Goal: Task Accomplishment & Management: Manage account settings

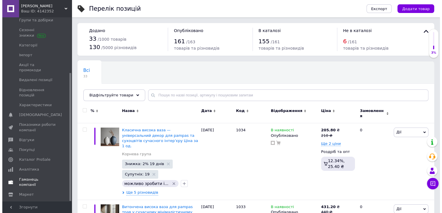
scroll to position [80, 0]
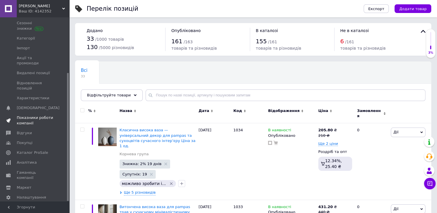
click at [36, 115] on span "Показники роботи компанії" at bounding box center [35, 120] width 37 height 10
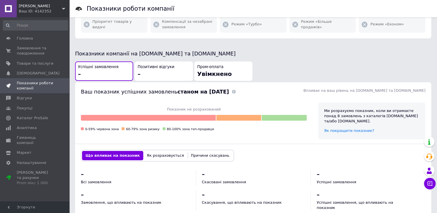
scroll to position [173, 0]
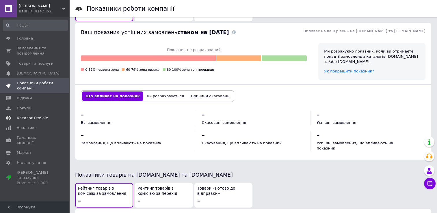
click at [39, 119] on span "Каталог ProSale" at bounding box center [32, 118] width 31 height 5
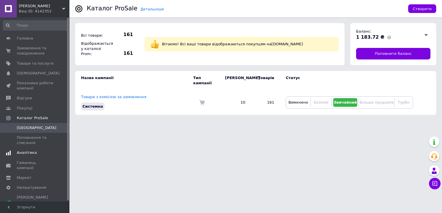
click at [30, 154] on span "Аналітика" at bounding box center [27, 152] width 20 height 5
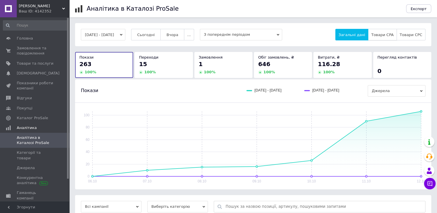
click at [389, 32] on button "Товари CPA" at bounding box center [382, 35] width 29 height 12
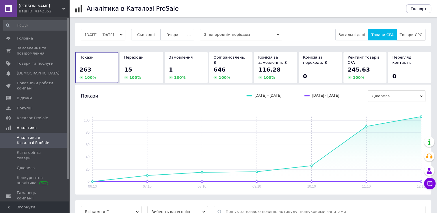
click at [417, 36] on span "Товари CPC" at bounding box center [411, 35] width 23 height 4
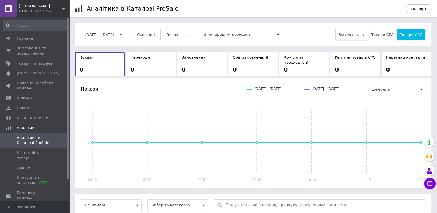
click at [357, 38] on button "Загальні дані" at bounding box center [352, 35] width 33 height 12
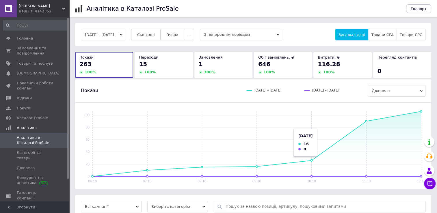
scroll to position [57, 0]
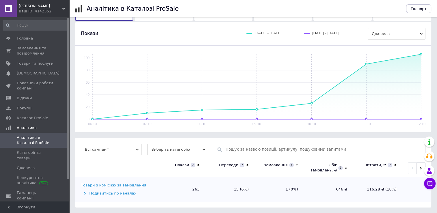
click at [85, 193] on icon at bounding box center [85, 193] width 2 height 3
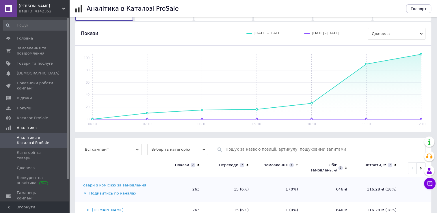
scroll to position [74, 0]
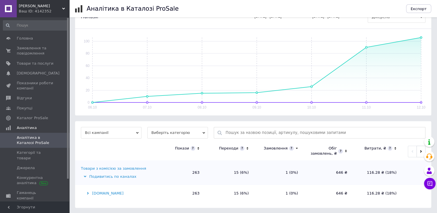
click at [88, 195] on icon at bounding box center [88, 194] width 2 height 3
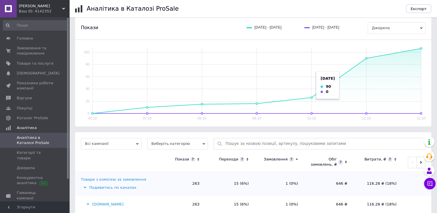
scroll to position [33, 0]
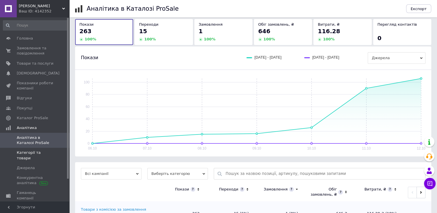
click at [36, 156] on span "Категорії та товари" at bounding box center [35, 155] width 37 height 10
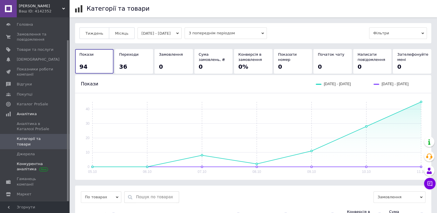
scroll to position [26, 0]
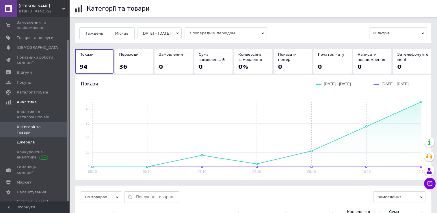
click at [30, 140] on span "Джерела" at bounding box center [26, 142] width 18 height 5
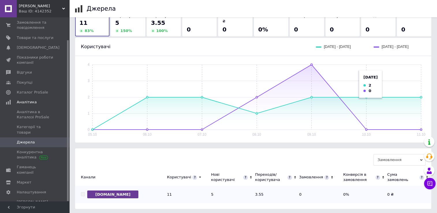
scroll to position [45, 0]
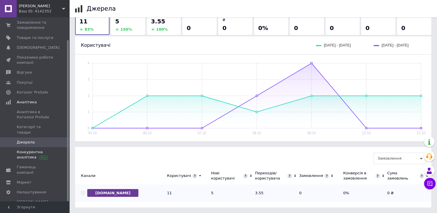
click at [31, 150] on span "Конкурентна аналітика" at bounding box center [35, 155] width 37 height 10
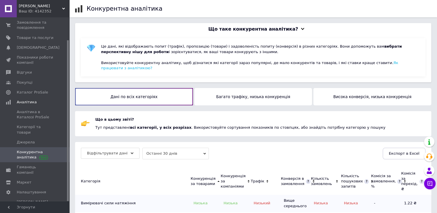
click at [255, 92] on button "Багато трафіку, низька конкуренція" at bounding box center [254, 96] width 118 height 17
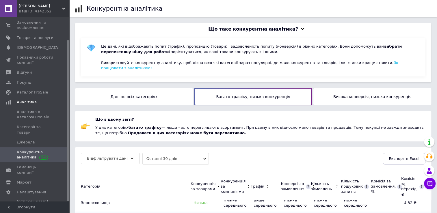
click at [342, 92] on button "Висока конверсія, низька конкуренція" at bounding box center [373, 96] width 118 height 17
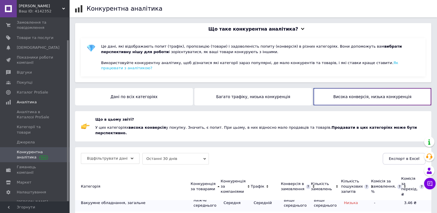
click at [153, 88] on button "Дані по всіх категоріях" at bounding box center [134, 96] width 118 height 17
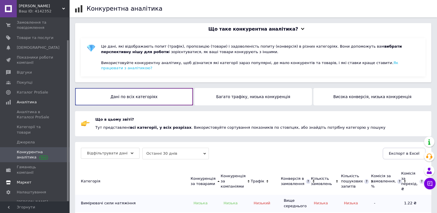
click at [31, 178] on link "Маркет" at bounding box center [35, 183] width 71 height 10
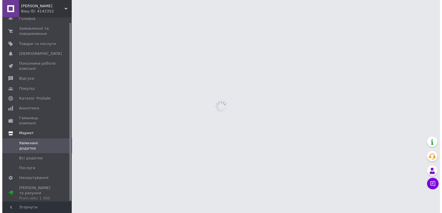
scroll to position [5, 0]
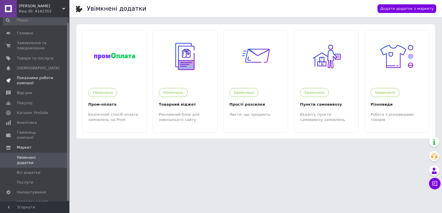
click at [33, 82] on span "Показники роботи компанії" at bounding box center [35, 80] width 37 height 10
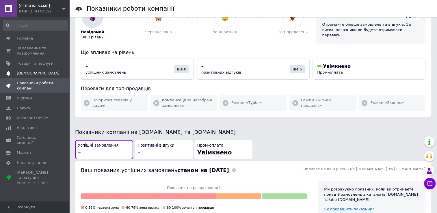
scroll to position [29, 0]
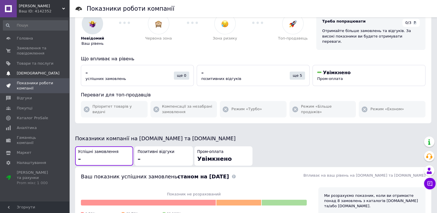
click at [37, 71] on span "[DEMOGRAPHIC_DATA]" at bounding box center [38, 73] width 43 height 5
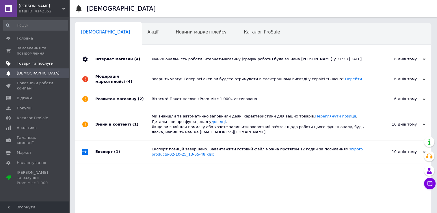
click at [42, 62] on span "Товари та послуги" at bounding box center [35, 63] width 37 height 5
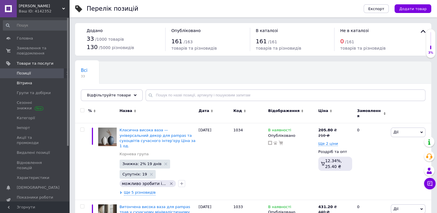
click at [25, 83] on span "Вітрина" at bounding box center [24, 83] width 15 height 5
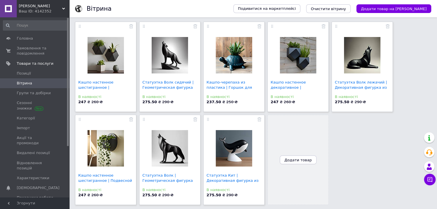
click at [293, 159] on span "Додати товар" at bounding box center [298, 160] width 27 height 4
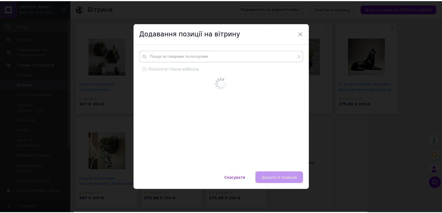
scroll to position [36, 0]
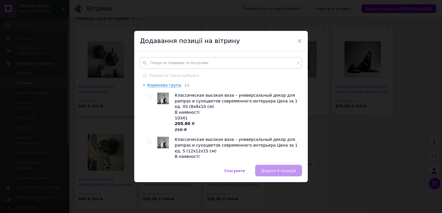
click at [147, 97] on input "checkbox" at bounding box center [149, 98] width 4 height 4
checkbox input "true"
click at [148, 140] on input "checkbox" at bounding box center [149, 142] width 4 height 4
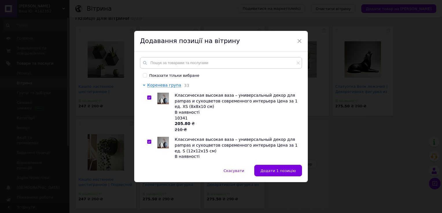
checkbox input "true"
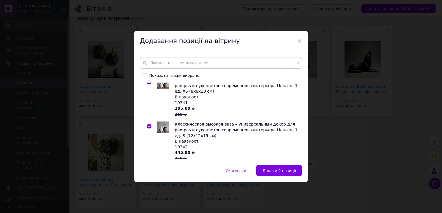
scroll to position [0, 0]
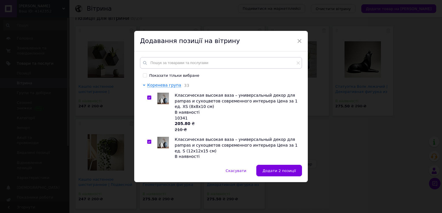
click at [143, 76] on input "Показати тільки вибране" at bounding box center [145, 75] width 4 height 4
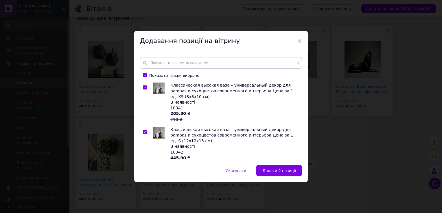
click at [144, 74] on input "Показати тільки вибране" at bounding box center [145, 75] width 4 height 4
checkbox input "false"
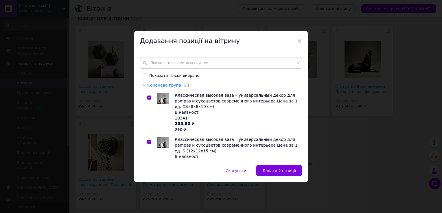
click at [171, 86] on span "Коренева група" at bounding box center [164, 85] width 34 height 5
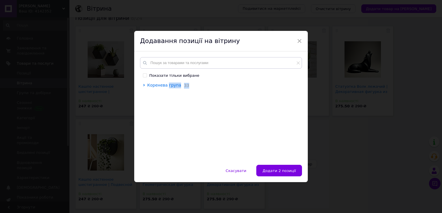
click at [171, 86] on span "Коренева група" at bounding box center [164, 85] width 34 height 5
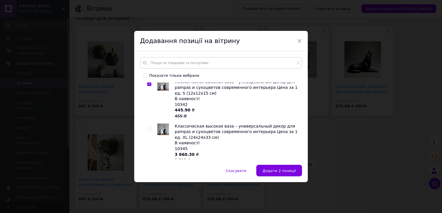
click at [147, 127] on input "checkbox" at bounding box center [149, 129] width 4 height 4
checkbox input "true"
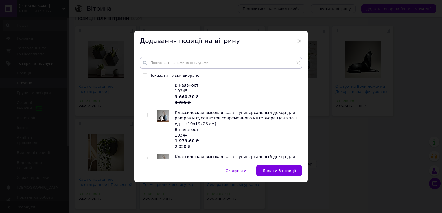
click at [147, 113] on input "checkbox" at bounding box center [149, 115] width 4 height 4
checkbox input "true"
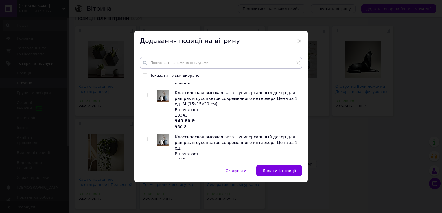
scroll to position [145, 0]
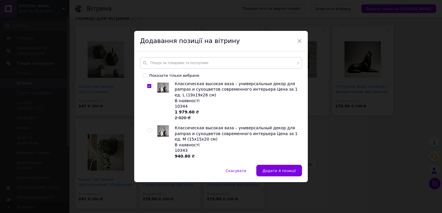
click at [150, 128] on span at bounding box center [149, 130] width 4 height 4
click at [150, 129] on input "checkbox" at bounding box center [149, 131] width 4 height 4
checkbox input "true"
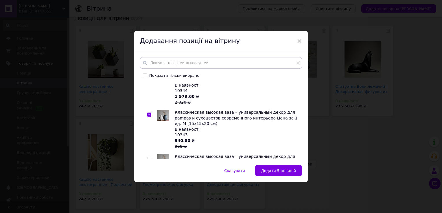
scroll to position [202, 0]
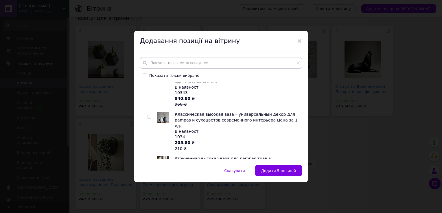
click at [149, 115] on input "checkbox" at bounding box center [149, 117] width 4 height 4
checkbox input "true"
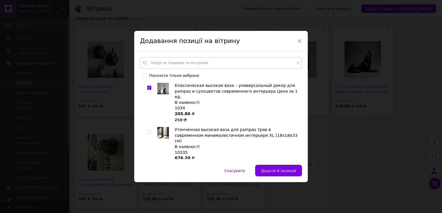
scroll to position [260, 0]
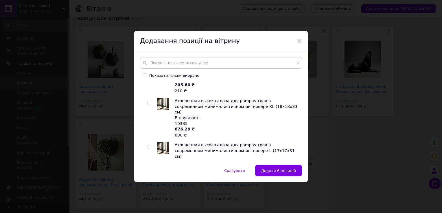
click at [147, 101] on input "checkbox" at bounding box center [149, 103] width 4 height 4
checkbox input "true"
click at [150, 145] on span at bounding box center [149, 147] width 4 height 4
click at [150, 146] on input "checkbox" at bounding box center [149, 148] width 4 height 4
checkbox input "true"
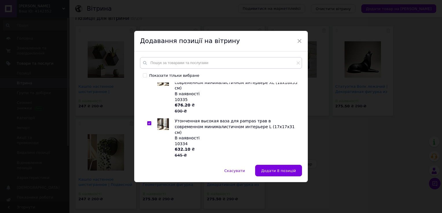
scroll to position [318, 0]
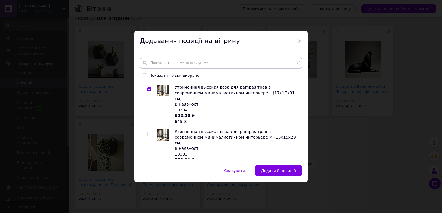
click at [148, 132] on input "checkbox" at bounding box center [149, 134] width 4 height 4
checkbox input "true"
click at [149, 173] on div at bounding box center [150, 193] width 6 height 40
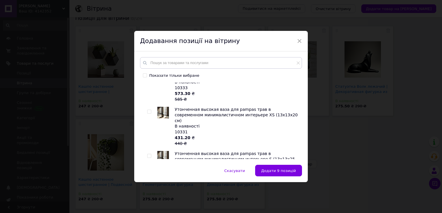
scroll to position [376, 0]
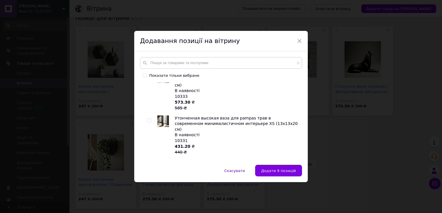
click at [148, 119] on input "checkbox" at bounding box center [149, 121] width 4 height 4
checkbox input "true"
click at [149, 163] on input "checkbox" at bounding box center [149, 165] width 4 height 4
checkbox input "true"
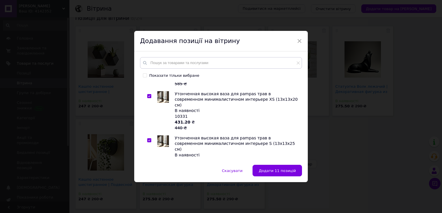
scroll to position [434, 0]
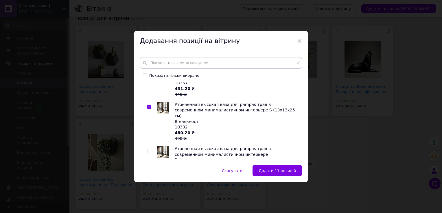
click at [148, 149] on input "checkbox" at bounding box center [149, 151] width 4 height 4
checkbox input "true"
click at [149, 188] on input "checkbox" at bounding box center [149, 190] width 4 height 4
checkbox input "true"
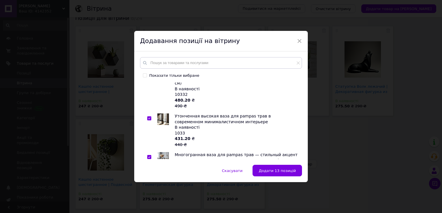
scroll to position [491, 0]
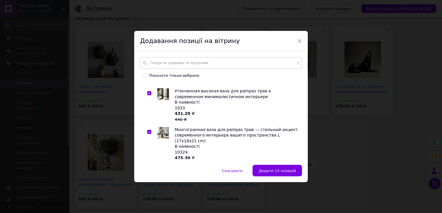
click at [148, 175] on input "checkbox" at bounding box center [149, 177] width 4 height 4
checkbox input "true"
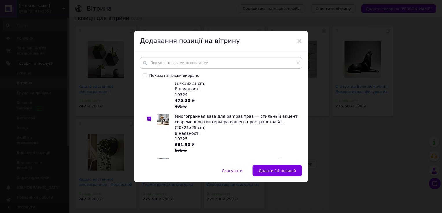
scroll to position [549, 0]
click at [151, 158] on div at bounding box center [150, 178] width 6 height 40
click at [149, 161] on input "checkbox" at bounding box center [149, 163] width 4 height 4
checkbox input "true"
click at [149, 205] on input "checkbox" at bounding box center [149, 207] width 4 height 4
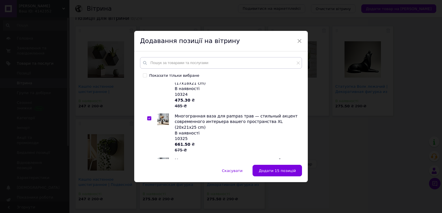
checkbox input "true"
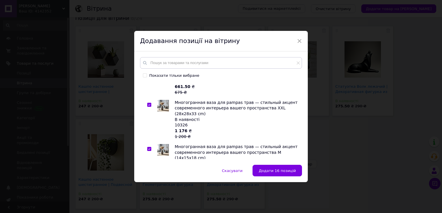
click at [149, 192] on input "checkbox" at bounding box center [149, 194] width 4 height 4
checkbox input "true"
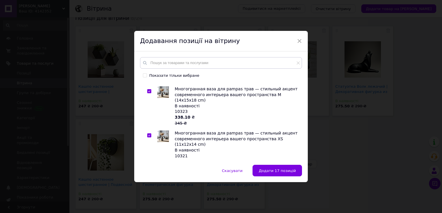
click at [149, 178] on input "checkbox" at bounding box center [149, 180] width 4 height 4
checkbox input "true"
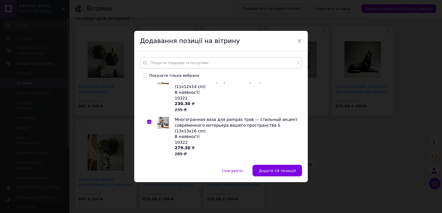
click at [149, 165] on input "checkbox" at bounding box center [149, 167] width 4 height 4
checkbox input "true"
click at [147, 203] on input "checkbox" at bounding box center [149, 205] width 4 height 4
checkbox input "true"
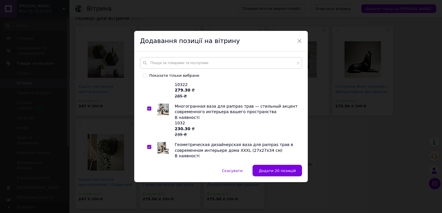
click at [150, 184] on input "checkbox" at bounding box center [149, 186] width 4 height 4
checkbox input "true"
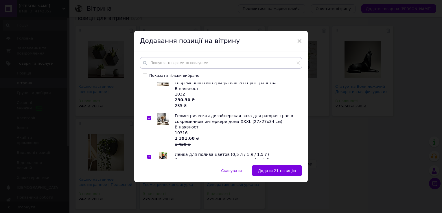
click at [147, 199] on input "checkbox" at bounding box center [149, 201] width 4 height 4
checkbox input "true"
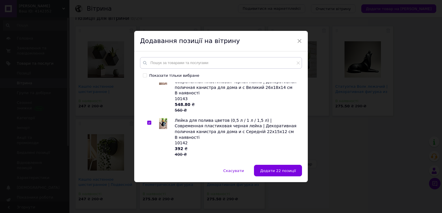
scroll to position [896, 0]
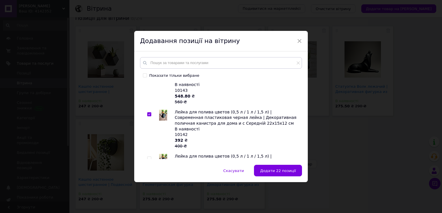
click at [148, 157] on input "checkbox" at bounding box center [149, 159] width 4 height 4
checkbox input "true"
click at [151, 198] on div at bounding box center [150, 215] width 6 height 34
click at [150, 201] on div at bounding box center [149, 203] width 4 height 4
click at [150, 201] on input "checkbox" at bounding box center [149, 203] width 4 height 4
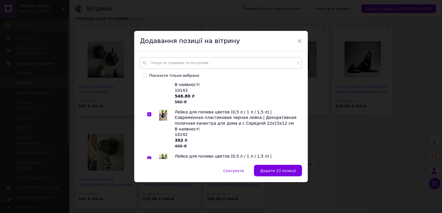
checkbox input "true"
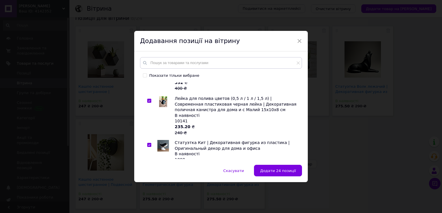
click at [147, 182] on input "checkbox" at bounding box center [149, 184] width 4 height 4
checkbox input "true"
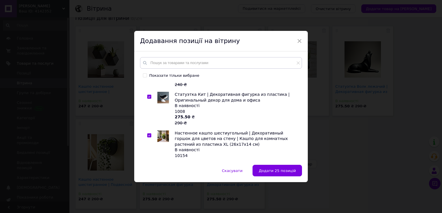
scroll to position [1012, 0]
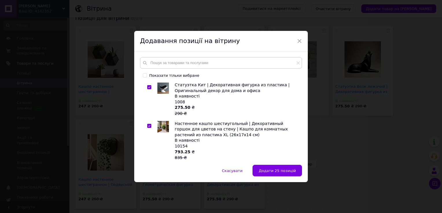
click at [149, 169] on input "checkbox" at bounding box center [149, 171] width 4 height 4
checkbox input "true"
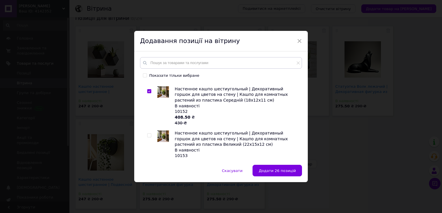
scroll to position [1070, 0]
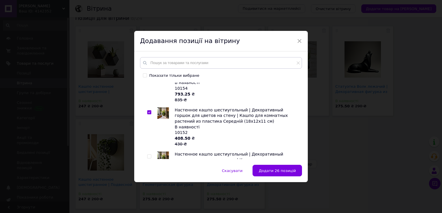
click at [147, 155] on input "checkbox" at bounding box center [149, 157] width 4 height 4
checkbox input "true"
click at [147, 199] on input "checkbox" at bounding box center [149, 201] width 4 height 4
checkbox input "true"
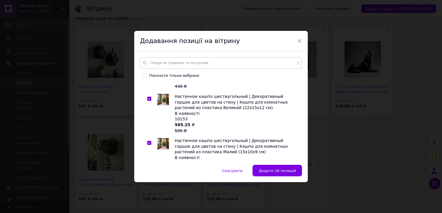
click at [148, 186] on input "checkbox" at bounding box center [149, 188] width 4 height 4
checkbox input "true"
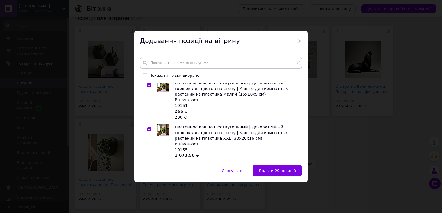
click at [148, 172] on input "checkbox" at bounding box center [149, 174] width 4 height 4
checkbox input "true"
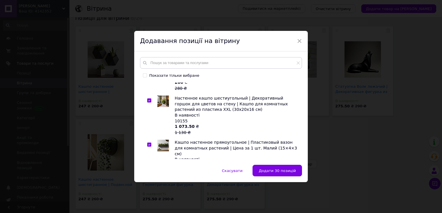
click at [147, 188] on input "checkbox" at bounding box center [149, 190] width 4 height 4
checkbox input "true"
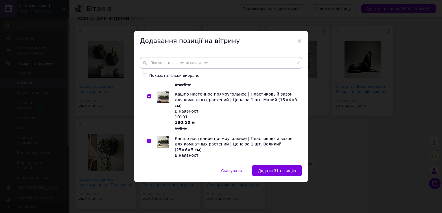
scroll to position [1272, 0]
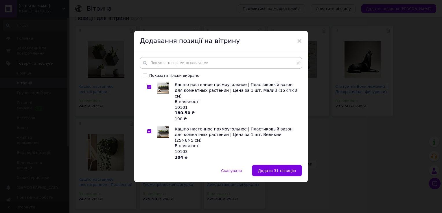
click at [147, 174] on input "checkbox" at bounding box center [149, 176] width 4 height 4
checkbox input "true"
click at [149, 212] on input "checkbox" at bounding box center [149, 214] width 4 height 4
checkbox input "true"
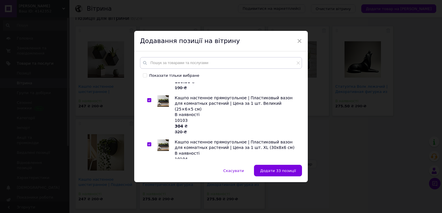
scroll to position [1330, 0]
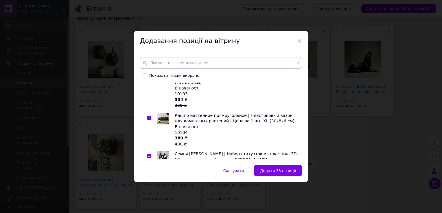
click at [147, 199] on input "checkbox" at bounding box center [149, 201] width 4 height 4
checkbox input "true"
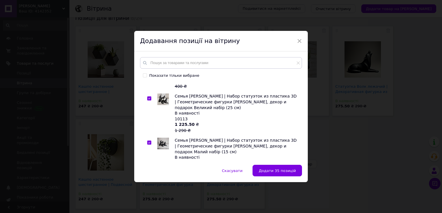
checkbox input "true"
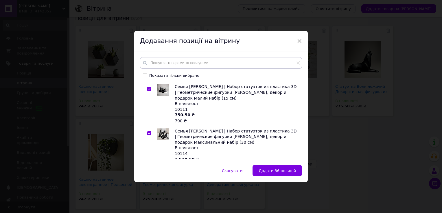
scroll to position [1445, 0]
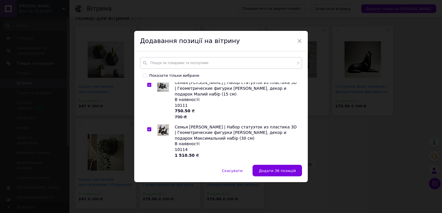
checkbox input "true"
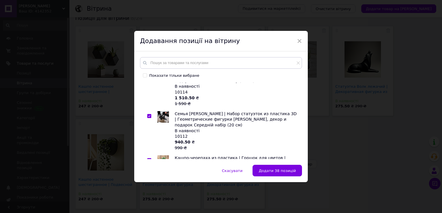
scroll to position [1503, 0]
checkbox input "true"
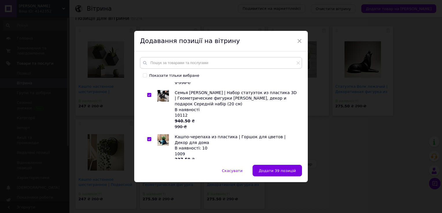
scroll to position [1532, 0]
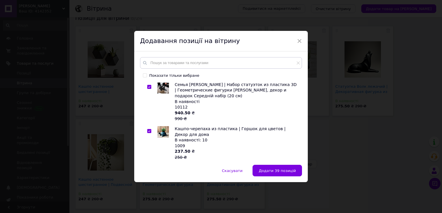
checkbox input "true"
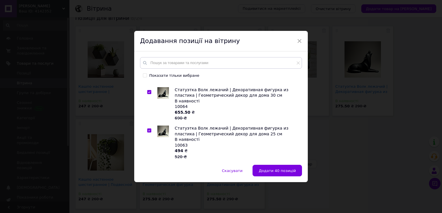
scroll to position [1632, 0]
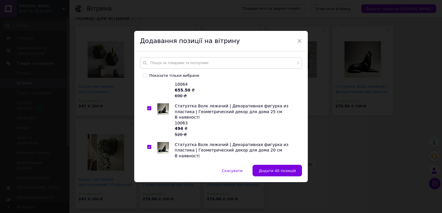
click at [148, 82] on div "Показати тільки вибране Коренева група 33 Классическая высокая ваза – универсал…" at bounding box center [221, 108] width 162 height 102
click at [148, 184] on input "checkbox" at bounding box center [149, 186] width 4 height 4
checkbox input "true"
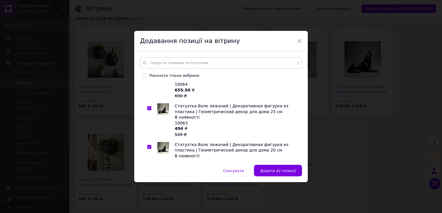
checkbox input "true"
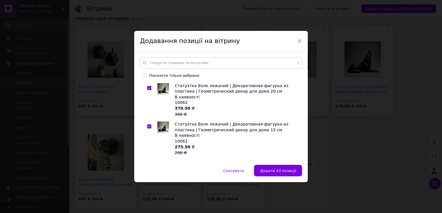
scroll to position [1721, 0]
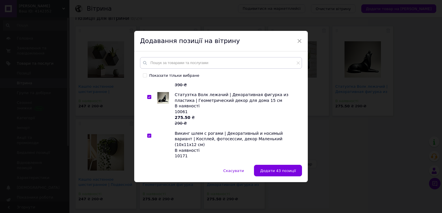
checkbox input "true"
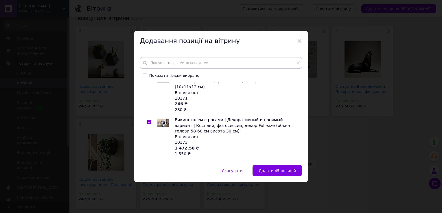
scroll to position [1807, 0]
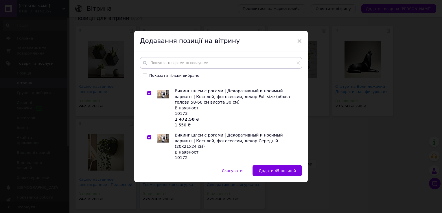
checkbox input "true"
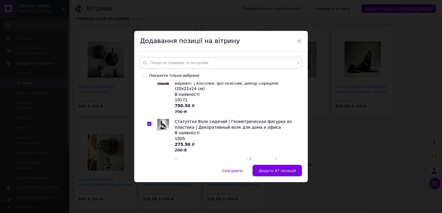
scroll to position [1894, 0]
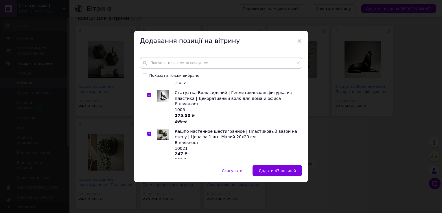
click at [150, 209] on span at bounding box center [149, 211] width 4 height 4
click at [150, 209] on input "checkbox" at bounding box center [149, 211] width 4 height 4
checkbox input "true"
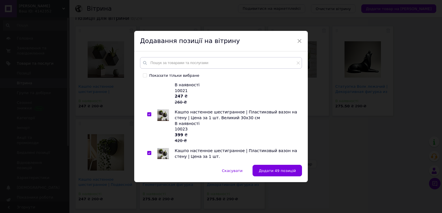
scroll to position [1981, 0]
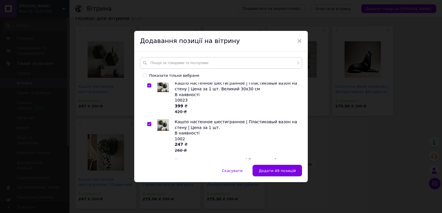
click at [147, 200] on input "checkbox" at bounding box center [149, 202] width 4 height 4
checkbox input "true"
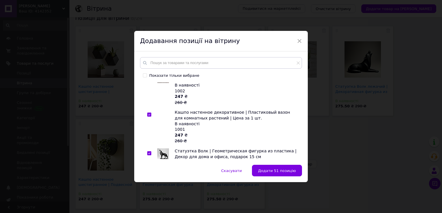
scroll to position [2039, 0]
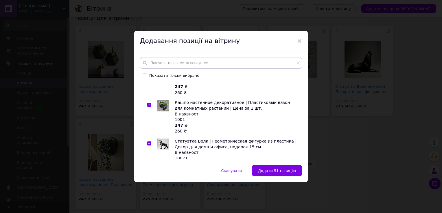
checkbox input "true"
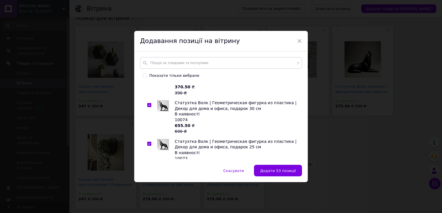
scroll to position [2125, 0]
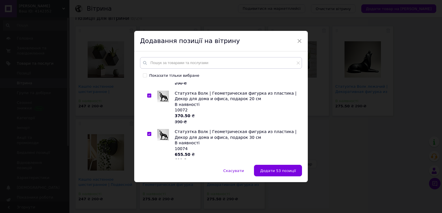
click at [149, 210] on input "checkbox" at bounding box center [149, 212] width 4 height 4
checkbox input "true"
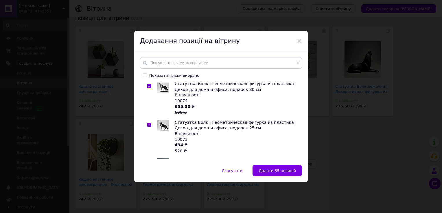
scroll to position [2183, 0]
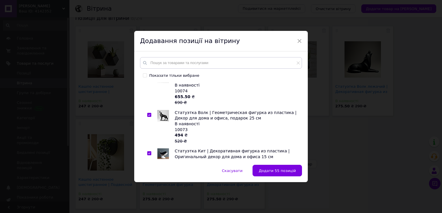
checkbox input "true"
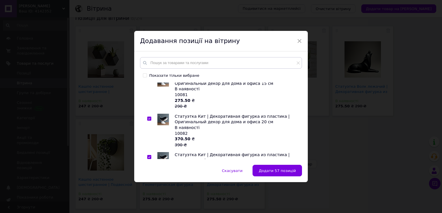
scroll to position [2270, 0]
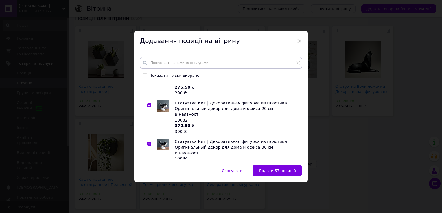
checkbox input "true"
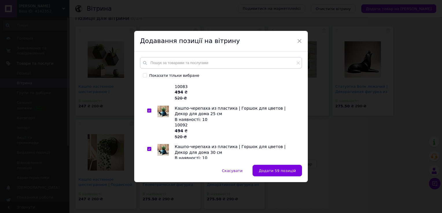
scroll to position [2352, 0]
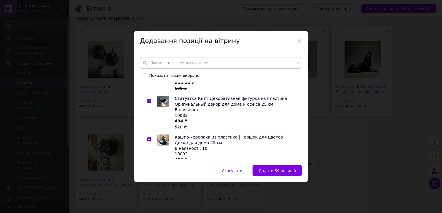
click at [149, 213] on input "checkbox" at bounding box center [149, 217] width 4 height 4
checkbox input "true"
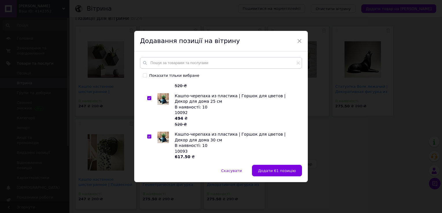
scroll to position [2438, 0]
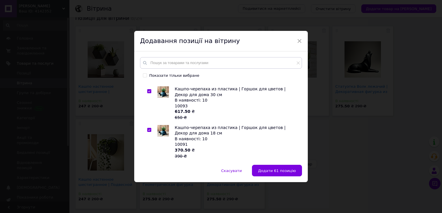
click at [148, 206] on input "checkbox" at bounding box center [149, 208] width 4 height 4
checkbox input "true"
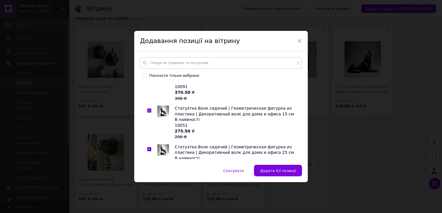
checkbox input "true"
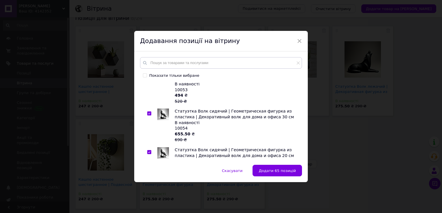
scroll to position [2583, 0]
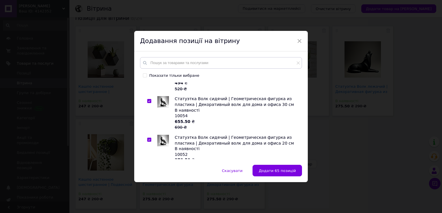
checkbox input "true"
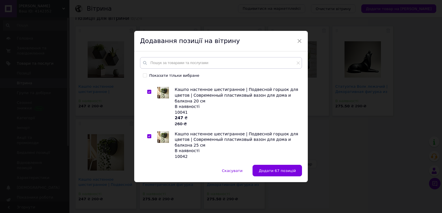
scroll to position [2670, 0]
checkbox input "true"
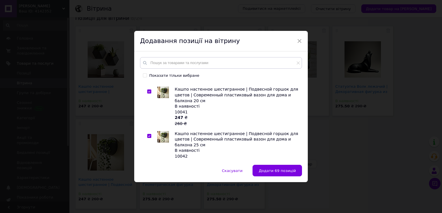
scroll to position [2728, 0]
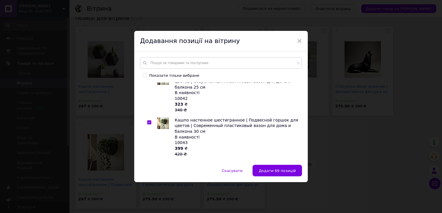
checkbox input "true"
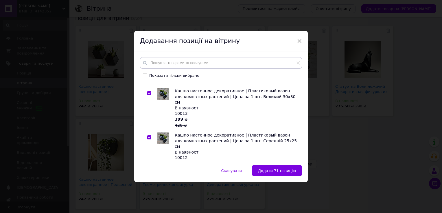
scroll to position [2814, 0]
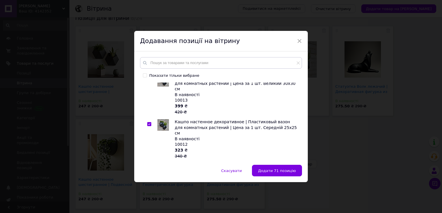
checkbox input "true"
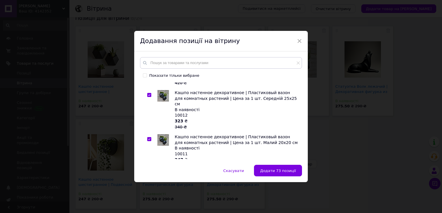
scroll to position [2872, 0]
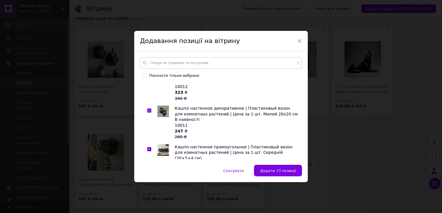
checkbox input "true"
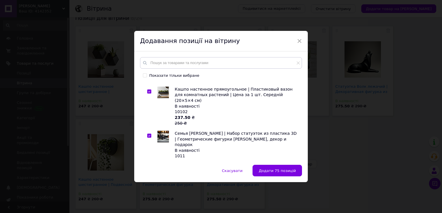
scroll to position [2959, 0]
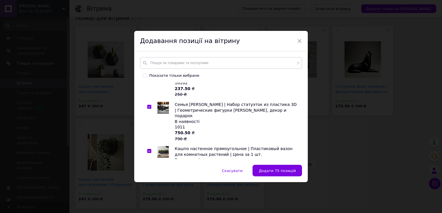
checkbox input "true"
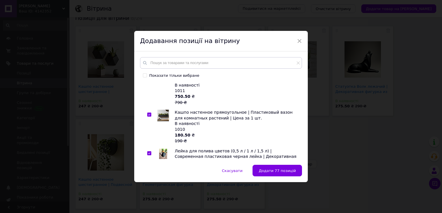
scroll to position [3046, 0]
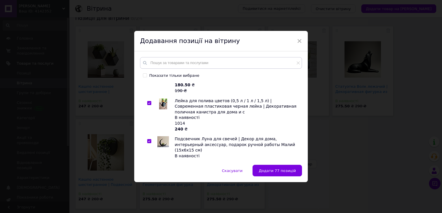
checkbox input "true"
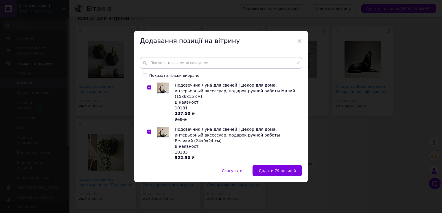
checkbox input "true"
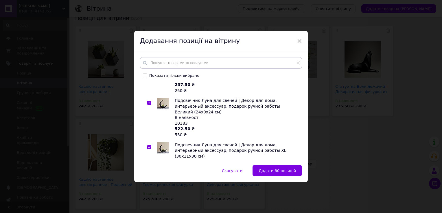
checkbox input "true"
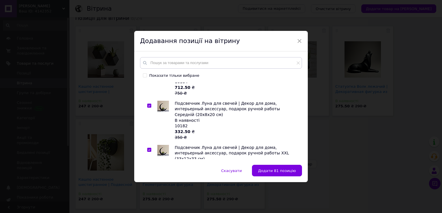
scroll to position [3215, 0]
checkbox input "true"
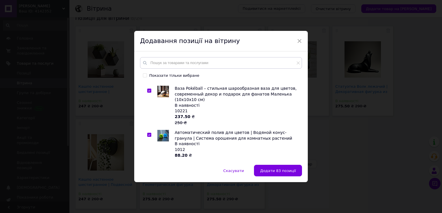
scroll to position [3331, 0]
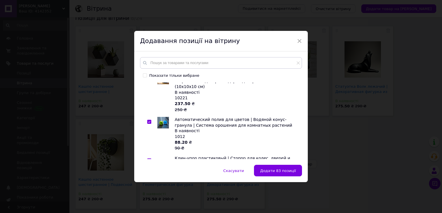
checkbox input "true"
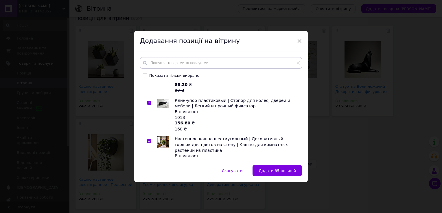
checkbox input "true"
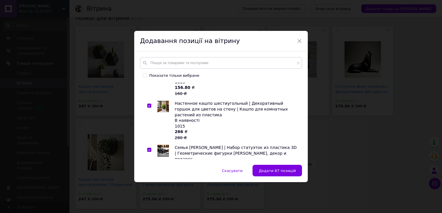
scroll to position [3475, 0]
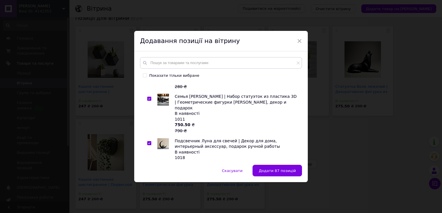
checkbox input "true"
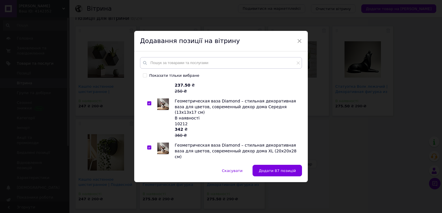
scroll to position [3562, 0]
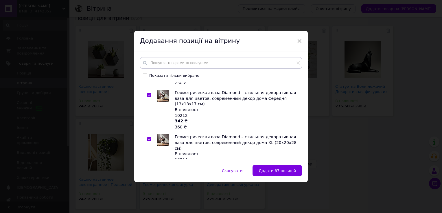
checkbox input "true"
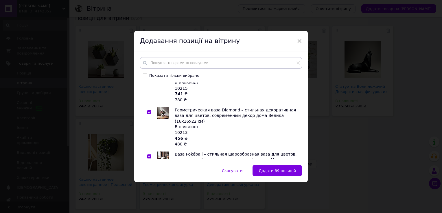
scroll to position [3649, 0]
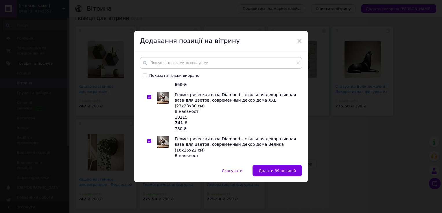
checkbox input "true"
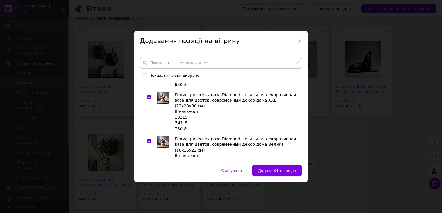
scroll to position [3706, 0]
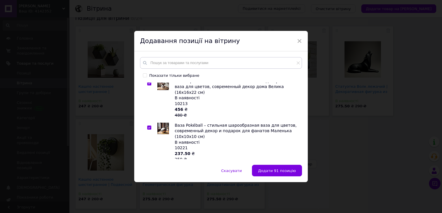
checkbox input "true"
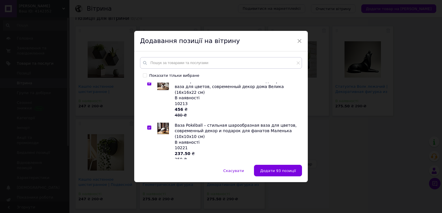
scroll to position [3764, 0]
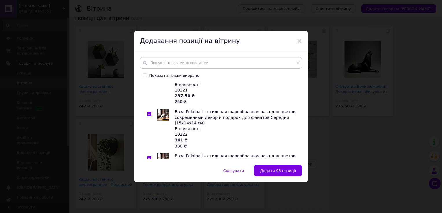
checkbox input "true"
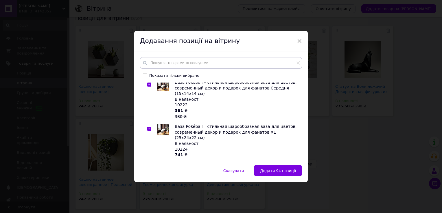
scroll to position [3822, 0]
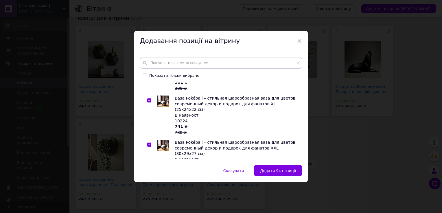
checkbox input "true"
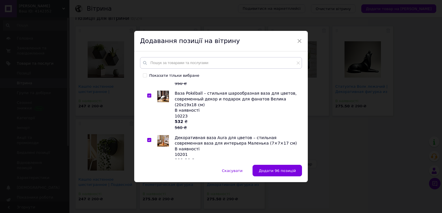
scroll to position [3917, 0]
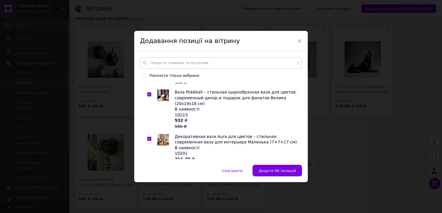
checkbox input "true"
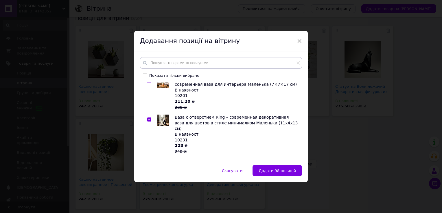
checkbox input "true"
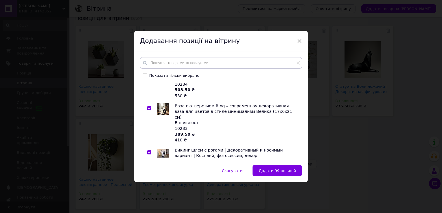
scroll to position [4119, 0]
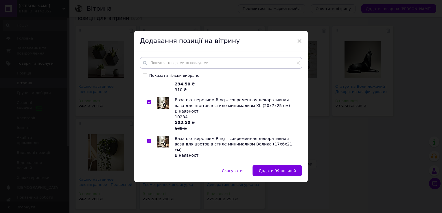
checkbox input "true"
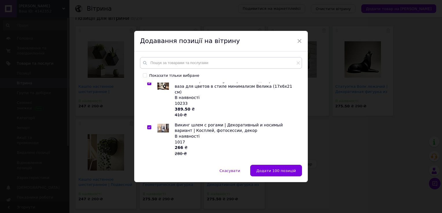
checkbox input "true"
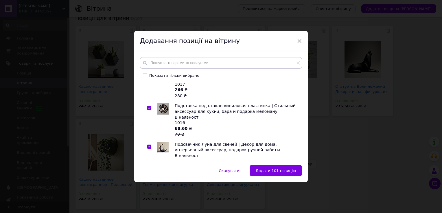
checkbox input "true"
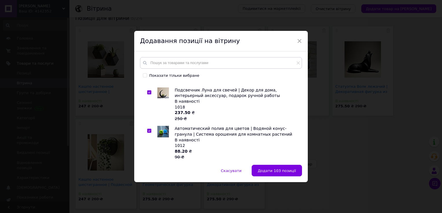
scroll to position [4321, 0]
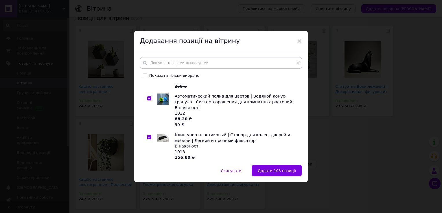
checkbox input "true"
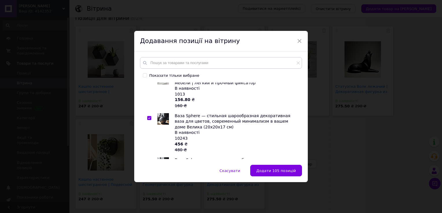
scroll to position [4408, 0]
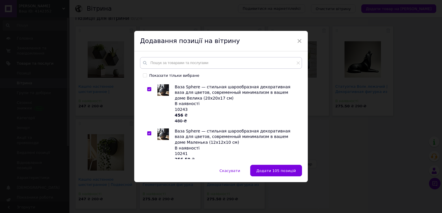
checkbox input "true"
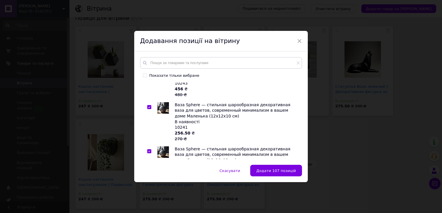
scroll to position [4466, 0]
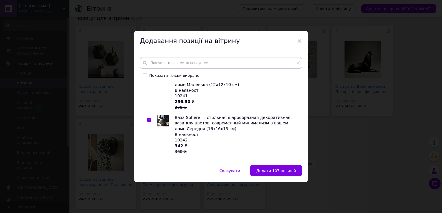
checkbox input "true"
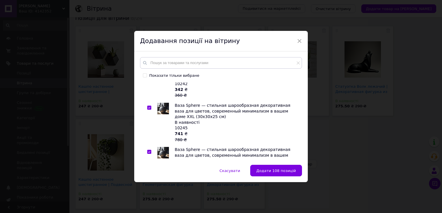
scroll to position [4524, 0]
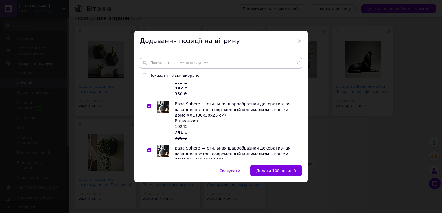
checkbox input "true"
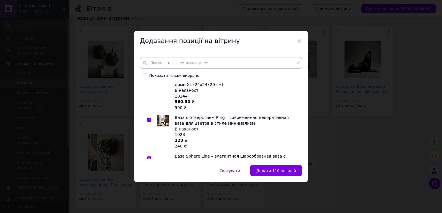
scroll to position [4610, 0]
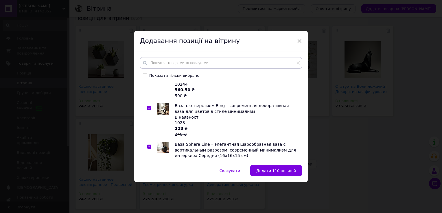
checkbox input "true"
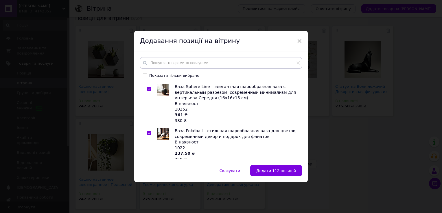
scroll to position [4697, 0]
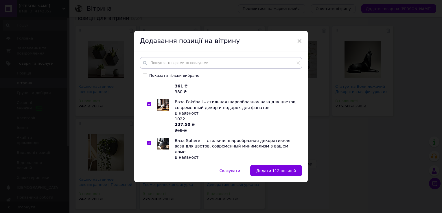
checkbox input "true"
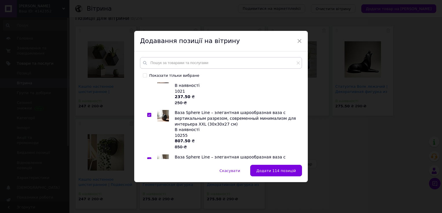
scroll to position [4779, 0]
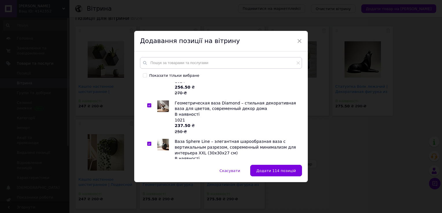
checkbox input "true"
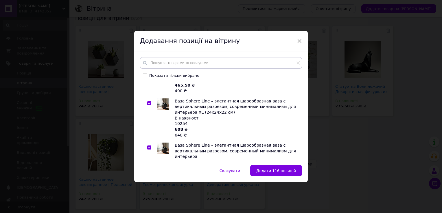
checkbox input "true"
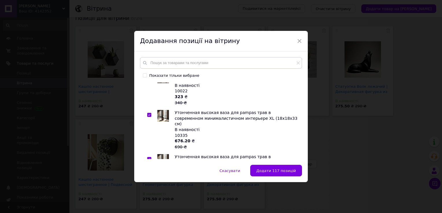
scroll to position [5097, 0]
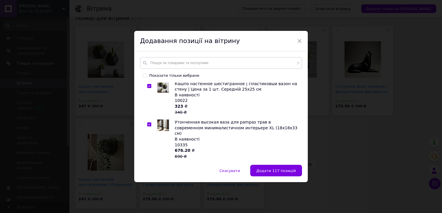
checkbox input "true"
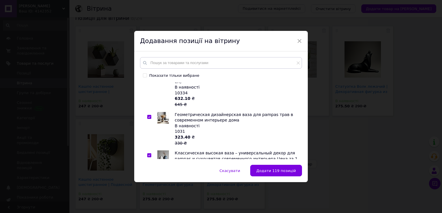
scroll to position [5155, 0]
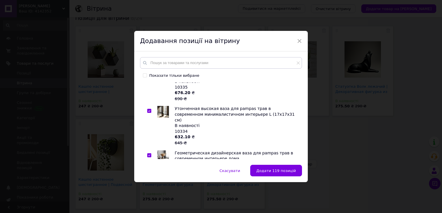
checkbox input "true"
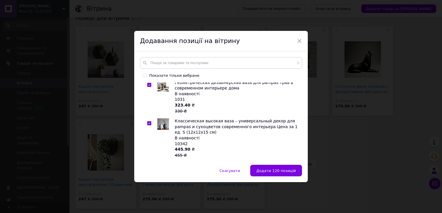
scroll to position [5213, 0]
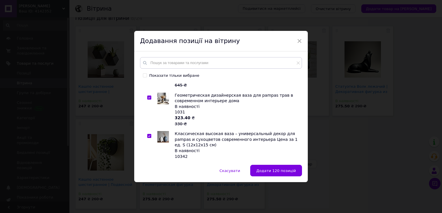
checkbox input "true"
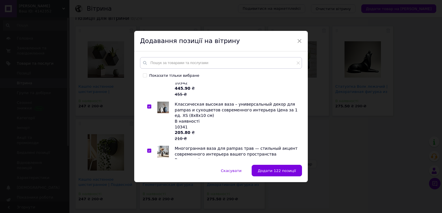
scroll to position [5299, 0]
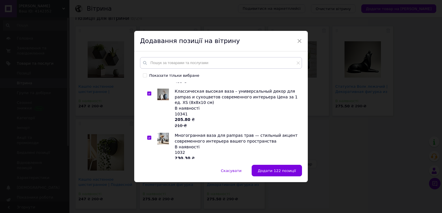
checkbox input "true"
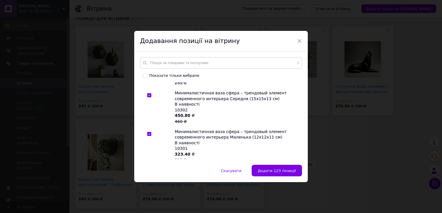
scroll to position [5386, 0]
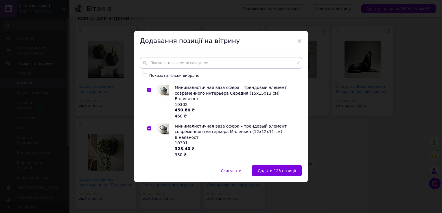
checkbox input "true"
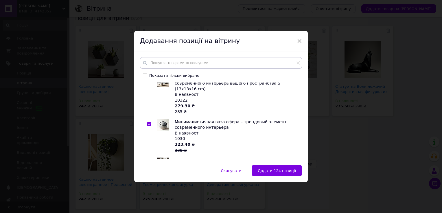
scroll to position [5643, 0]
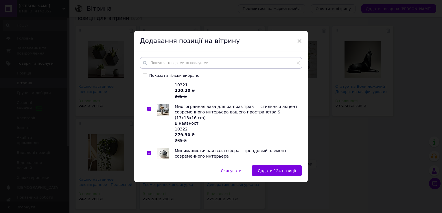
checkbox input "true"
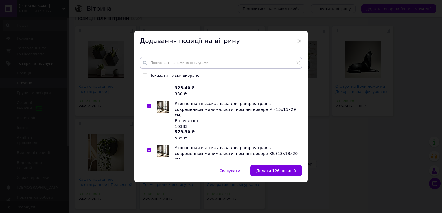
scroll to position [5730, 0]
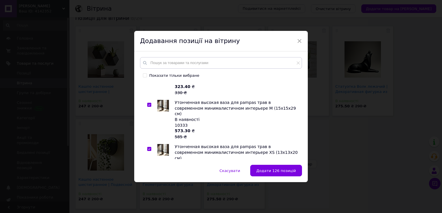
checkbox input "true"
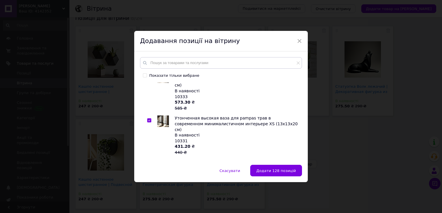
scroll to position [5788, 0]
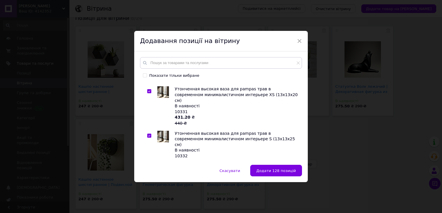
checkbox input "true"
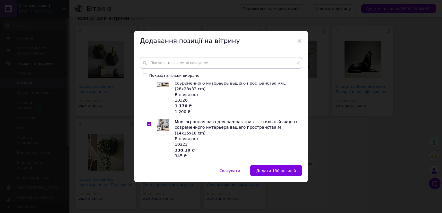
scroll to position [5874, 0]
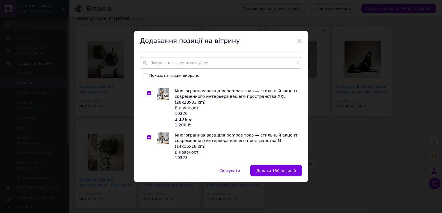
checkbox input "true"
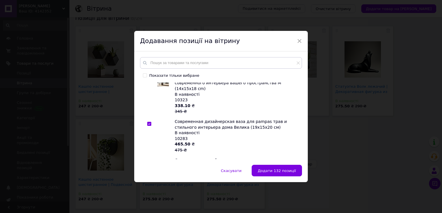
checkbox input "true"
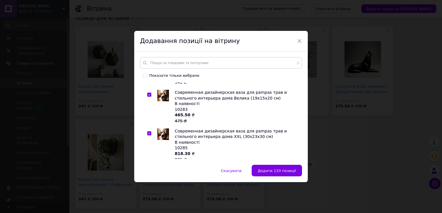
scroll to position [5990, 0]
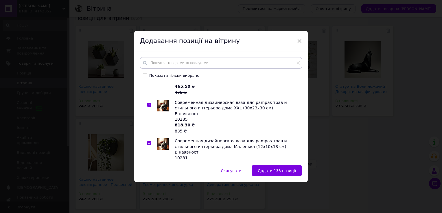
checkbox input "true"
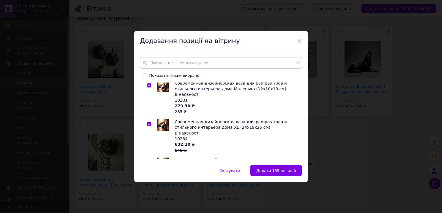
checkbox input "true"
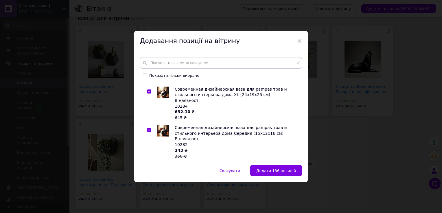
scroll to position [6106, 0]
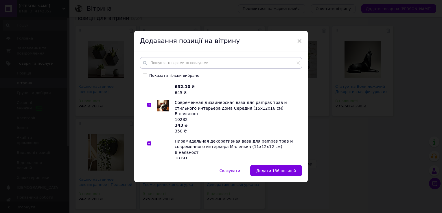
checkbox input "true"
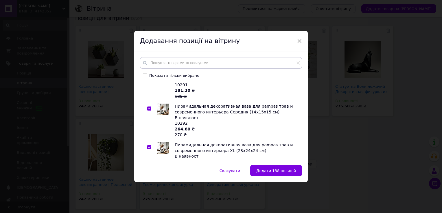
scroll to position [6192, 0]
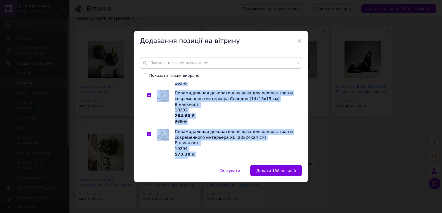
checkbox input "true"
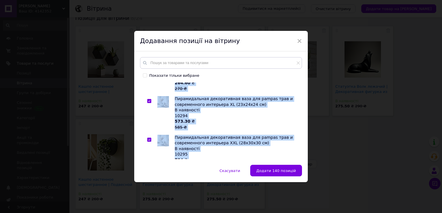
scroll to position [6250, 0]
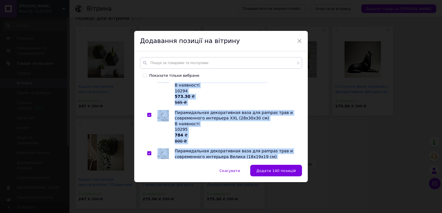
checkbox input "true"
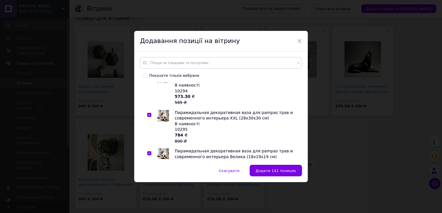
checkbox input "true"
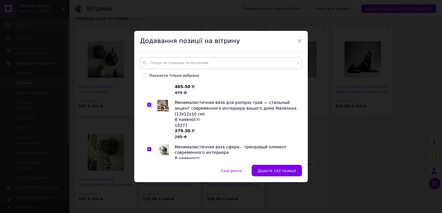
scroll to position [6882, 0]
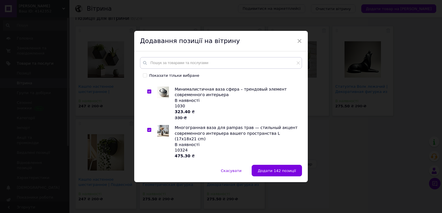
checkbox input "true"
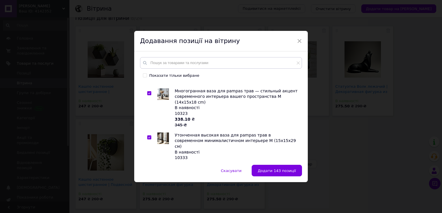
scroll to position [7052, 0]
checkbox input "true"
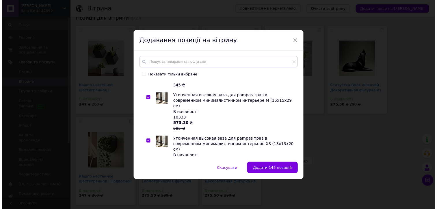
scroll to position [7091, 0]
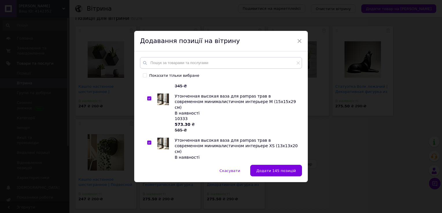
checkbox input "true"
click at [274, 168] on button "Додати 146 позицій" at bounding box center [276, 171] width 52 height 12
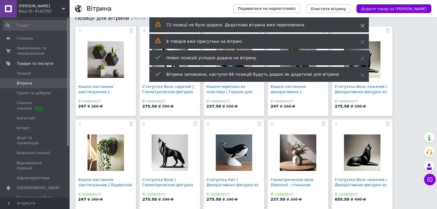
click at [363, 23] on span at bounding box center [363, 26] width 4 height 6
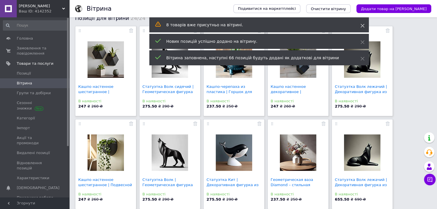
click at [361, 24] on icon at bounding box center [363, 26] width 4 height 4
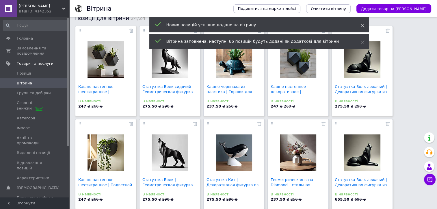
click at [363, 27] on icon at bounding box center [363, 26] width 4 height 4
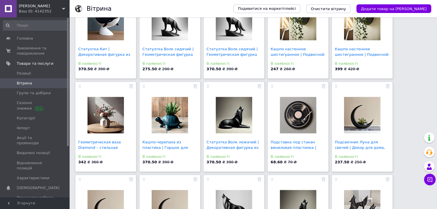
scroll to position [672, 0]
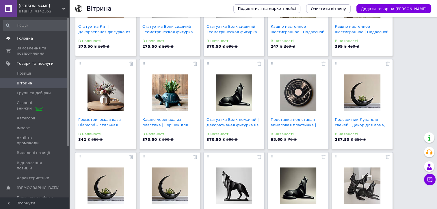
click at [24, 38] on span "Головна" at bounding box center [25, 38] width 16 height 5
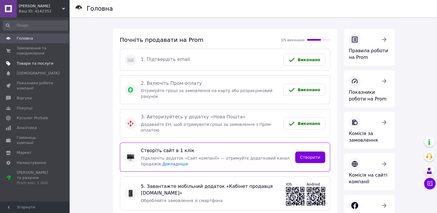
click at [33, 62] on span "Товари та послуги" at bounding box center [35, 63] width 37 height 5
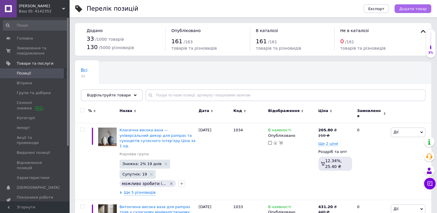
click at [418, 10] on span "Додати товар" at bounding box center [413, 9] width 27 height 4
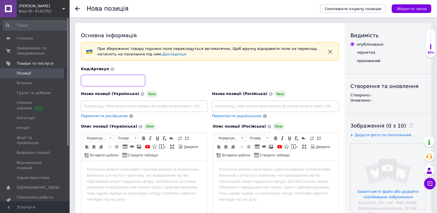
click at [125, 83] on input at bounding box center [113, 81] width 64 height 12
click at [77, 7] on use at bounding box center [77, 8] width 5 height 5
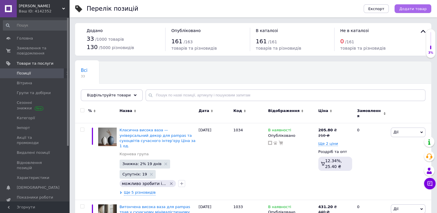
click at [413, 10] on span "Додати товар" at bounding box center [413, 9] width 27 height 4
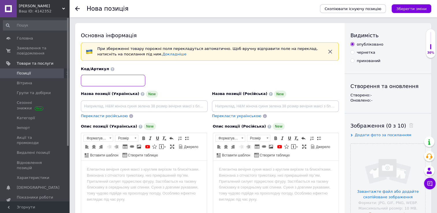
click at [127, 82] on input at bounding box center [113, 81] width 64 height 12
type input "1035"
click at [130, 108] on input at bounding box center [144, 107] width 127 height 12
paste input "Геометрична ваза конусної форми — стильний акцент сучасного інтер’єру дому"
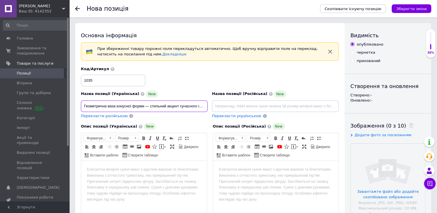
scroll to position [0, 19]
type input "Геометрична ваза конусної форми — стильний акцент сучасного інтер’єру дому"
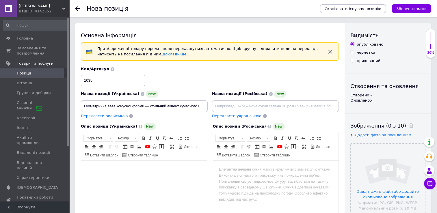
click at [136, 179] on html at bounding box center [144, 170] width 126 height 18
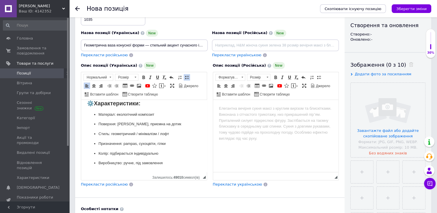
scroll to position [106, 0]
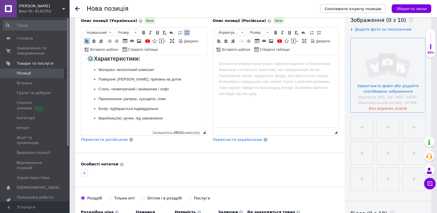
click at [387, 77] on input "file" at bounding box center [388, 75] width 75 height 75
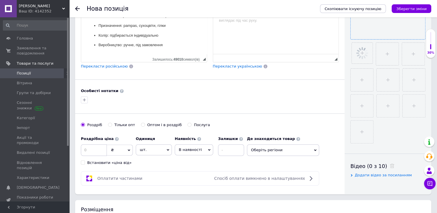
scroll to position [221, 0]
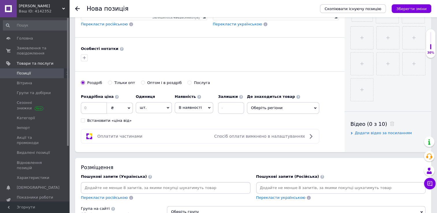
click at [141, 81] on input "Оптом і в роздріб" at bounding box center [143, 83] width 4 height 4
radio input "true"
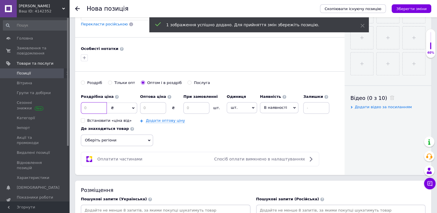
click at [94, 108] on input at bounding box center [94, 108] width 26 height 12
type input "380"
click at [156, 106] on input at bounding box center [153, 108] width 26 height 12
type input "360"
click at [197, 102] on input at bounding box center [197, 108] width 26 height 12
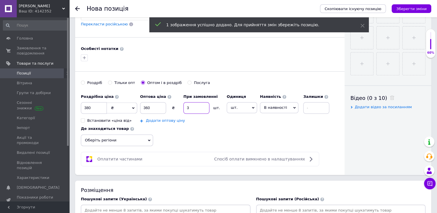
type input "3"
click at [170, 119] on link "Додати оптову ціну" at bounding box center [165, 121] width 39 height 5
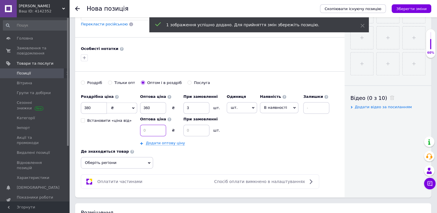
click at [151, 131] on input at bounding box center [153, 131] width 26 height 12
type input "340"
click at [201, 125] on input at bounding box center [197, 131] width 26 height 12
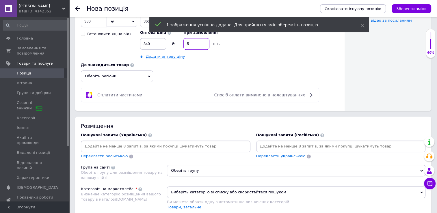
scroll to position [366, 0]
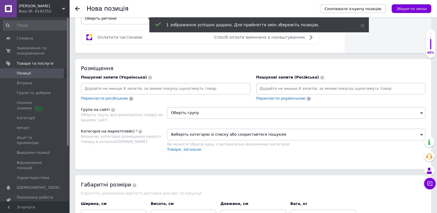
type input "5"
click at [177, 89] on input at bounding box center [165, 88] width 167 height 9
click at [140, 91] on input at bounding box center [165, 88] width 167 height 9
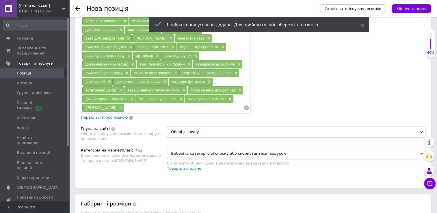
scroll to position [511, 0]
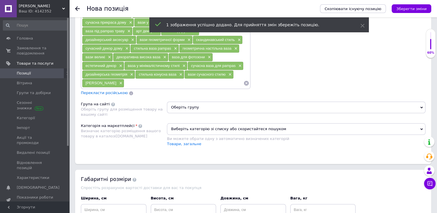
click at [139, 130] on div "Категорія на маркетплейсі Визначає категорію розміщення вашого товару в каталоз…" at bounding box center [124, 137] width 86 height 29
click at [205, 142] on link "Дім і сад >> Декор >> Інтер'єрні аксесуари >> Вази" at bounding box center [220, 144] width 106 height 4
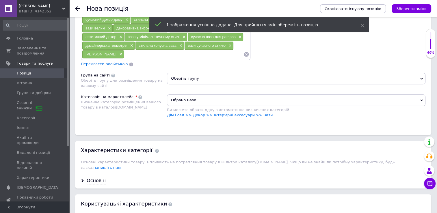
scroll to position [597, 0]
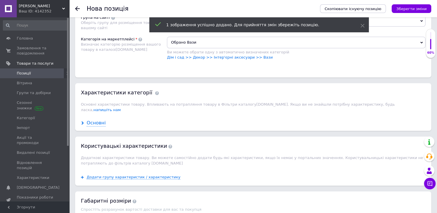
click at [94, 120] on div "Основні" at bounding box center [96, 123] width 19 height 7
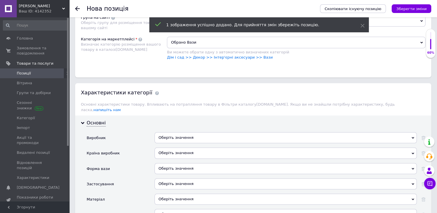
click at [182, 132] on div "Оберіть значення" at bounding box center [286, 137] width 262 height 11
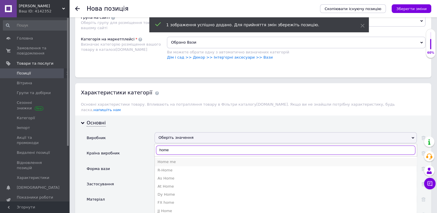
type input "home"
click at [182, 160] on div "Home me" at bounding box center [286, 162] width 256 height 5
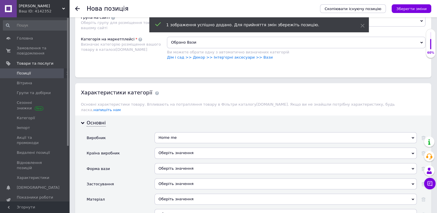
click at [181, 148] on div "Оберіть значення" at bounding box center [286, 153] width 262 height 11
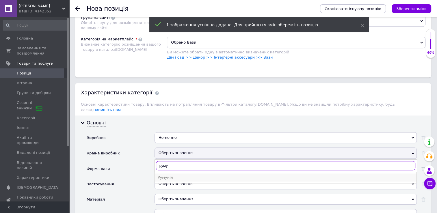
type input "руму"
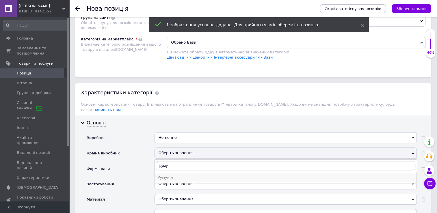
click at [187, 175] on div "Румунія" at bounding box center [286, 177] width 256 height 5
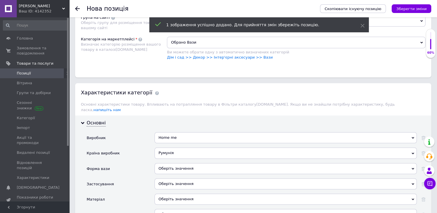
click at [183, 163] on div "Оберіть значення" at bounding box center [286, 168] width 262 height 11
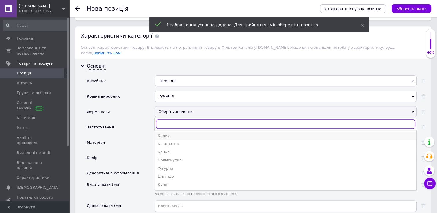
scroll to position [684, 0]
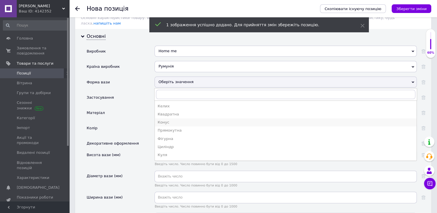
click at [181, 120] on div "Конус" at bounding box center [286, 122] width 256 height 5
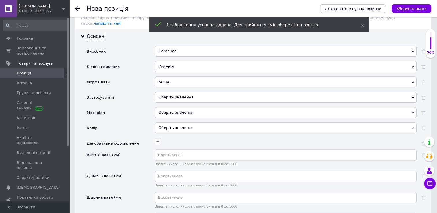
click at [180, 92] on div "Оберіть значення" at bounding box center [286, 97] width 262 height 11
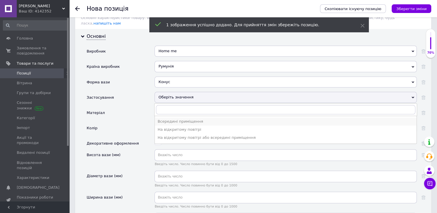
click at [182, 119] on div "Всередині приміщення" at bounding box center [286, 121] width 256 height 5
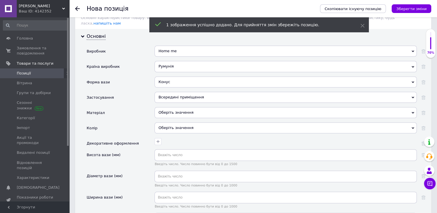
click at [176, 107] on div "Оберіть значення" at bounding box center [286, 112] width 262 height 11
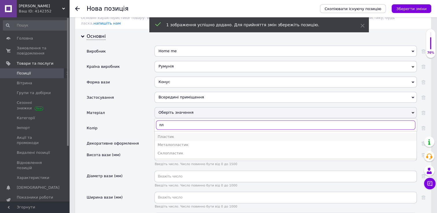
type input "пл"
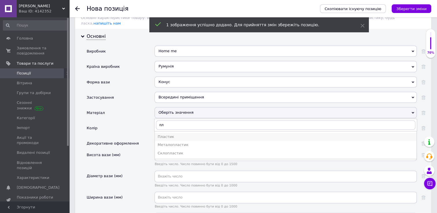
click at [176, 134] on div "Пластик" at bounding box center [286, 136] width 256 height 5
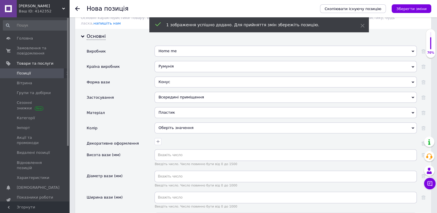
click at [177, 123] on div "Оберіть значення" at bounding box center [286, 128] width 262 height 11
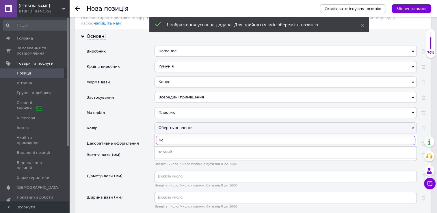
type input "ч"
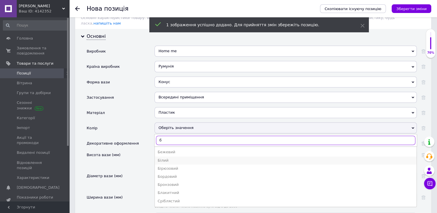
type input "б"
click at [175, 158] on div "Білий" at bounding box center [286, 160] width 256 height 5
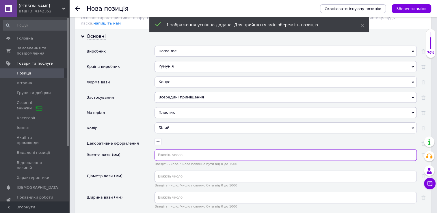
click at [176, 149] on input "text" at bounding box center [286, 155] width 262 height 12
type input "130"
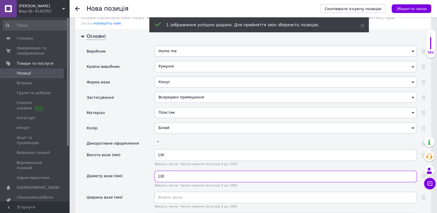
type input "130"
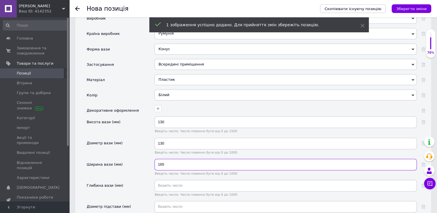
scroll to position [742, 0]
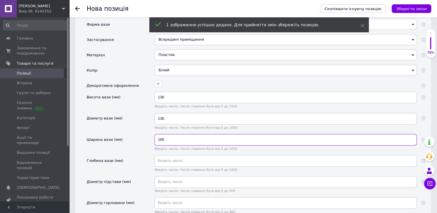
type input "165"
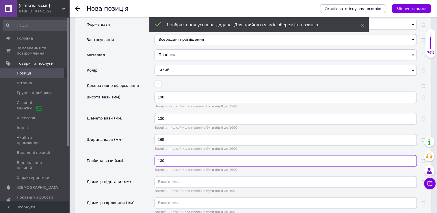
type input "130"
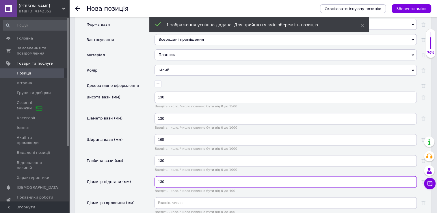
type input "130"
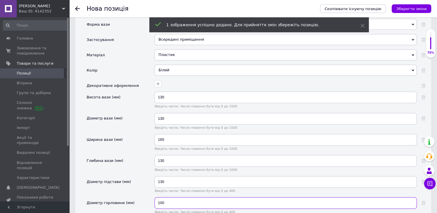
type input "100"
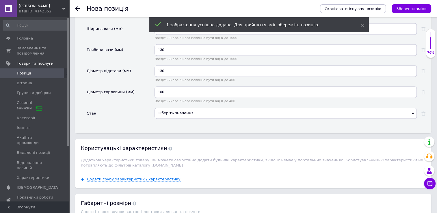
scroll to position [839, 0]
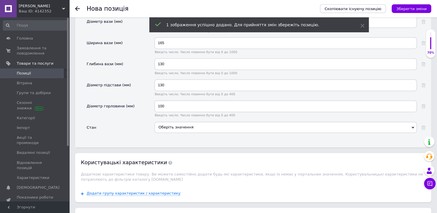
click at [193, 122] on div "Оберіть значення" at bounding box center [286, 127] width 262 height 11
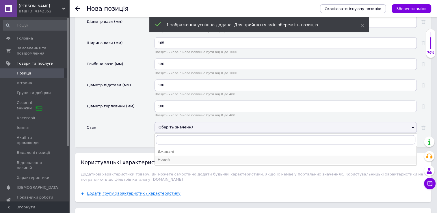
click at [183, 157] on div "Новий" at bounding box center [286, 159] width 256 height 5
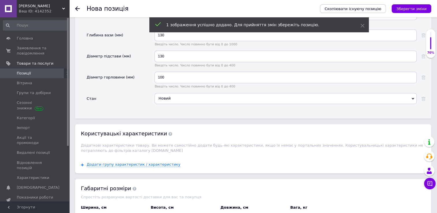
scroll to position [925, 0]
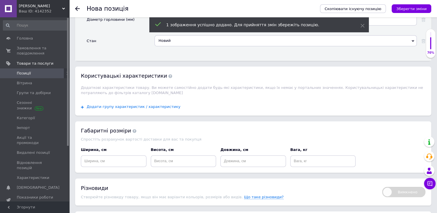
click at [146, 105] on span "Додати групу характеристик / характеристику" at bounding box center [134, 107] width 94 height 5
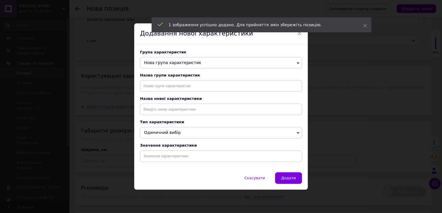
click at [184, 63] on span "Нова група характеристик" at bounding box center [172, 62] width 57 height 5
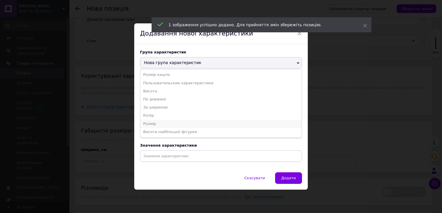
click at [163, 121] on li "Розмір" at bounding box center [220, 124] width 161 height 8
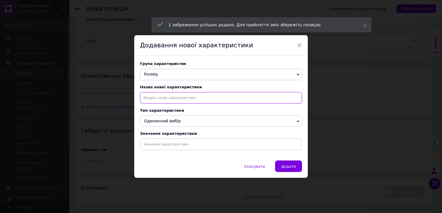
click at [168, 101] on input at bounding box center [221, 98] width 162 height 12
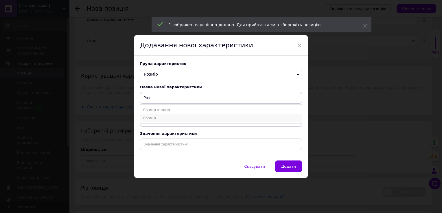
click at [164, 117] on li "Розмір" at bounding box center [220, 118] width 161 height 8
type input "Розмір"
click at [165, 143] on input at bounding box center [221, 145] width 162 height 12
click at [165, 157] on li "Розмір" at bounding box center [220, 157] width 161 height 8
type input "Розмір"
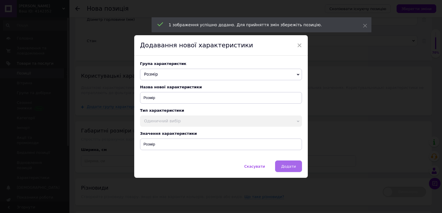
click at [281, 169] on button "Додати" at bounding box center [288, 167] width 27 height 12
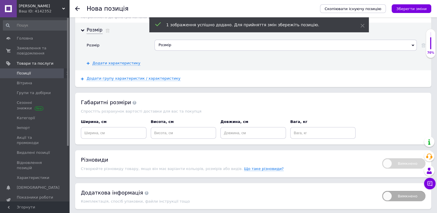
scroll to position [1002, 0]
click at [129, 127] on input at bounding box center [114, 133] width 66 height 12
type input "13"
type input "17"
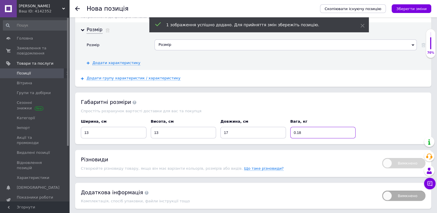
type input "0.18"
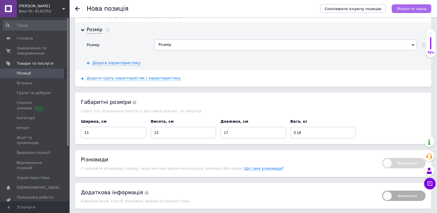
click at [404, 9] on icon "Зберегти зміни" at bounding box center [412, 9] width 30 height 4
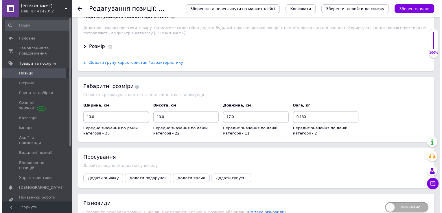
scroll to position [778, 0]
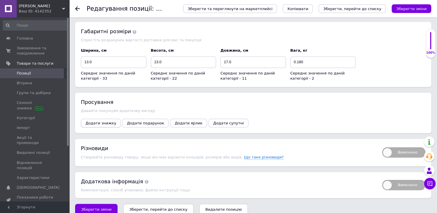
click at [101, 121] on span "Додати знижку" at bounding box center [101, 123] width 31 height 4
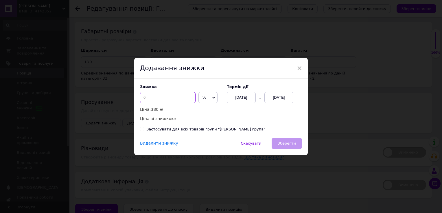
click at [161, 99] on input at bounding box center [168, 98] width 56 height 12
type input "2"
click at [274, 97] on div "[DATE]" at bounding box center [278, 98] width 29 height 12
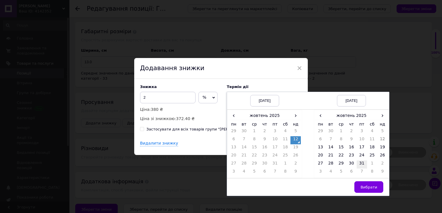
click at [360, 164] on td "31" at bounding box center [361, 165] width 10 height 8
click at [374, 195] on td "Вибрати" at bounding box center [351, 188] width 75 height 18
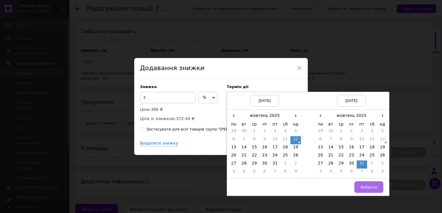
click at [373, 189] on span "Вибрати" at bounding box center [368, 187] width 17 height 4
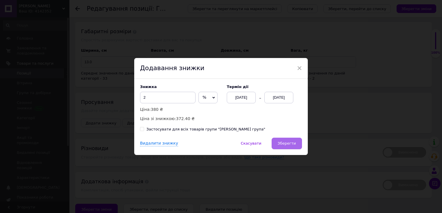
click at [289, 144] on span "Зберегти" at bounding box center [287, 143] width 18 height 4
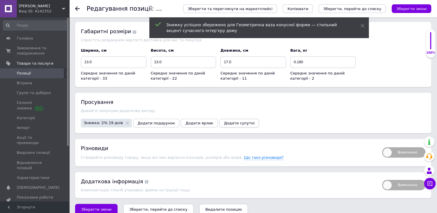
click at [224, 121] on span "Додати супутні" at bounding box center [239, 123] width 31 height 4
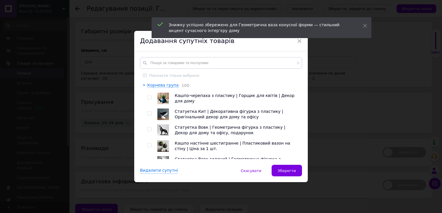
click at [147, 98] on input "checkbox" at bounding box center [149, 98] width 4 height 4
checkbox input "true"
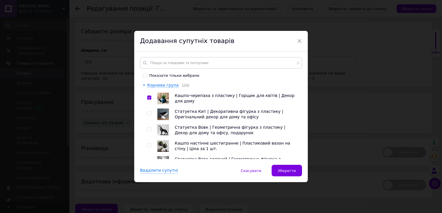
click at [147, 109] on div at bounding box center [150, 115] width 6 height 12
click at [147, 114] on input "checkbox" at bounding box center [149, 114] width 4 height 4
checkbox input "true"
click at [148, 127] on div at bounding box center [150, 131] width 6 height 12
click at [148, 129] on input "checkbox" at bounding box center [149, 130] width 4 height 4
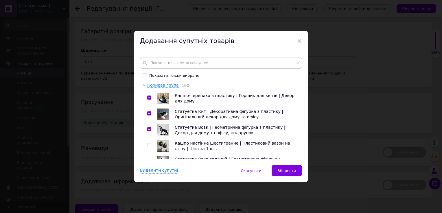
checkbox input "true"
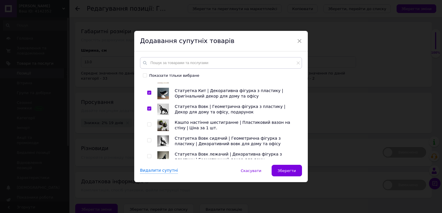
scroll to position [29, 0]
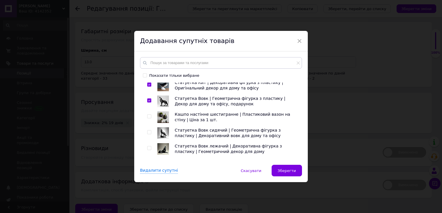
click at [148, 116] on input "checkbox" at bounding box center [149, 117] width 4 height 4
checkbox input "true"
click at [147, 132] on input "checkbox" at bounding box center [149, 133] width 4 height 4
checkbox input "true"
click at [148, 145] on div at bounding box center [150, 149] width 6 height 12
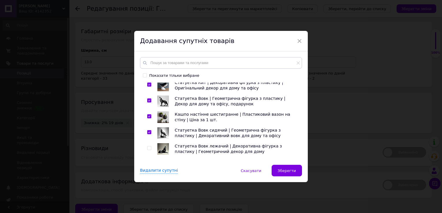
click at [149, 149] on input "checkbox" at bounding box center [149, 149] width 4 height 4
checkbox input "true"
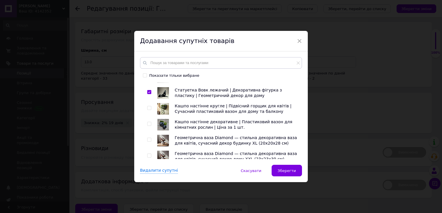
scroll to position [87, 0]
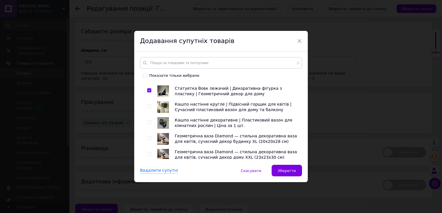
click at [149, 108] on input "checkbox" at bounding box center [149, 107] width 4 height 4
checkbox input "true"
click at [149, 119] on div at bounding box center [150, 123] width 6 height 12
click at [147, 122] on input "checkbox" at bounding box center [149, 123] width 4 height 4
checkbox input "true"
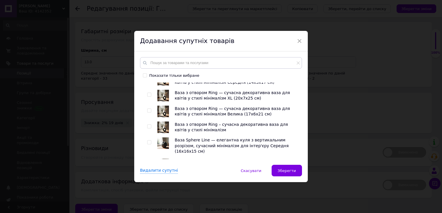
scroll to position [318, 0]
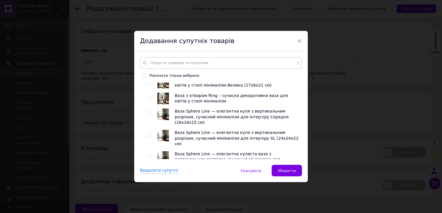
click at [149, 99] on input "checkbox" at bounding box center [149, 98] width 4 height 4
checkbox input "true"
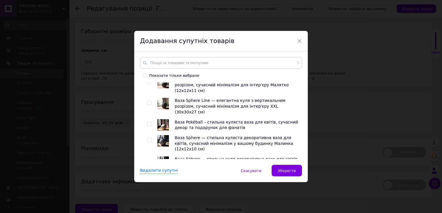
scroll to position [405, 0]
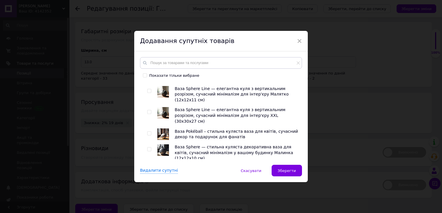
click at [149, 132] on input "checkbox" at bounding box center [149, 134] width 4 height 4
checkbox input "true"
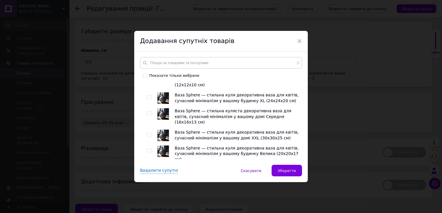
scroll to position [491, 0]
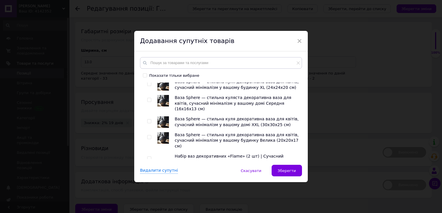
click at [149, 157] on input "checkbox" at bounding box center [149, 159] width 4 height 4
checkbox input "true"
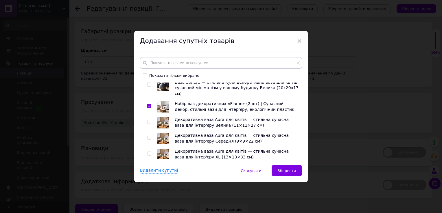
scroll to position [549, 0]
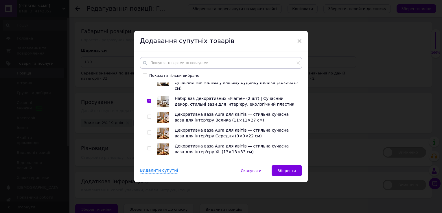
click at [147, 179] on input "checkbox" at bounding box center [149, 181] width 4 height 4
checkbox input "true"
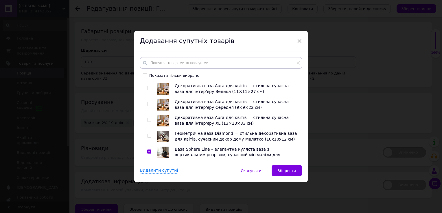
scroll to position [607, 0]
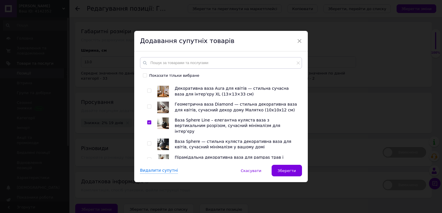
click at [147, 142] on input "checkbox" at bounding box center [149, 144] width 4 height 4
checkbox input "true"
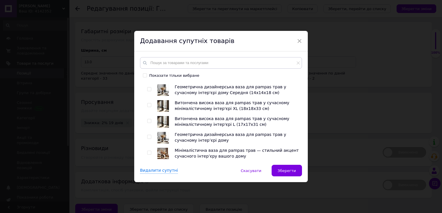
scroll to position [983, 0]
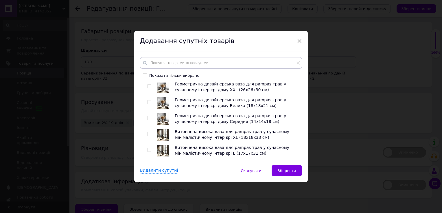
click at [149, 164] on input "checkbox" at bounding box center [149, 166] width 4 height 4
checkbox input "true"
click at [147, 180] on input "checkbox" at bounding box center [149, 182] width 4 height 4
checkbox input "true"
click at [151, 193] on div at bounding box center [150, 199] width 6 height 12
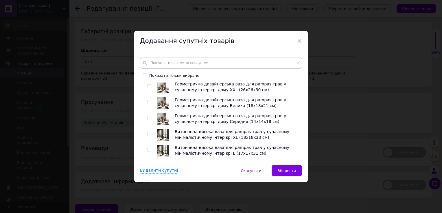
click at [149, 196] on input "checkbox" at bounding box center [149, 198] width 4 height 4
checkbox input "true"
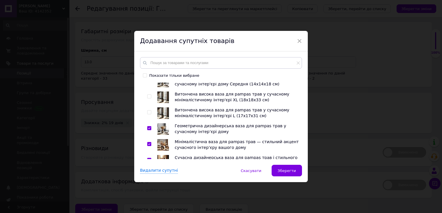
scroll to position [1012, 0]
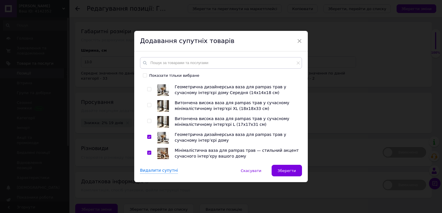
click at [148, 183] on input "checkbox" at bounding box center [149, 185] width 4 height 4
checkbox input "true"
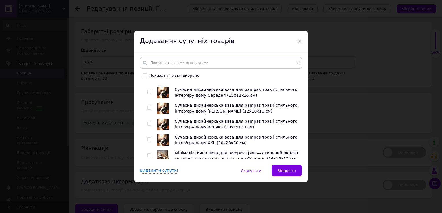
scroll to position [1272, 0]
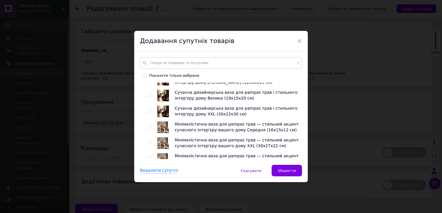
click at [148, 204] on input "checkbox" at bounding box center [149, 206] width 4 height 4
checkbox input "true"
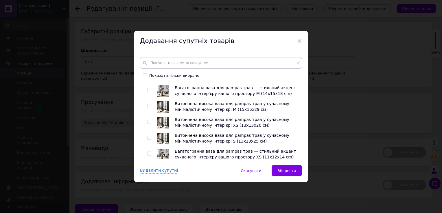
scroll to position [1445, 0]
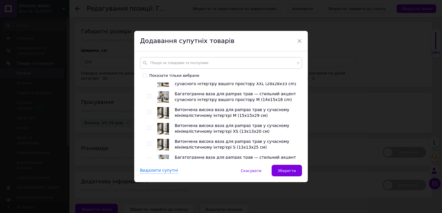
click at [147, 190] on input "checkbox" at bounding box center [149, 192] width 4 height 4
checkbox input "true"
click at [148, 206] on input "checkbox" at bounding box center [149, 208] width 4 height 4
checkbox input "true"
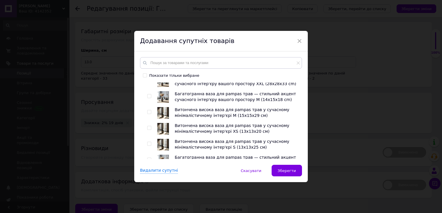
checkbox input "true"
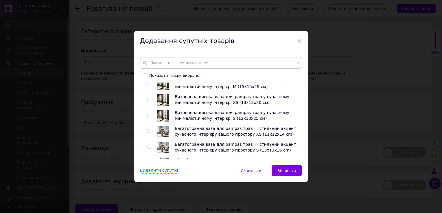
click at [147, 209] on input "checkbox" at bounding box center [149, 211] width 4 height 4
checkbox input "true"
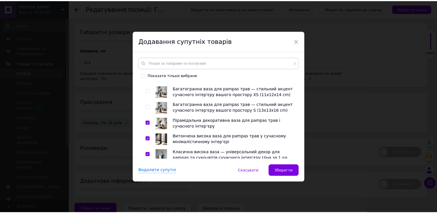
scroll to position [1519, 0]
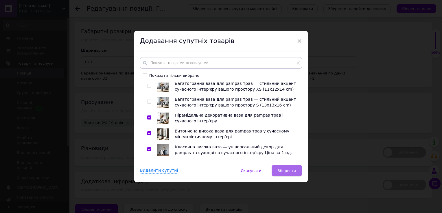
click at [287, 172] on span "Зберегти" at bounding box center [287, 171] width 18 height 4
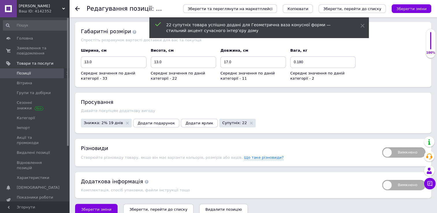
scroll to position [778, 0]
click at [395, 147] on span "Вимкнено" at bounding box center [403, 152] width 43 height 10
click at [382, 145] on input "Вимкнено" at bounding box center [381, 145] width 4 height 4
checkbox input "true"
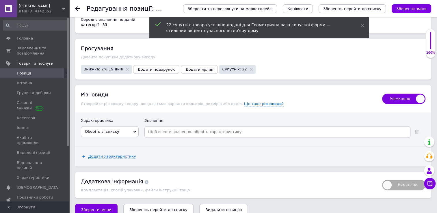
click at [104, 130] on span "Оберіть зі списку" at bounding box center [102, 132] width 34 height 4
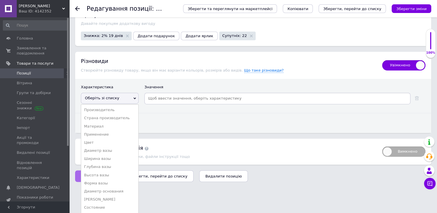
click at [105, 212] on li "Розмір" at bounding box center [109, 216] width 57 height 8
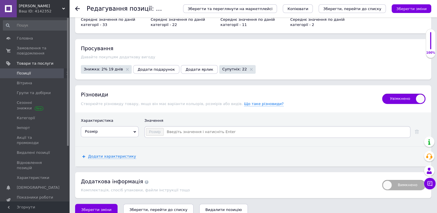
click at [206, 129] on div "Розмір" at bounding box center [278, 132] width 266 height 12
click at [209, 128] on input at bounding box center [286, 132] width 245 height 9
paste input "S"
type input "S (13х13х17 см)"
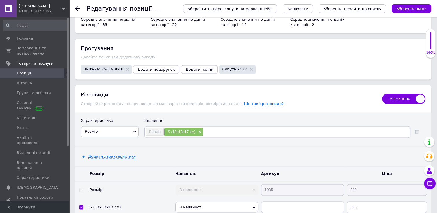
paste input "M"
type input "M (17х17х22 см)"
paste input "L"
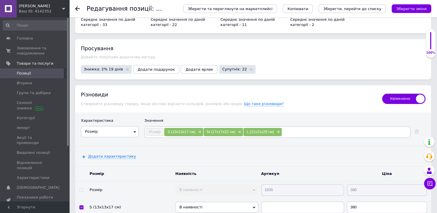
paste input "XL"
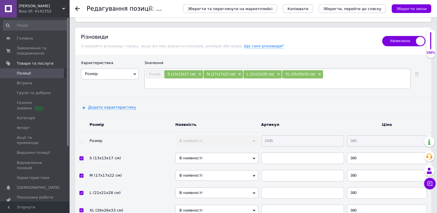
scroll to position [918, 0]
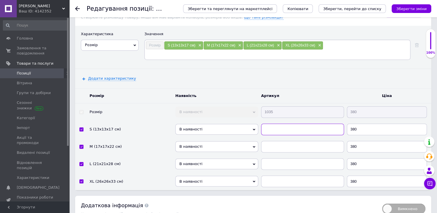
click at [276, 124] on input "text" at bounding box center [302, 130] width 83 height 12
click at [279, 124] on input "10351" at bounding box center [302, 130] width 83 height 12
click at [280, 141] on input "text" at bounding box center [302, 147] width 83 height 12
paste input "10351"
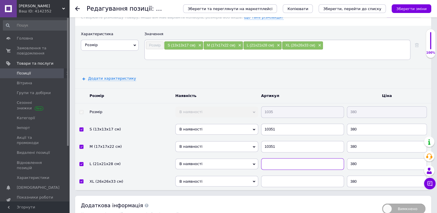
click at [282, 158] on input "text" at bounding box center [302, 164] width 83 height 12
paste input "10351"
click at [282, 176] on input "text" at bounding box center [302, 182] width 83 height 12
paste input "10351"
click at [291, 141] on input "10351" at bounding box center [302, 147] width 83 height 12
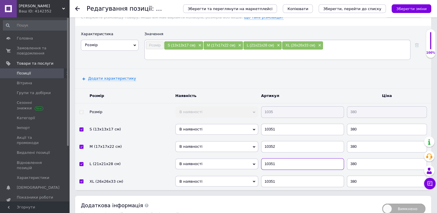
click at [295, 158] on input "10351" at bounding box center [302, 164] width 83 height 12
click at [300, 176] on input "10351" at bounding box center [302, 182] width 83 height 12
click at [364, 141] on input "380" at bounding box center [387, 147] width 80 height 12
click at [371, 141] on input "380" at bounding box center [387, 147] width 80 height 12
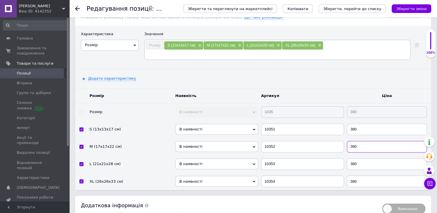
click at [371, 141] on input "380" at bounding box center [387, 147] width 80 height 12
click at [378, 158] on input "380" at bounding box center [387, 164] width 80 height 12
click at [365, 176] on input "380" at bounding box center [387, 182] width 80 height 12
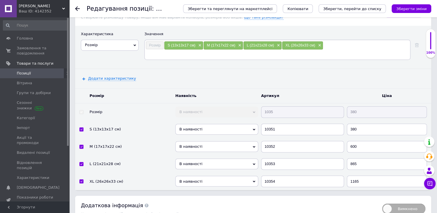
click at [377, 69] on div "Додати характеристику" at bounding box center [253, 79] width 356 height 20
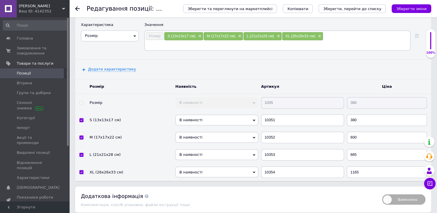
scroll to position [933, 0]
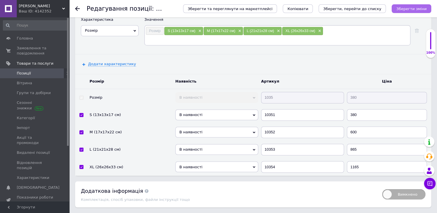
click at [413, 8] on icon "Зберегти зміни" at bounding box center [412, 9] width 30 height 4
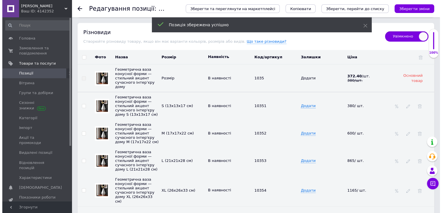
scroll to position [904, 0]
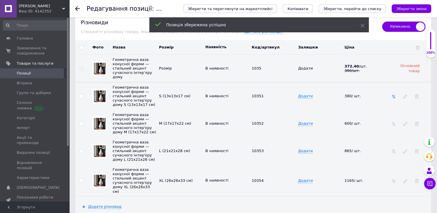
click at [393, 95] on icon at bounding box center [394, 97] width 4 height 4
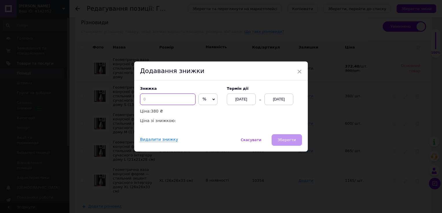
click at [185, 99] on input at bounding box center [168, 100] width 56 height 12
click at [273, 102] on div "[DATE]" at bounding box center [278, 100] width 29 height 12
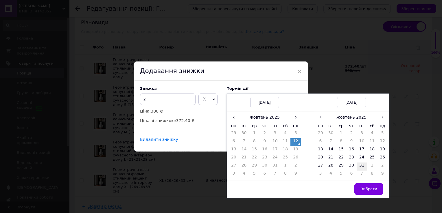
click at [360, 164] on td "31" at bounding box center [361, 167] width 10 height 8
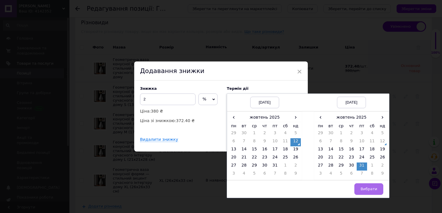
click at [365, 188] on span "Вибрати" at bounding box center [368, 189] width 17 height 4
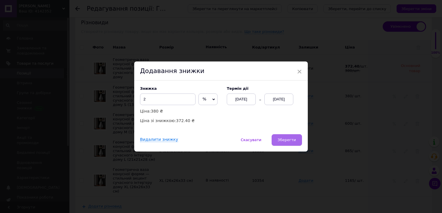
click at [285, 141] on span "Зберегти" at bounding box center [287, 140] width 18 height 4
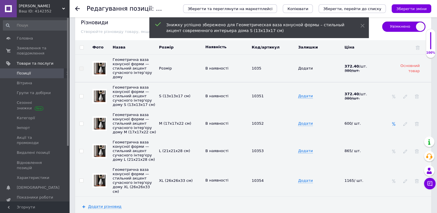
click at [392, 123] on icon at bounding box center [394, 124] width 4 height 4
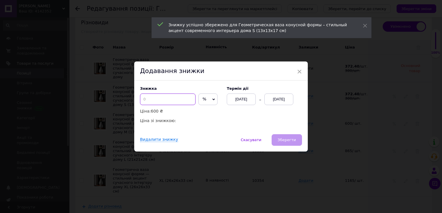
click at [183, 102] on input at bounding box center [168, 100] width 56 height 12
click at [282, 100] on div "[DATE]" at bounding box center [278, 100] width 29 height 12
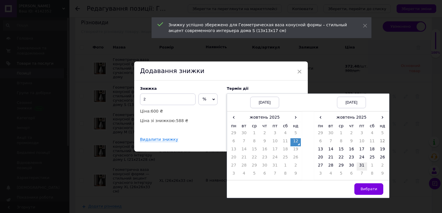
click at [360, 168] on td "31" at bounding box center [361, 167] width 10 height 8
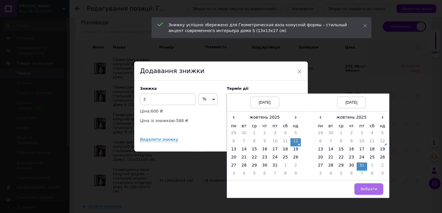
click at [368, 191] on span "Вибрати" at bounding box center [368, 189] width 17 height 4
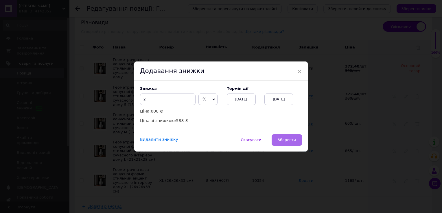
click at [286, 142] on span "Зберегти" at bounding box center [287, 140] width 18 height 4
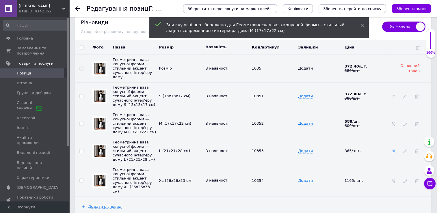
click at [393, 154] on span at bounding box center [394, 151] width 4 height 5
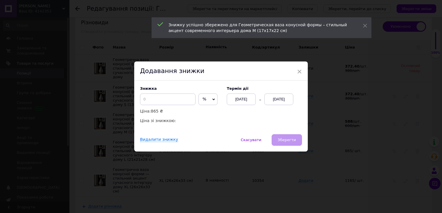
click at [180, 107] on div "Знижка % ₴ Ціна: 865 ₴ Ціна зі знижкою:" at bounding box center [180, 105] width 81 height 38
click at [178, 101] on input at bounding box center [168, 100] width 56 height 12
click at [279, 102] on div "[DATE]" at bounding box center [278, 100] width 29 height 12
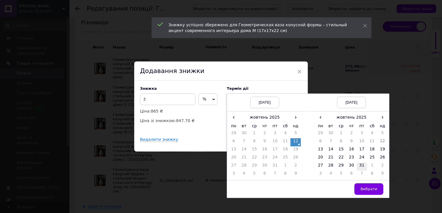
click at [359, 165] on td "31" at bounding box center [361, 167] width 10 height 8
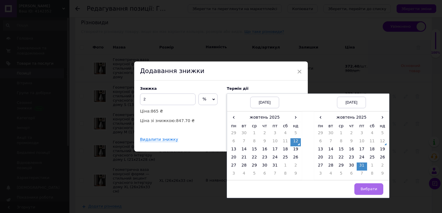
click at [365, 190] on span "Вибрати" at bounding box center [368, 189] width 17 height 4
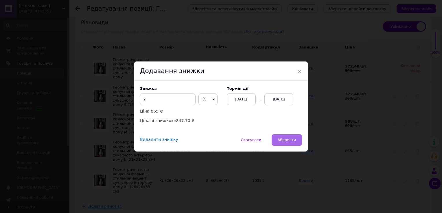
click at [282, 144] on button "Зберегти" at bounding box center [286, 140] width 30 height 12
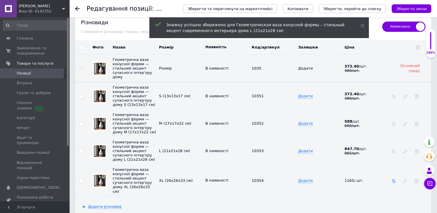
click at [394, 183] on icon at bounding box center [394, 181] width 4 height 4
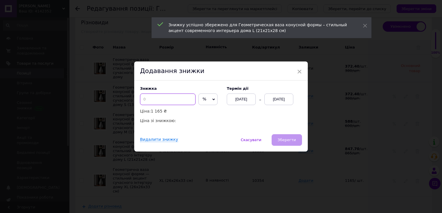
click at [179, 98] on input at bounding box center [168, 100] width 56 height 12
click at [279, 101] on div "[DATE]" at bounding box center [278, 100] width 29 height 12
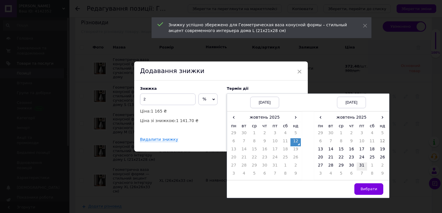
click at [359, 168] on td "31" at bounding box center [361, 167] width 10 height 8
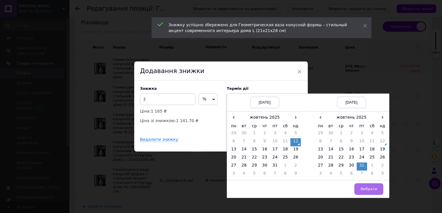
click at [363, 185] on button "Вибрати" at bounding box center [368, 190] width 29 height 12
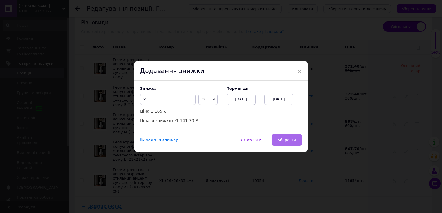
click at [280, 135] on button "Зберегти" at bounding box center [286, 140] width 30 height 12
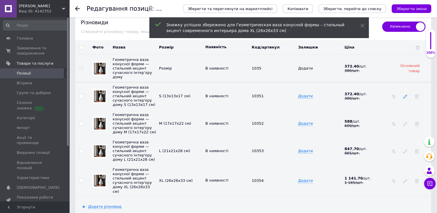
click at [405, 95] on icon at bounding box center [406, 97] width 4 height 4
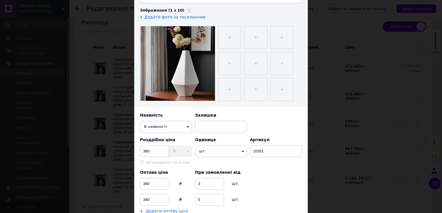
scroll to position [145, 0]
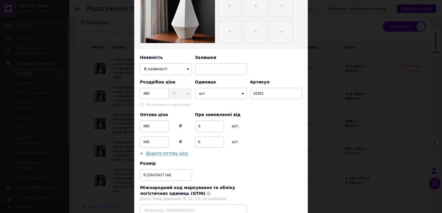
click at [339, 111] on div "× Редагування різновиду Назва позиції (Українська) Геометрична ваза конусної фо…" at bounding box center [221, 106] width 442 height 213
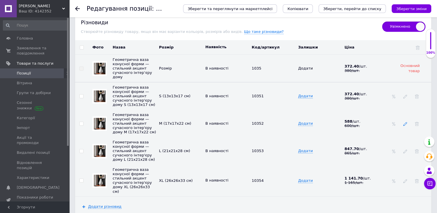
click at [407, 126] on icon at bounding box center [406, 124] width 4 height 4
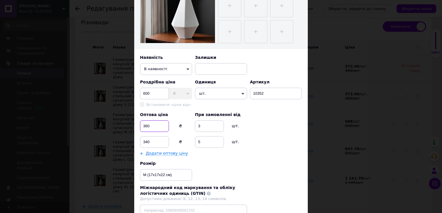
click at [159, 124] on input "360" at bounding box center [154, 127] width 29 height 12
click at [154, 138] on input "340" at bounding box center [154, 142] width 29 height 12
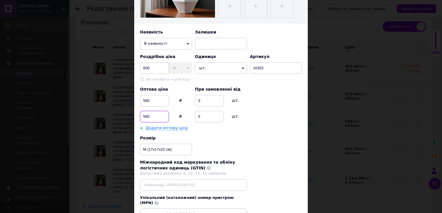
scroll to position [214, 0]
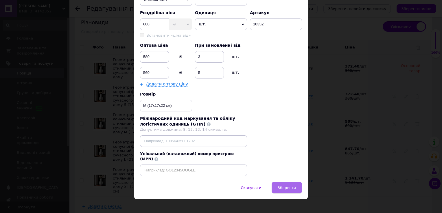
click at [285, 186] on span "Зберегти" at bounding box center [287, 188] width 18 height 4
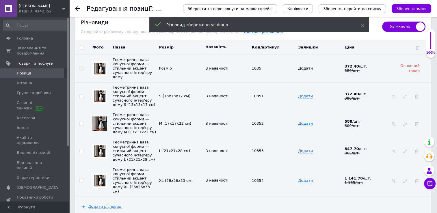
click at [403, 154] on div at bounding box center [406, 151] width 6 height 5
click at [405, 154] on use at bounding box center [406, 152] width 4 height 4
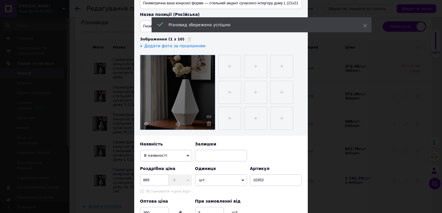
scroll to position [116, 0]
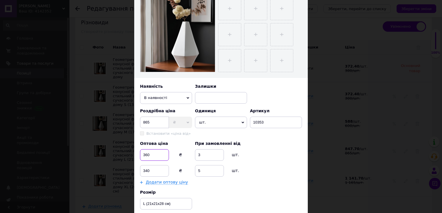
click at [156, 154] on input "360" at bounding box center [154, 155] width 29 height 12
click at [158, 167] on input "340" at bounding box center [154, 171] width 29 height 12
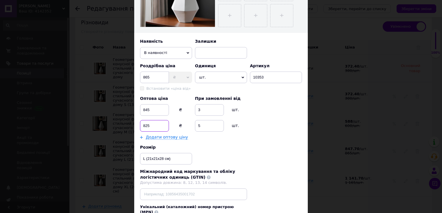
scroll to position [202, 0]
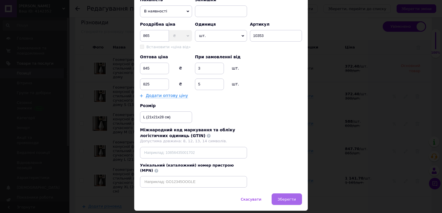
click at [289, 198] on button "Зберегти" at bounding box center [286, 200] width 30 height 12
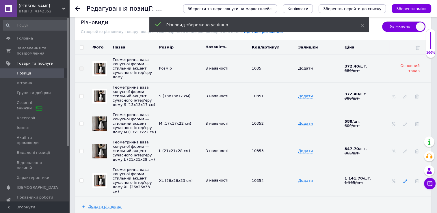
click at [406, 183] on icon at bounding box center [406, 181] width 4 height 4
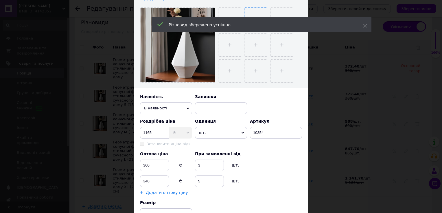
scroll to position [116, 0]
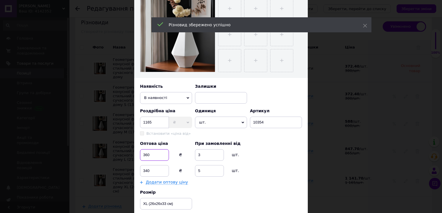
click at [157, 153] on input "360" at bounding box center [154, 155] width 29 height 12
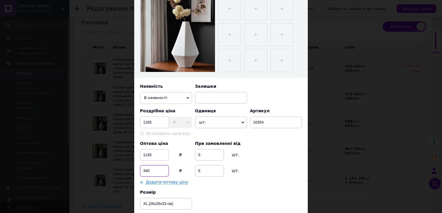
click at [159, 172] on input "340" at bounding box center [154, 171] width 29 height 12
click at [157, 153] on input "1145" at bounding box center [154, 155] width 29 height 12
click at [158, 171] on input "1100" at bounding box center [154, 171] width 29 height 12
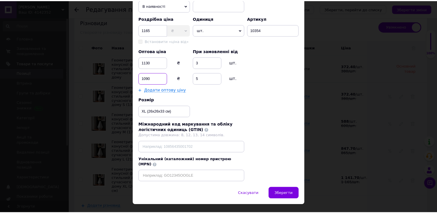
scroll to position [214, 0]
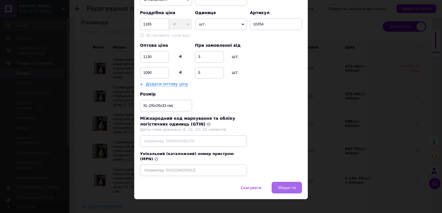
click at [286, 186] on span "Зберегти" at bounding box center [287, 188] width 18 height 4
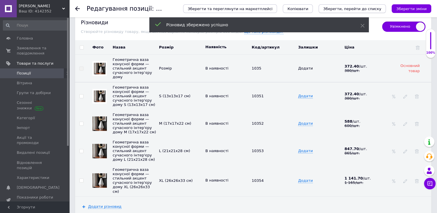
click at [366, 8] on icon "Зберегти, перейти до списку" at bounding box center [352, 9] width 58 height 4
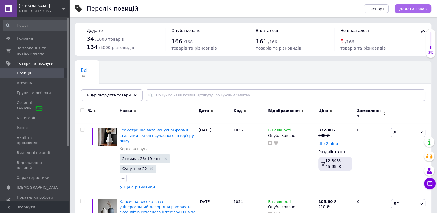
click at [412, 10] on span "Додати товар" at bounding box center [413, 9] width 27 height 4
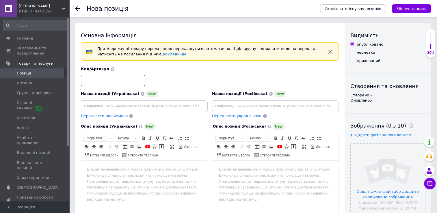
click at [126, 80] on input at bounding box center [113, 81] width 64 height 12
click at [77, 5] on div at bounding box center [81, 8] width 12 height 17
click at [77, 11] on div at bounding box center [81, 8] width 12 height 17
click at [77, 10] on use at bounding box center [77, 8] width 5 height 5
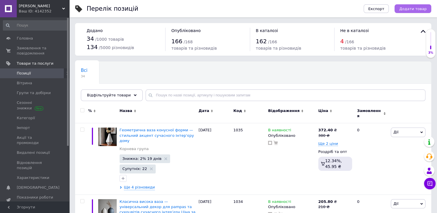
click at [416, 7] on span "Додати товар" at bounding box center [413, 9] width 27 height 4
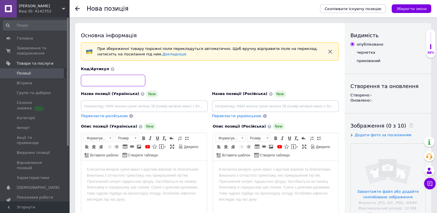
click at [104, 76] on input at bounding box center [113, 81] width 64 height 12
click at [109, 110] on input at bounding box center [144, 107] width 127 height 12
paste input "Комплект дизайнерських ваз для pampas трав — стильна пара декору дому"
click at [154, 173] on html at bounding box center [144, 170] width 126 height 18
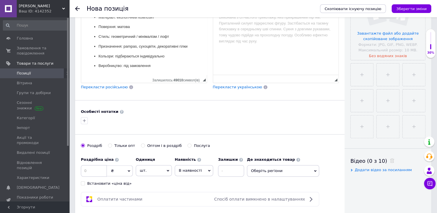
scroll to position [193, 0]
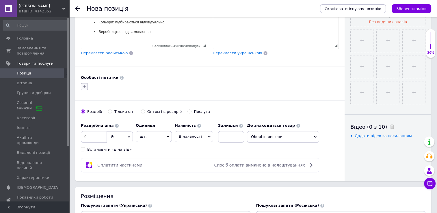
click at [84, 85] on icon "button" at bounding box center [84, 86] width 5 height 5
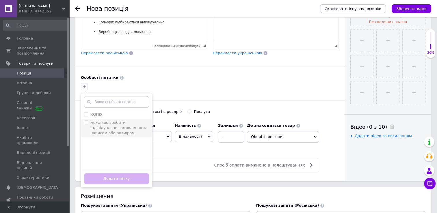
click at [86, 121] on input "можливо зробити індівідуальне замовлення за написом або розміром" at bounding box center [86, 123] width 4 height 4
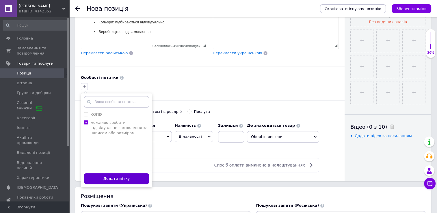
click at [118, 181] on button "Додати мітку" at bounding box center [116, 178] width 65 height 11
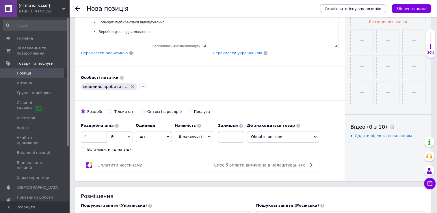
click at [141, 112] on input "Оптом і в роздріб" at bounding box center [143, 112] width 4 height 4
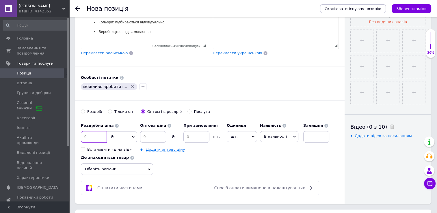
click at [95, 134] on input at bounding box center [94, 137] width 26 height 12
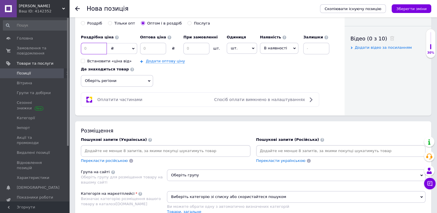
scroll to position [366, 0]
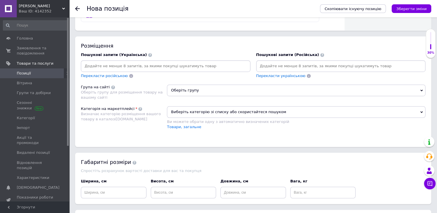
click at [157, 62] on input at bounding box center [165, 66] width 167 height 9
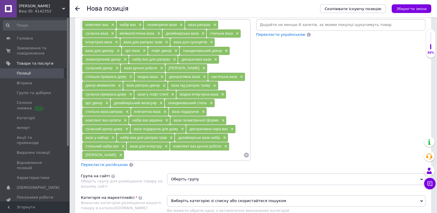
scroll to position [453, 0]
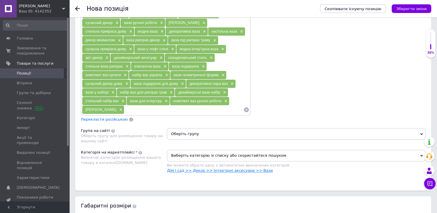
click at [216, 169] on link "Дім і сад >> Декор >> Інтер'єрні аксесуари >> Вази" at bounding box center [220, 171] width 106 height 4
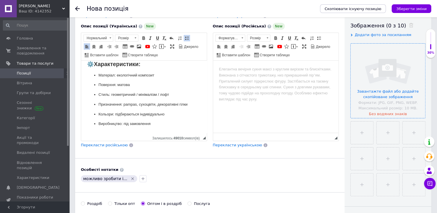
scroll to position [77, 0]
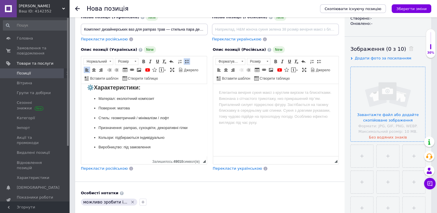
click at [381, 87] on input "file" at bounding box center [388, 104] width 75 height 75
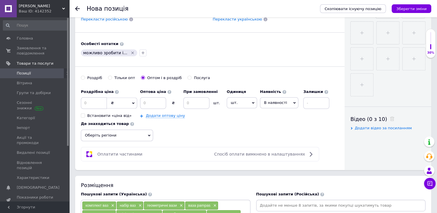
scroll to position [250, 0]
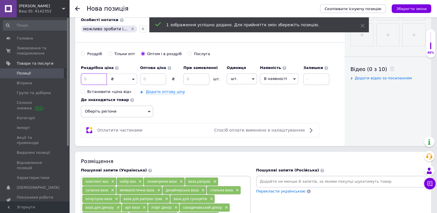
click at [97, 76] on input at bounding box center [94, 79] width 26 height 12
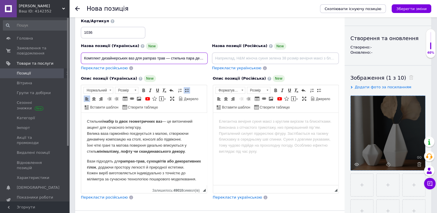
scroll to position [0, 13]
drag, startPoint x: 178, startPoint y: 59, endPoint x: 222, endPoint y: 59, distance: 43.9
click at [222, 59] on div "Назва позиції (Українська) New Комплект дизайнерських ваз для pampas трав — сти…" at bounding box center [210, 44] width 262 height 57
click at [204, 57] on input "Комплект дизайнерських ваз для pampas трав — стильна пара декору дому" at bounding box center [144, 59] width 127 height 12
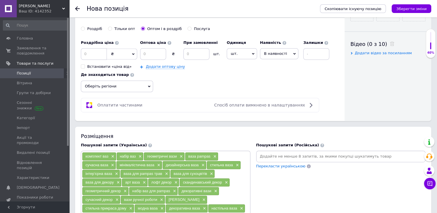
scroll to position [250, 0]
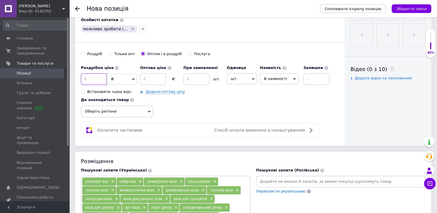
click at [91, 80] on input at bounding box center [94, 79] width 26 height 12
click at [150, 79] on input at bounding box center [153, 79] width 26 height 12
click at [196, 78] on input at bounding box center [197, 79] width 26 height 12
click at [156, 90] on link "Додати оптову ціну" at bounding box center [165, 92] width 39 height 5
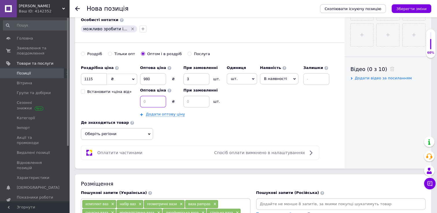
click at [156, 100] on input at bounding box center [153, 102] width 26 height 12
click at [195, 100] on input at bounding box center [197, 102] width 26 height 12
click at [245, 116] on div "Роздрібна ціна 1115 ₴ $ EUR CHF GBP ¥ PLN ₸ MDL HUF KGS CNY TRY KRW lei Встанов…" at bounding box center [207, 89] width 252 height 55
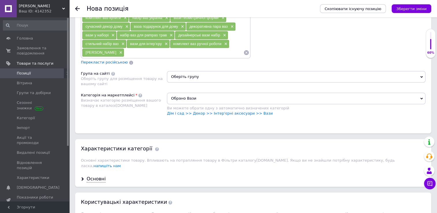
scroll to position [597, 0]
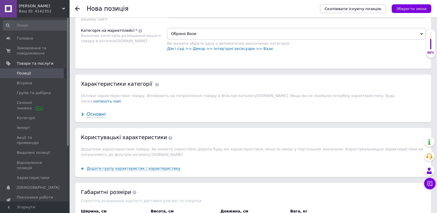
click at [94, 111] on div "Основні" at bounding box center [96, 114] width 19 height 7
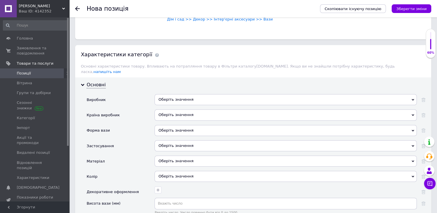
scroll to position [655, 0]
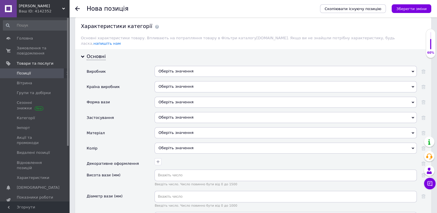
click at [192, 66] on div "Оберіть значення" at bounding box center [286, 71] width 262 height 11
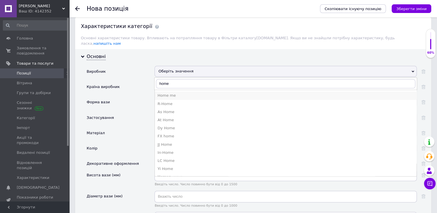
click at [175, 93] on div "Home me" at bounding box center [286, 95] width 256 height 5
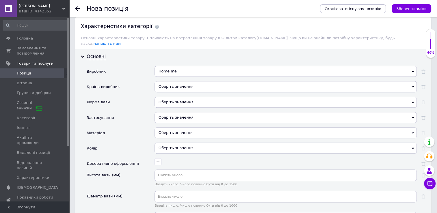
click at [182, 81] on div "Оберіть значення" at bounding box center [286, 86] width 262 height 11
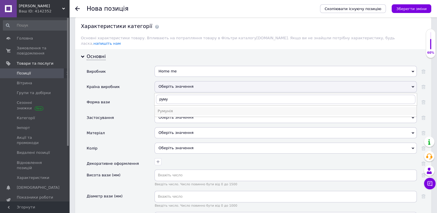
click at [177, 107] on li "Румунія" at bounding box center [286, 111] width 262 height 8
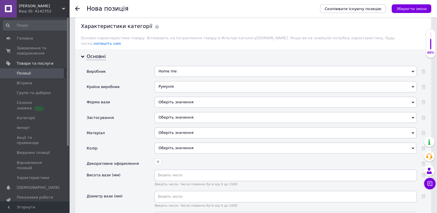
click at [180, 97] on div "Оберіть значення" at bounding box center [286, 102] width 262 height 11
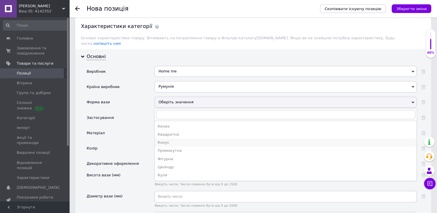
click at [184, 140] on div "Конус" at bounding box center [286, 142] width 256 height 5
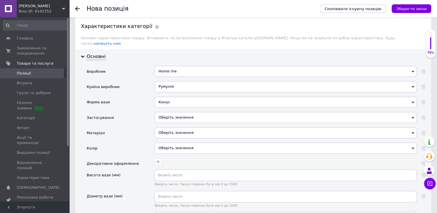
click at [177, 112] on div "Оберіть значення" at bounding box center [286, 117] width 262 height 11
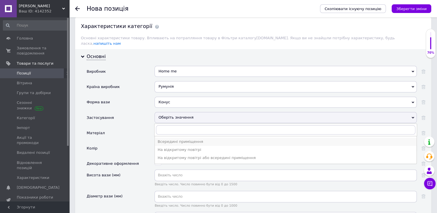
click at [181, 139] on div "Всередині приміщення" at bounding box center [286, 141] width 256 height 5
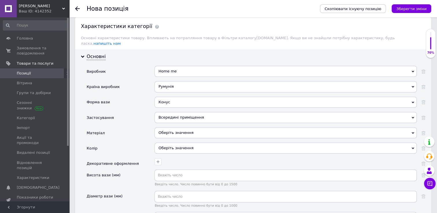
click at [180, 127] on div "Оберіть значення" at bounding box center [286, 132] width 262 height 11
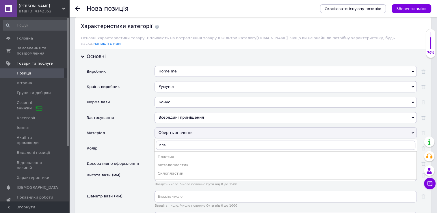
click at [180, 155] on div "Пластик" at bounding box center [286, 157] width 256 height 5
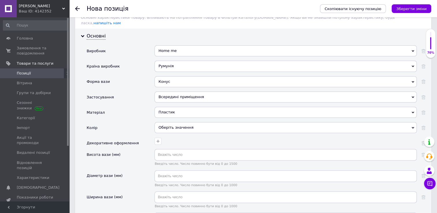
scroll to position [713, 0]
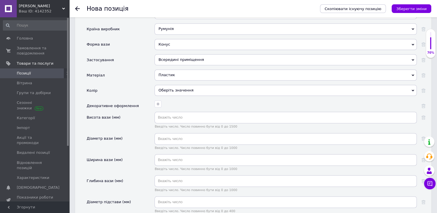
click at [182, 85] on div "Оберіть значення" at bounding box center [286, 90] width 262 height 11
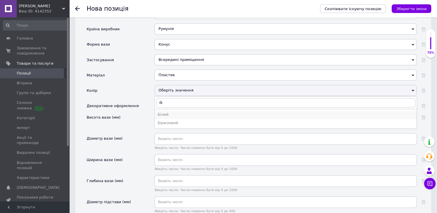
click at [180, 112] on div "Білий" at bounding box center [286, 114] width 256 height 5
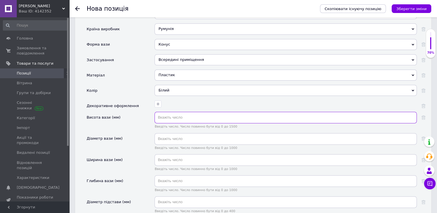
click at [173, 112] on input "text" at bounding box center [286, 118] width 262 height 12
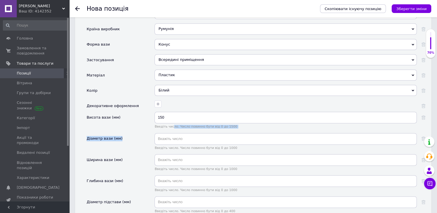
drag, startPoint x: 171, startPoint y: 124, endPoint x: 170, endPoint y: 130, distance: 6.4
click at [170, 129] on div "Виробник Home me HOM Hom-D Homtom Homa Homs Homag Homax Homea Homge HOMLA Hommy…" at bounding box center [256, 131] width 339 height 246
click at [170, 133] on input "text" at bounding box center [286, 139] width 262 height 12
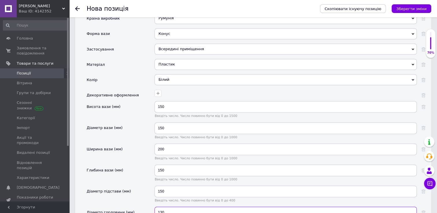
scroll to position [833, 0]
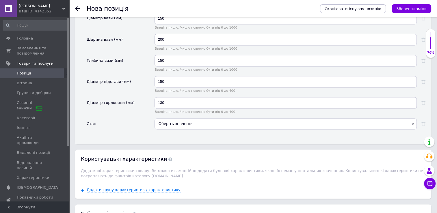
click at [193, 119] on div "Оберіть значення" at bounding box center [286, 124] width 262 height 11
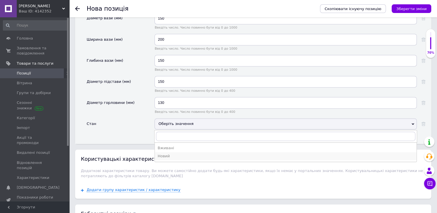
click at [177, 154] on div "Новий" at bounding box center [286, 156] width 256 height 5
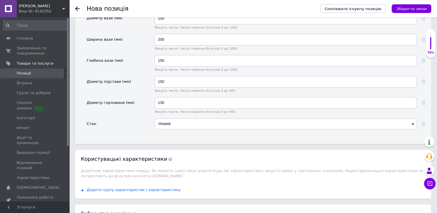
click at [139, 188] on span "Додати групу характеристик / характеристику" at bounding box center [134, 190] width 94 height 5
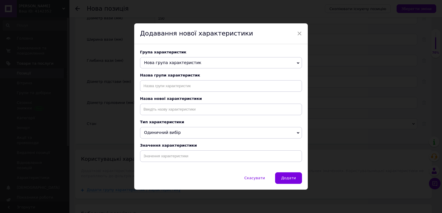
click at [174, 66] on span "Нова група характеристик" at bounding box center [221, 63] width 162 height 12
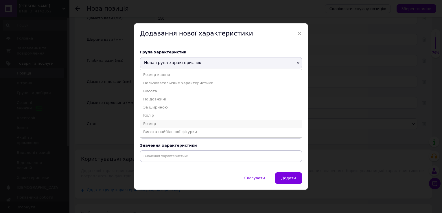
click at [170, 122] on li "Розмір" at bounding box center [220, 124] width 161 height 8
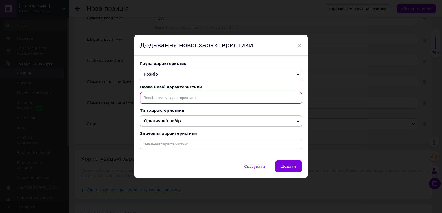
click at [194, 100] on input at bounding box center [221, 98] width 162 height 12
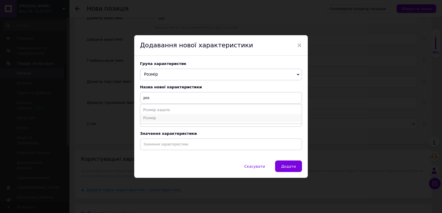
click at [164, 118] on li "Розмір" at bounding box center [220, 118] width 161 height 8
click at [166, 147] on input at bounding box center [221, 145] width 162 height 12
click at [171, 159] on li "Розмір" at bounding box center [220, 157] width 161 height 8
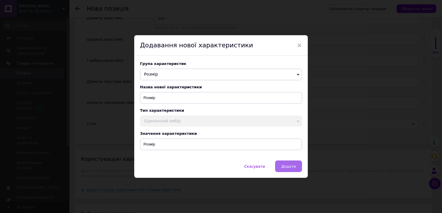
click at [285, 168] on span "Додати" at bounding box center [288, 166] width 15 height 4
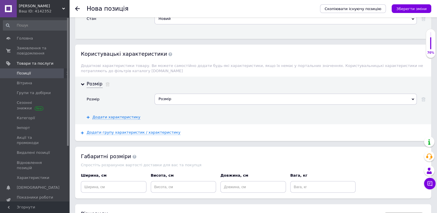
scroll to position [978, 0]
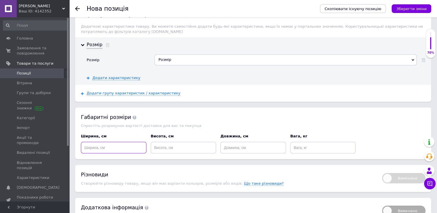
click at [103, 142] on input at bounding box center [114, 148] width 66 height 12
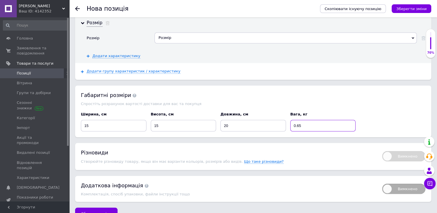
scroll to position [1002, 0]
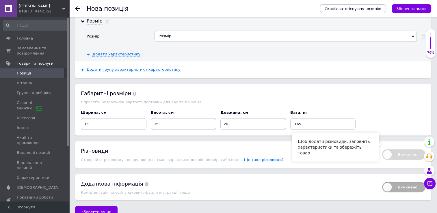
click at [392, 149] on span "Вимкнено" at bounding box center [403, 154] width 43 height 10
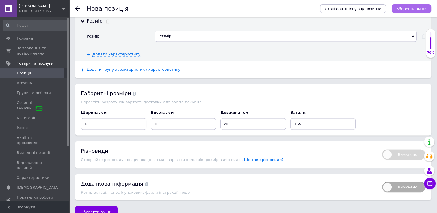
click at [412, 10] on icon "Зберегти зміни" at bounding box center [412, 9] width 30 height 4
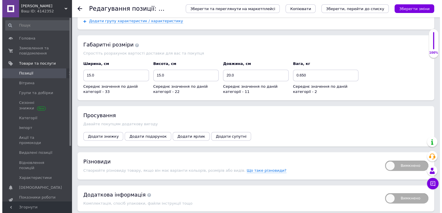
scroll to position [769, 0]
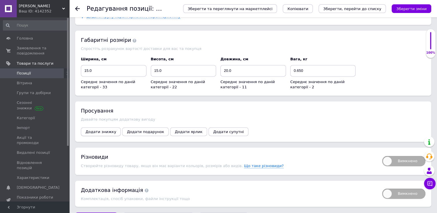
click at [91, 130] on span "Додати знижку" at bounding box center [101, 132] width 31 height 4
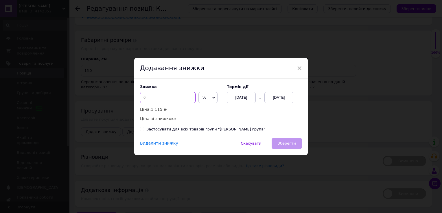
click at [168, 95] on input at bounding box center [168, 98] width 56 height 12
click at [284, 95] on div "[DATE]" at bounding box center [278, 98] width 29 height 12
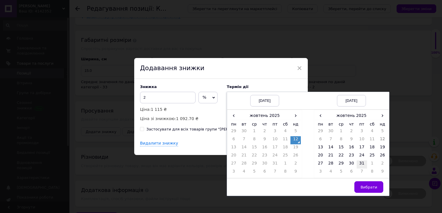
click at [357, 162] on td "31" at bounding box center [361, 165] width 10 height 8
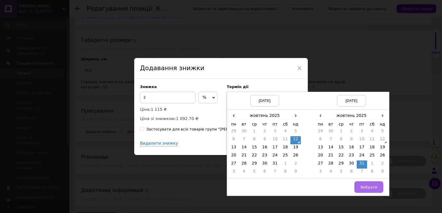
click at [373, 190] on button "Вибрати" at bounding box center [368, 188] width 29 height 12
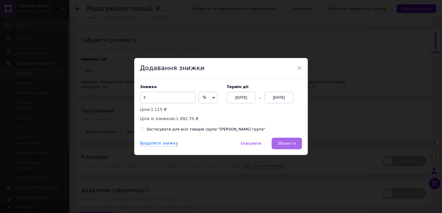
click at [286, 142] on span "Зберегти" at bounding box center [287, 143] width 18 height 4
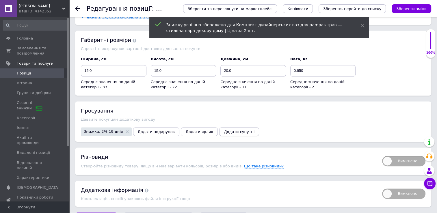
click at [224, 130] on span "Додати супутні" at bounding box center [239, 132] width 31 height 4
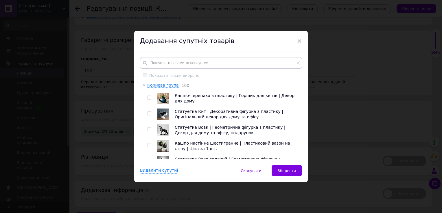
click at [149, 98] on input "checkbox" at bounding box center [149, 98] width 4 height 4
click at [148, 111] on div at bounding box center [150, 115] width 6 height 12
click at [148, 112] on input "checkbox" at bounding box center [149, 114] width 4 height 4
click at [148, 129] on input "checkbox" at bounding box center [149, 130] width 4 height 4
click at [148, 145] on input "checkbox" at bounding box center [149, 146] width 4 height 4
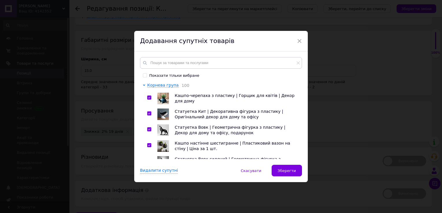
scroll to position [58, 0]
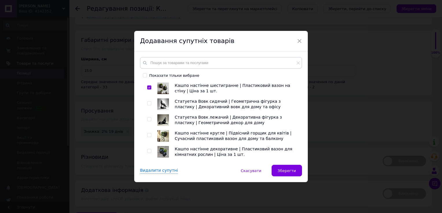
click at [148, 101] on div at bounding box center [150, 105] width 6 height 12
click at [148, 105] on input "checkbox" at bounding box center [149, 104] width 4 height 4
click at [148, 118] on input "checkbox" at bounding box center [149, 120] width 4 height 4
click at [147, 134] on div at bounding box center [150, 136] width 6 height 12
click at [149, 136] on input "checkbox" at bounding box center [149, 136] width 4 height 4
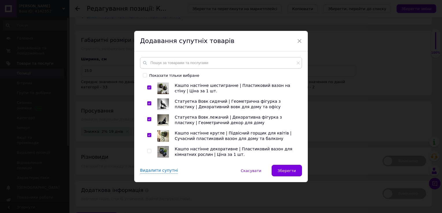
click at [147, 152] on input "checkbox" at bounding box center [149, 151] width 4 height 4
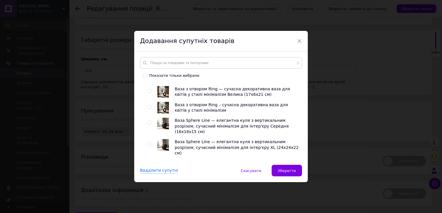
scroll to position [318, 0]
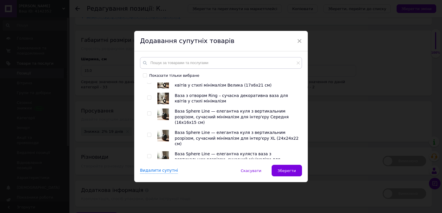
click at [149, 98] on input "checkbox" at bounding box center [149, 98] width 4 height 4
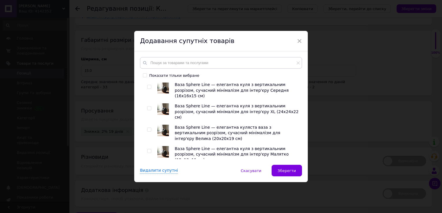
scroll to position [376, 0]
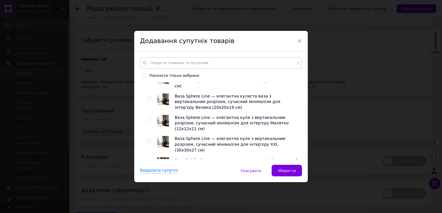
click at [147, 161] on input "checkbox" at bounding box center [149, 163] width 4 height 4
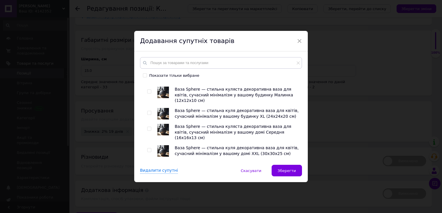
scroll to position [520, 0]
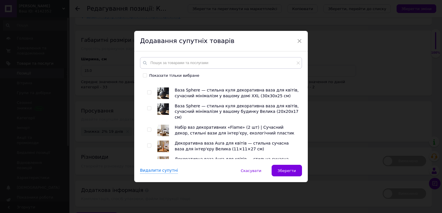
click at [147, 128] on input "checkbox" at bounding box center [149, 130] width 4 height 4
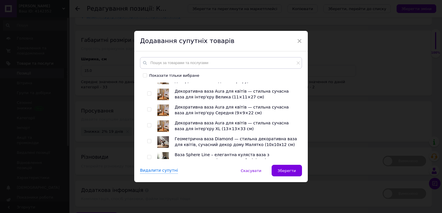
scroll to position [578, 0]
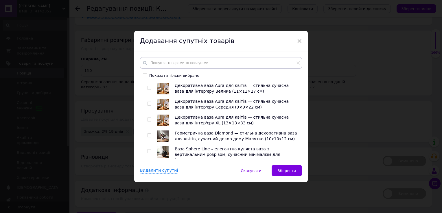
click at [148, 171] on input "checkbox" at bounding box center [149, 173] width 4 height 4
click at [147, 150] on input "checkbox" at bounding box center [149, 152] width 4 height 4
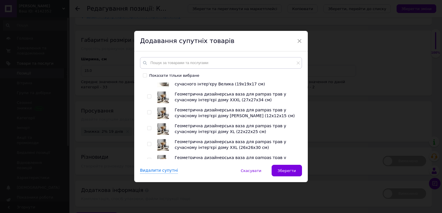
scroll to position [983, 0]
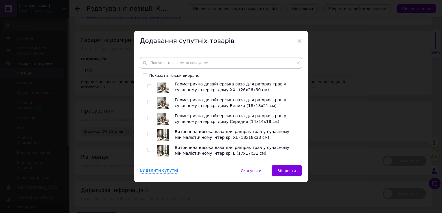
click at [149, 164] on input "checkbox" at bounding box center [149, 166] width 4 height 4
click at [147, 180] on input "checkbox" at bounding box center [149, 182] width 4 height 4
click at [148, 196] on input "checkbox" at bounding box center [149, 198] width 4 height 4
click at [148, 212] on input "checkbox" at bounding box center [149, 214] width 4 height 4
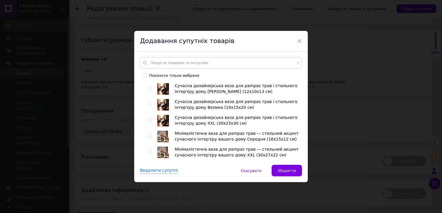
scroll to position [1272, 0]
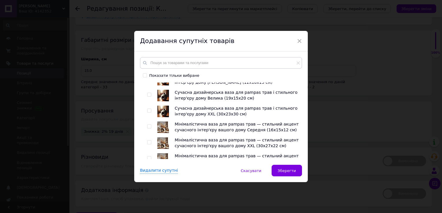
click at [147, 204] on input "checkbox" at bounding box center [149, 206] width 4 height 4
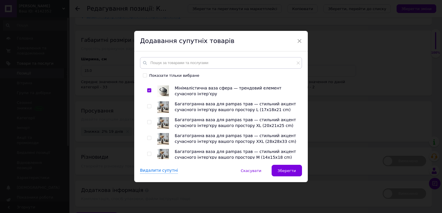
scroll to position [1417, 0]
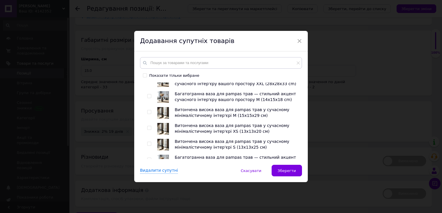
scroll to position [1474, 0]
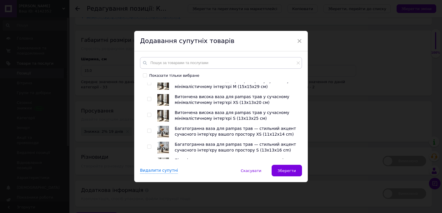
click at [148, 193] on input "checkbox" at bounding box center [149, 195] width 4 height 4
click at [148, 209] on input "checkbox" at bounding box center [149, 211] width 4 height 4
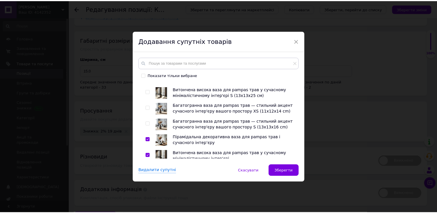
scroll to position [1519, 0]
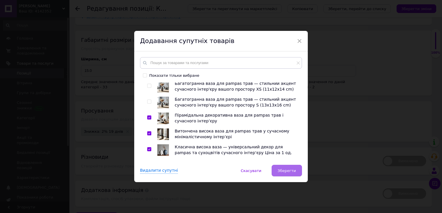
click at [289, 172] on span "Зберегти" at bounding box center [287, 171] width 18 height 4
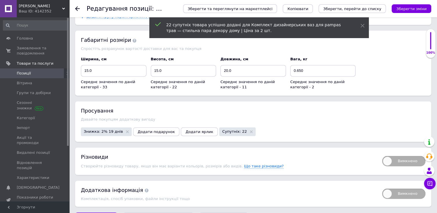
click at [391, 156] on span "Вимкнено" at bounding box center [403, 161] width 43 height 10
click at [382, 152] on input "Вимкнено" at bounding box center [381, 154] width 4 height 4
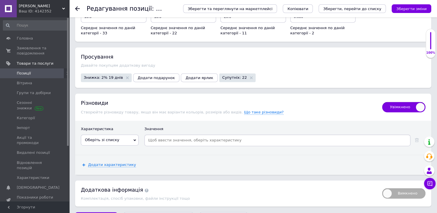
click at [96, 138] on span "Оберіть зі списку" at bounding box center [102, 140] width 34 height 4
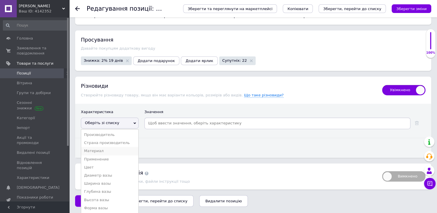
scroll to position [856, 0]
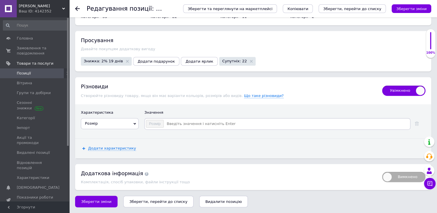
scroll to position [823, 0]
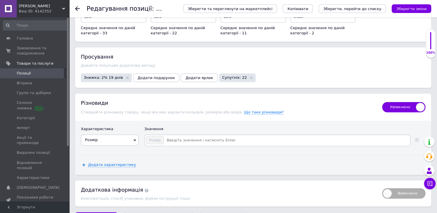
click at [191, 135] on div "Розмір" at bounding box center [278, 141] width 266 height 12
click at [191, 136] on input at bounding box center [286, 140] width 245 height 9
paste input "S"
drag, startPoint x: 202, startPoint y: 123, endPoint x: 142, endPoint y: 119, distance: 59.7
click at [142, 135] on div "Розмір Производитель Страна производитель Материал Применение Цвет Диаметр вазы…" at bounding box center [253, 142] width 345 height 14
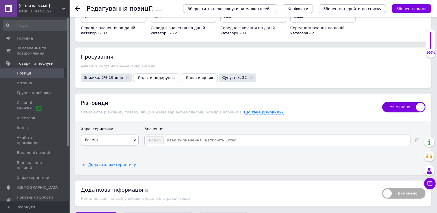
click at [106, 135] on span "Розмір" at bounding box center [110, 140] width 58 height 11
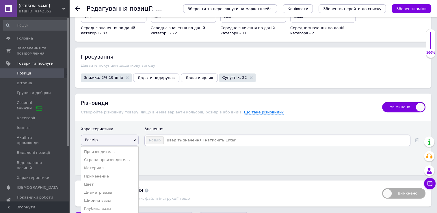
click at [262, 127] on div "Значення" at bounding box center [285, 131] width 281 height 8
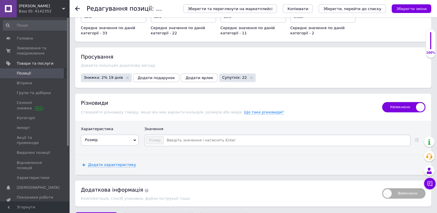
click at [415, 102] on span "Увімкнено" at bounding box center [403, 107] width 43 height 10
click at [382, 98] on input "Увімкнено" at bounding box center [381, 100] width 4 height 4
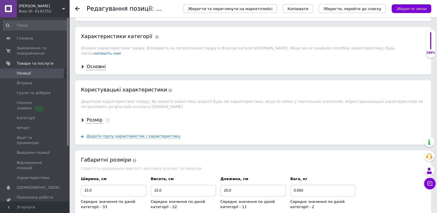
scroll to position [625, 0]
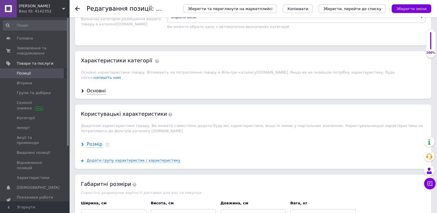
click at [93, 141] on div "Розмір" at bounding box center [95, 144] width 16 height 7
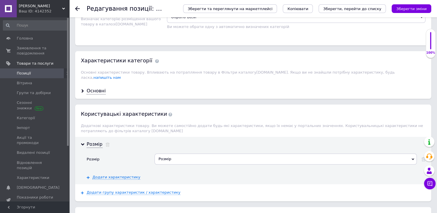
click at [197, 154] on div "Розмір" at bounding box center [286, 159] width 262 height 11
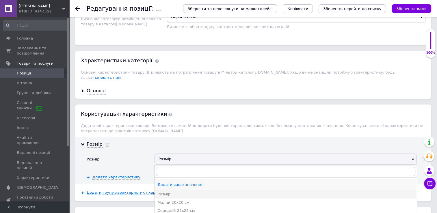
click at [191, 182] on div "Додати ваше значення" at bounding box center [286, 184] width 256 height 5
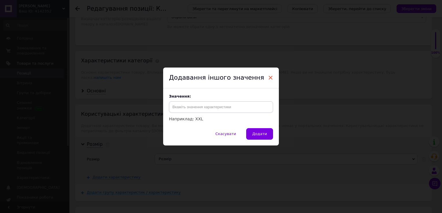
click at [270, 76] on span "×" at bounding box center [270, 78] width 5 height 10
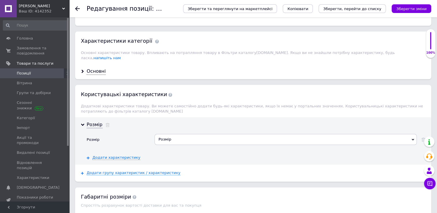
scroll to position [654, 0]
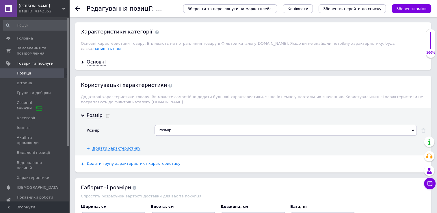
click at [395, 125] on div "Розмір" at bounding box center [286, 130] width 262 height 11
click at [425, 129] on use at bounding box center [424, 131] width 4 height 4
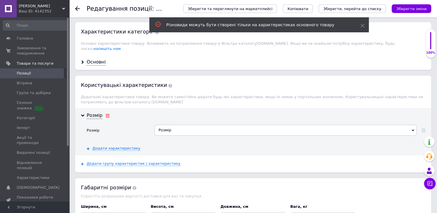
click at [106, 114] on icon at bounding box center [108, 116] width 4 height 4
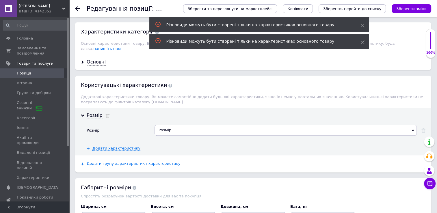
click at [362, 41] on icon at bounding box center [363, 42] width 4 height 4
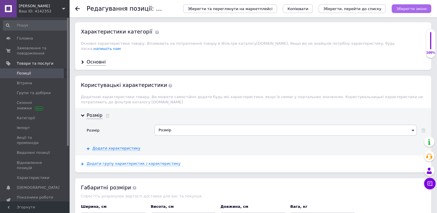
click at [420, 8] on icon "Зберегти зміни" at bounding box center [412, 9] width 30 height 4
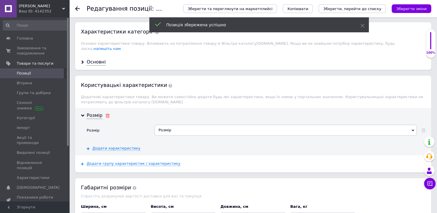
click at [106, 114] on use at bounding box center [108, 116] width 4 height 4
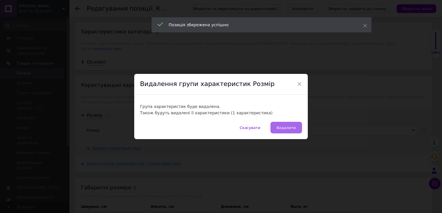
click at [286, 130] on span "Видалити" at bounding box center [285, 128] width 19 height 4
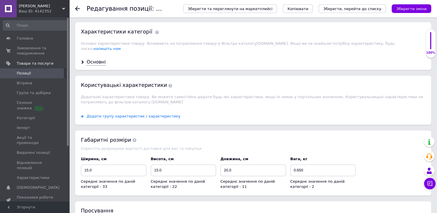
click at [118, 114] on span "Додати групу характеристик / характеристику" at bounding box center [134, 116] width 94 height 5
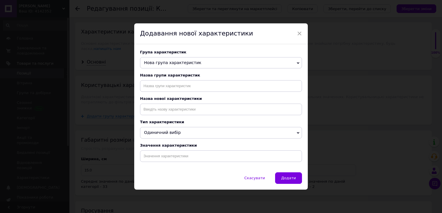
click at [195, 61] on span "Нова група характеристик" at bounding box center [221, 63] width 162 height 12
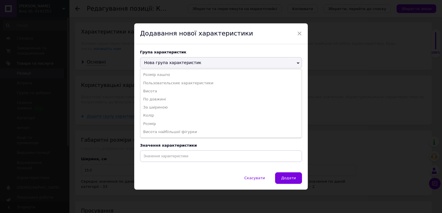
click at [225, 39] on div "Додавання нової характеристики" at bounding box center [220, 33] width 173 height 21
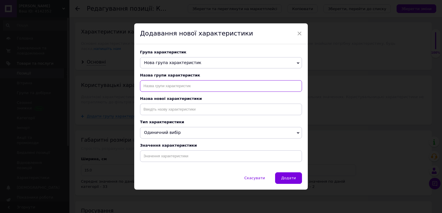
click at [180, 88] on input "text" at bounding box center [221, 86] width 162 height 12
drag, startPoint x: 180, startPoint y: 88, endPoint x: 143, endPoint y: 86, distance: 37.0
click at [143, 86] on input "За високою вазою" at bounding box center [221, 86] width 162 height 12
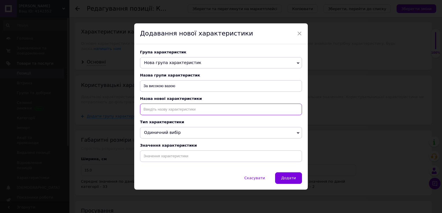
click at [160, 106] on input at bounding box center [221, 110] width 162 height 12
paste input "За високою вазою"
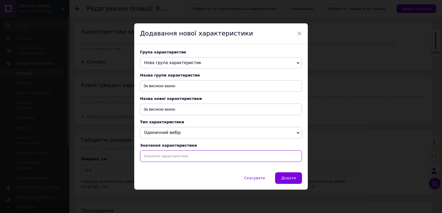
click at [163, 156] on input at bounding box center [221, 157] width 162 height 12
paste input "За високою вазою"
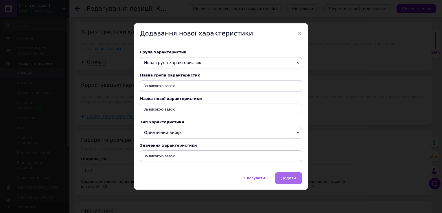
click at [289, 180] on span "Додати" at bounding box center [288, 178] width 15 height 4
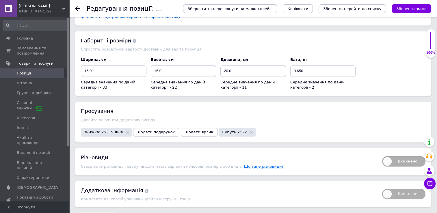
scroll to position [801, 0]
click at [394, 156] on span "Вимкнено" at bounding box center [403, 161] width 43 height 10
click at [382, 152] on input "Вимкнено" at bounding box center [381, 154] width 4 height 4
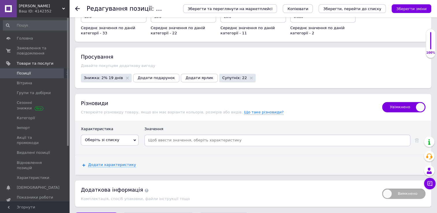
click at [126, 135] on span "Оберіть зі списку" at bounding box center [110, 140] width 58 height 11
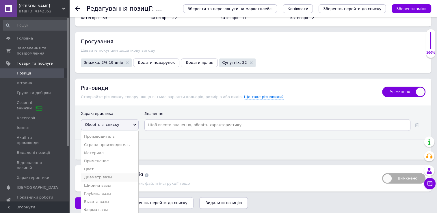
scroll to position [888, 0]
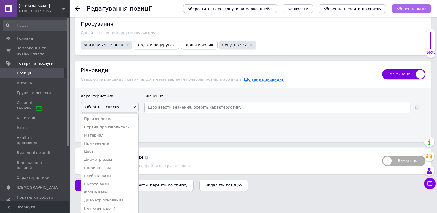
click at [411, 11] on icon "Зберегти зміни" at bounding box center [412, 9] width 30 height 4
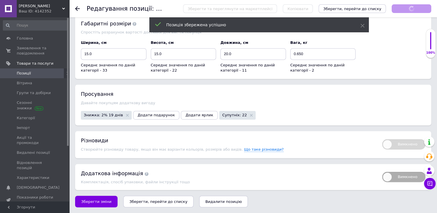
scroll to position [801, 0]
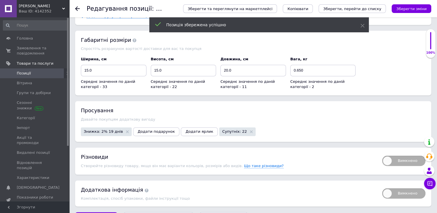
click at [396, 156] on span "Вимкнено" at bounding box center [403, 161] width 43 height 10
click at [382, 152] on input "Вимкнено" at bounding box center [381, 154] width 4 height 4
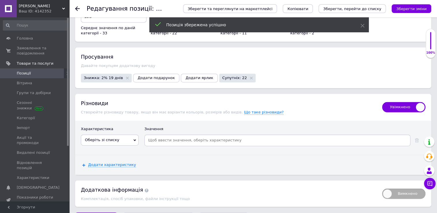
click at [122, 135] on span "Оберіть зі списку" at bounding box center [110, 140] width 58 height 11
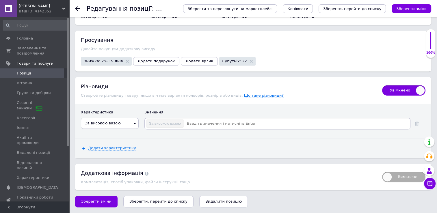
scroll to position [855, 0]
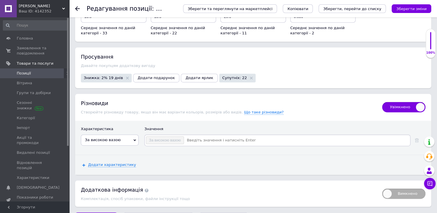
click at [210, 136] on input at bounding box center [296, 140] width 225 height 9
paste input "За високою вазою"
paste input "S"
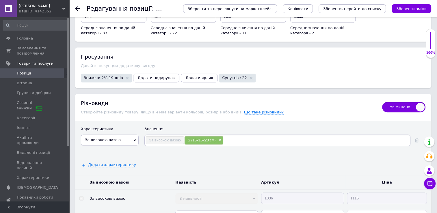
paste input "M"
paste input "L"
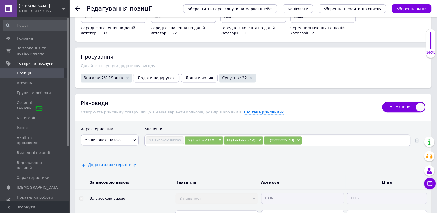
paste input "XL"
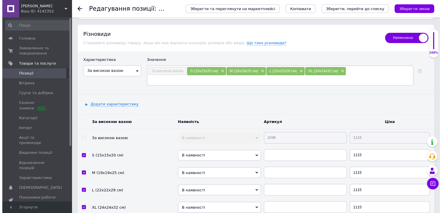
scroll to position [942, 0]
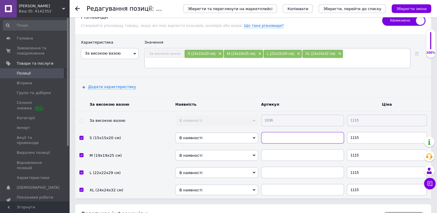
click at [306, 132] on input "text" at bounding box center [302, 138] width 83 height 12
click at [306, 132] on input "1036" at bounding box center [302, 138] width 83 height 12
click at [307, 132] on input "10361" at bounding box center [302, 138] width 83 height 12
drag, startPoint x: 307, startPoint y: 121, endPoint x: 302, endPoint y: 127, distance: 7.4
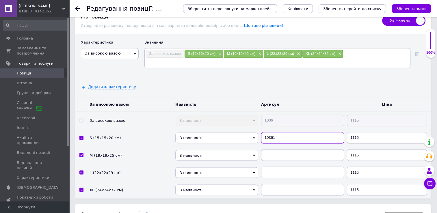
click at [307, 132] on input "10361" at bounding box center [302, 138] width 83 height 12
click at [292, 149] on input "text" at bounding box center [302, 155] width 83 height 12
paste input "10361"
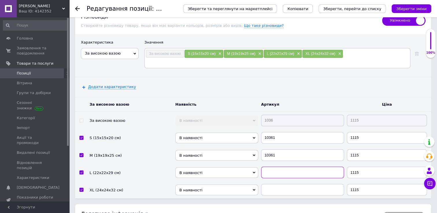
click at [291, 167] on input "text" at bounding box center [302, 173] width 83 height 12
paste input "10361"
click at [289, 184] on input "text" at bounding box center [302, 190] width 83 height 12
paste input "10361"
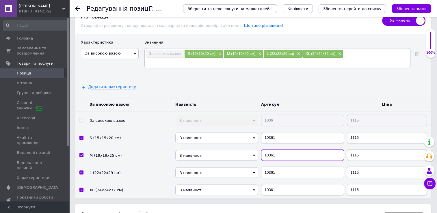
click at [287, 149] on input "10361" at bounding box center [302, 155] width 83 height 12
drag, startPoint x: 297, startPoint y: 169, endPoint x: 292, endPoint y: 158, distance: 11.9
click at [296, 184] on input "10361" at bounding box center [302, 190] width 83 height 12
click at [292, 167] on input "10361" at bounding box center [302, 173] width 83 height 12
click at [290, 184] on input "10361" at bounding box center [302, 190] width 83 height 12
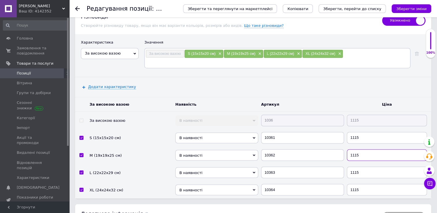
click at [369, 149] on input "1115" at bounding box center [387, 155] width 80 height 12
click at [370, 167] on input "1115" at bounding box center [387, 173] width 80 height 12
click at [368, 184] on input "1115" at bounding box center [387, 190] width 80 height 12
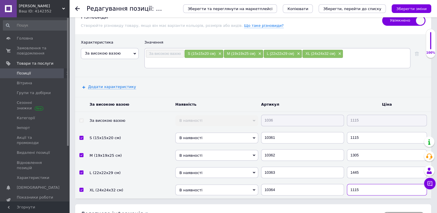
click at [368, 184] on input "1115" at bounding box center [387, 190] width 80 height 12
click at [409, 10] on icon "Зберегти зміни" at bounding box center [412, 9] width 30 height 4
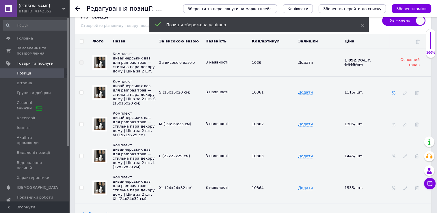
click at [393, 91] on icon at bounding box center [394, 93] width 4 height 4
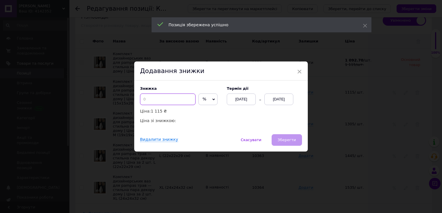
click at [180, 101] on input at bounding box center [168, 100] width 56 height 12
click at [284, 101] on div "[DATE]" at bounding box center [278, 100] width 29 height 12
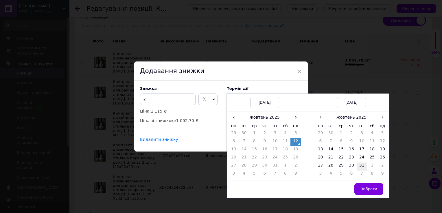
click at [360, 169] on td "31" at bounding box center [361, 167] width 10 height 8
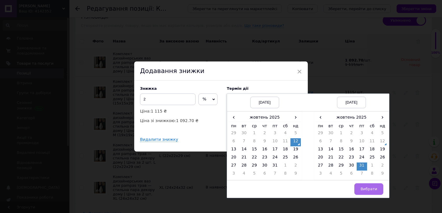
click at [368, 190] on span "Вибрати" at bounding box center [368, 189] width 17 height 4
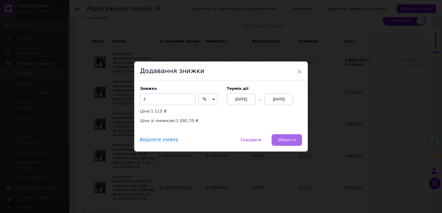
click at [295, 144] on button "Зберегти" at bounding box center [286, 140] width 30 height 12
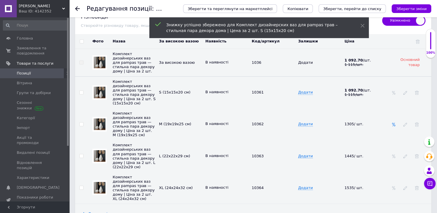
click at [395, 123] on icon at bounding box center [394, 125] width 4 height 4
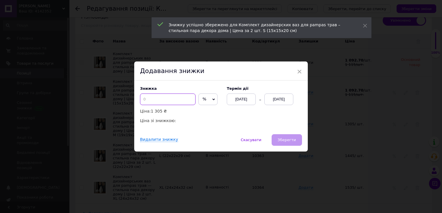
click at [169, 100] on input at bounding box center [168, 100] width 56 height 12
click at [275, 102] on div "[DATE]" at bounding box center [278, 100] width 29 height 12
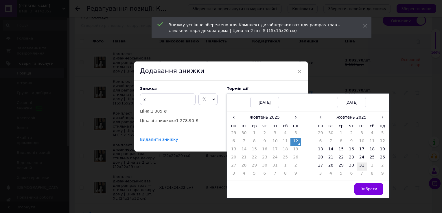
click at [362, 167] on td "31" at bounding box center [361, 167] width 10 height 8
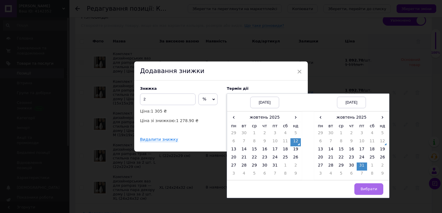
click at [364, 188] on span "Вибрати" at bounding box center [368, 189] width 17 height 4
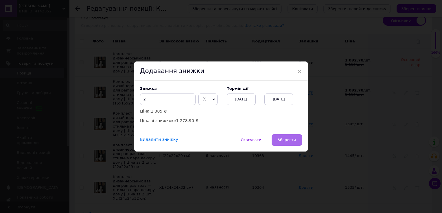
click at [286, 138] on span "Зберегти" at bounding box center [287, 140] width 18 height 4
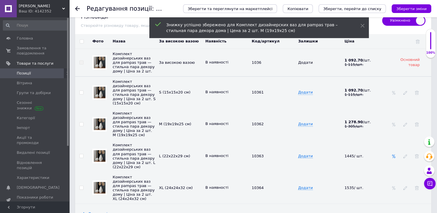
click at [395, 154] on icon at bounding box center [394, 156] width 4 height 4
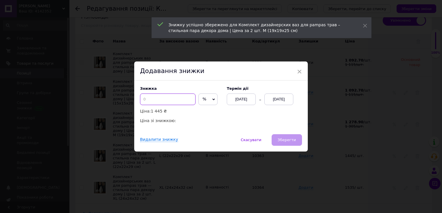
click at [177, 104] on input at bounding box center [168, 100] width 56 height 12
click at [289, 101] on div "[DATE]" at bounding box center [278, 100] width 29 height 12
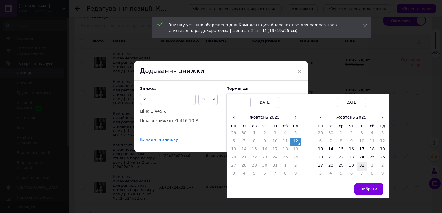
click at [362, 166] on td "31" at bounding box center [361, 167] width 10 height 8
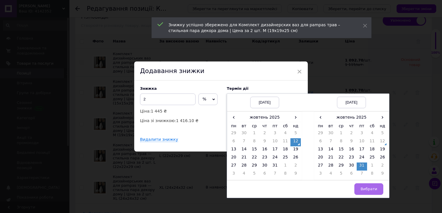
click at [367, 188] on span "Вибрати" at bounding box center [368, 189] width 17 height 4
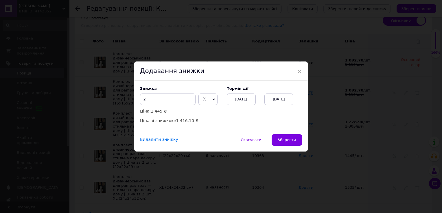
click at [289, 142] on span "Зберегти" at bounding box center [287, 140] width 18 height 4
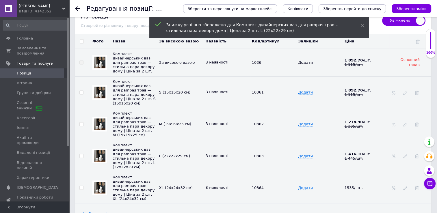
click at [391, 186] on div at bounding box center [394, 188] width 6 height 5
click at [394, 186] on icon at bounding box center [394, 188] width 4 height 4
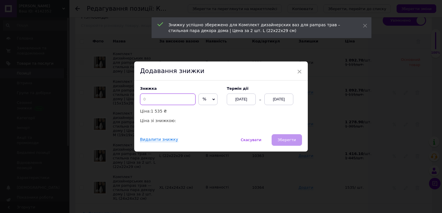
click at [180, 102] on input at bounding box center [168, 100] width 56 height 12
click at [274, 102] on div "[DATE]" at bounding box center [278, 100] width 29 height 12
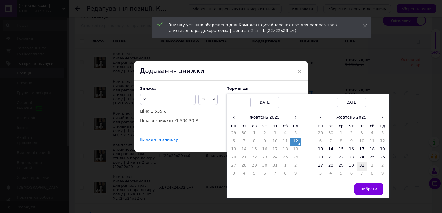
click at [360, 168] on td "31" at bounding box center [361, 167] width 10 height 8
click at [367, 188] on span "Вибрати" at bounding box center [368, 189] width 17 height 4
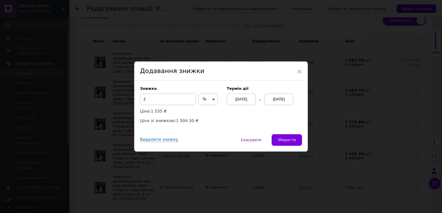
click at [282, 138] on span "Зберегти" at bounding box center [287, 140] width 18 height 4
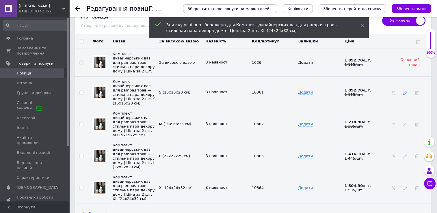
click at [404, 91] on icon at bounding box center [406, 93] width 4 height 4
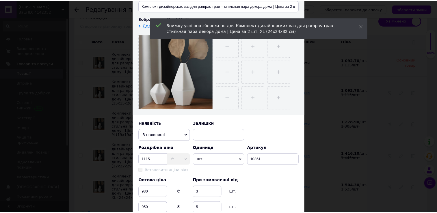
scroll to position [116, 0]
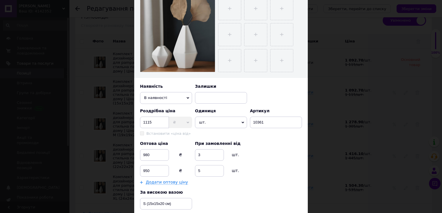
click at [366, 134] on div "× Редагування різновиду Назва позиції (Українська) Комплект дизайнерських ваз д…" at bounding box center [221, 106] width 442 height 213
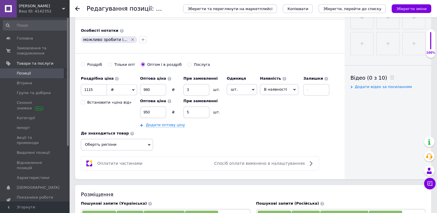
scroll to position [219, 0]
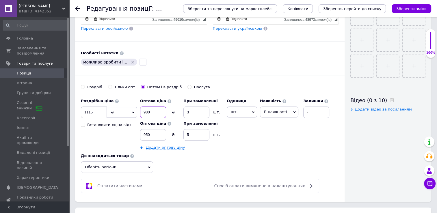
drag, startPoint x: 159, startPoint y: 107, endPoint x: 141, endPoint y: 107, distance: 17.6
click at [141, 107] on input "980" at bounding box center [153, 113] width 26 height 12
click at [146, 113] on input "980" at bounding box center [153, 113] width 26 height 12
click at [146, 132] on input "950" at bounding box center [153, 135] width 26 height 12
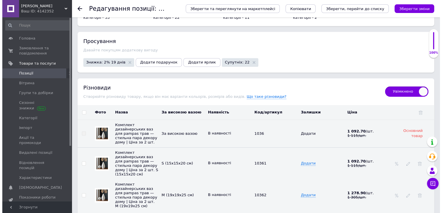
scroll to position [884, 0]
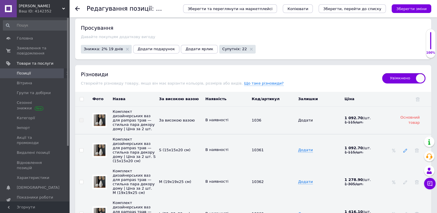
click at [406, 149] on use at bounding box center [406, 151] width 4 height 4
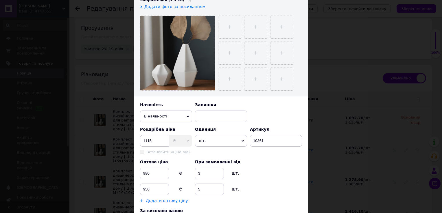
scroll to position [145, 0]
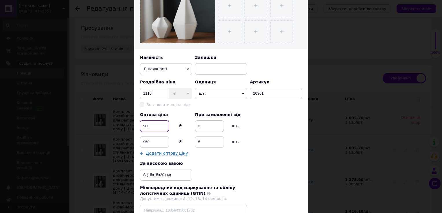
click at [145, 126] on input "980" at bounding box center [154, 127] width 29 height 12
click at [145, 141] on input "950" at bounding box center [154, 142] width 29 height 12
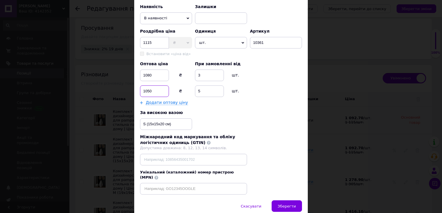
scroll to position [214, 0]
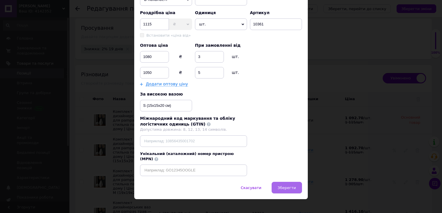
click at [282, 185] on button "Зберегти" at bounding box center [286, 188] width 30 height 12
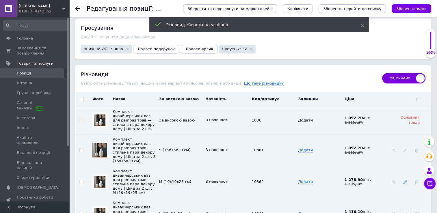
click at [405, 180] on icon at bounding box center [406, 182] width 4 height 4
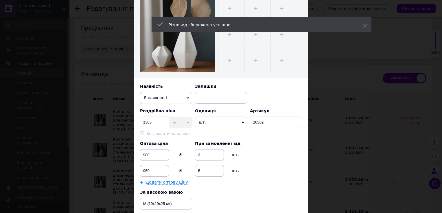
scroll to position [145, 0]
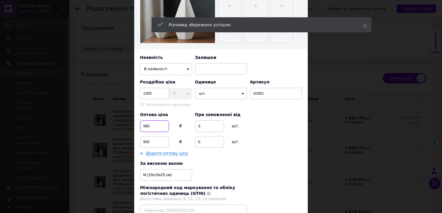
click at [143, 127] on input "980" at bounding box center [154, 127] width 29 height 12
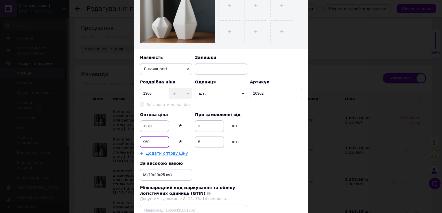
click at [156, 143] on input "950" at bounding box center [154, 142] width 29 height 12
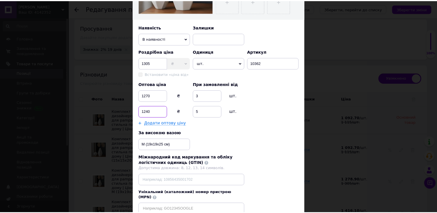
scroll to position [202, 0]
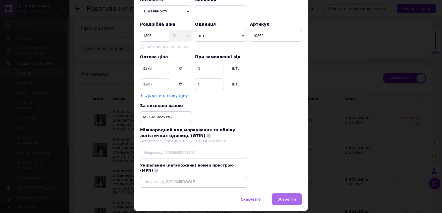
click at [289, 197] on span "Зберегти" at bounding box center [287, 199] width 18 height 4
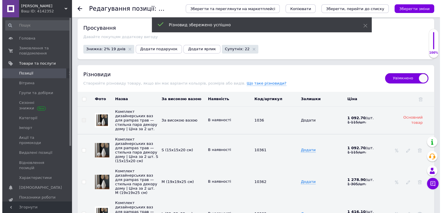
scroll to position [913, 0]
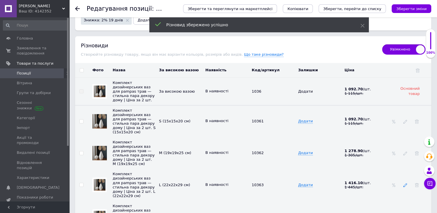
click at [404, 183] on icon at bounding box center [406, 185] width 4 height 4
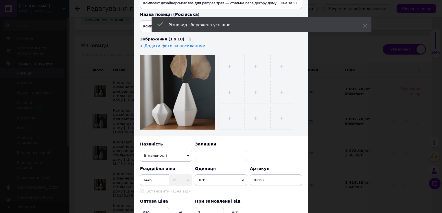
scroll to position [145, 0]
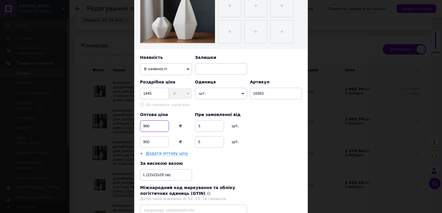
click at [156, 125] on input "980" at bounding box center [154, 127] width 29 height 12
click at [157, 143] on input "950" at bounding box center [154, 142] width 29 height 12
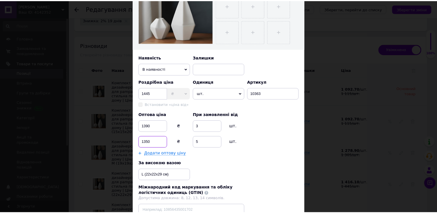
scroll to position [214, 0]
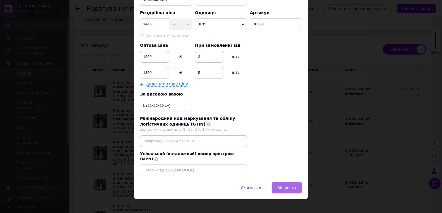
click at [282, 186] on span "Зберегти" at bounding box center [287, 188] width 18 height 4
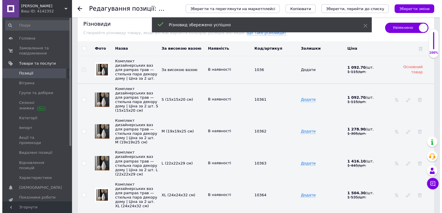
scroll to position [971, 0]
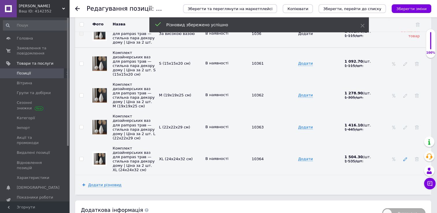
click at [404, 157] on icon at bounding box center [406, 159] width 4 height 4
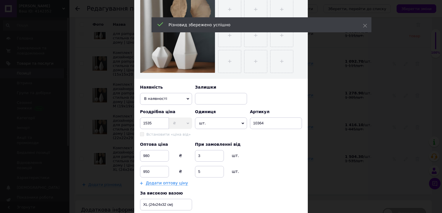
scroll to position [145, 0]
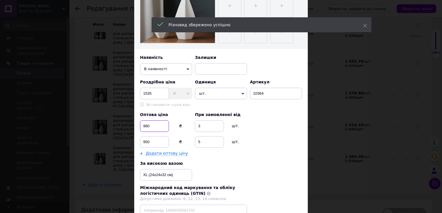
click at [159, 125] on input "980" at bounding box center [154, 127] width 29 height 12
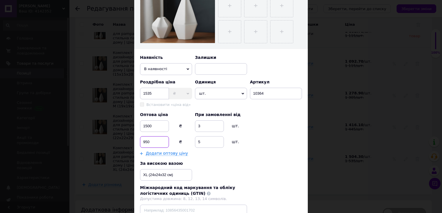
click at [157, 143] on input "950" at bounding box center [154, 142] width 29 height 12
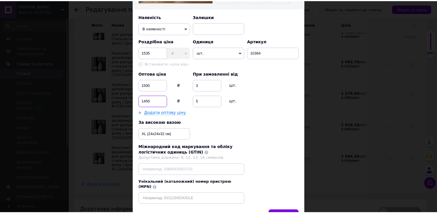
scroll to position [214, 0]
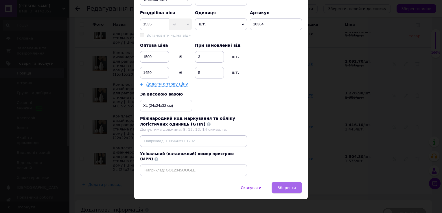
click at [291, 186] on span "Зберегти" at bounding box center [287, 188] width 18 height 4
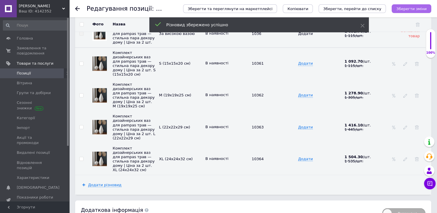
click at [412, 7] on icon "Зберегти зміни" at bounding box center [412, 9] width 30 height 4
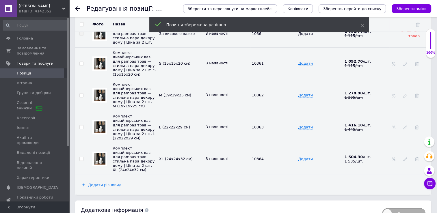
click at [339, 7] on icon "Зберегти, перейти до списку" at bounding box center [352, 9] width 58 height 4
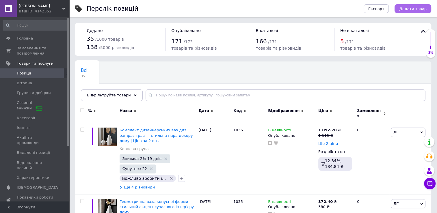
click at [411, 9] on span "Додати товар" at bounding box center [413, 9] width 27 height 4
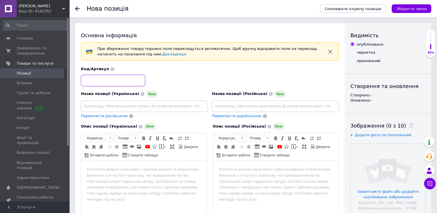
click at [119, 82] on input at bounding box center [113, 81] width 64 height 12
click at [156, 103] on input at bounding box center [144, 107] width 127 height 12
paste input "Геометрична ваза у скандинавському стилі — сучасна прикраса дому"
click at [156, 171] on body "Редактор, F91024F5-6959-4A97-8CFA-BA2ED9964DC3" at bounding box center [144, 170] width 114 height 6
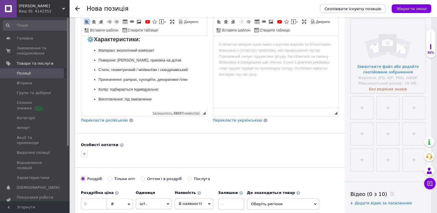
scroll to position [135, 0]
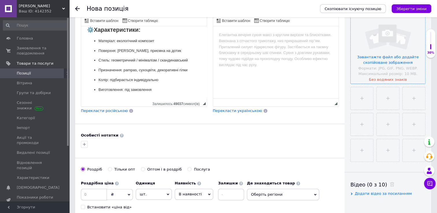
click at [374, 56] on input "file" at bounding box center [388, 46] width 75 height 75
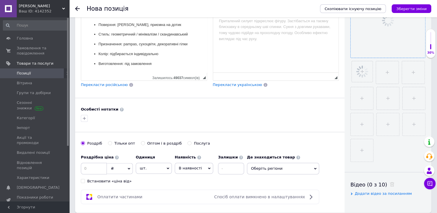
scroll to position [193, 0]
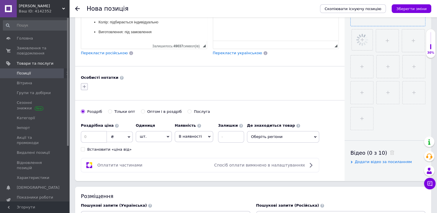
click at [84, 85] on icon "button" at bounding box center [84, 86] width 5 height 5
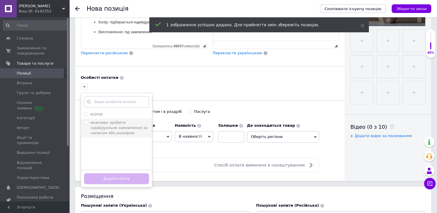
click at [84, 123] on input "можливо зробити індівідуальне замовлення за написом або розміром" at bounding box center [86, 123] width 4 height 4
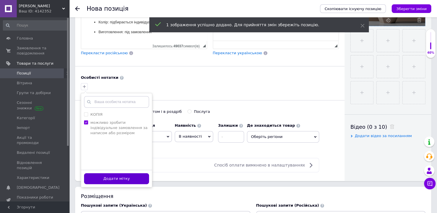
click at [118, 179] on button "Додати мітку" at bounding box center [116, 178] width 65 height 11
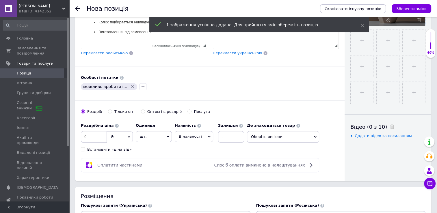
click at [141, 110] on input "Оптом і в роздріб" at bounding box center [143, 112] width 4 height 4
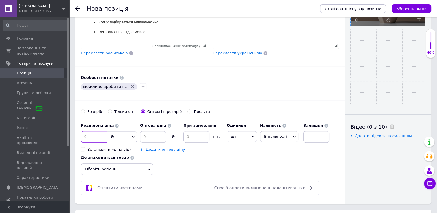
click at [96, 134] on input at bounding box center [94, 137] width 26 height 12
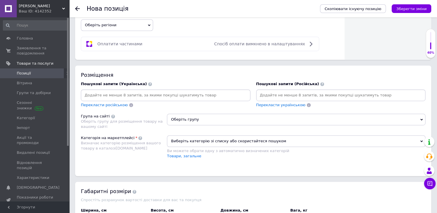
scroll to position [337, 0]
click at [150, 91] on input at bounding box center [165, 95] width 167 height 9
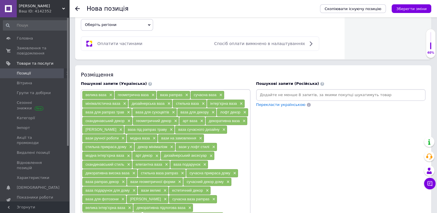
click at [211, 71] on div "Розміщення" at bounding box center [253, 74] width 345 height 7
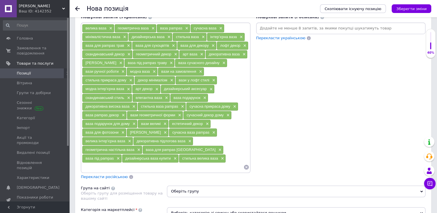
scroll to position [453, 0]
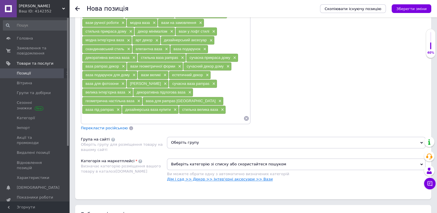
click at [188, 177] on link "Дім і сад >> Декор >> Інтер'єрні аксесуари >> Вази" at bounding box center [220, 179] width 106 height 4
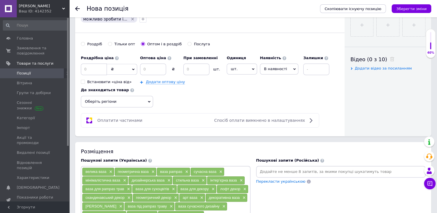
scroll to position [250, 0]
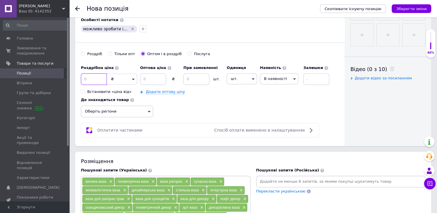
click at [93, 75] on input at bounding box center [94, 79] width 26 height 12
click at [155, 79] on input at bounding box center [153, 79] width 26 height 12
click at [195, 78] on input at bounding box center [197, 79] width 26 height 12
click at [166, 94] on div "Роздрібна ціна 345 ₴ $ EUR CHF GBP ¥ PLN ₸ MDL HUF KGS CNY TRY KRW lei Встанови…" at bounding box center [210, 89] width 258 height 55
click at [166, 90] on link "Додати оптову ціну" at bounding box center [165, 92] width 39 height 5
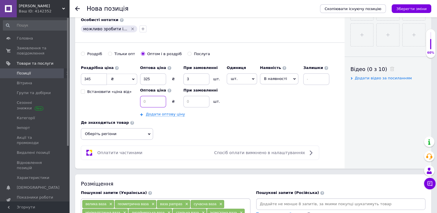
click at [154, 100] on input at bounding box center [153, 102] width 26 height 12
click at [201, 100] on input at bounding box center [197, 102] width 26 height 12
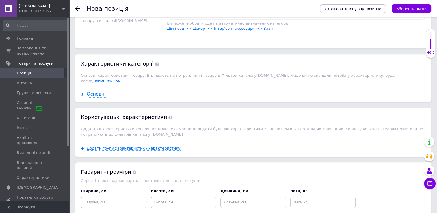
click at [95, 91] on div "Основні" at bounding box center [96, 94] width 19 height 7
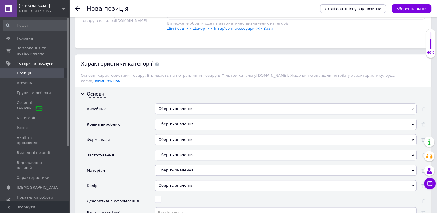
click at [182, 103] on div "Оберіть значення" at bounding box center [286, 108] width 262 height 11
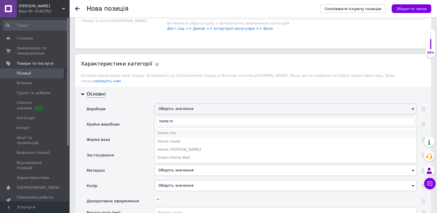
click at [177, 131] on div "Home me" at bounding box center [286, 133] width 256 height 5
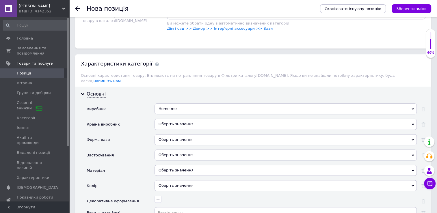
click at [183, 119] on div "Оберіть значення" at bounding box center [286, 124] width 262 height 11
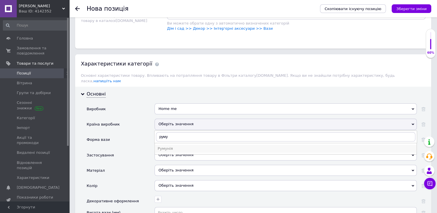
click at [180, 145] on li "Румунія" at bounding box center [286, 149] width 262 height 8
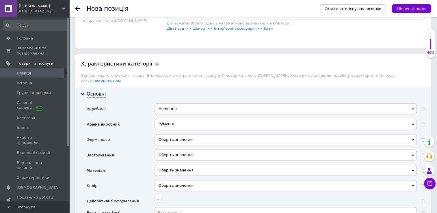
click at [182, 134] on div "Оберіть значення" at bounding box center [286, 139] width 262 height 11
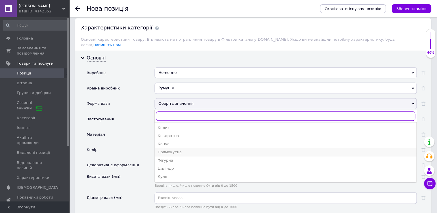
scroll to position [684, 0]
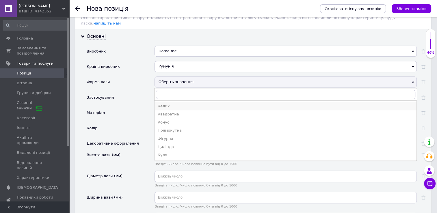
click at [202, 104] on div "Келих" at bounding box center [286, 106] width 256 height 5
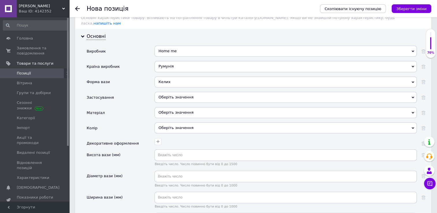
click at [197, 92] on div "Оберіть значення" at bounding box center [286, 97] width 262 height 11
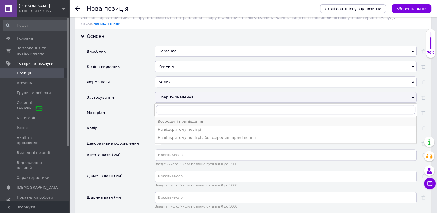
click at [196, 119] on div "Всередині приміщення" at bounding box center [286, 121] width 256 height 5
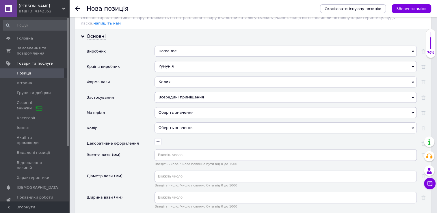
click at [186, 107] on div "Оберіть значення" at bounding box center [286, 112] width 262 height 11
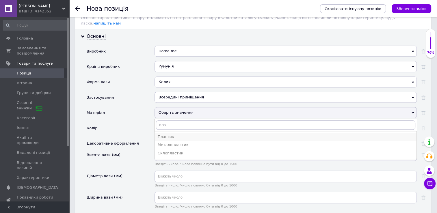
click at [177, 134] on div "Пластик" at bounding box center [286, 136] width 256 height 5
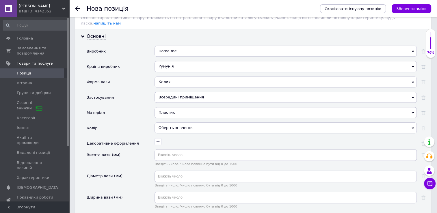
click at [191, 123] on div "Оберіть значення" at bounding box center [286, 128] width 262 height 11
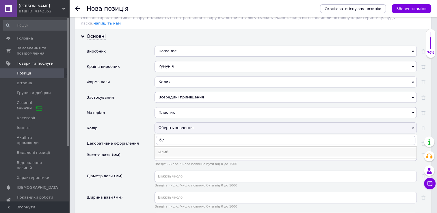
click at [184, 150] on div "Білий" at bounding box center [286, 152] width 256 height 5
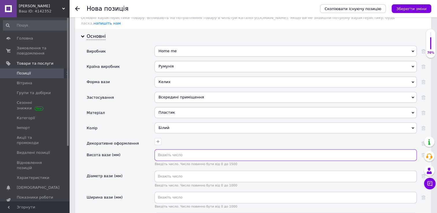
click at [183, 149] on input "text" at bounding box center [286, 155] width 262 height 12
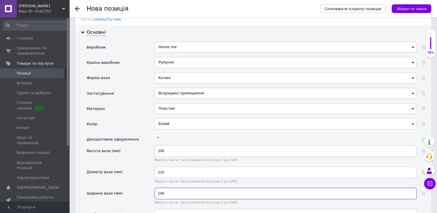
scroll to position [713, 0]
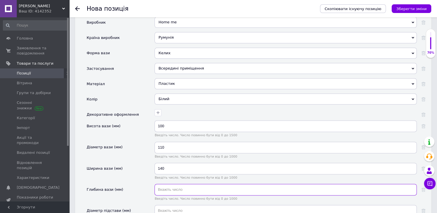
click at [187, 184] on input "text" at bounding box center [286, 190] width 262 height 12
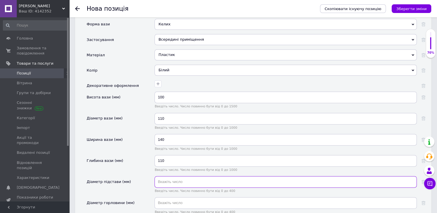
click at [185, 176] on input "text" at bounding box center [286, 182] width 262 height 12
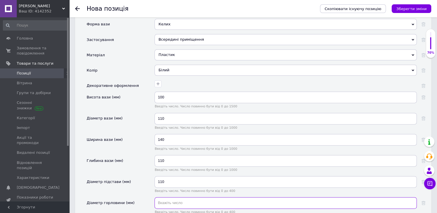
click at [178, 197] on input "text" at bounding box center [286, 203] width 262 height 12
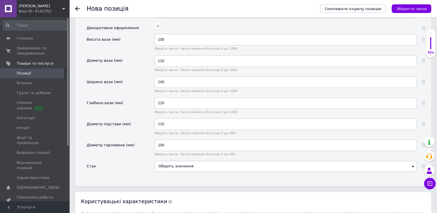
click at [190, 161] on div "Оберіть значення" at bounding box center [286, 166] width 262 height 11
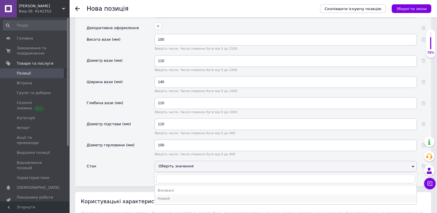
click at [183, 196] on div "Новий" at bounding box center [286, 198] width 256 height 5
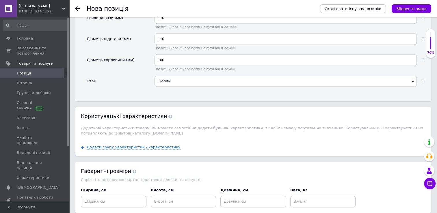
scroll to position [886, 0]
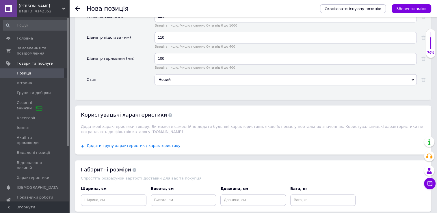
click at [139, 144] on span "Додати групу характеристик / характеристику" at bounding box center [134, 146] width 94 height 5
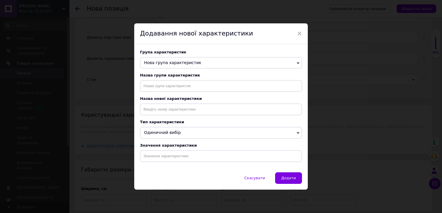
click at [200, 61] on span "Нова група характеристик" at bounding box center [221, 63] width 162 height 12
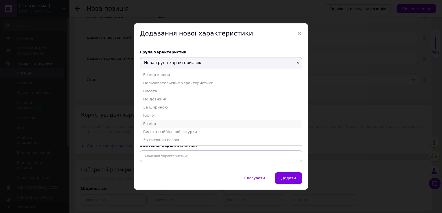
click at [173, 122] on li "Розмір" at bounding box center [220, 124] width 161 height 8
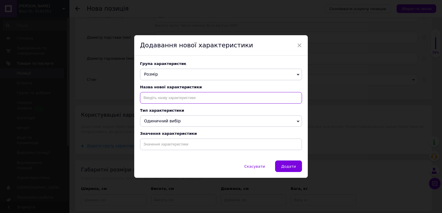
click at [172, 99] on input at bounding box center [221, 98] width 162 height 12
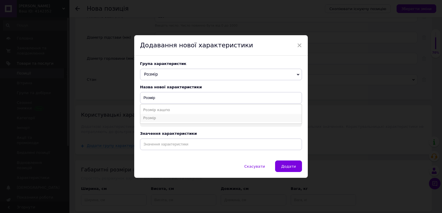
click at [170, 117] on li "Розмір" at bounding box center [220, 118] width 161 height 8
click at [173, 146] on input at bounding box center [221, 145] width 162 height 12
click at [170, 159] on li "Розмір" at bounding box center [220, 157] width 161 height 8
drag, startPoint x: 290, startPoint y: 167, endPoint x: 290, endPoint y: 162, distance: 5.5
click at [290, 168] on span "Додати" at bounding box center [288, 166] width 15 height 4
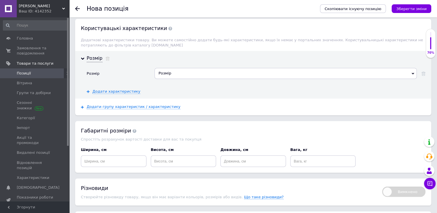
scroll to position [1010, 0]
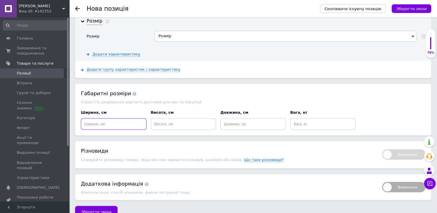
click at [120, 118] on input at bounding box center [114, 124] width 66 height 12
click at [414, 7] on icon "Зберегти зміни" at bounding box center [412, 9] width 30 height 4
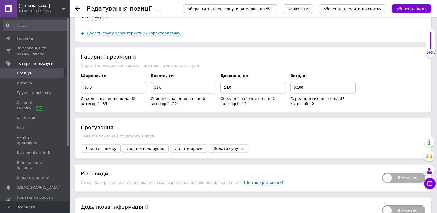
scroll to position [778, 0]
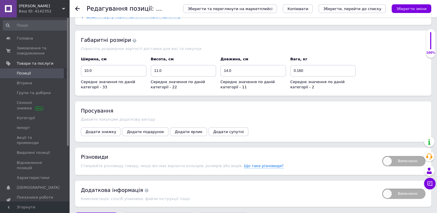
click at [389, 156] on span "Вимкнено" at bounding box center [403, 161] width 43 height 10
click at [382, 152] on input "Вимкнено" at bounding box center [381, 154] width 4 height 4
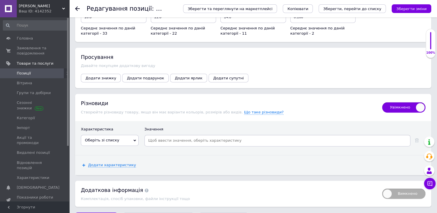
click at [113, 138] on span "Оберіть зі списку" at bounding box center [102, 140] width 34 height 4
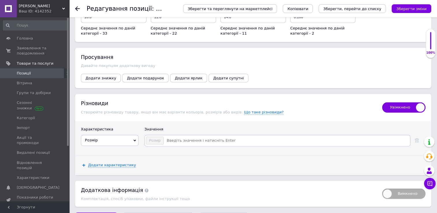
click at [192, 136] on input at bounding box center [286, 140] width 245 height 9
paste input "XS"
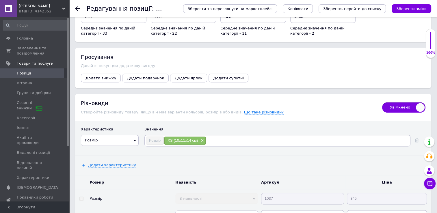
paste input "S"
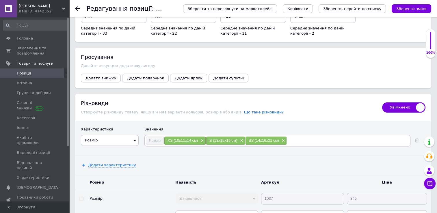
paste input "M"
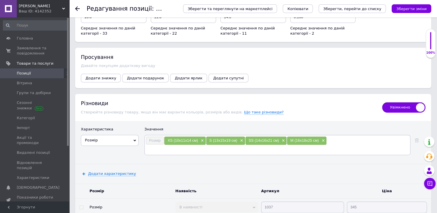
paste input "M"
paste input "L"
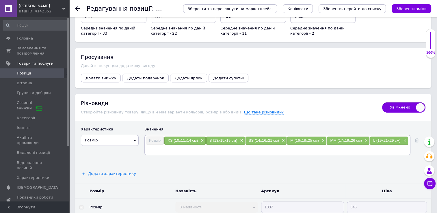
paste input "L"
paste input "XL"
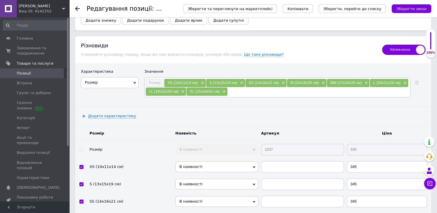
scroll to position [918, 0]
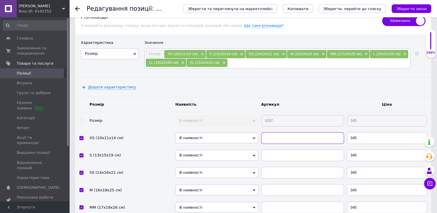
click at [284, 132] on input "text" at bounding box center [302, 138] width 83 height 12
click at [284, 132] on input "10371" at bounding box center [302, 138] width 83 height 12
click at [282, 150] on input "text" at bounding box center [302, 156] width 83 height 12
paste input "10371"
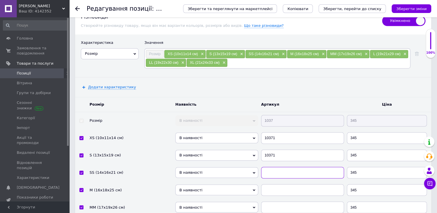
click at [281, 167] on input "text" at bounding box center [302, 173] width 83 height 12
paste input "10371"
click at [281, 184] on input "text" at bounding box center [302, 190] width 83 height 12
paste input "10371"
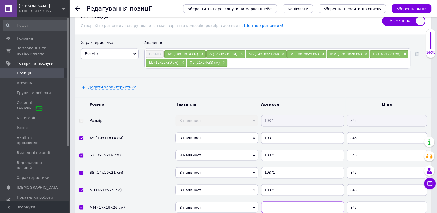
click at [280, 202] on input "text" at bounding box center [302, 208] width 83 height 12
paste input "10371"
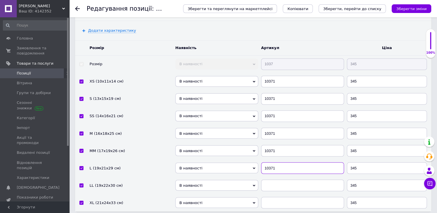
scroll to position [976, 0]
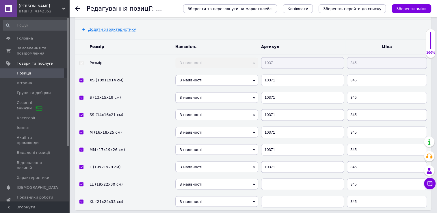
click at [286, 176] on td at bounding box center [303, 184] width 86 height 17
click at [286, 179] on input "text" at bounding box center [302, 185] width 83 height 12
paste input "10371"
click at [284, 196] on input "text" at bounding box center [302, 202] width 83 height 12
paste input "10371"
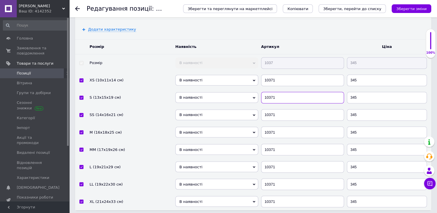
click at [284, 92] on input "10371" at bounding box center [302, 98] width 83 height 12
click at [288, 109] on input "10371" at bounding box center [302, 115] width 83 height 12
click at [287, 144] on input "10371" at bounding box center [302, 150] width 83 height 12
click at [289, 127] on input "10371" at bounding box center [302, 133] width 83 height 12
click at [287, 144] on input "10371" at bounding box center [302, 150] width 83 height 12
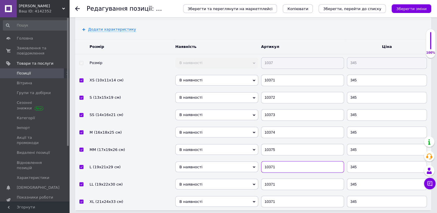
click at [287, 161] on input "10371" at bounding box center [302, 167] width 83 height 12
click at [286, 179] on input "10371" at bounding box center [302, 185] width 83 height 12
click at [290, 196] on input "10371" at bounding box center [302, 202] width 83 height 12
click at [361, 92] on input "345" at bounding box center [387, 98] width 80 height 12
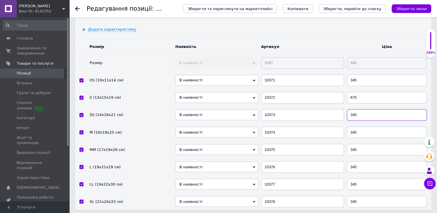
click at [360, 109] on input "345" at bounding box center [387, 115] width 80 height 12
click at [369, 127] on input "345" at bounding box center [387, 133] width 80 height 12
click at [369, 144] on input "345" at bounding box center [387, 150] width 80 height 12
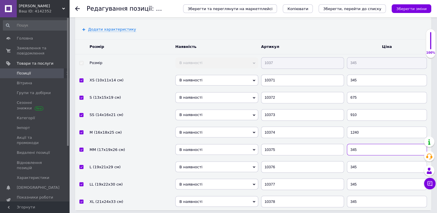
click at [369, 144] on input "345" at bounding box center [387, 150] width 80 height 12
click at [371, 161] on input "345" at bounding box center [387, 167] width 80 height 12
click at [374, 179] on input "345" at bounding box center [387, 185] width 80 height 12
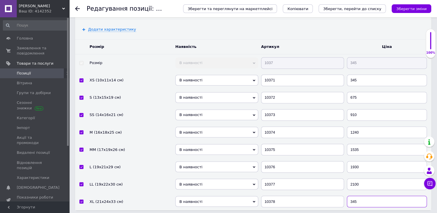
click at [368, 196] on input "345" at bounding box center [387, 202] width 80 height 12
click at [413, 5] on button "Зберегти зміни" at bounding box center [412, 8] width 40 height 9
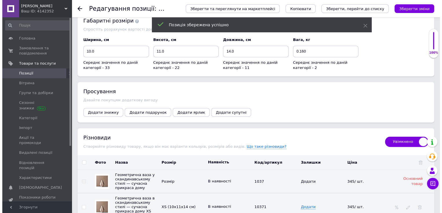
scroll to position [774, 0]
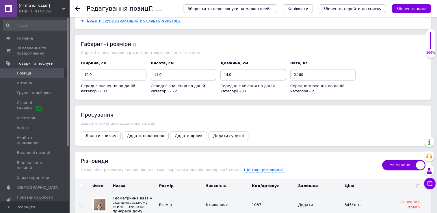
click at [97, 134] on span "Додати знижку" at bounding box center [101, 136] width 31 height 4
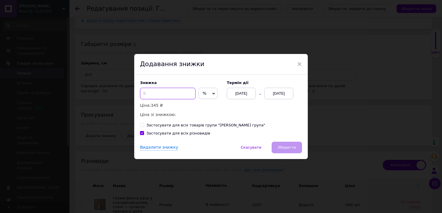
click at [156, 95] on input at bounding box center [168, 94] width 56 height 12
click at [255, 97] on div "[DATE] [DATE]" at bounding box center [260, 94] width 66 height 12
click at [276, 94] on div "[DATE]" at bounding box center [278, 94] width 29 height 12
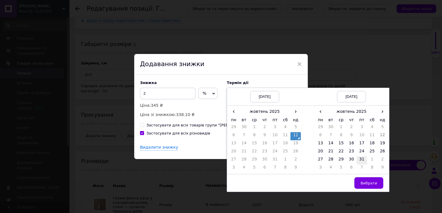
click at [363, 161] on td "31" at bounding box center [361, 161] width 10 height 8
click at [374, 186] on button "Вибрати" at bounding box center [368, 183] width 29 height 12
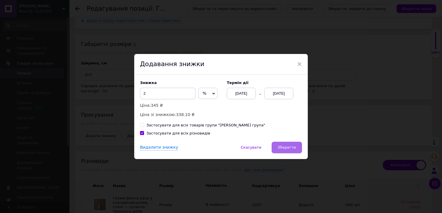
click at [291, 153] on button "Зберегти" at bounding box center [286, 148] width 30 height 12
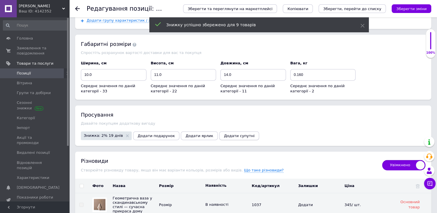
click at [219, 132] on button "Додати супутні" at bounding box center [239, 136] width 40 height 9
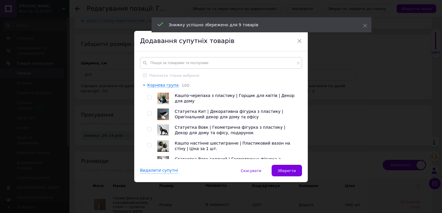
click at [148, 98] on input "checkbox" at bounding box center [149, 98] width 4 height 4
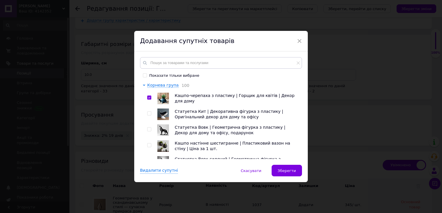
click at [149, 111] on div at bounding box center [150, 115] width 6 height 12
click at [149, 113] on input "checkbox" at bounding box center [149, 114] width 4 height 4
click at [148, 132] on div at bounding box center [150, 131] width 6 height 12
click at [148, 132] on input "checkbox" at bounding box center [149, 130] width 4 height 4
click at [147, 144] on input "checkbox" at bounding box center [149, 146] width 4 height 4
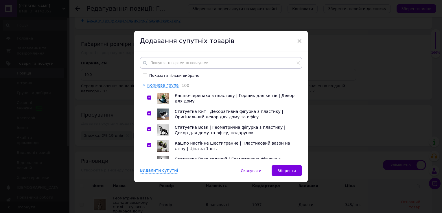
scroll to position [58, 0]
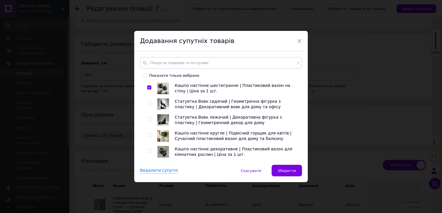
click at [149, 106] on input "checkbox" at bounding box center [149, 104] width 4 height 4
click at [148, 119] on input "checkbox" at bounding box center [149, 120] width 4 height 4
click at [148, 137] on input "checkbox" at bounding box center [149, 136] width 4 height 4
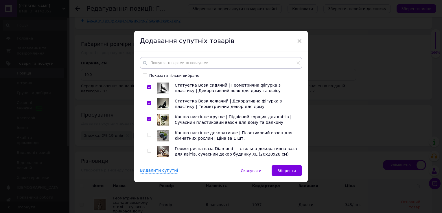
scroll to position [87, 0]
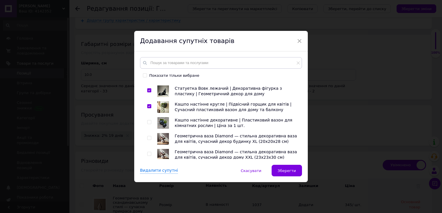
click at [148, 121] on input "checkbox" at bounding box center [149, 123] width 4 height 4
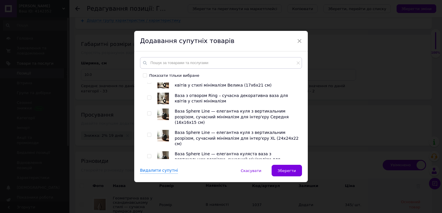
scroll to position [289, 0]
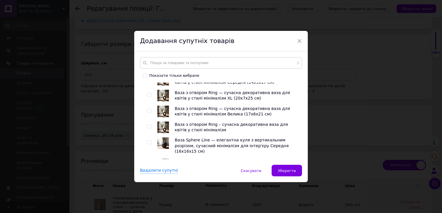
click at [148, 126] on input "checkbox" at bounding box center [149, 127] width 4 height 4
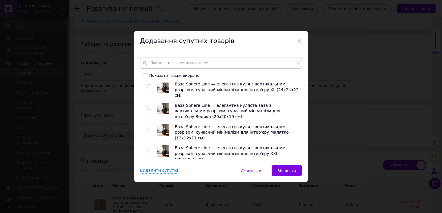
scroll to position [405, 0]
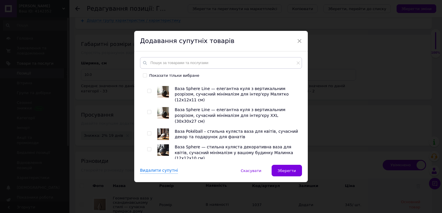
click at [148, 132] on input "checkbox" at bounding box center [149, 134] width 4 height 4
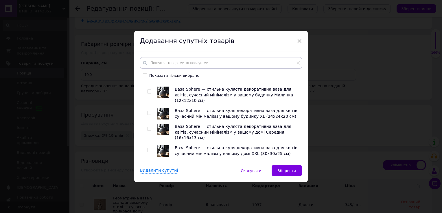
scroll to position [491, 0]
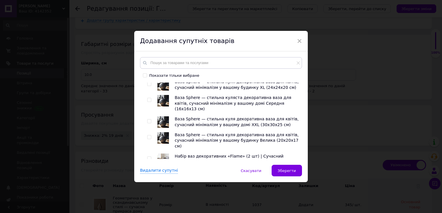
click at [149, 157] on input "checkbox" at bounding box center [149, 159] width 4 height 4
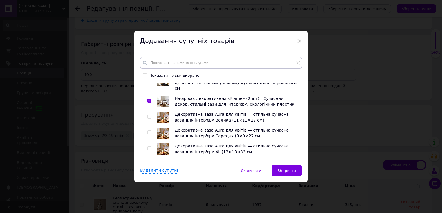
scroll to position [578, 0]
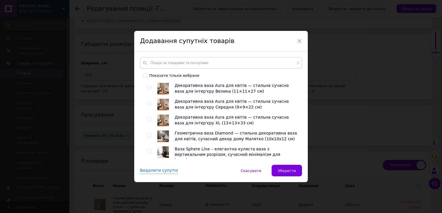
click at [149, 150] on input "checkbox" at bounding box center [149, 152] width 4 height 4
click at [147, 171] on input "checkbox" at bounding box center [149, 173] width 4 height 4
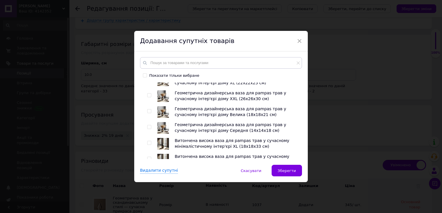
scroll to position [983, 0]
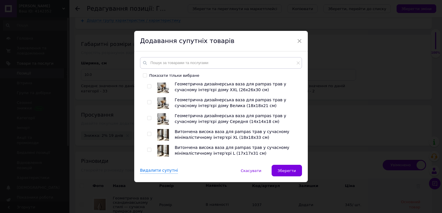
click at [148, 164] on input "checkbox" at bounding box center [149, 166] width 4 height 4
click at [147, 180] on input "checkbox" at bounding box center [149, 182] width 4 height 4
click at [149, 196] on input "checkbox" at bounding box center [149, 198] width 4 height 4
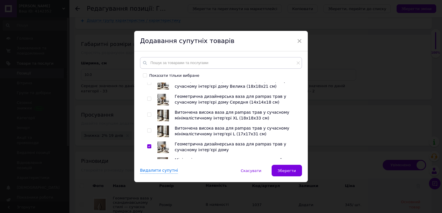
scroll to position [1012, 0]
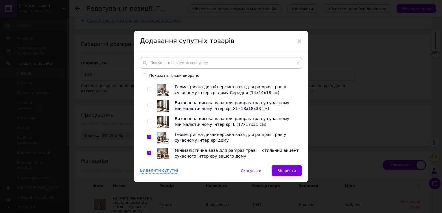
click at [147, 183] on input "checkbox" at bounding box center [149, 185] width 4 height 4
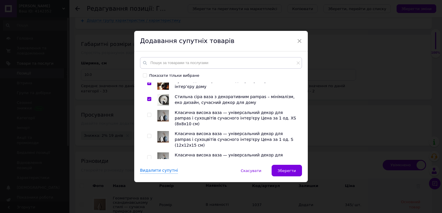
scroll to position [1099, 0]
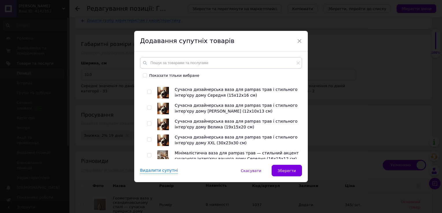
scroll to position [1272, 0]
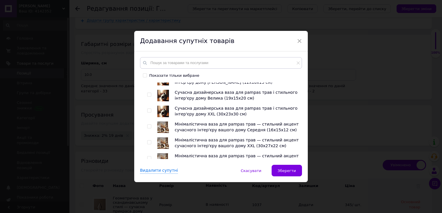
click at [148, 204] on input "checkbox" at bounding box center [149, 206] width 4 height 4
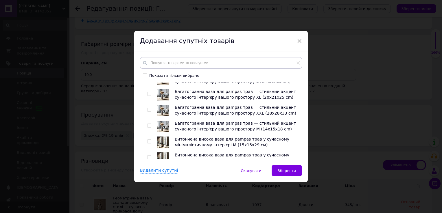
scroll to position [1417, 0]
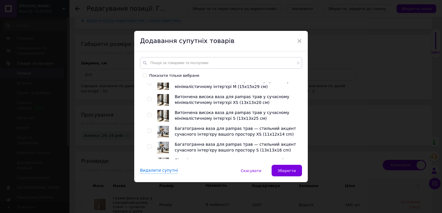
click at [148, 193] on input "checkbox" at bounding box center [149, 195] width 4 height 4
click at [148, 209] on input "checkbox" at bounding box center [149, 211] width 4 height 4
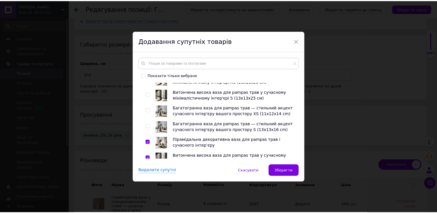
scroll to position [1519, 0]
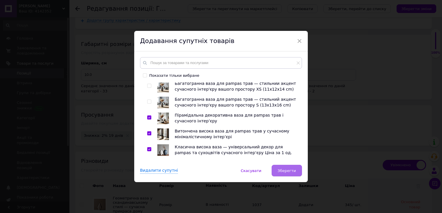
click at [287, 169] on span "Зберегти" at bounding box center [287, 171] width 18 height 4
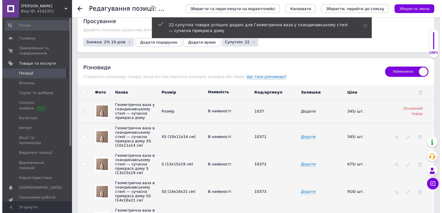
scroll to position [889, 0]
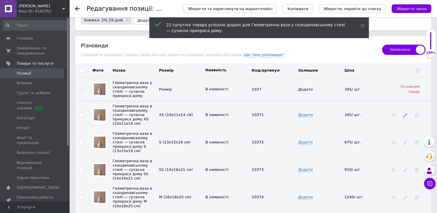
click at [404, 113] on icon at bounding box center [406, 115] width 4 height 4
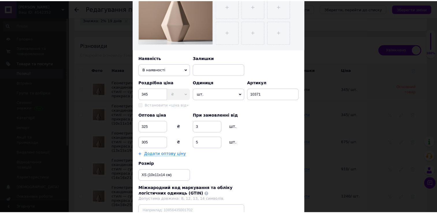
scroll to position [145, 0]
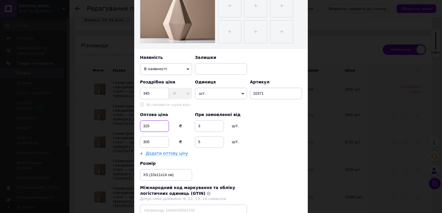
click at [158, 127] on input "325" at bounding box center [154, 127] width 29 height 12
click at [358, 99] on div "× Редагування різновиду Назва позиції (Українська) Геометрична ваза в скандинав…" at bounding box center [221, 106] width 442 height 213
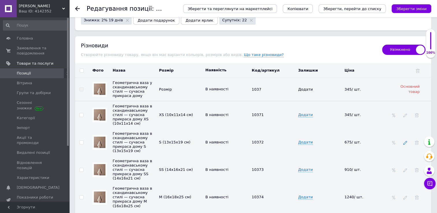
click at [405, 141] on icon at bounding box center [406, 143] width 4 height 4
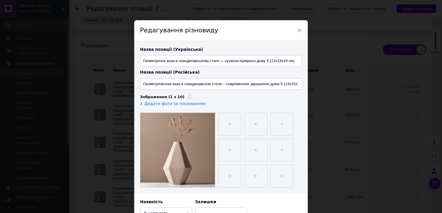
click at [398, 114] on div "× Редагування різновиду Назва позиції (Українська) Геометрична ваза в скандинав…" at bounding box center [221, 106] width 442 height 213
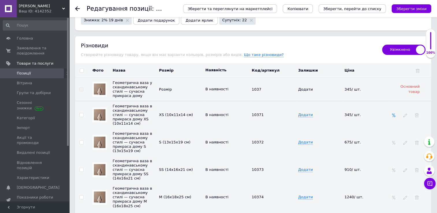
click at [393, 113] on icon at bounding box center [394, 115] width 4 height 4
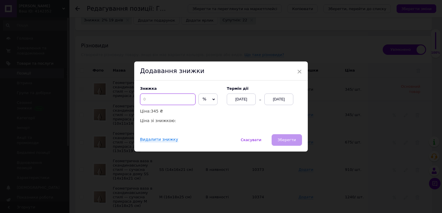
click at [170, 99] on input at bounding box center [168, 100] width 56 height 12
click at [277, 101] on div "[DATE]" at bounding box center [278, 100] width 29 height 12
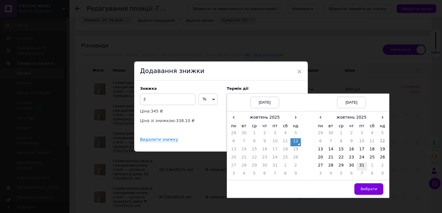
click at [358, 164] on td "31" at bounding box center [361, 167] width 10 height 8
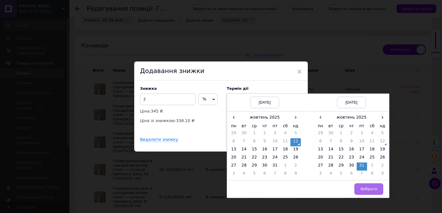
click at [367, 187] on span "Вибрати" at bounding box center [368, 189] width 17 height 4
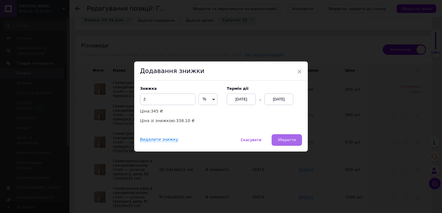
click at [292, 142] on span "Зберегти" at bounding box center [287, 140] width 18 height 4
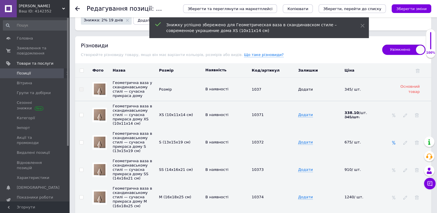
click at [393, 141] on icon at bounding box center [394, 143] width 4 height 4
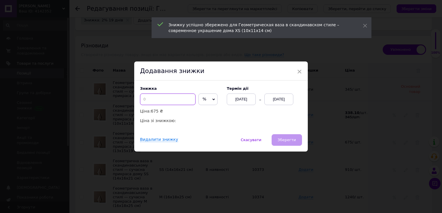
click at [172, 99] on input at bounding box center [168, 100] width 56 height 12
click at [275, 101] on div "[DATE]" at bounding box center [278, 100] width 29 height 12
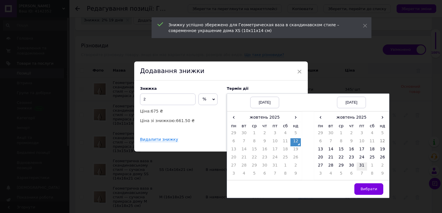
click at [357, 165] on td "31" at bounding box center [361, 167] width 10 height 8
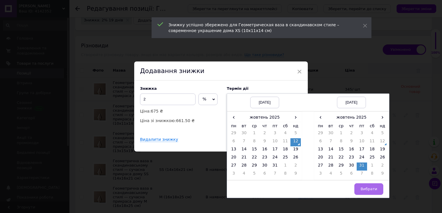
click at [372, 186] on button "Вибрати" at bounding box center [368, 190] width 29 height 12
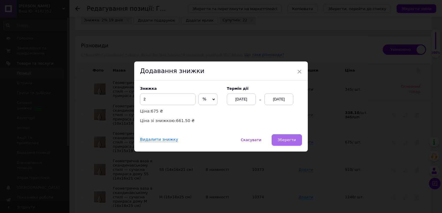
click at [295, 139] on button "Зберегти" at bounding box center [286, 140] width 30 height 12
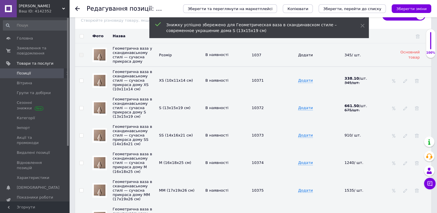
scroll to position [947, 0]
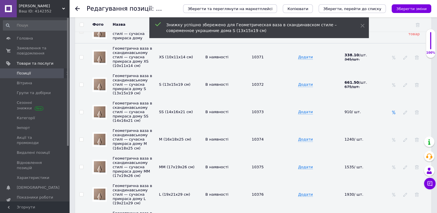
click at [394, 111] on use at bounding box center [393, 113] width 3 height 4
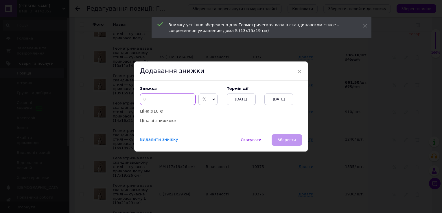
click at [171, 97] on input at bounding box center [168, 100] width 56 height 12
click at [273, 101] on div "[DATE]" at bounding box center [278, 100] width 29 height 12
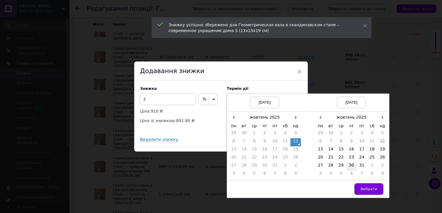
click at [354, 166] on td "30" at bounding box center [351, 167] width 10 height 8
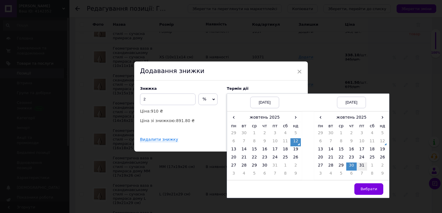
click at [359, 167] on td "31" at bounding box center [361, 167] width 10 height 8
click at [368, 185] on button "Вибрати" at bounding box center [368, 190] width 29 height 12
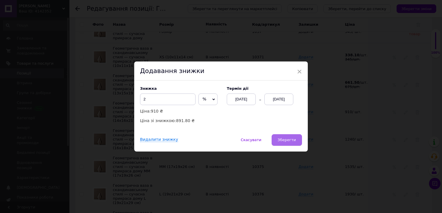
click at [288, 141] on span "Зберегти" at bounding box center [287, 140] width 18 height 4
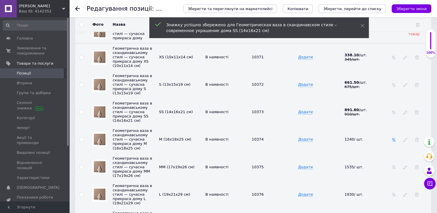
click at [395, 138] on icon at bounding box center [394, 140] width 4 height 4
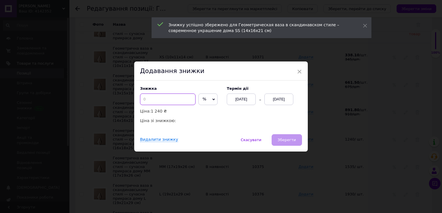
click at [175, 98] on input at bounding box center [168, 100] width 56 height 12
click at [278, 105] on div "[DATE]" at bounding box center [278, 100] width 29 height 12
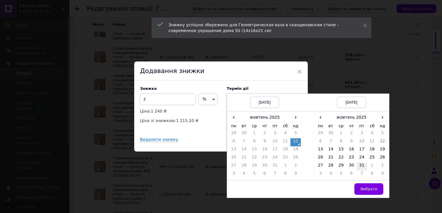
click at [358, 168] on td "31" at bounding box center [361, 167] width 10 height 8
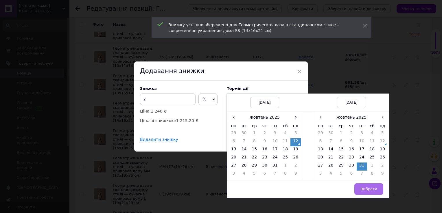
click at [369, 188] on span "Вибрати" at bounding box center [368, 189] width 17 height 4
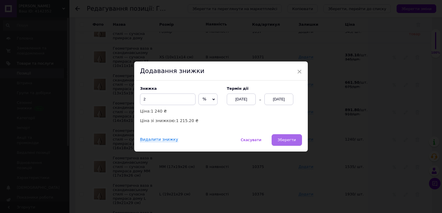
click at [291, 139] on span "Зберегти" at bounding box center [287, 140] width 18 height 4
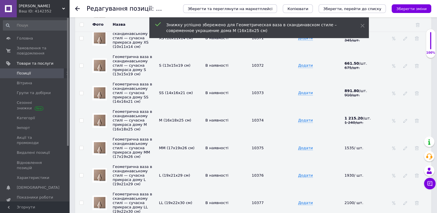
scroll to position [976, 0]
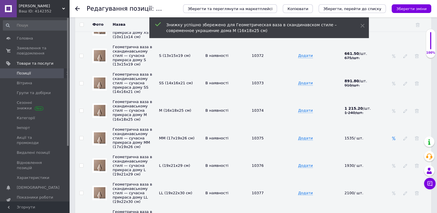
click at [395, 136] on icon at bounding box center [394, 138] width 4 height 4
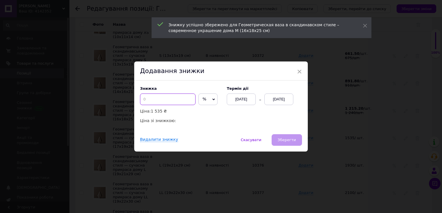
click at [167, 102] on input at bounding box center [168, 100] width 56 height 12
click at [287, 101] on div "[DATE]" at bounding box center [278, 100] width 29 height 12
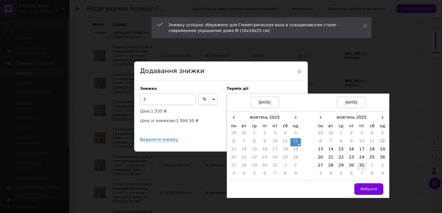
click at [361, 167] on td "31" at bounding box center [361, 167] width 10 height 8
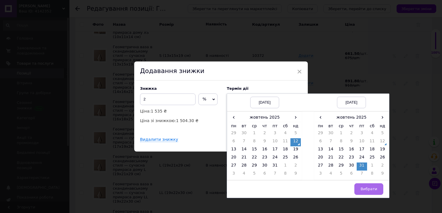
click at [365, 186] on button "Вибрати" at bounding box center [368, 190] width 29 height 12
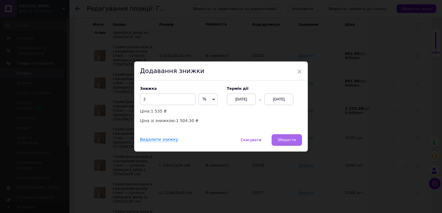
click at [282, 136] on button "Зберегти" at bounding box center [286, 140] width 30 height 12
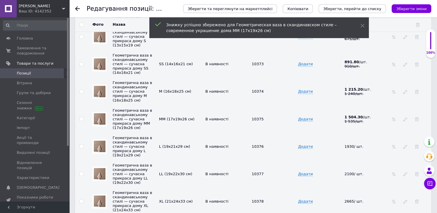
scroll to position [1005, 0]
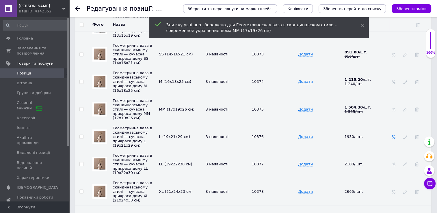
click at [393, 135] on icon at bounding box center [394, 137] width 4 height 4
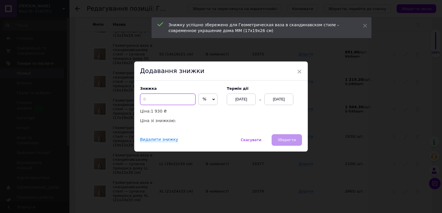
click at [171, 101] on input at bounding box center [168, 100] width 56 height 12
click at [280, 100] on div "[DATE]" at bounding box center [278, 100] width 29 height 12
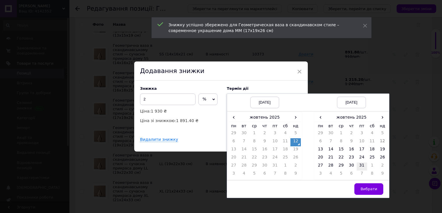
click at [363, 168] on td "31" at bounding box center [361, 167] width 10 height 8
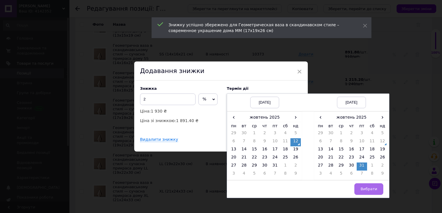
click at [364, 188] on span "Вибрати" at bounding box center [368, 189] width 17 height 4
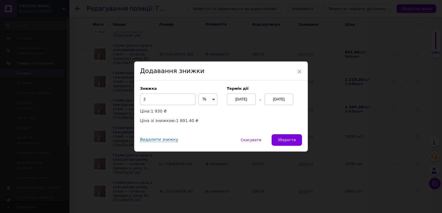
click at [272, 134] on div "Знижка 2 % ₴ Ціна: 1 930 ₴ Ціна зі знижкою: 1 891.40 ₴ Термін дії [DATE] [DATE]" at bounding box center [220, 108] width 173 height 54
click at [282, 139] on span "Зберегти" at bounding box center [287, 140] width 18 height 4
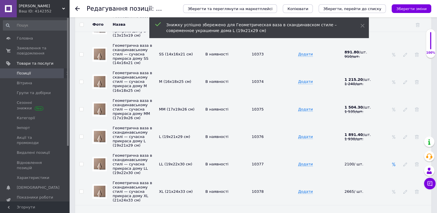
click at [392, 162] on icon at bounding box center [394, 164] width 4 height 4
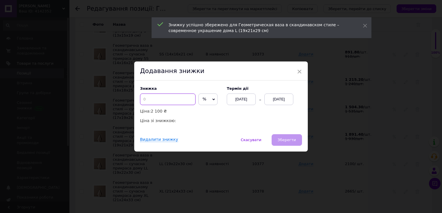
click at [170, 103] on input at bounding box center [168, 100] width 56 height 12
click at [282, 101] on div "[DATE]" at bounding box center [278, 100] width 29 height 12
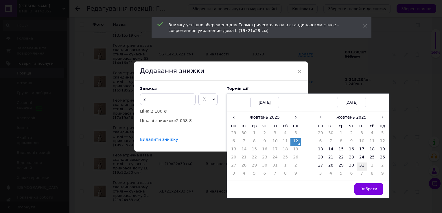
click at [360, 167] on td "31" at bounding box center [361, 167] width 10 height 8
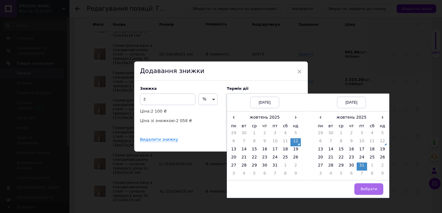
click at [364, 190] on span "Вибрати" at bounding box center [368, 189] width 17 height 4
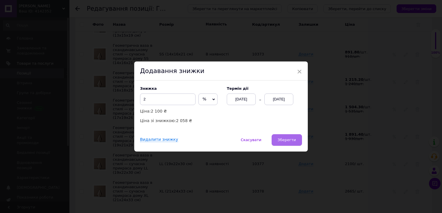
click at [286, 141] on span "Зберегти" at bounding box center [287, 140] width 18 height 4
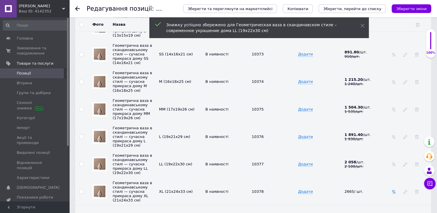
click at [392, 190] on span at bounding box center [394, 192] width 4 height 5
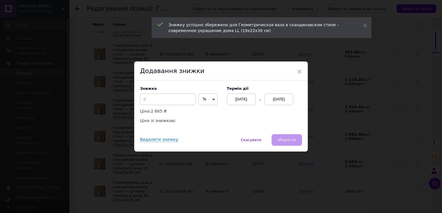
click at [158, 94] on div "Знижка % ₴ Ціна: 2 665 ₴ Ціна зі знижкою:" at bounding box center [180, 105] width 81 height 38
click at [161, 100] on input at bounding box center [168, 100] width 56 height 12
click at [271, 101] on div "[DATE]" at bounding box center [278, 100] width 29 height 12
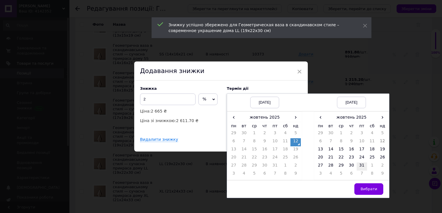
click at [357, 165] on td "31" at bounding box center [361, 167] width 10 height 8
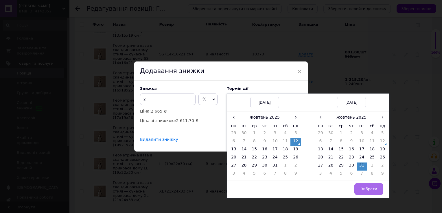
click at [367, 188] on span "Вибрати" at bounding box center [368, 189] width 17 height 4
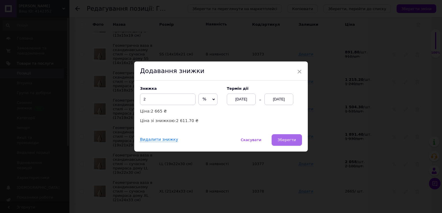
click at [288, 140] on span "Зберегти" at bounding box center [287, 140] width 18 height 4
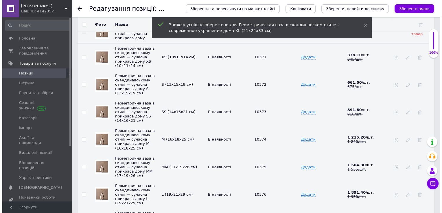
scroll to position [918, 0]
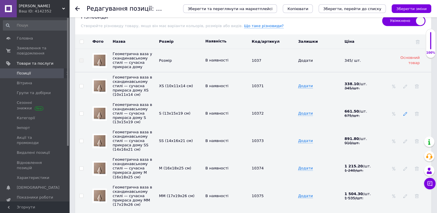
click at [405, 112] on use at bounding box center [406, 114] width 4 height 4
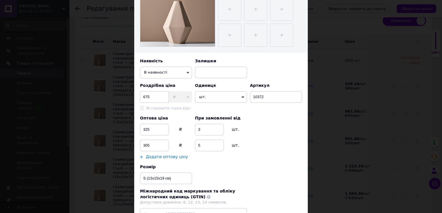
scroll to position [173, 0]
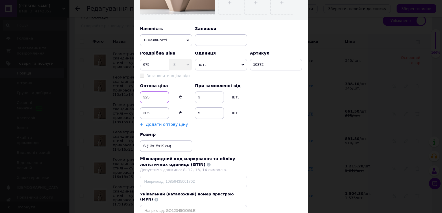
click at [159, 97] on input "325" at bounding box center [154, 98] width 29 height 12
click at [161, 113] on input "305" at bounding box center [154, 114] width 29 height 12
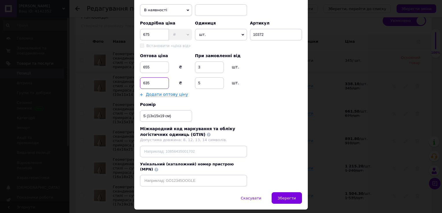
scroll to position [214, 0]
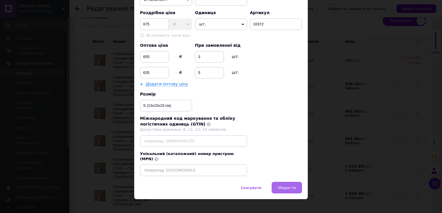
click at [293, 186] on span "Зберегти" at bounding box center [287, 188] width 18 height 4
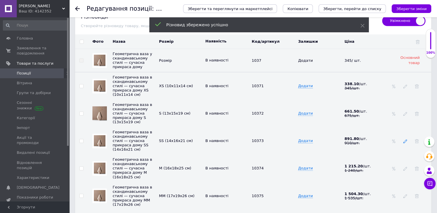
click at [406, 139] on icon at bounding box center [406, 141] width 4 height 4
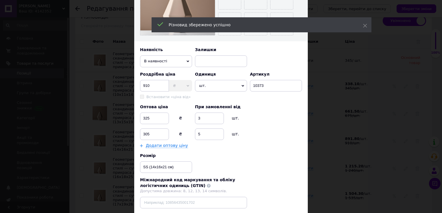
scroll to position [173, 0]
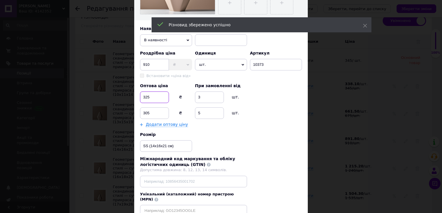
click at [161, 99] on input "325" at bounding box center [154, 98] width 29 height 12
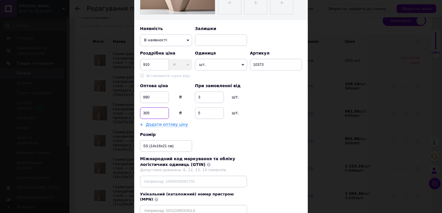
click at [151, 114] on input "305" at bounding box center [154, 114] width 29 height 12
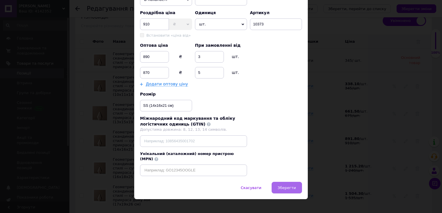
click at [279, 186] on span "Зберегти" at bounding box center [287, 188] width 18 height 4
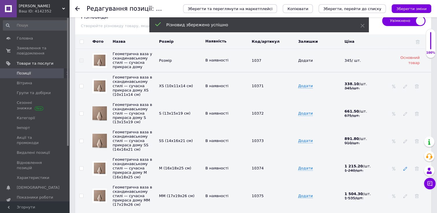
click at [407, 167] on icon at bounding box center [406, 169] width 4 height 4
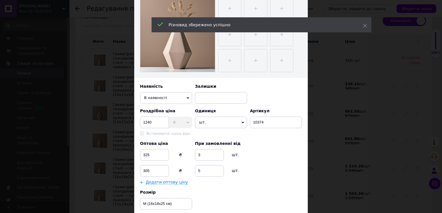
scroll to position [173, 0]
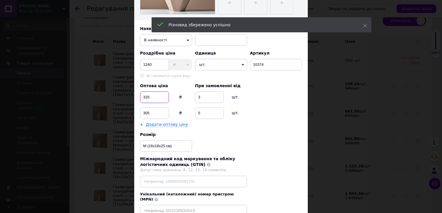
click at [158, 99] on input "325" at bounding box center [154, 98] width 29 height 12
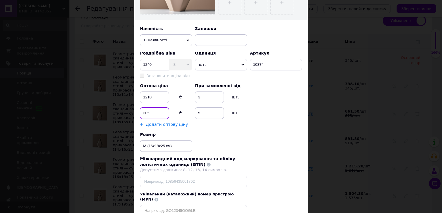
click at [159, 114] on input "305" at bounding box center [154, 114] width 29 height 12
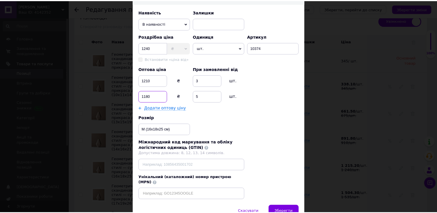
scroll to position [214, 0]
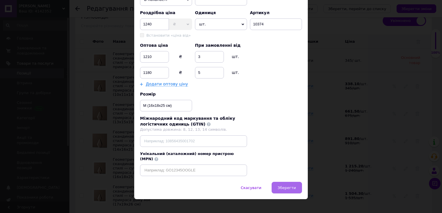
click at [294, 186] on button "Зберегти" at bounding box center [286, 188] width 30 height 12
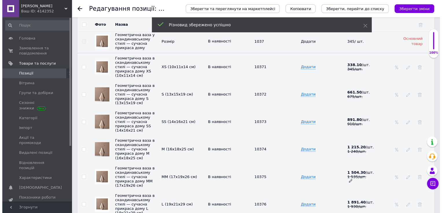
scroll to position [947, 0]
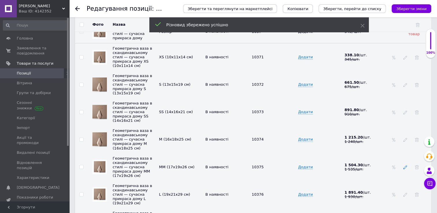
click at [405, 165] on icon at bounding box center [406, 167] width 4 height 4
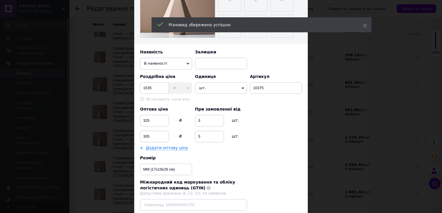
scroll to position [173, 0]
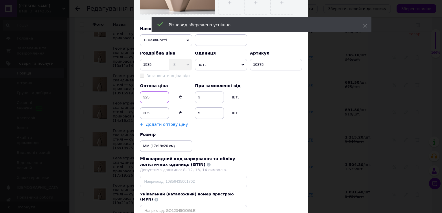
click at [161, 99] on input "325" at bounding box center [154, 98] width 29 height 12
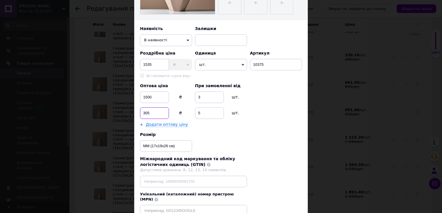
click at [156, 111] on input "305" at bounding box center [154, 114] width 29 height 12
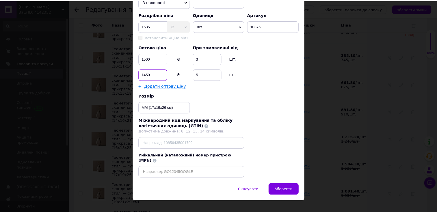
scroll to position [214, 0]
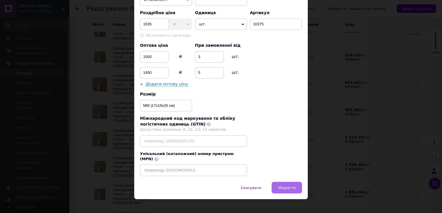
click at [293, 186] on span "Зберегти" at bounding box center [287, 188] width 18 height 4
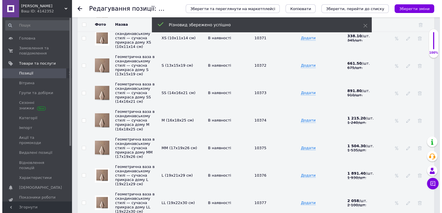
scroll to position [976, 0]
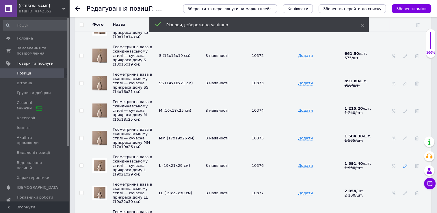
click at [404, 164] on icon at bounding box center [406, 166] width 4 height 4
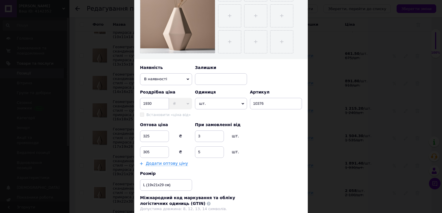
scroll to position [145, 0]
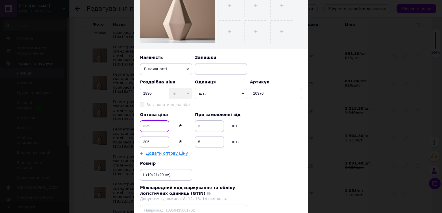
click at [151, 127] on input "325" at bounding box center [154, 127] width 29 height 12
click at [160, 143] on input "305" at bounding box center [154, 142] width 29 height 12
click at [157, 125] on input "1900" at bounding box center [154, 127] width 29 height 12
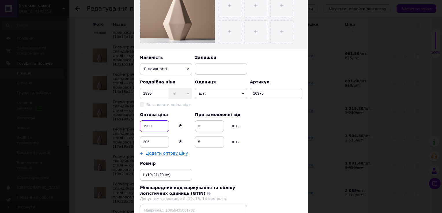
click at [157, 125] on input "1900" at bounding box center [154, 127] width 29 height 12
click at [155, 145] on input "305" at bounding box center [154, 142] width 29 height 12
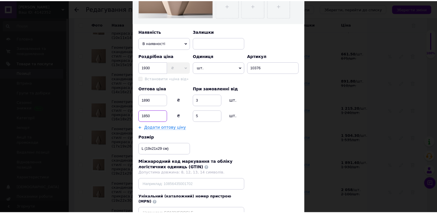
scroll to position [214, 0]
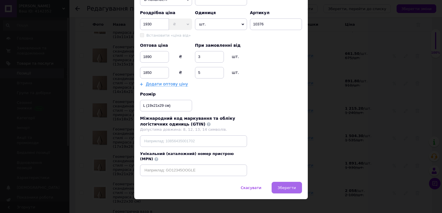
click at [283, 186] on span "Зберегти" at bounding box center [287, 188] width 18 height 4
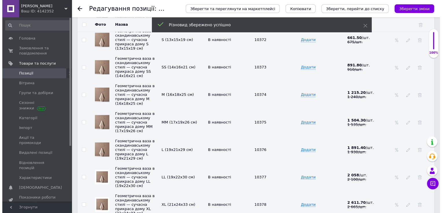
scroll to position [1005, 0]
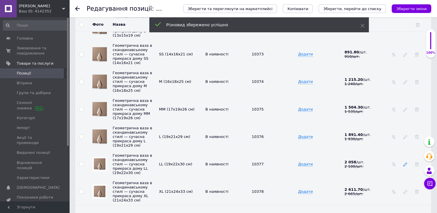
click at [406, 162] on icon at bounding box center [406, 164] width 4 height 4
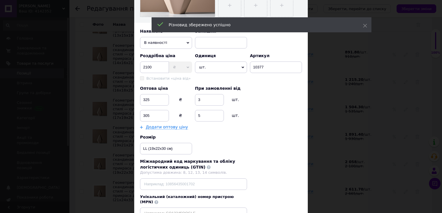
scroll to position [173, 0]
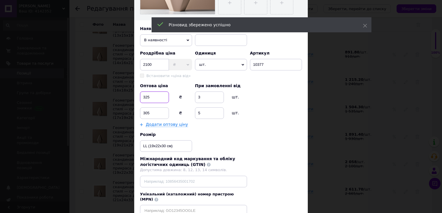
click at [157, 96] on input "325" at bounding box center [154, 98] width 29 height 12
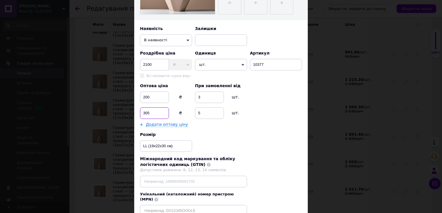
click at [156, 112] on input "305" at bounding box center [154, 114] width 29 height 12
click at [154, 97] on input "200" at bounding box center [154, 98] width 29 height 12
click at [154, 114] on input "305" at bounding box center [154, 114] width 29 height 12
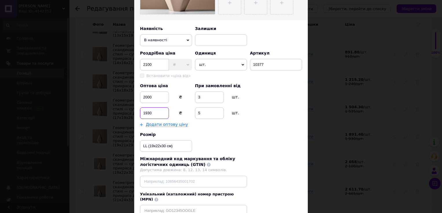
scroll to position [214, 0]
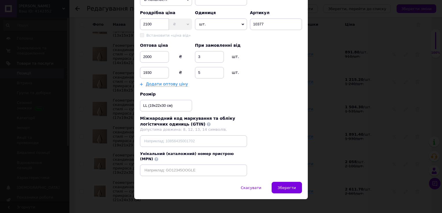
click at [280, 174] on div "Назва позиції (Українська) Геометрична ваза в скандинавському стилі — сучасна п…" at bounding box center [220, 4] width 173 height 355
click at [283, 186] on span "Зберегти" at bounding box center [287, 188] width 18 height 4
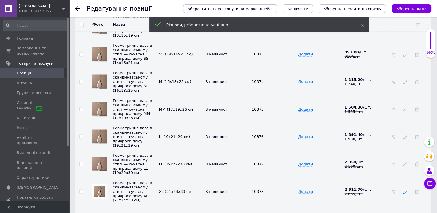
click at [406, 190] on icon at bounding box center [406, 192] width 4 height 4
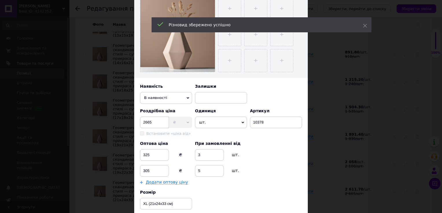
scroll to position [173, 0]
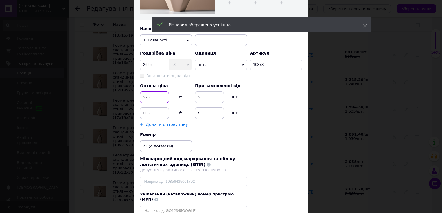
click at [153, 94] on input "325" at bounding box center [154, 98] width 29 height 12
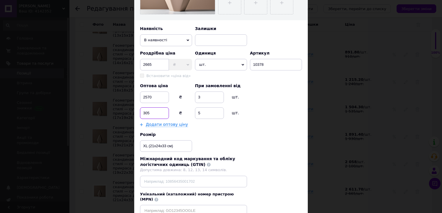
click at [157, 116] on input "305" at bounding box center [154, 114] width 29 height 12
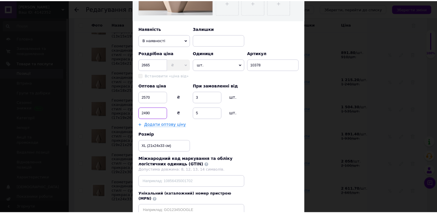
scroll to position [214, 0]
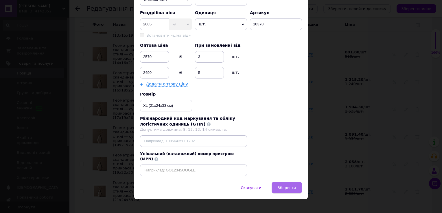
click at [286, 184] on button "Зберегти" at bounding box center [286, 188] width 30 height 12
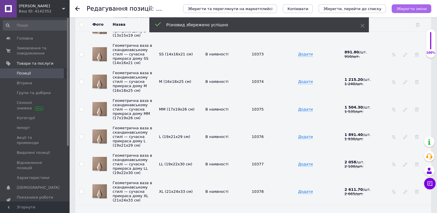
click at [420, 11] on icon "Зберегти зміни" at bounding box center [412, 9] width 30 height 4
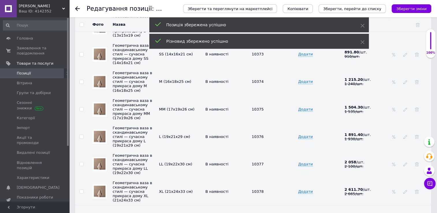
click at [377, 10] on icon "Зберегти, перейти до списку" at bounding box center [352, 9] width 58 height 4
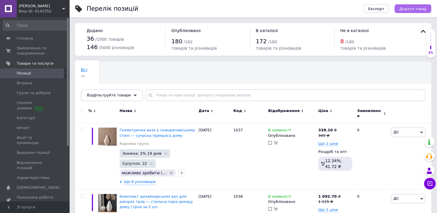
click at [413, 7] on span "Додати товар" at bounding box center [413, 9] width 27 height 4
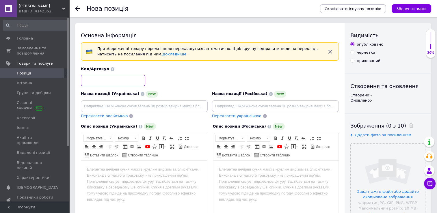
click at [114, 81] on input at bounding box center [113, 81] width 64 height 12
click at [76, 8] on use at bounding box center [77, 8] width 5 height 5
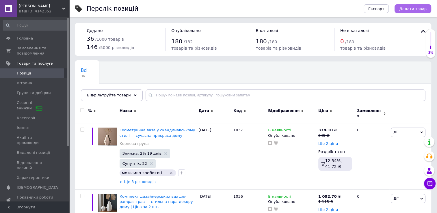
click at [411, 10] on span "Додати товар" at bounding box center [413, 9] width 27 height 4
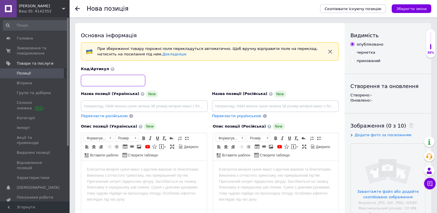
click at [113, 83] on input at bounding box center [113, 81] width 64 height 12
click at [129, 108] on input at bounding box center [144, 107] width 127 height 12
paste input "Сферична настільна ваза — стильна прикраса pampas трав у вашому інтер’єрі"
click at [132, 169] on body "Редактор, CFA8B7AD-BADB-4F80-83D9-AA1648E31D24" at bounding box center [144, 170] width 114 height 6
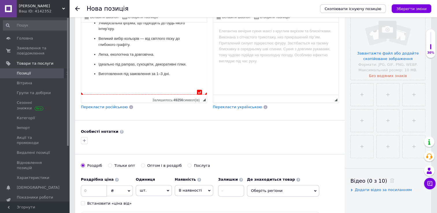
scroll to position [164, 0]
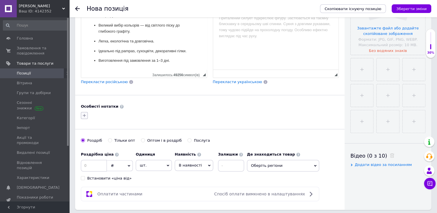
click at [82, 116] on icon "button" at bounding box center [84, 115] width 5 height 5
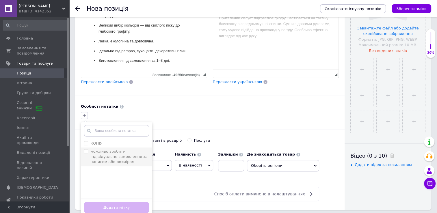
click at [85, 151] on input "можливо зробити індівідуальне замовлення за написом або розміром" at bounding box center [86, 151] width 4 height 4
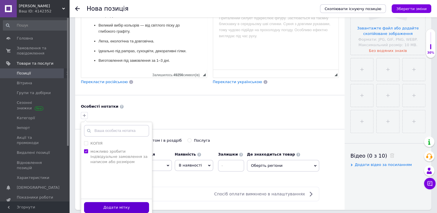
click at [118, 207] on button "Додати мітку" at bounding box center [116, 207] width 65 height 11
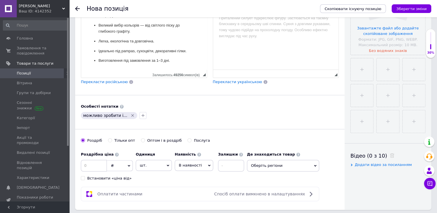
click at [141, 139] on input "Оптом і в роздріб" at bounding box center [143, 140] width 4 height 4
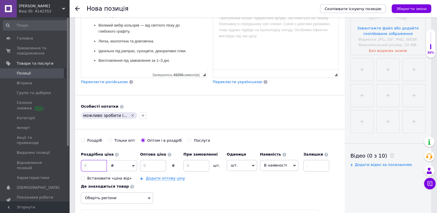
click at [101, 161] on input at bounding box center [94, 166] width 26 height 12
click at [149, 167] on input at bounding box center [153, 166] width 26 height 12
click at [206, 161] on input at bounding box center [197, 166] width 26 height 12
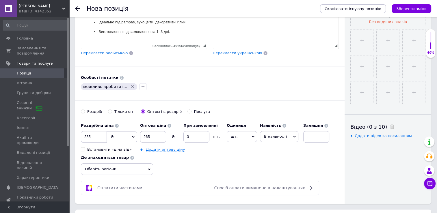
drag, startPoint x: 164, startPoint y: 151, endPoint x: 163, endPoint y: 156, distance: 5.7
click at [164, 152] on div "Роздрібна ціна 285 ₴ $ EUR CHF GBP ¥ PLN ₸ MDL HUF KGS CNY TRY KRW lei Встанови…" at bounding box center [210, 147] width 258 height 55
click at [160, 150] on link "Додати оптову ціну" at bounding box center [165, 149] width 39 height 5
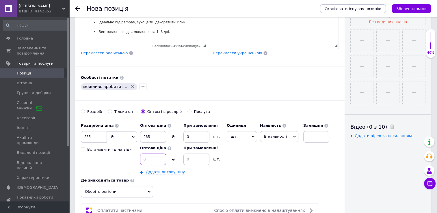
click at [155, 159] on input at bounding box center [153, 160] width 26 height 12
click at [191, 159] on input at bounding box center [197, 160] width 26 height 12
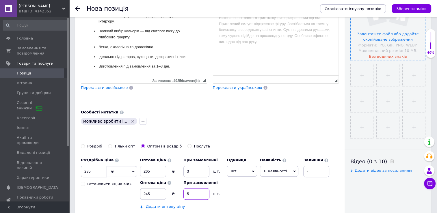
scroll to position [135, 0]
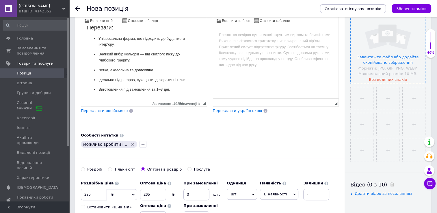
click at [391, 41] on input "file" at bounding box center [388, 46] width 75 height 75
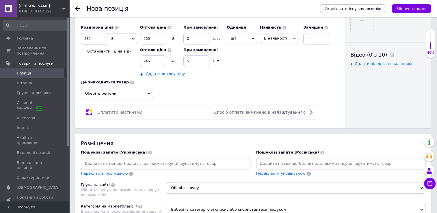
scroll to position [337, 0]
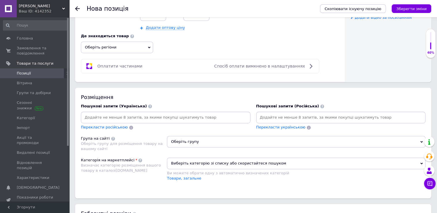
click at [172, 116] on input at bounding box center [165, 117] width 167 height 9
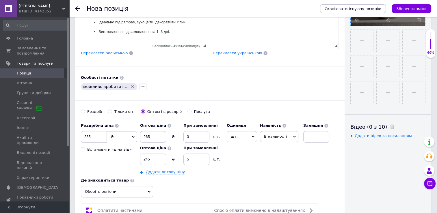
scroll to position [135, 0]
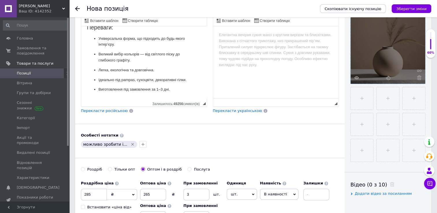
click at [163, 67] on p "Легка, екологічна та довговічна." at bounding box center [144, 70] width 91 height 6
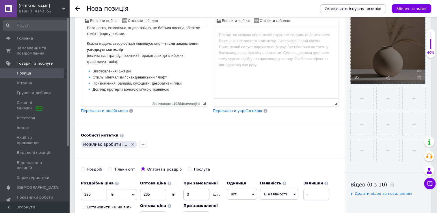
click at [181, 92] on p "🔹 Виготовлення: 1–3 дні 🔹 Стиль: мінімалізм / скандинавський / лофт 🔹 Призначен…" at bounding box center [144, 81] width 114 height 24
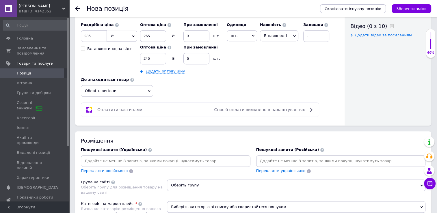
scroll to position [337, 0]
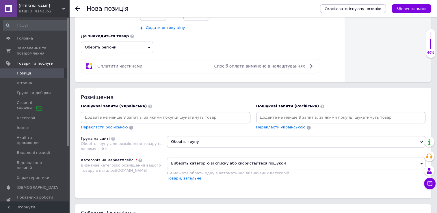
click at [138, 120] on input at bounding box center [165, 117] width 167 height 9
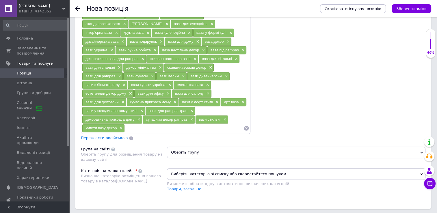
scroll to position [482, 0]
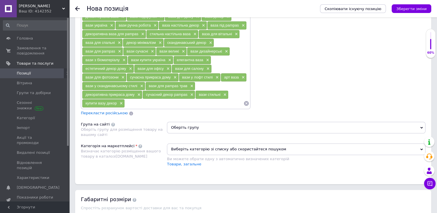
click at [141, 157] on div "Категорія на маркетплейсі Визначає категорію розміщення вашого товару в каталоз…" at bounding box center [124, 158] width 86 height 29
click at [211, 162] on link "Дім і сад >> Декор >> Інтер'єрні аксесуари >> Вази" at bounding box center [220, 164] width 106 height 4
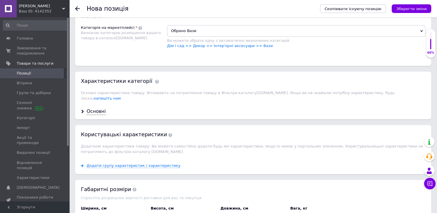
scroll to position [626, 0]
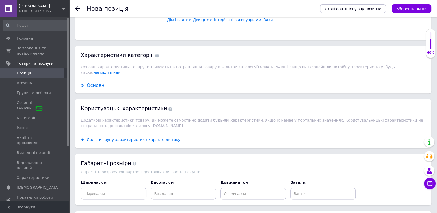
click at [91, 82] on div "Основні" at bounding box center [96, 85] width 19 height 7
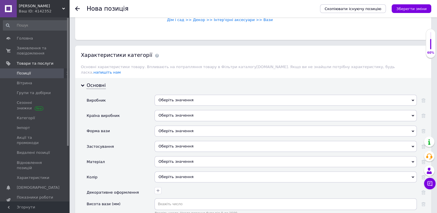
click at [184, 95] on div "Оберіть значення" at bounding box center [286, 100] width 262 height 11
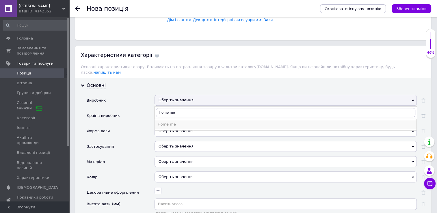
click at [182, 122] on div "Home me" at bounding box center [286, 124] width 256 height 5
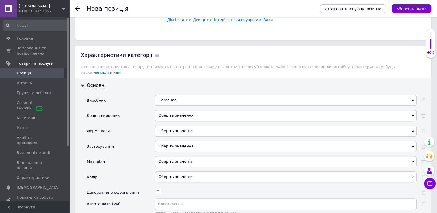
click at [182, 110] on div "Оберіть значення" at bounding box center [286, 115] width 262 height 11
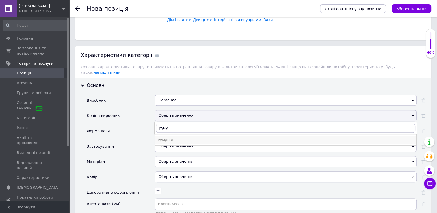
click at [180, 138] on div "Румунія" at bounding box center [286, 140] width 256 height 5
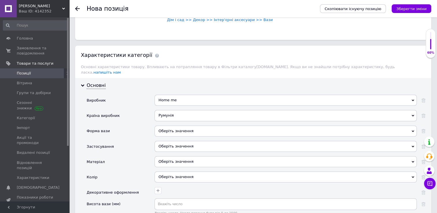
click at [181, 126] on div "Оберіть значення" at bounding box center [286, 131] width 262 height 11
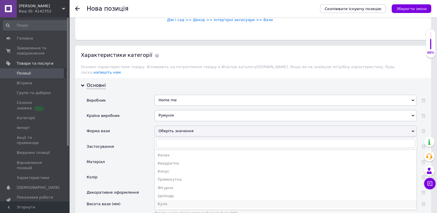
click at [184, 202] on div "Куля" at bounding box center [286, 204] width 256 height 5
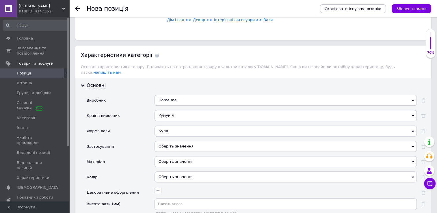
click at [186, 141] on div "Оберіть значення" at bounding box center [286, 146] width 262 height 11
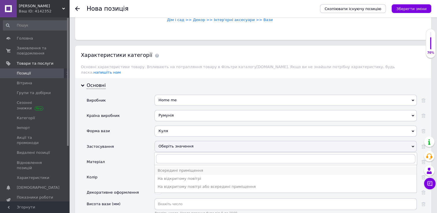
click at [182, 168] on div "Всередині приміщення" at bounding box center [286, 170] width 256 height 5
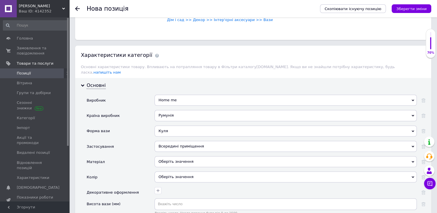
click at [183, 156] on div "Оберіть значення" at bounding box center [286, 161] width 262 height 11
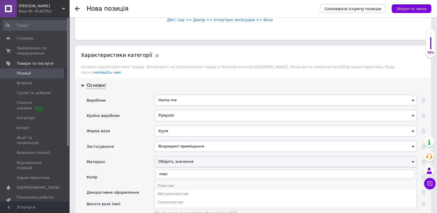
click at [177, 184] on div "Пластик" at bounding box center [286, 186] width 256 height 5
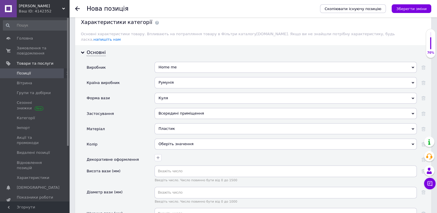
scroll to position [684, 0]
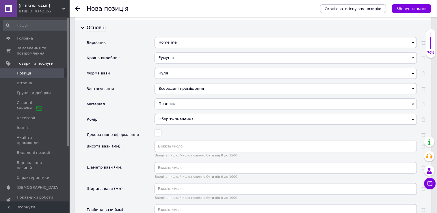
click at [187, 114] on div "Оберіть значення" at bounding box center [286, 119] width 262 height 11
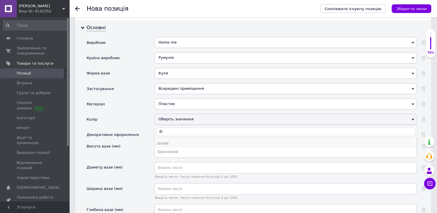
click at [181, 141] on div "Білий" at bounding box center [286, 143] width 256 height 5
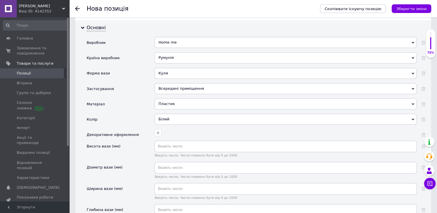
scroll to position [713, 0]
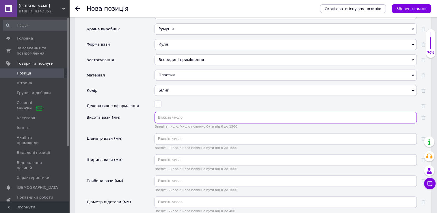
click at [183, 112] on input "text" at bounding box center [286, 118] width 262 height 12
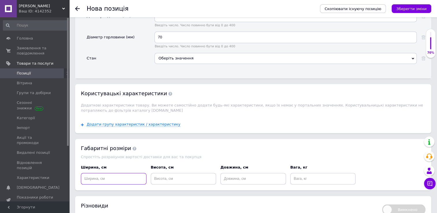
scroll to position [896, 0]
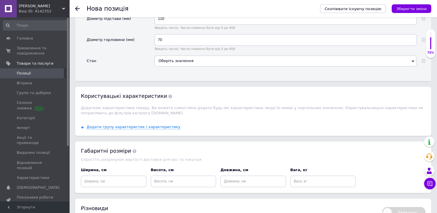
click at [197, 56] on div "Оберіть значення" at bounding box center [286, 61] width 262 height 11
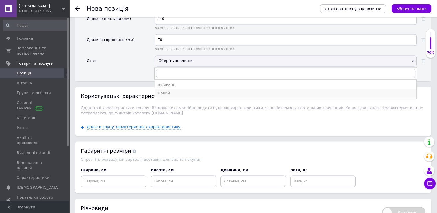
click at [177, 91] on div "Новий" at bounding box center [286, 93] width 256 height 5
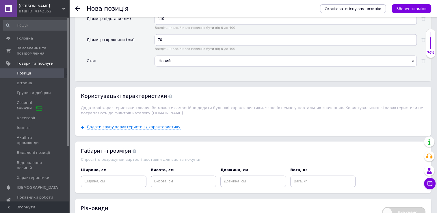
click at [133, 119] on div "Додати групу характеристик / характеристику" at bounding box center [253, 127] width 356 height 17
click at [131, 125] on span "Додати групу характеристик / характеристику" at bounding box center [134, 127] width 94 height 5
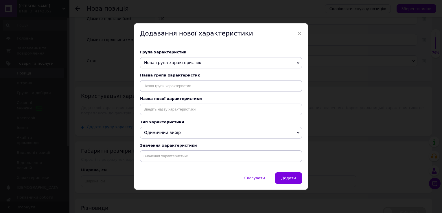
click at [182, 60] on span "Нова група характеристик" at bounding box center [172, 62] width 57 height 5
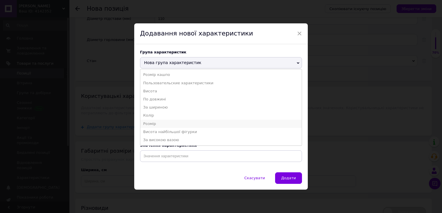
click at [165, 123] on li "Розмір" at bounding box center [220, 124] width 161 height 8
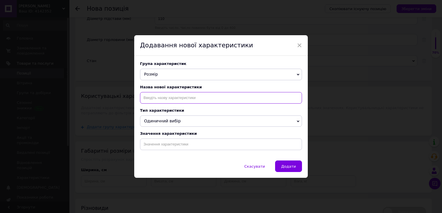
click at [173, 103] on input at bounding box center [221, 98] width 162 height 12
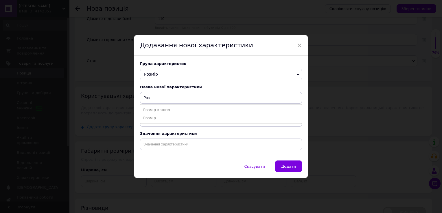
click at [160, 123] on span "Одиничний вибір" at bounding box center [162, 121] width 37 height 5
click at [186, 90] on div "Назва нової характеристики Роз" at bounding box center [221, 94] width 162 height 19
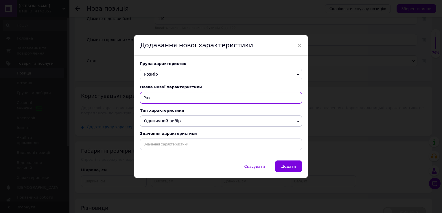
click at [181, 97] on input "Роз" at bounding box center [221, 98] width 162 height 12
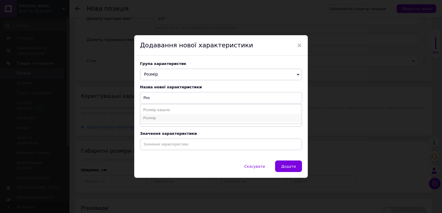
click at [158, 117] on li "Розмір" at bounding box center [220, 118] width 161 height 8
click at [162, 142] on input at bounding box center [221, 145] width 162 height 12
click at [167, 159] on li "Розмір" at bounding box center [220, 157] width 161 height 8
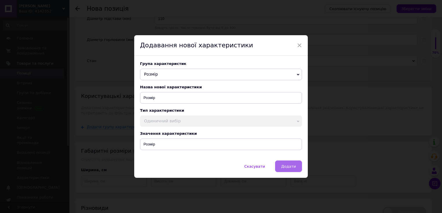
click at [293, 167] on span "Додати" at bounding box center [288, 166] width 15 height 4
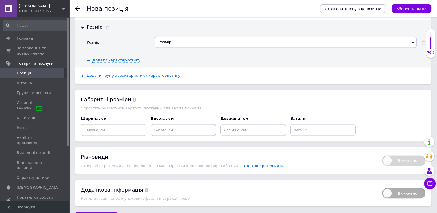
scroll to position [1002, 0]
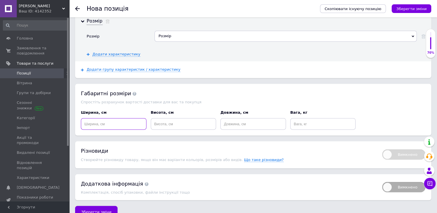
click at [113, 118] on input at bounding box center [114, 124] width 66 height 12
click at [411, 8] on icon "Зберегти зміни" at bounding box center [412, 9] width 30 height 4
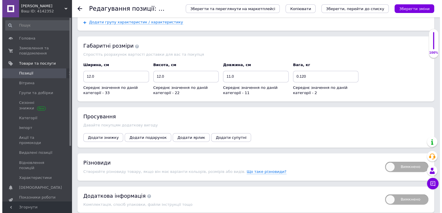
scroll to position [769, 0]
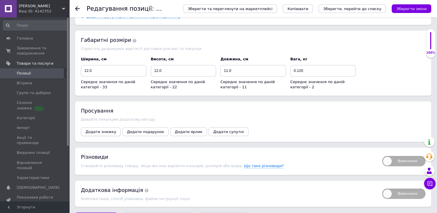
click at [96, 130] on span "Додати знижку" at bounding box center [101, 132] width 31 height 4
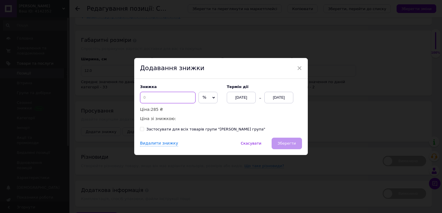
click at [162, 95] on input at bounding box center [168, 98] width 56 height 12
click at [282, 94] on div "[DATE]" at bounding box center [278, 98] width 29 height 12
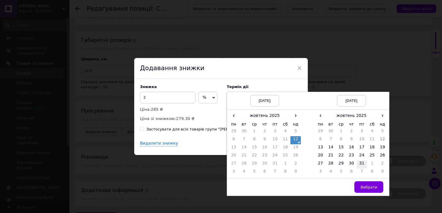
click at [361, 164] on td "31" at bounding box center [361, 165] width 10 height 8
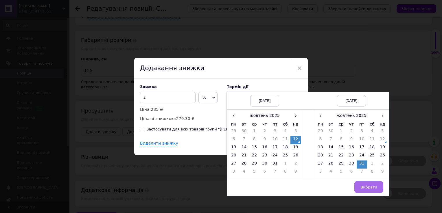
click at [365, 189] on span "Вибрати" at bounding box center [368, 187] width 17 height 4
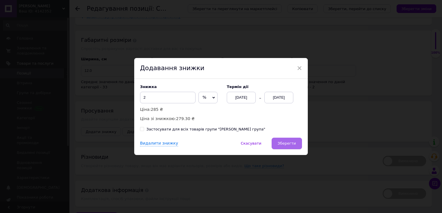
click at [291, 147] on button "Зберегти" at bounding box center [286, 144] width 30 height 12
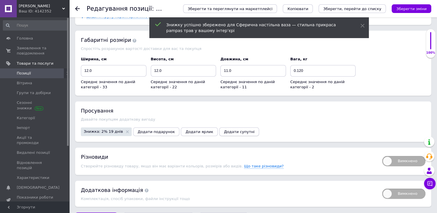
click at [224, 130] on span "Додати супутні" at bounding box center [239, 132] width 31 height 4
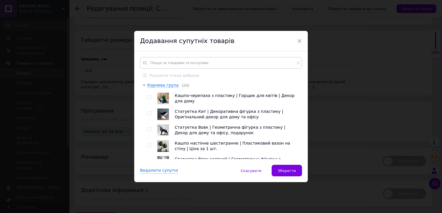
click at [149, 99] on input "checkbox" at bounding box center [149, 98] width 4 height 4
click at [149, 110] on div at bounding box center [150, 115] width 6 height 12
click at [147, 113] on input "checkbox" at bounding box center [149, 114] width 4 height 4
click at [149, 127] on div at bounding box center [150, 131] width 6 height 12
click at [149, 131] on input "checkbox" at bounding box center [149, 130] width 4 height 4
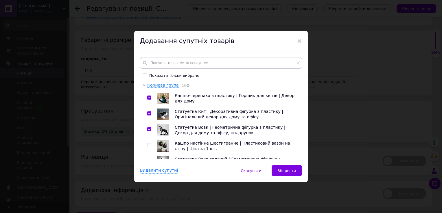
click at [148, 146] on input "checkbox" at bounding box center [149, 146] width 4 height 4
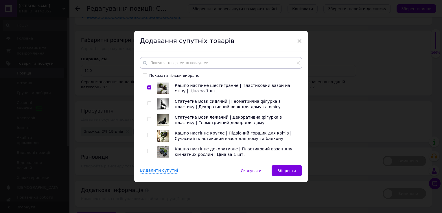
click at [148, 134] on input "checkbox" at bounding box center [149, 136] width 4 height 4
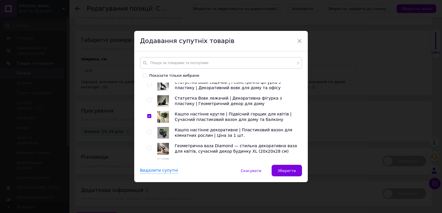
scroll to position [87, 0]
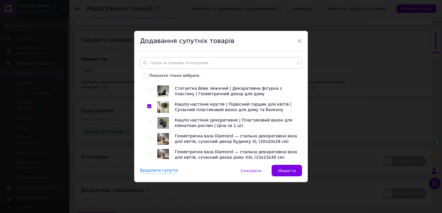
click at [148, 120] on div at bounding box center [150, 123] width 6 height 12
click at [148, 122] on input "checkbox" at bounding box center [149, 123] width 4 height 4
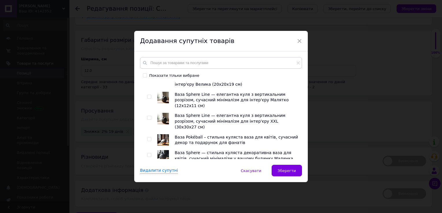
scroll to position [405, 0]
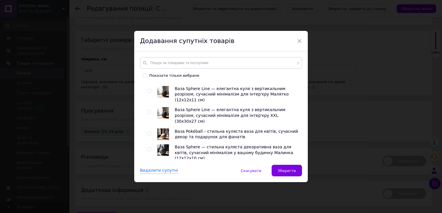
click at [148, 132] on input "checkbox" at bounding box center [149, 134] width 4 height 4
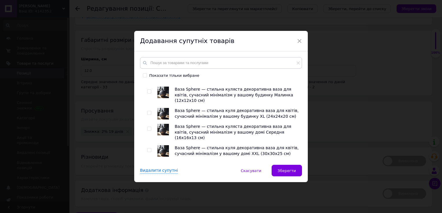
scroll to position [491, 0]
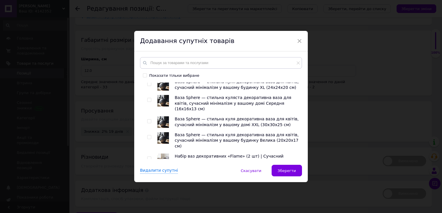
click at [149, 157] on input "checkbox" at bounding box center [149, 159] width 4 height 4
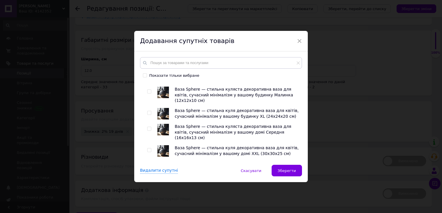
click at [148, 127] on input "checkbox" at bounding box center [149, 129] width 4 height 4
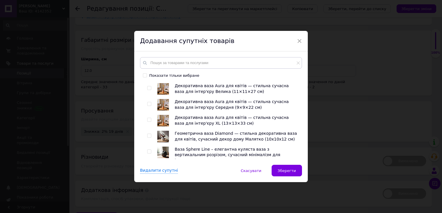
scroll to position [578, 0]
click at [148, 150] on input "checkbox" at bounding box center [149, 152] width 4 height 4
click at [148, 171] on input "checkbox" at bounding box center [149, 173] width 4 height 4
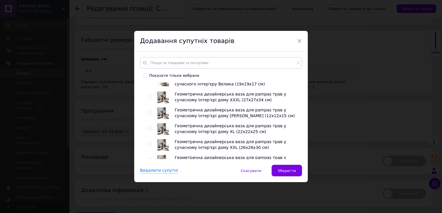
scroll to position [954, 0]
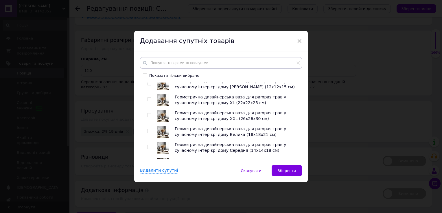
click at [149, 193] on input "checkbox" at bounding box center [149, 195] width 4 height 4
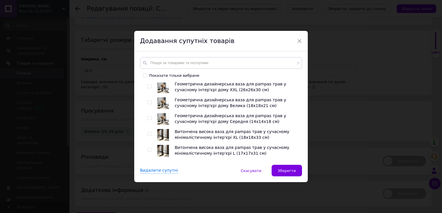
click at [147, 180] on input "checkbox" at bounding box center [149, 182] width 4 height 4
click at [148, 196] on input "checkbox" at bounding box center [149, 198] width 4 height 4
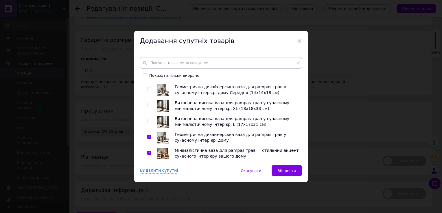
drag, startPoint x: 148, startPoint y: 120, endPoint x: 159, endPoint y: 120, distance: 10.7
click at [148, 183] on input "checkbox" at bounding box center [149, 185] width 4 height 4
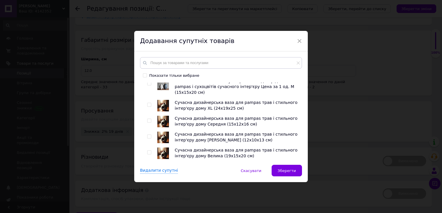
scroll to position [1272, 0]
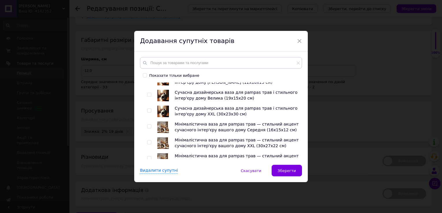
click at [148, 204] on input "checkbox" at bounding box center [149, 206] width 4 height 4
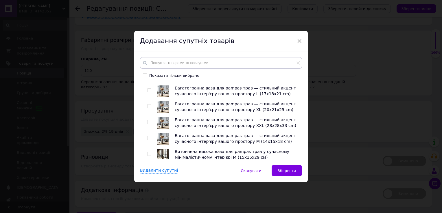
scroll to position [1417, 0]
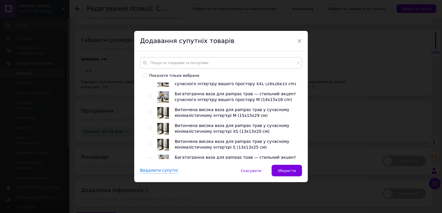
click at [149, 206] on input "checkbox" at bounding box center [149, 208] width 4 height 4
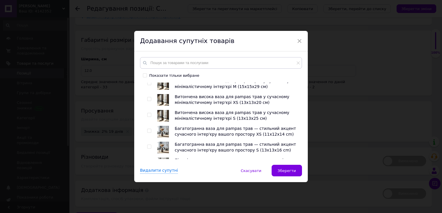
click at [148, 209] on input "checkbox" at bounding box center [149, 211] width 4 height 4
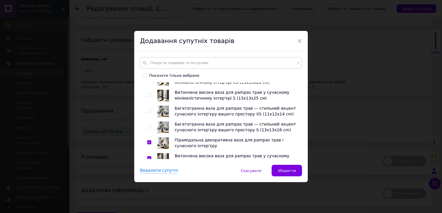
scroll to position [1503, 0]
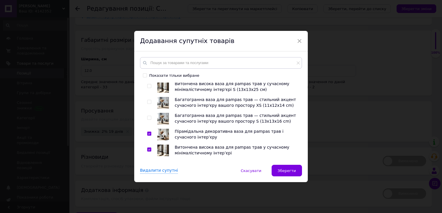
click at [148, 212] on input "checkbox" at bounding box center [149, 214] width 4 height 4
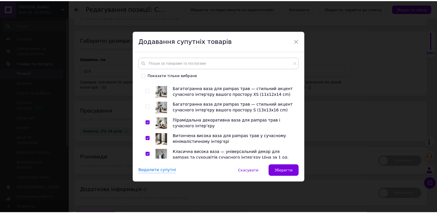
scroll to position [1519, 0]
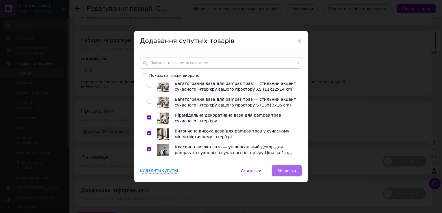
click at [289, 169] on span "Зберегти" at bounding box center [287, 171] width 18 height 4
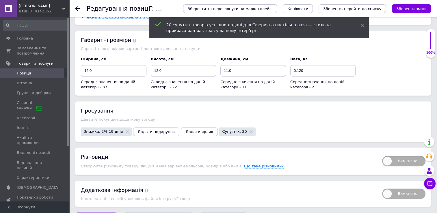
click at [390, 156] on span "Вимкнено" at bounding box center [403, 161] width 43 height 10
click at [382, 152] on input "Вимкнено" at bounding box center [381, 154] width 4 height 4
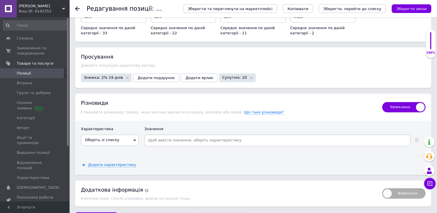
click at [128, 135] on span "Оберіть зі списку" at bounding box center [110, 140] width 58 height 11
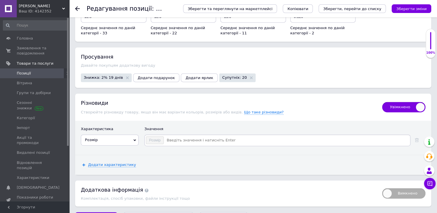
click at [196, 136] on input at bounding box center [286, 140] width 245 height 9
paste input "XS"
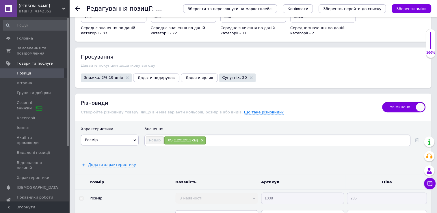
paste input "S"
paste input "M"
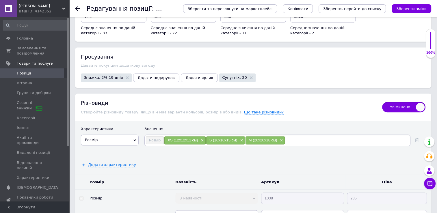
paste input "L"
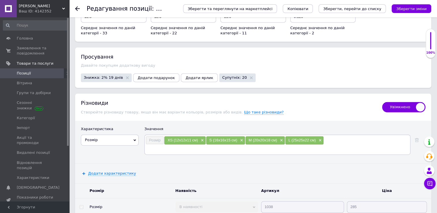
paste input "XL"
paste input "XXL"
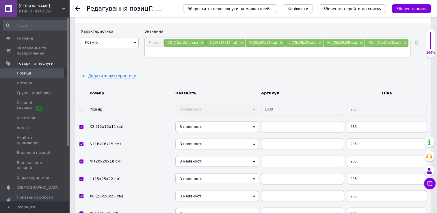
scroll to position [939, 0]
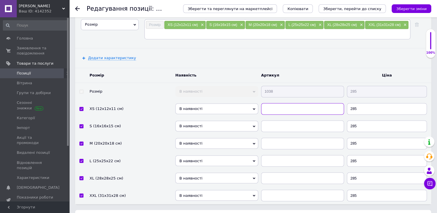
click at [314, 103] on input "text" at bounding box center [302, 109] width 83 height 12
click at [314, 103] on input "10381" at bounding box center [302, 109] width 83 height 12
click at [313, 103] on input "10381" at bounding box center [302, 109] width 83 height 12
click at [295, 121] on input "text" at bounding box center [302, 127] width 83 height 12
paste input "10381"
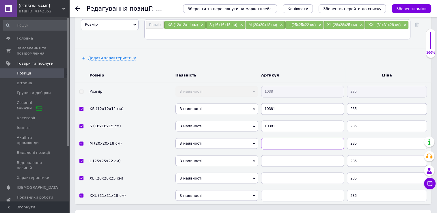
click at [286, 138] on input "text" at bounding box center [302, 144] width 83 height 12
paste input "10381"
click at [284, 152] on td at bounding box center [303, 160] width 86 height 17
click at [287, 155] on input "text" at bounding box center [302, 161] width 83 height 12
paste input "10381"
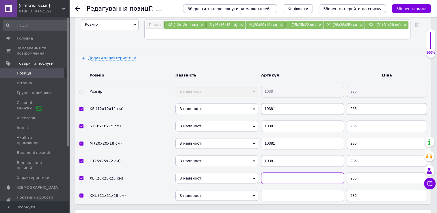
click at [288, 173] on input "text" at bounding box center [302, 179] width 83 height 12
paste input "10381"
click at [284, 190] on input "text" at bounding box center [302, 196] width 83 height 12
paste input "10381"
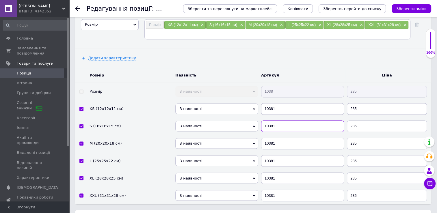
click at [292, 121] on input "10381" at bounding box center [302, 127] width 83 height 12
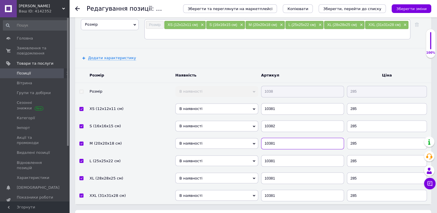
click at [282, 138] on input "10381" at bounding box center [302, 144] width 83 height 12
click at [280, 155] on input "10381" at bounding box center [302, 161] width 83 height 12
click at [291, 173] on input "10381" at bounding box center [302, 179] width 83 height 12
click at [288, 190] on input "10381" at bounding box center [302, 196] width 83 height 12
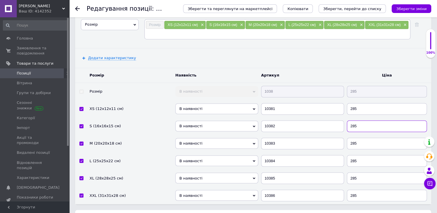
click at [364, 121] on input "285" at bounding box center [387, 127] width 80 height 12
click at [359, 103] on input "285" at bounding box center [387, 109] width 80 height 12
click at [361, 103] on input "285" at bounding box center [387, 109] width 80 height 12
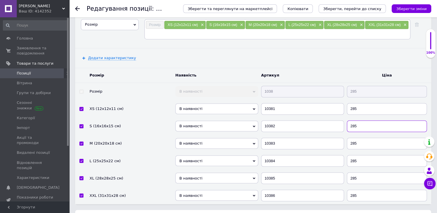
click at [369, 121] on input "285" at bounding box center [387, 127] width 80 height 12
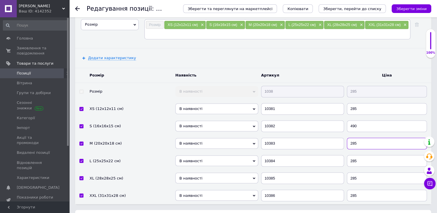
click at [365, 138] on input "285" at bounding box center [387, 144] width 80 height 12
click at [365, 155] on input "285" at bounding box center [387, 161] width 80 height 12
click at [369, 173] on input "285" at bounding box center [387, 179] width 80 height 12
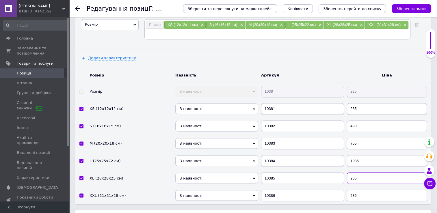
click at [369, 173] on input "285" at bounding box center [387, 179] width 80 height 12
click at [363, 190] on input "285" at bounding box center [387, 196] width 80 height 12
click at [413, 9] on icon "Зберегти зміни" at bounding box center [412, 9] width 30 height 4
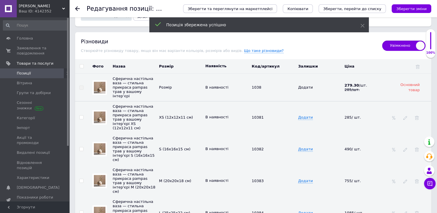
scroll to position [881, 0]
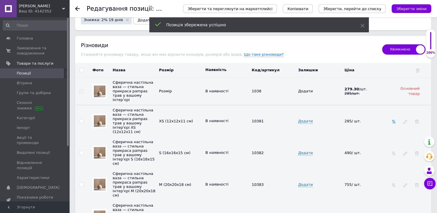
click at [394, 120] on icon at bounding box center [394, 122] width 4 height 4
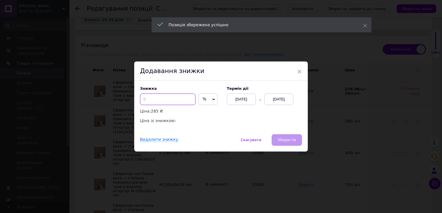
click at [178, 103] on input at bounding box center [168, 100] width 56 height 12
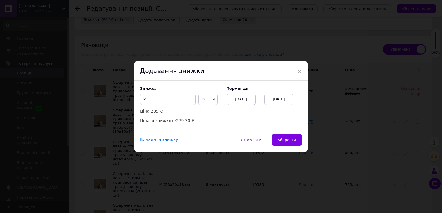
click at [268, 103] on div "[DATE]" at bounding box center [278, 100] width 29 height 12
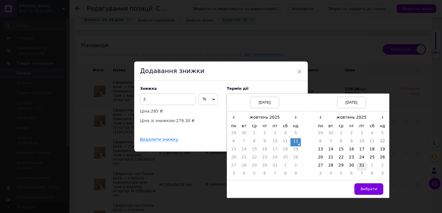
click at [361, 166] on td "31" at bounding box center [361, 167] width 10 height 8
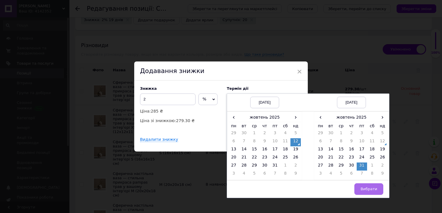
click at [367, 191] on span "Вибрати" at bounding box center [368, 189] width 17 height 4
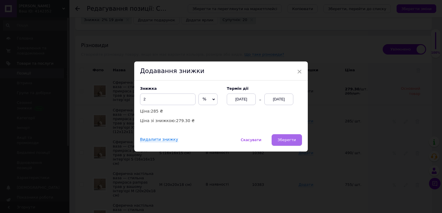
click at [292, 141] on span "Зберегти" at bounding box center [287, 140] width 18 height 4
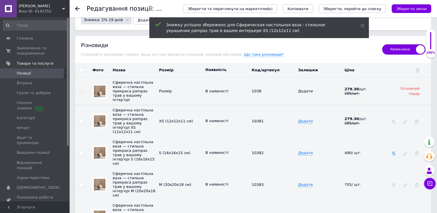
click at [393, 151] on icon at bounding box center [394, 153] width 4 height 4
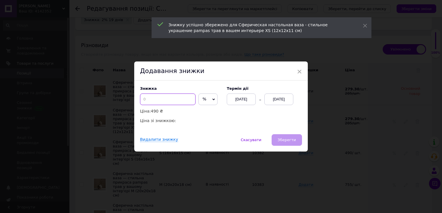
click at [169, 103] on input at bounding box center [168, 100] width 56 height 12
click at [269, 100] on div "[DATE]" at bounding box center [278, 100] width 29 height 12
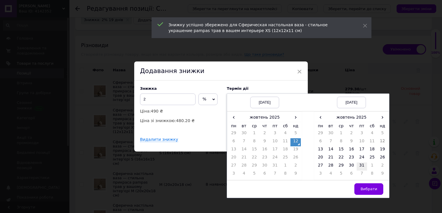
click at [361, 165] on td "31" at bounding box center [361, 167] width 10 height 8
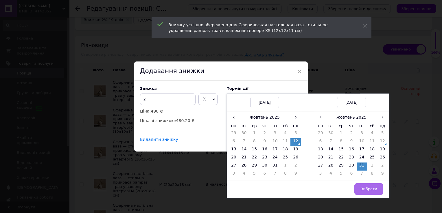
click at [368, 189] on span "Вибрати" at bounding box center [368, 189] width 17 height 4
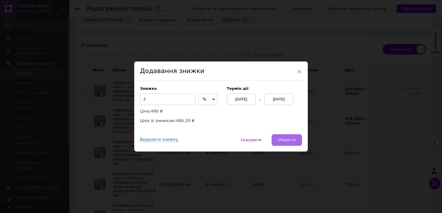
click at [287, 141] on span "Зберегти" at bounding box center [287, 140] width 18 height 4
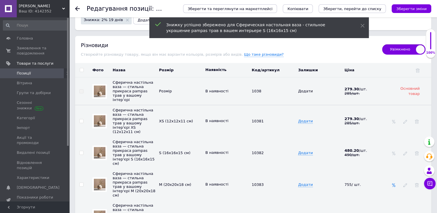
click at [395, 183] on icon at bounding box center [394, 185] width 4 height 4
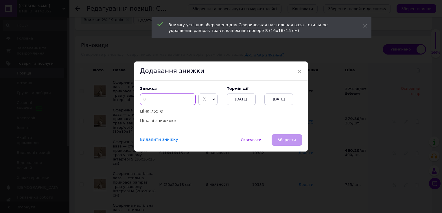
click at [167, 97] on input at bounding box center [168, 100] width 56 height 12
click at [277, 100] on div "[DATE]" at bounding box center [278, 100] width 29 height 12
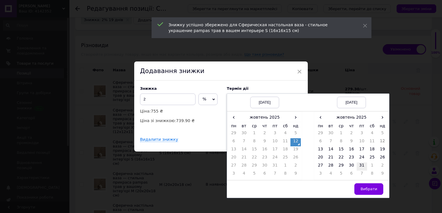
click at [358, 168] on td "31" at bounding box center [361, 167] width 10 height 8
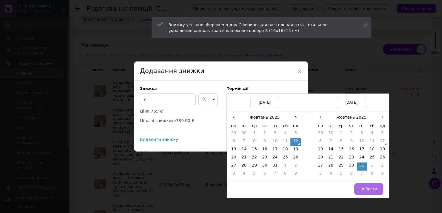
click at [374, 190] on span "Вибрати" at bounding box center [368, 189] width 17 height 4
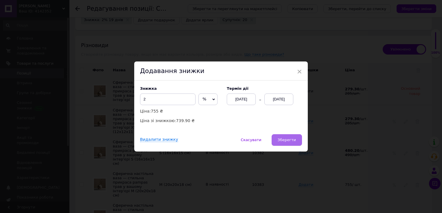
click at [275, 136] on button "Зберегти" at bounding box center [286, 140] width 30 height 12
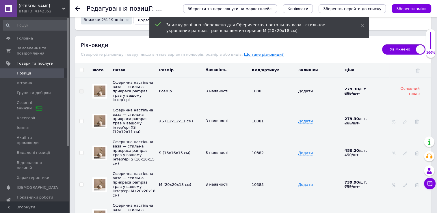
scroll to position [968, 0]
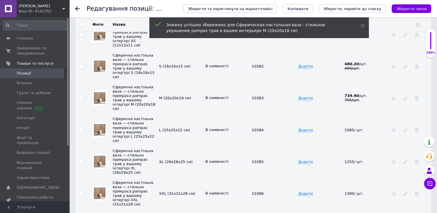
click at [396, 114] on td at bounding box center [411, 130] width 42 height 32
click at [395, 128] on use at bounding box center [393, 130] width 3 height 4
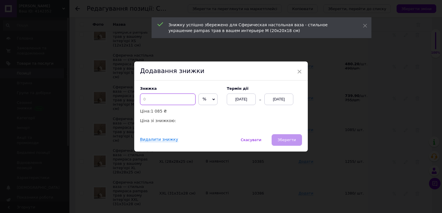
click at [167, 105] on input at bounding box center [168, 100] width 56 height 12
click at [275, 99] on div "[DATE]" at bounding box center [278, 100] width 29 height 12
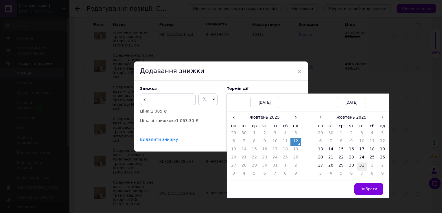
click at [361, 168] on td "31" at bounding box center [361, 167] width 10 height 8
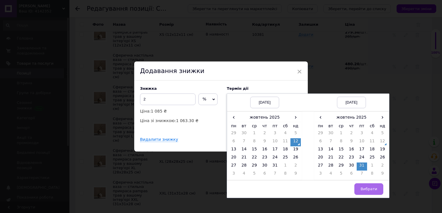
click at [367, 189] on span "Вибрати" at bounding box center [368, 189] width 17 height 4
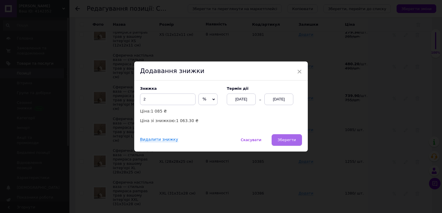
click at [284, 138] on button "Зберегти" at bounding box center [286, 140] width 30 height 12
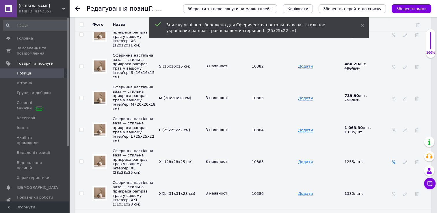
click at [393, 160] on use at bounding box center [393, 162] width 3 height 4
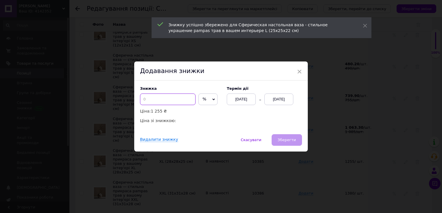
click at [166, 99] on input at bounding box center [168, 100] width 56 height 12
click at [282, 103] on div "[DATE]" at bounding box center [278, 100] width 29 height 12
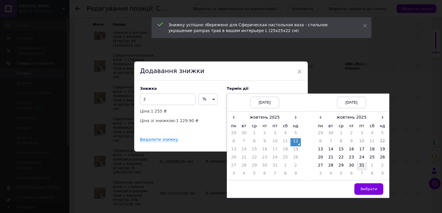
click at [359, 167] on td "31" at bounding box center [361, 167] width 10 height 8
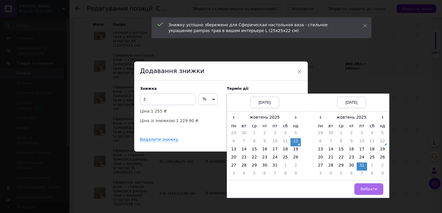
click at [362, 188] on span "Вибрати" at bounding box center [368, 189] width 17 height 4
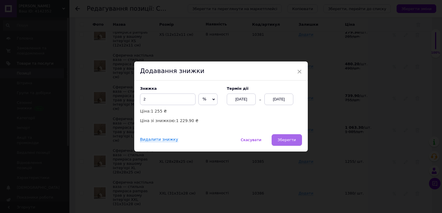
click at [290, 138] on button "Зберегти" at bounding box center [286, 140] width 30 height 12
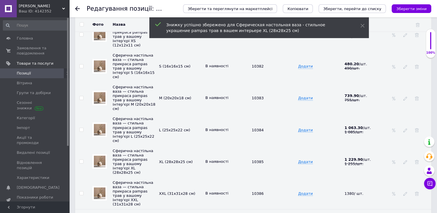
click at [391, 177] on td at bounding box center [411, 193] width 42 height 32
click at [393, 192] on icon at bounding box center [394, 194] width 4 height 4
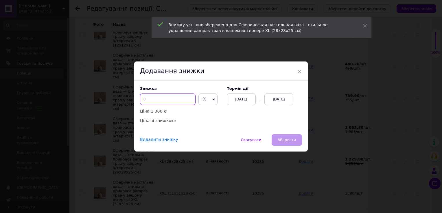
click at [169, 100] on input at bounding box center [168, 100] width 56 height 12
click at [284, 100] on div "[DATE]" at bounding box center [278, 100] width 29 height 12
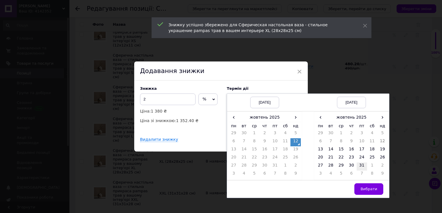
click at [361, 167] on td "31" at bounding box center [361, 167] width 10 height 8
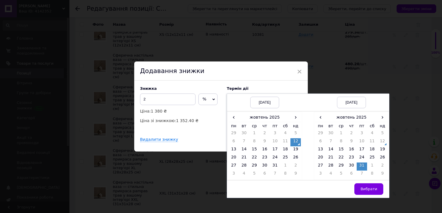
click at [367, 187] on button "Вибрати" at bounding box center [368, 190] width 29 height 12
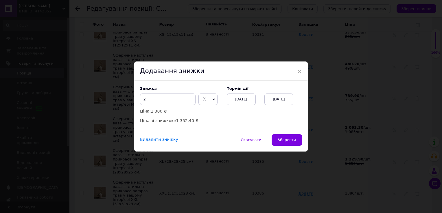
click at [292, 141] on span "Зберегти" at bounding box center [287, 140] width 18 height 4
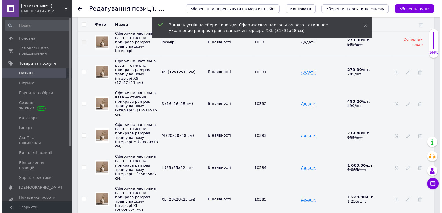
scroll to position [910, 0]
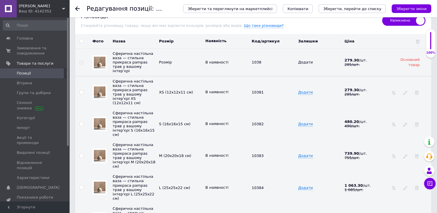
click at [403, 90] on div at bounding box center [406, 92] width 6 height 5
click at [404, 91] on icon at bounding box center [406, 93] width 4 height 4
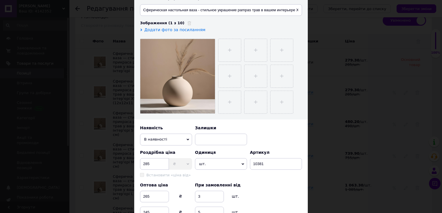
scroll to position [116, 0]
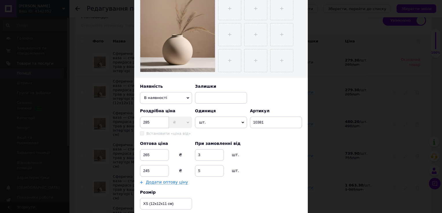
click at [336, 126] on div "× Редагування різновиду Назва позиції (Українська) Сферична настільна ваза — ст…" at bounding box center [221, 106] width 442 height 213
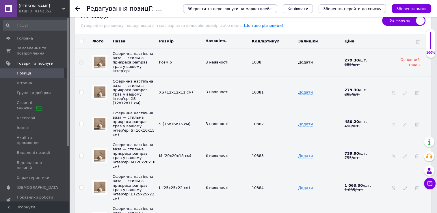
click at [408, 122] on div at bounding box center [406, 124] width 6 height 5
click at [406, 123] on icon at bounding box center [406, 125] width 4 height 4
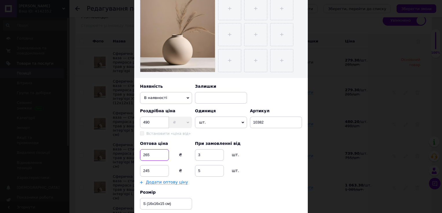
click at [156, 152] on input "265" at bounding box center [154, 155] width 29 height 12
click at [155, 168] on input "245" at bounding box center [154, 171] width 29 height 12
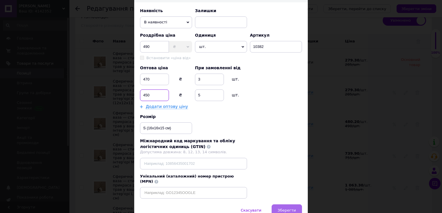
scroll to position [214, 0]
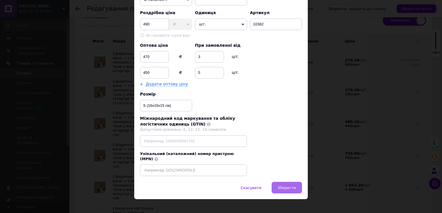
click at [281, 186] on span "Зберегти" at bounding box center [287, 188] width 18 height 4
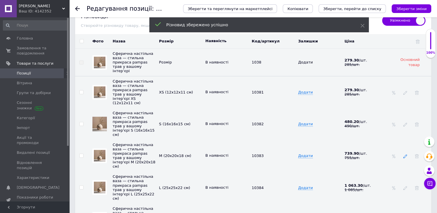
click at [406, 154] on icon at bounding box center [406, 156] width 4 height 4
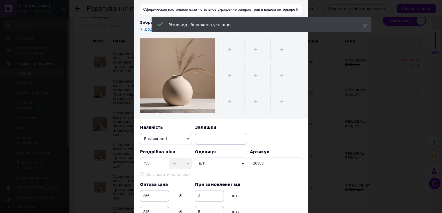
scroll to position [87, 0]
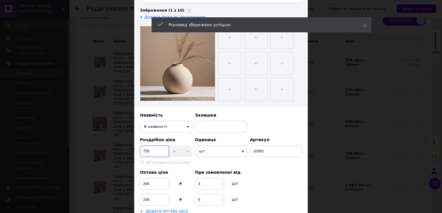
click at [158, 150] on input "755" at bounding box center [154, 152] width 29 height 12
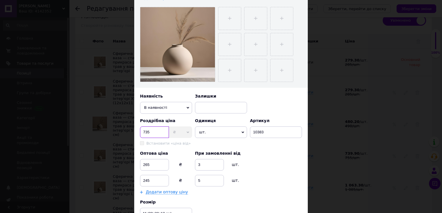
scroll to position [116, 0]
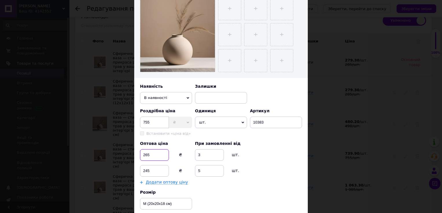
click at [158, 151] on input "265" at bounding box center [154, 155] width 29 height 12
click at [153, 168] on input "245" at bounding box center [154, 171] width 29 height 12
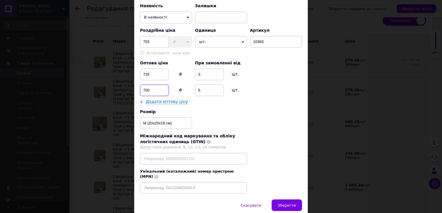
scroll to position [202, 0]
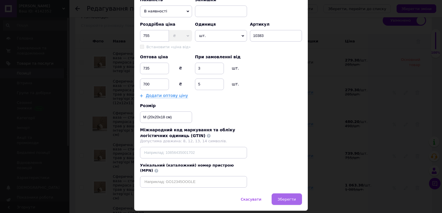
click at [287, 197] on span "Зберегти" at bounding box center [287, 199] width 18 height 4
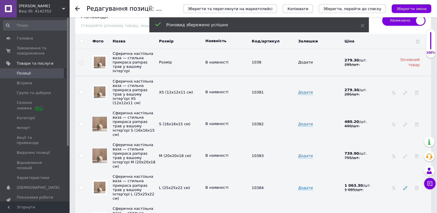
click at [407, 186] on icon at bounding box center [406, 188] width 4 height 4
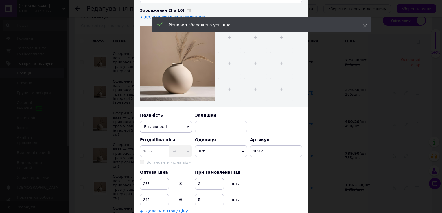
scroll to position [145, 0]
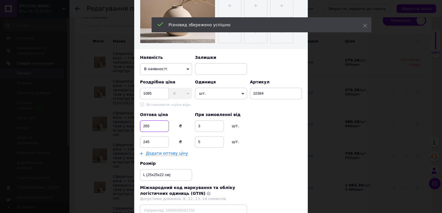
click at [153, 127] on input "265" at bounding box center [154, 127] width 29 height 12
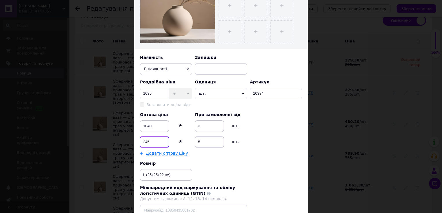
click at [160, 142] on input "245" at bounding box center [154, 142] width 29 height 12
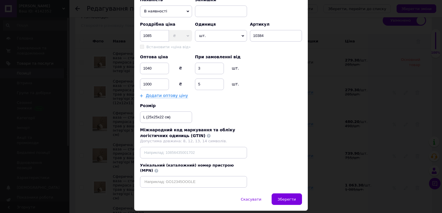
click at [288, 197] on button "Зберегти" at bounding box center [286, 200] width 30 height 12
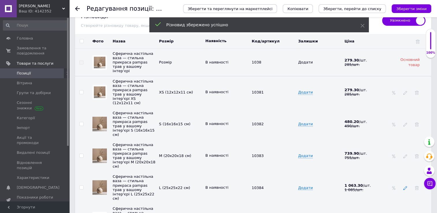
click at [405, 186] on icon at bounding box center [406, 188] width 4 height 4
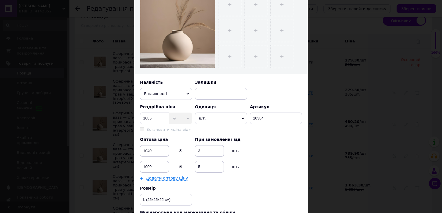
scroll to position [145, 0]
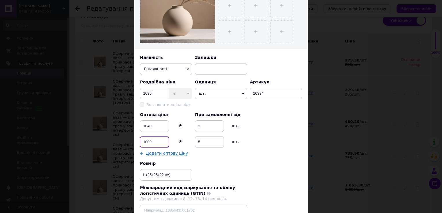
click at [159, 141] on input "1000" at bounding box center [154, 142] width 29 height 12
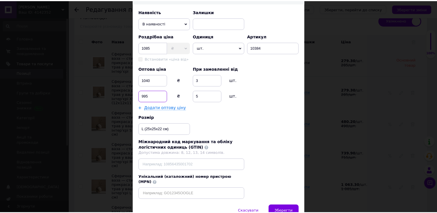
scroll to position [214, 0]
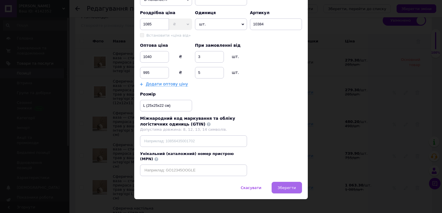
click at [293, 186] on span "Зберегти" at bounding box center [287, 188] width 18 height 4
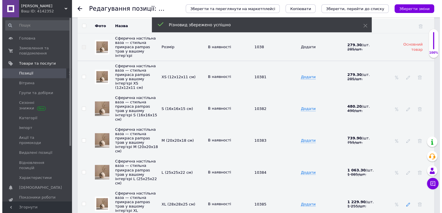
scroll to position [939, 0]
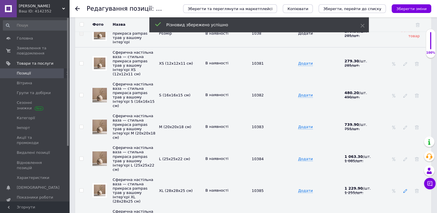
click at [405, 189] on icon at bounding box center [406, 191] width 4 height 4
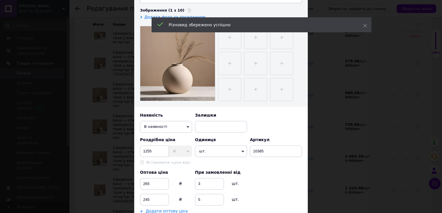
scroll to position [145, 0]
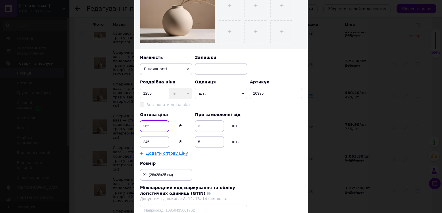
click at [163, 125] on input "265" at bounding box center [154, 127] width 29 height 12
click at [157, 143] on input "245" at bounding box center [154, 142] width 29 height 12
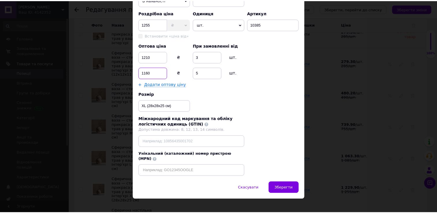
scroll to position [214, 0]
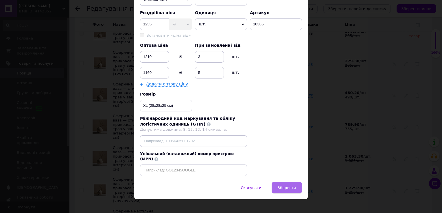
click at [297, 184] on button "Зберегти" at bounding box center [286, 188] width 30 height 12
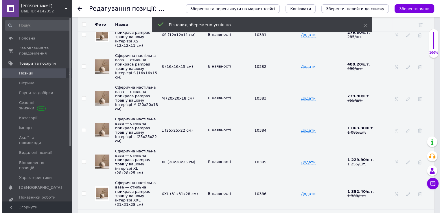
scroll to position [996, 0]
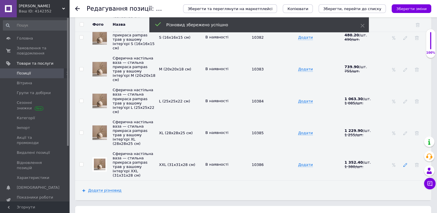
click at [405, 163] on use at bounding box center [406, 165] width 4 height 4
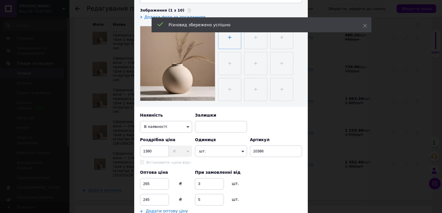
scroll to position [116, 0]
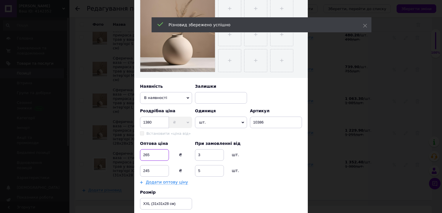
click at [148, 153] on input "265" at bounding box center [154, 155] width 29 height 12
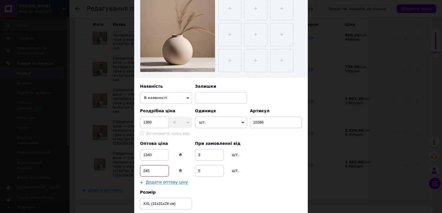
click at [158, 173] on input "245" at bounding box center [154, 171] width 29 height 12
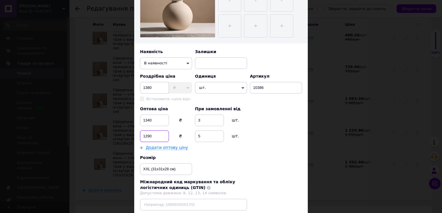
scroll to position [202, 0]
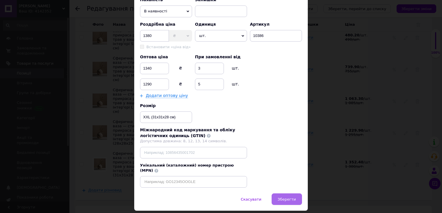
click at [284, 194] on button "Зберегти" at bounding box center [286, 200] width 30 height 12
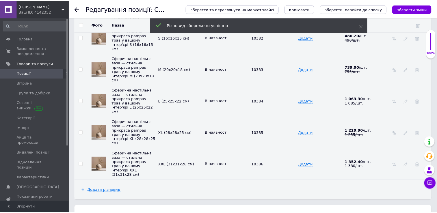
scroll to position [992, 0]
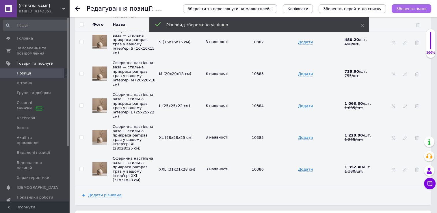
click at [416, 10] on icon "Зберегти зміни" at bounding box center [412, 9] width 30 height 4
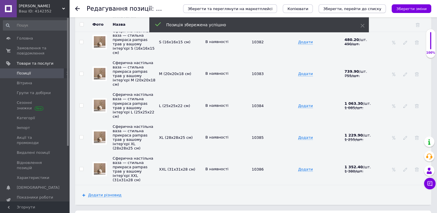
click at [354, 8] on icon "Зберегти, перейти до списку" at bounding box center [352, 9] width 58 height 4
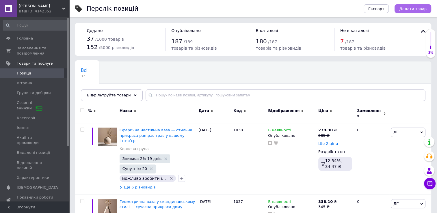
click at [411, 7] on span "Додати товар" at bounding box center [413, 9] width 27 height 4
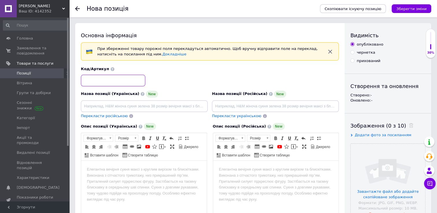
click at [121, 84] on input at bounding box center [113, 81] width 64 height 12
click at [135, 104] on input at bounding box center [144, 107] width 127 height 12
paste input "Дизайнерська ваза з плавними формами — гармонія в інтер’єрі"
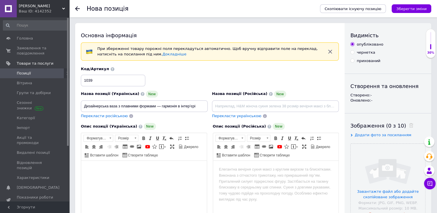
click at [136, 174] on html at bounding box center [144, 170] width 126 height 18
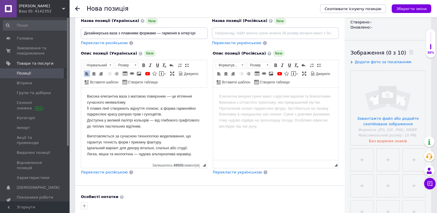
scroll to position [160, 0]
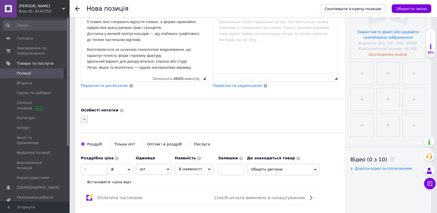
click at [88, 115] on div at bounding box center [84, 119] width 9 height 9
click at [85, 118] on icon "button" at bounding box center [84, 119] width 5 height 5
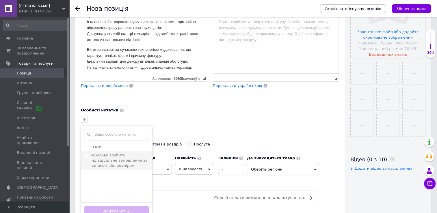
click at [88, 153] on label "можливо зробити індівідуальне замовлення за написом або розміром" at bounding box center [116, 161] width 65 height 16
click at [88, 153] on input "можливо зробити індівідуальне замовлення за написом або розміром" at bounding box center [86, 155] width 4 height 4
click at [86, 153] on input "можливо зробити індівідуальне замовлення за написом або розміром" at bounding box center [86, 155] width 4 height 4
click at [111, 208] on button "Додати мітку" at bounding box center [116, 211] width 65 height 11
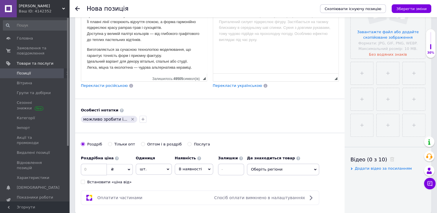
click at [141, 143] on input "Оптом і в роздріб" at bounding box center [143, 144] width 4 height 4
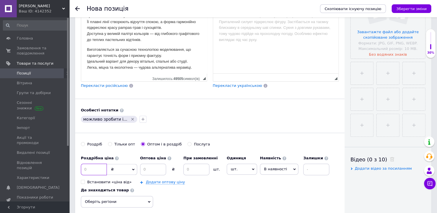
click at [86, 169] on input at bounding box center [94, 170] width 26 height 12
click at [150, 169] on input at bounding box center [153, 170] width 26 height 12
click at [159, 169] on input "3" at bounding box center [153, 170] width 26 height 12
click at [200, 171] on input at bounding box center [197, 170] width 26 height 12
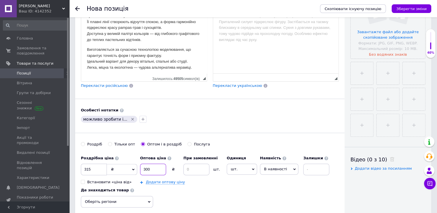
click at [160, 170] on input "300" at bounding box center [153, 170] width 26 height 12
click at [195, 166] on input at bounding box center [197, 170] width 26 height 12
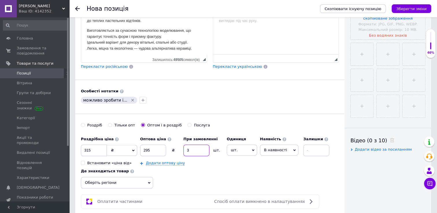
scroll to position [189, 0]
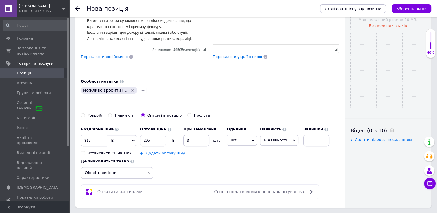
click at [160, 153] on link "Додати оптову ціну" at bounding box center [165, 153] width 39 height 5
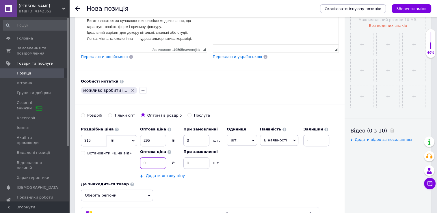
click at [153, 162] on input at bounding box center [153, 164] width 26 height 12
click at [191, 165] on input at bounding box center [197, 164] width 26 height 12
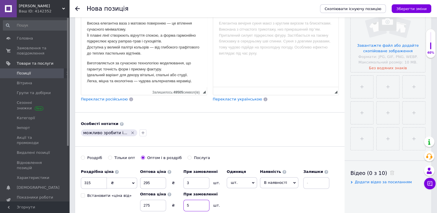
scroll to position [102, 0]
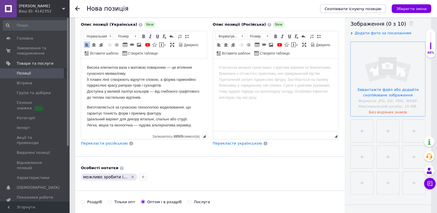
click at [372, 86] on input "file" at bounding box center [388, 79] width 75 height 75
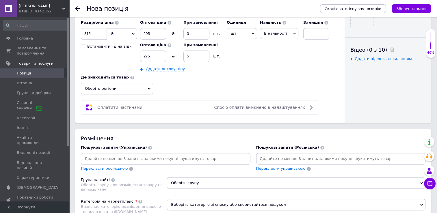
scroll to position [333, 0]
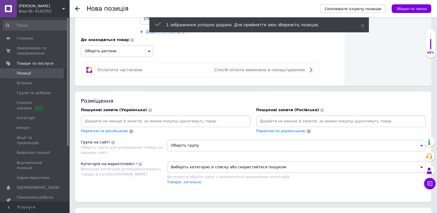
click at [186, 125] on div "Перекласти російською" at bounding box center [166, 125] width 170 height 19
click at [186, 119] on input at bounding box center [165, 121] width 167 height 9
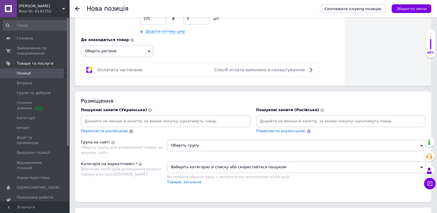
click at [186, 118] on input at bounding box center [165, 121] width 167 height 9
click at [131, 121] on input at bounding box center [165, 121] width 167 height 9
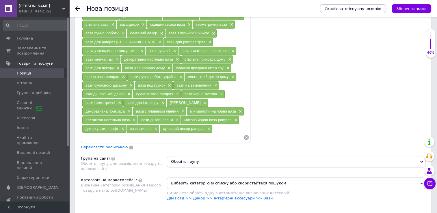
scroll to position [507, 0]
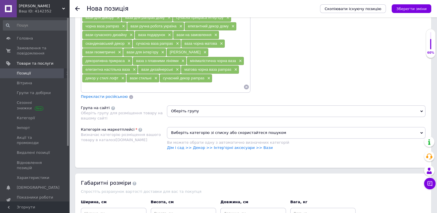
click at [210, 140] on div "Ви можете обрати одну з автоматично визначених категорій" at bounding box center [296, 142] width 259 height 5
click at [206, 146] on link "Дім і сад >> Декор >> Інтер'єрні аксесуари >> Вази" at bounding box center [220, 148] width 106 height 4
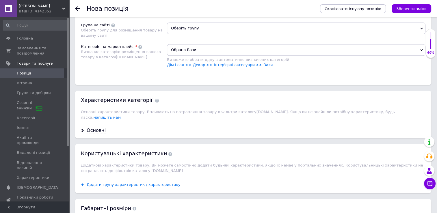
scroll to position [622, 0]
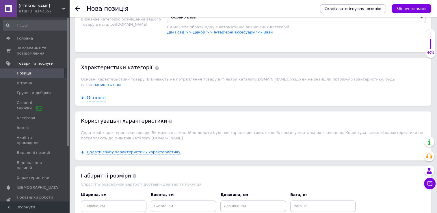
click at [92, 95] on div "Основні" at bounding box center [96, 98] width 19 height 7
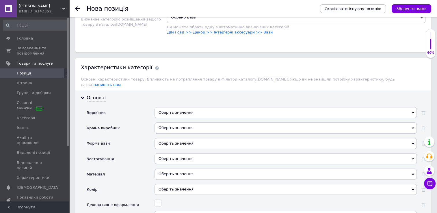
click at [176, 107] on div "Оберіть значення" at bounding box center [286, 112] width 262 height 11
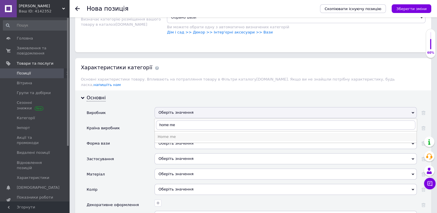
click at [179, 134] on div "Home me" at bounding box center [286, 136] width 256 height 5
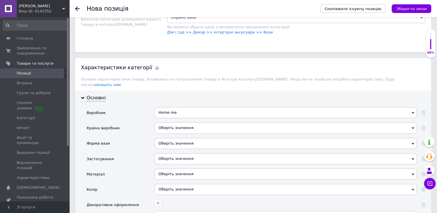
click at [183, 123] on div "Оберіть значення" at bounding box center [286, 128] width 262 height 11
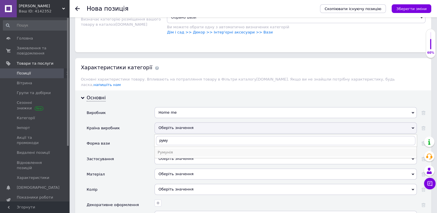
click at [186, 150] on div "Румунія" at bounding box center [286, 152] width 256 height 5
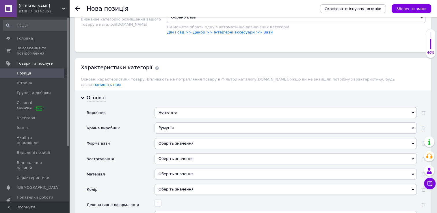
click at [178, 138] on div "Оберіть значення" at bounding box center [286, 143] width 262 height 11
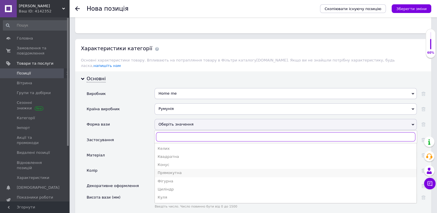
scroll to position [651, 0]
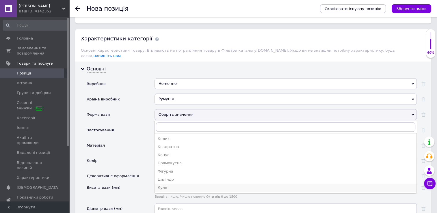
click at [174, 185] on div "Куля" at bounding box center [286, 187] width 256 height 5
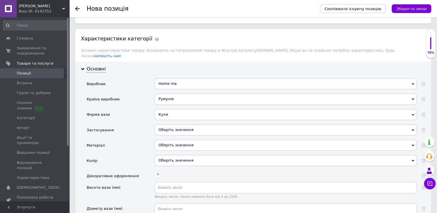
click at [179, 125] on div "Оберіть значення" at bounding box center [286, 130] width 262 height 11
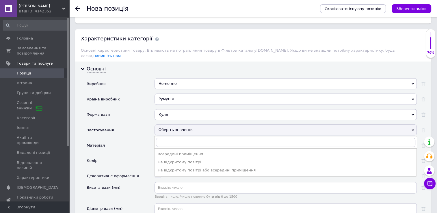
click at [181, 152] on div "Всередині приміщення" at bounding box center [286, 154] width 256 height 5
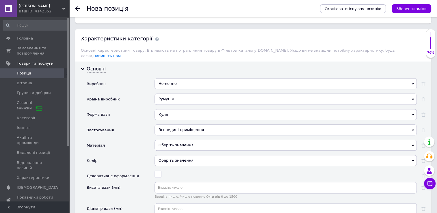
click at [177, 140] on div "Оберіть значення" at bounding box center [286, 145] width 262 height 11
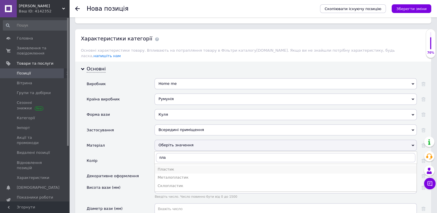
click at [175, 167] on div "Пластик" at bounding box center [286, 169] width 256 height 5
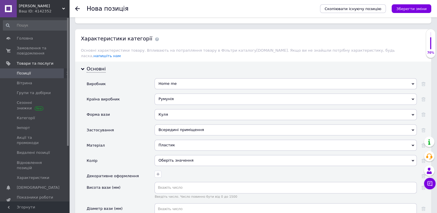
click at [174, 155] on div "Оберіть значення" at bounding box center [286, 160] width 262 height 11
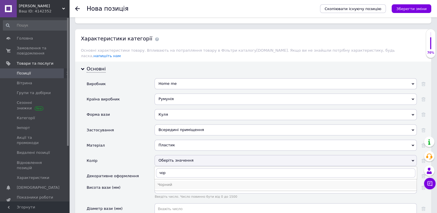
click at [175, 181] on li "Чорний" at bounding box center [286, 185] width 262 height 8
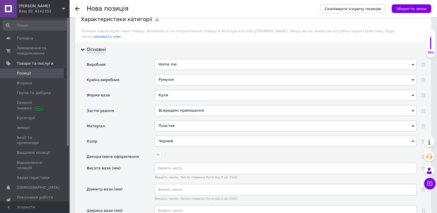
scroll to position [709, 0]
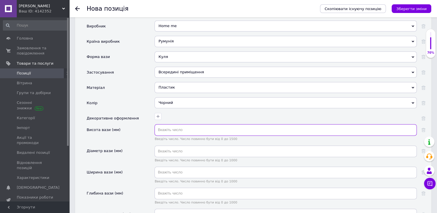
click at [182, 124] on input "text" at bounding box center [286, 130] width 262 height 12
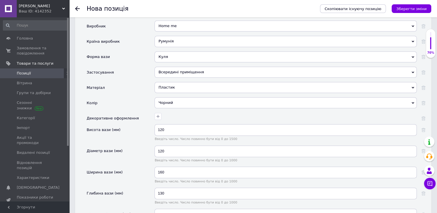
scroll to position [827, 0]
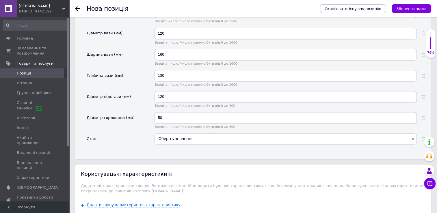
click at [181, 134] on div "Оберіть значення" at bounding box center [286, 139] width 262 height 11
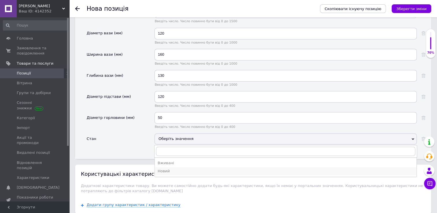
click at [174, 169] on div "Новий" at bounding box center [286, 171] width 256 height 5
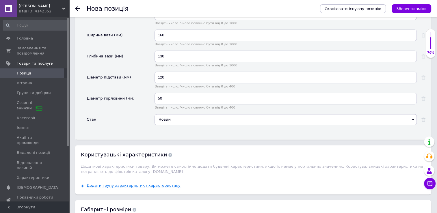
scroll to position [885, 0]
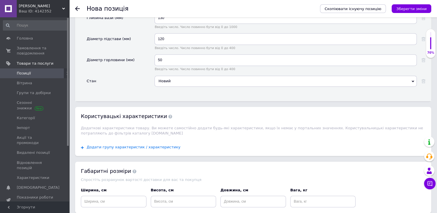
click at [134, 145] on span "Додати групу характеристик / характеристику" at bounding box center [134, 147] width 94 height 5
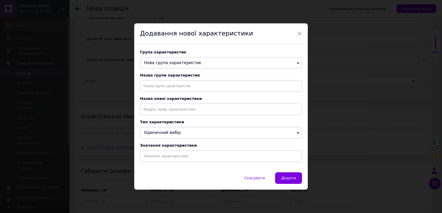
click at [186, 58] on span "Нова група характеристик" at bounding box center [221, 63] width 162 height 12
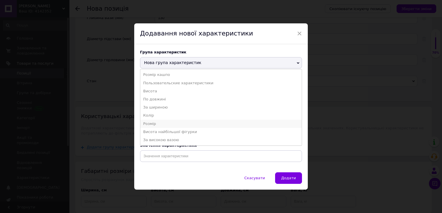
click at [160, 122] on li "Розмір" at bounding box center [220, 124] width 161 height 8
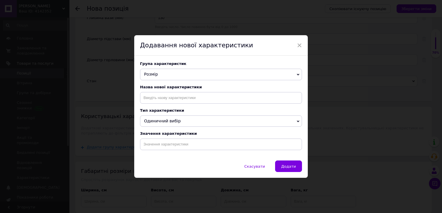
click at [172, 88] on div "Назва нової характеристики" at bounding box center [221, 87] width 162 height 4
click at [171, 95] on input at bounding box center [221, 98] width 162 height 12
click at [163, 119] on li "Розмір" at bounding box center [220, 118] width 161 height 8
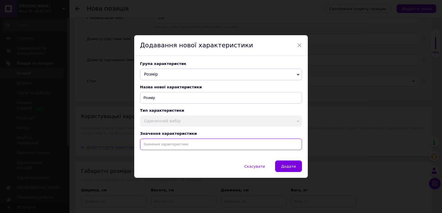
click at [153, 146] on input at bounding box center [221, 145] width 162 height 12
click at [164, 159] on li "Розмір" at bounding box center [220, 157] width 161 height 8
click at [293, 167] on span "Додати" at bounding box center [288, 166] width 15 height 4
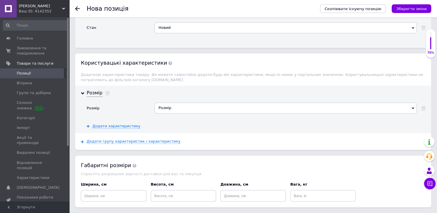
scroll to position [972, 0]
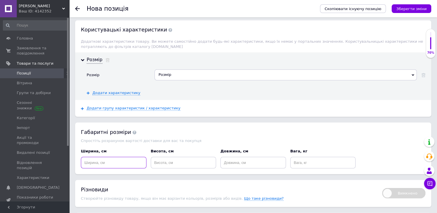
click at [119, 157] on input at bounding box center [114, 163] width 66 height 12
click at [113, 157] on input at bounding box center [114, 163] width 66 height 12
click at [327, 157] on input at bounding box center [324, 163] width 66 height 12
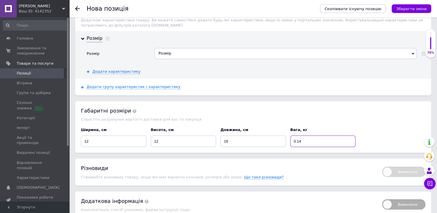
scroll to position [1010, 0]
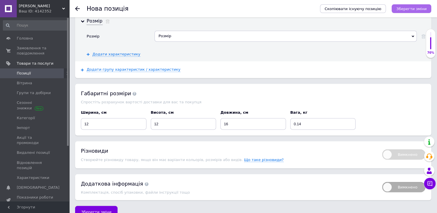
click at [413, 8] on icon "Зберегти зміни" at bounding box center [412, 9] width 30 height 4
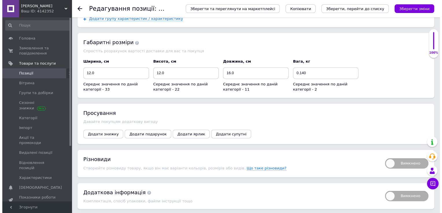
scroll to position [786, 0]
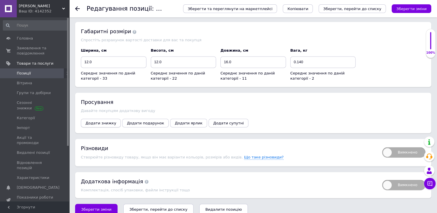
click at [98, 121] on span "Додати знижку" at bounding box center [101, 123] width 31 height 4
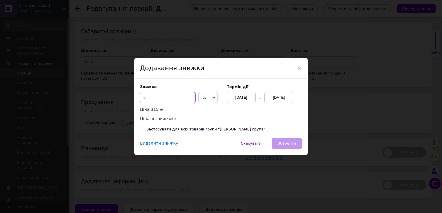
click at [160, 98] on input at bounding box center [168, 98] width 56 height 12
click at [277, 98] on div "[DATE]" at bounding box center [278, 98] width 29 height 12
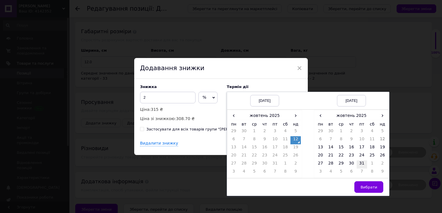
click at [363, 164] on td "31" at bounding box center [361, 165] width 10 height 8
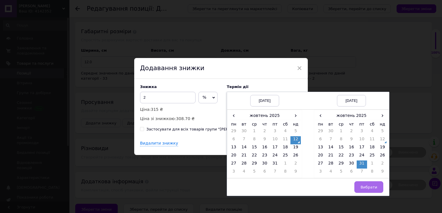
click at [367, 185] on span "Вибрати" at bounding box center [368, 187] width 17 height 4
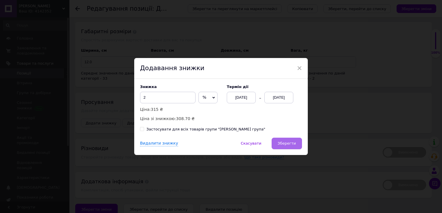
click at [295, 144] on button "Зберегти" at bounding box center [286, 144] width 30 height 12
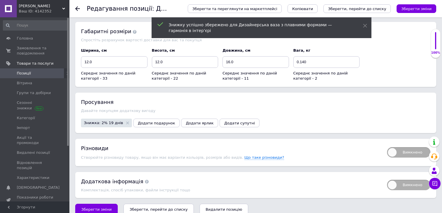
scroll to position [778, 0]
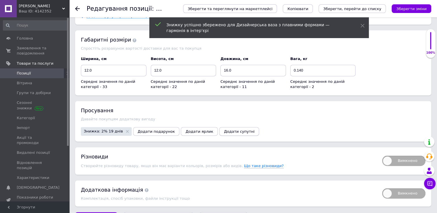
click at [225, 130] on span "Додати супутні" at bounding box center [239, 132] width 31 height 4
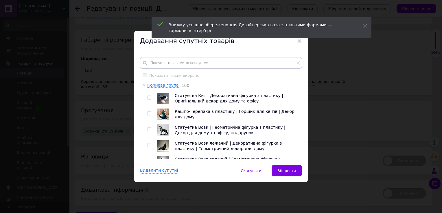
click at [149, 109] on div at bounding box center [150, 115] width 6 height 12
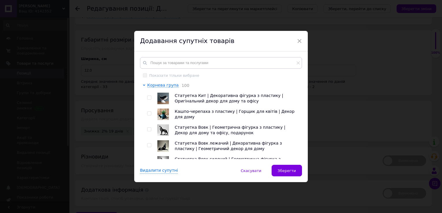
click at [147, 98] on input "checkbox" at bounding box center [149, 98] width 4 height 4
click at [149, 116] on div at bounding box center [150, 115] width 6 height 12
click at [149, 115] on input "checkbox" at bounding box center [149, 114] width 4 height 4
click at [147, 128] on span at bounding box center [149, 129] width 4 height 4
click at [147, 128] on input "checkbox" at bounding box center [149, 130] width 4 height 4
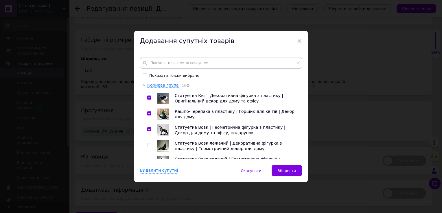
click at [147, 130] on input "checkbox" at bounding box center [149, 130] width 4 height 4
click at [149, 129] on input "checkbox" at bounding box center [149, 130] width 4 height 4
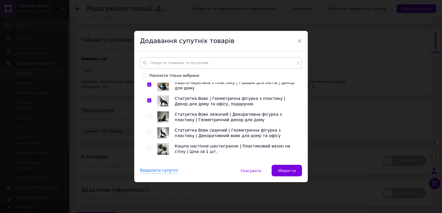
click at [148, 116] on input "checkbox" at bounding box center [149, 117] width 4 height 4
click at [148, 133] on input "checkbox" at bounding box center [149, 133] width 4 height 4
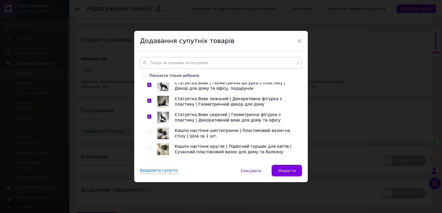
scroll to position [58, 0]
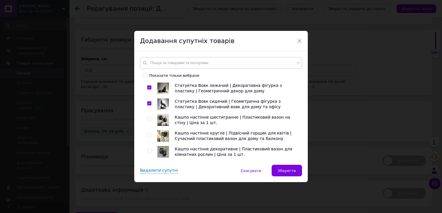
click at [148, 121] on input "checkbox" at bounding box center [149, 120] width 4 height 4
click at [150, 134] on input "checkbox" at bounding box center [149, 136] width 4 height 4
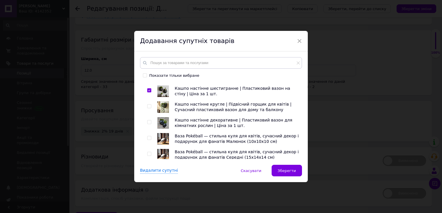
click at [148, 103] on div at bounding box center [150, 107] width 6 height 12
click at [148, 107] on input "checkbox" at bounding box center [149, 107] width 4 height 4
click at [148, 122] on input "checkbox" at bounding box center [149, 123] width 4 height 4
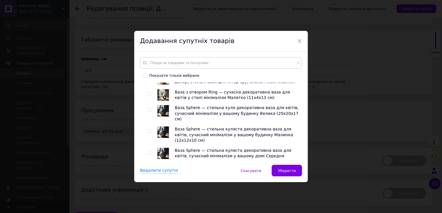
scroll to position [347, 0]
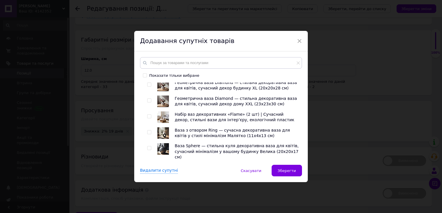
click at [150, 116] on span at bounding box center [149, 116] width 4 height 4
click at [150, 116] on input "checkbox" at bounding box center [149, 117] width 4 height 4
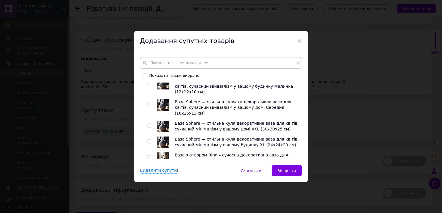
scroll to position [463, 0]
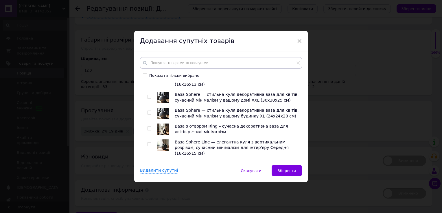
click at [148, 127] on input "checkbox" at bounding box center [149, 129] width 4 height 4
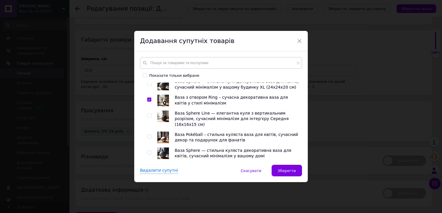
click at [148, 135] on input "checkbox" at bounding box center [149, 137] width 4 height 4
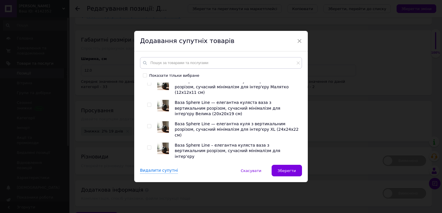
scroll to position [607, 0]
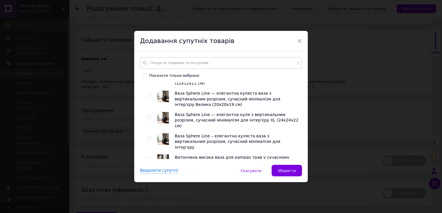
click at [147, 190] on input "checkbox" at bounding box center [149, 192] width 4 height 4
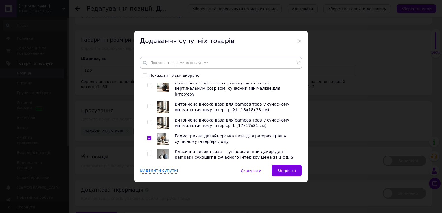
scroll to position [694, 0]
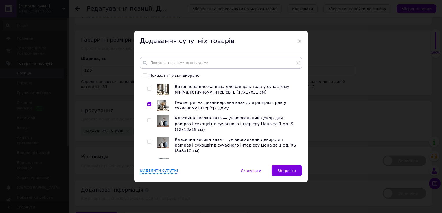
click at [148, 162] on input "checkbox" at bounding box center [149, 164] width 4 height 4
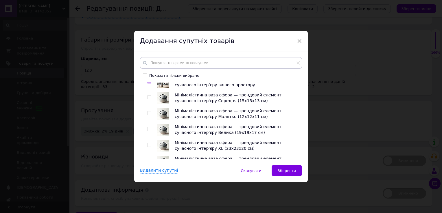
scroll to position [781, 0]
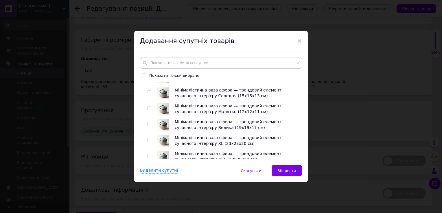
click at [147, 170] on input "checkbox" at bounding box center [149, 172] width 4 height 4
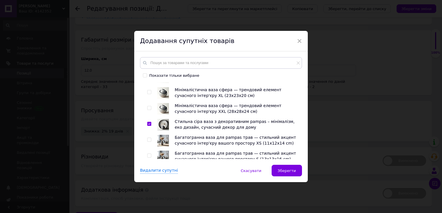
scroll to position [838, 0]
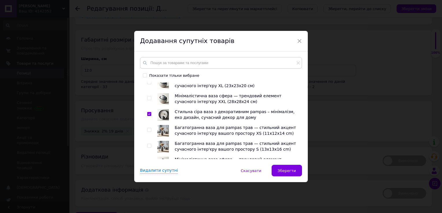
click at [147, 160] on input "checkbox" at bounding box center [149, 162] width 4 height 4
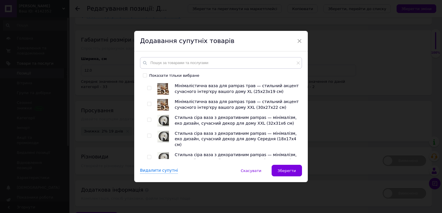
scroll to position [1243, 0]
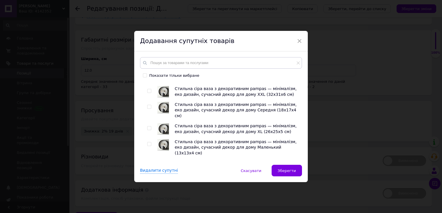
drag, startPoint x: 147, startPoint y: 127, endPoint x: 149, endPoint y: 135, distance: 7.7
click at [147, 201] on input "checkbox" at bounding box center [149, 203] width 4 height 4
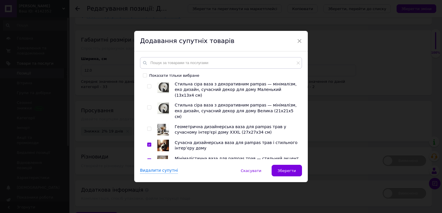
scroll to position [1359, 0]
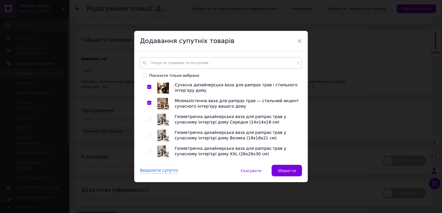
click at [148, 197] on input "checkbox" at bounding box center [149, 199] width 4 height 4
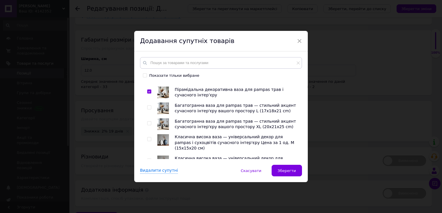
scroll to position [1474, 0]
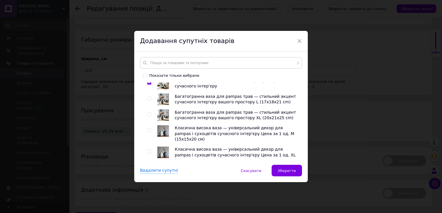
click at [147, 193] on input "checkbox" at bounding box center [149, 195] width 4 height 4
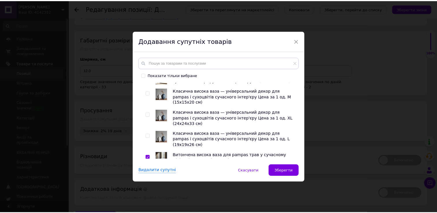
scroll to position [1519, 0]
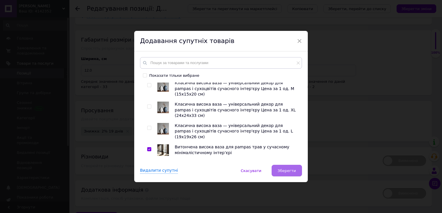
click at [299, 169] on button "Зберегти" at bounding box center [286, 171] width 30 height 12
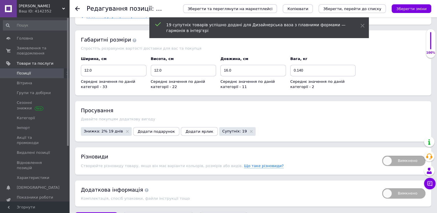
click at [389, 156] on span "Вимкнено" at bounding box center [403, 161] width 43 height 10
click at [382, 152] on input "Вимкнено" at bounding box center [381, 154] width 4 height 4
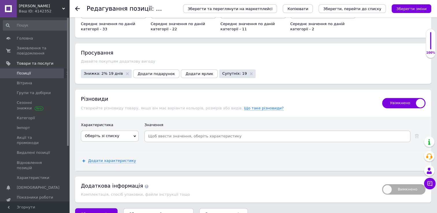
click at [131, 131] on span "Оберіть зі списку" at bounding box center [110, 136] width 58 height 11
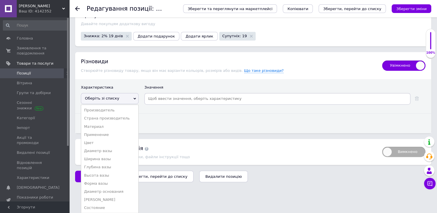
click at [112, 212] on li "Розмір" at bounding box center [109, 216] width 57 height 8
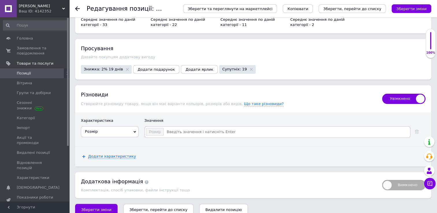
click at [194, 128] on input at bounding box center [286, 132] width 245 height 9
paste input "XS"
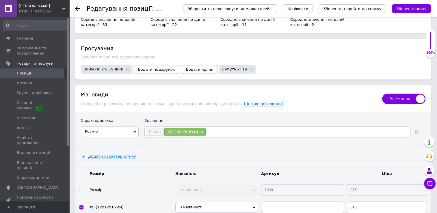
paste input "S"
paste input "M"
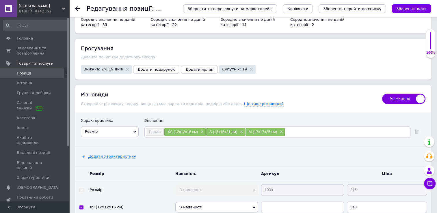
paste input "L"
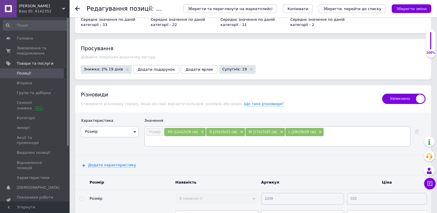
paste input "XL"
paste input "XXL"
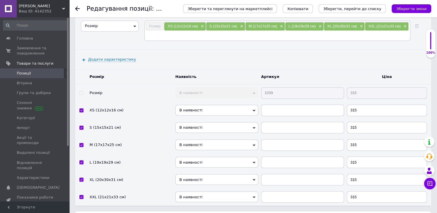
scroll to position [956, 0]
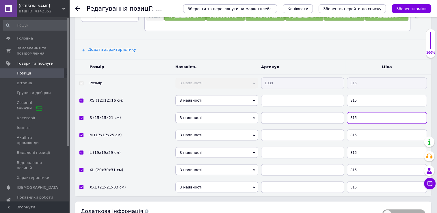
click at [367, 112] on input "315" at bounding box center [387, 118] width 80 height 12
click at [374, 130] on input "315" at bounding box center [387, 136] width 80 height 12
click at [369, 147] on input "315" at bounding box center [387, 153] width 80 height 12
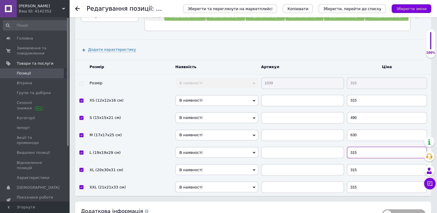
click at [369, 147] on input "315" at bounding box center [387, 153] width 80 height 12
click at [365, 164] on input "315" at bounding box center [387, 170] width 80 height 12
click at [371, 182] on input "315" at bounding box center [387, 188] width 80 height 12
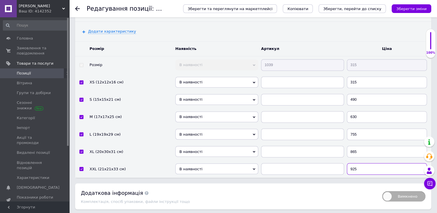
scroll to position [984, 0]
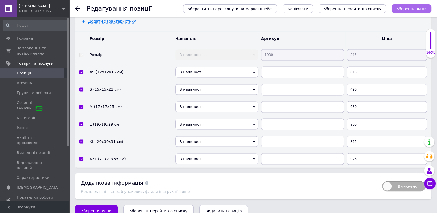
click at [406, 7] on icon "Зберегти зміни" at bounding box center [412, 9] width 30 height 4
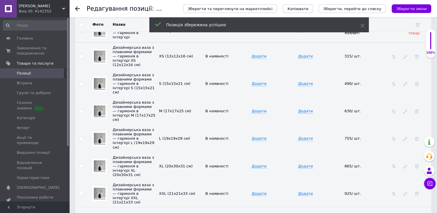
scroll to position [926, 0]
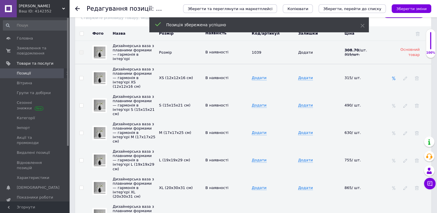
click at [394, 76] on icon at bounding box center [394, 78] width 4 height 4
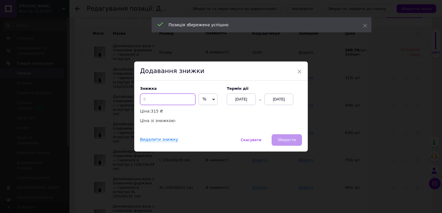
click at [159, 97] on input at bounding box center [168, 100] width 56 height 12
click at [275, 102] on div "[DATE]" at bounding box center [278, 100] width 29 height 12
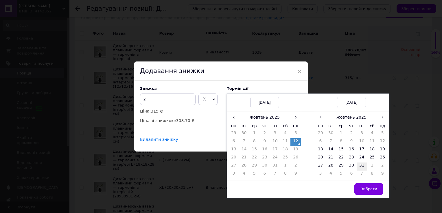
click at [360, 166] on td "31" at bounding box center [361, 167] width 10 height 8
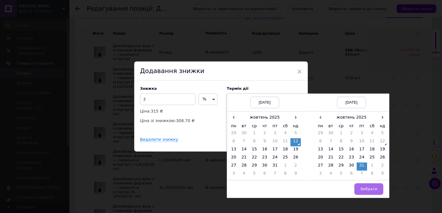
click at [367, 187] on button "Вибрати" at bounding box center [368, 190] width 29 height 12
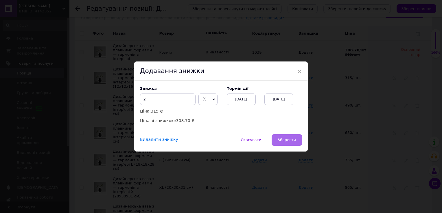
click at [286, 138] on button "Зберегти" at bounding box center [286, 140] width 30 height 12
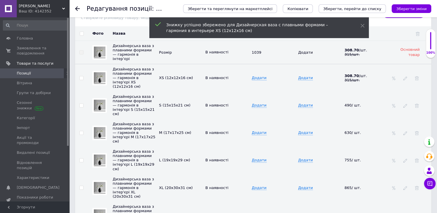
click at [398, 100] on td at bounding box center [411, 105] width 42 height 27
click at [395, 104] on icon at bounding box center [394, 106] width 4 height 4
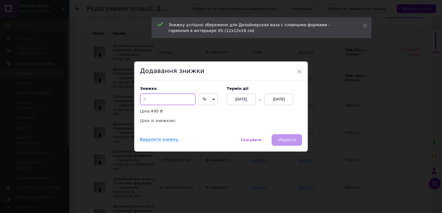
click at [171, 99] on input at bounding box center [168, 100] width 56 height 12
click at [280, 98] on div "[DATE]" at bounding box center [278, 100] width 29 height 12
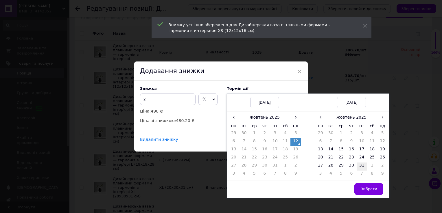
click at [358, 168] on td "31" at bounding box center [361, 167] width 10 height 8
click at [368, 187] on span "Вибрати" at bounding box center [368, 189] width 17 height 4
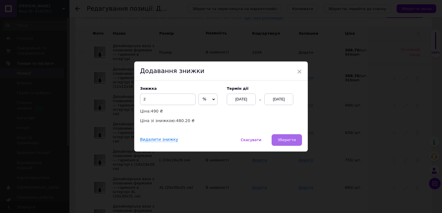
click at [287, 140] on span "Зберегти" at bounding box center [287, 140] width 18 height 4
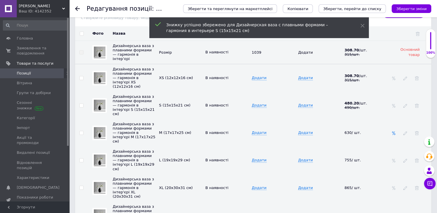
click at [394, 131] on icon at bounding box center [394, 133] width 4 height 4
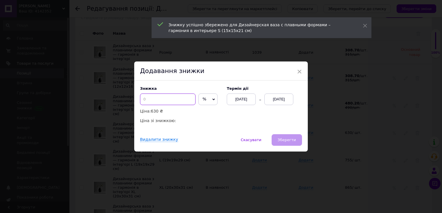
click at [169, 101] on input at bounding box center [168, 100] width 56 height 12
click at [288, 100] on div "[DATE]" at bounding box center [278, 100] width 29 height 12
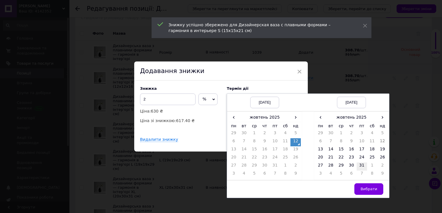
click at [362, 169] on td "31" at bounding box center [361, 167] width 10 height 8
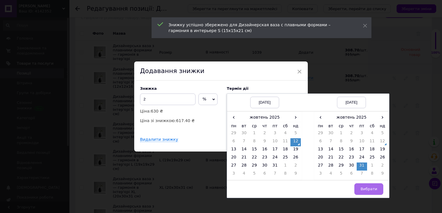
click at [363, 186] on button "Вибрати" at bounding box center [368, 190] width 29 height 12
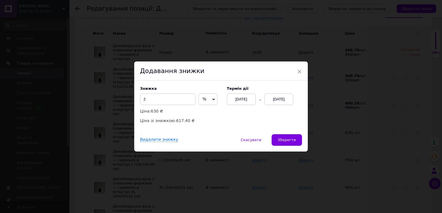
click at [278, 134] on div "Знижка 2 % ₴ Ціна: 630 ₴ Ціна зі знижкою: 617.40 ₴ Термін дії [DATE] [DATE]" at bounding box center [220, 108] width 173 height 54
click at [282, 138] on span "Зберегти" at bounding box center [287, 140] width 18 height 4
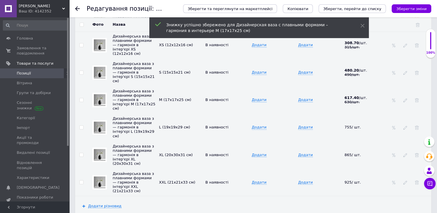
scroll to position [984, 0]
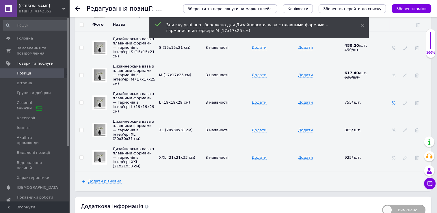
click at [395, 101] on icon at bounding box center [394, 103] width 4 height 4
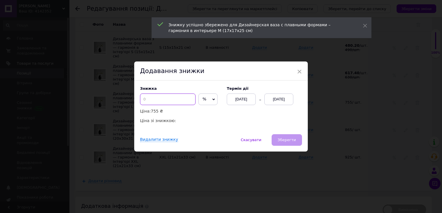
click at [153, 100] on input at bounding box center [168, 100] width 56 height 12
click at [282, 101] on div "[DATE]" at bounding box center [278, 100] width 29 height 12
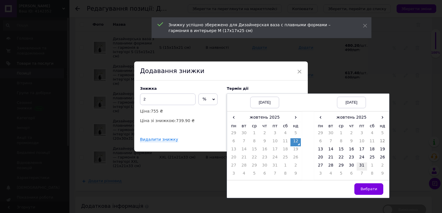
click at [362, 166] on td "31" at bounding box center [361, 167] width 10 height 8
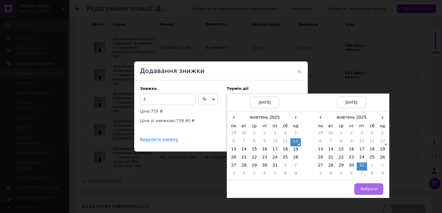
click at [365, 190] on span "Вибрати" at bounding box center [368, 189] width 17 height 4
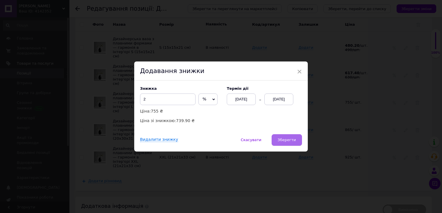
click at [282, 140] on span "Зберегти" at bounding box center [287, 140] width 18 height 4
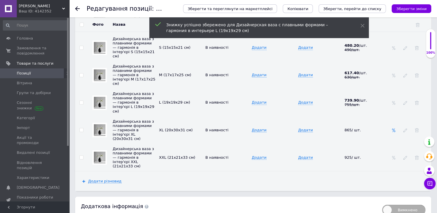
click at [393, 128] on icon at bounding box center [394, 130] width 4 height 4
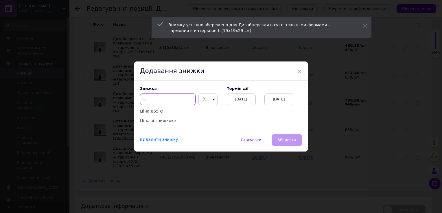
click at [173, 96] on input at bounding box center [168, 100] width 56 height 12
click at [281, 99] on div "[DATE]" at bounding box center [278, 100] width 29 height 12
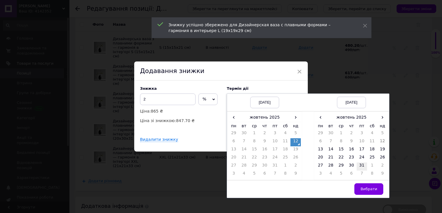
click at [356, 165] on td "31" at bounding box center [361, 167] width 10 height 8
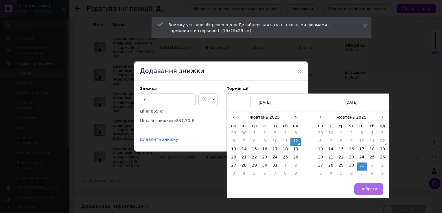
click at [369, 190] on span "Вибрати" at bounding box center [368, 189] width 17 height 4
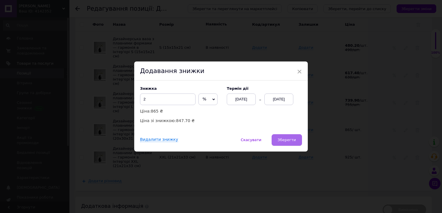
click at [289, 139] on span "Зберегти" at bounding box center [287, 140] width 18 height 4
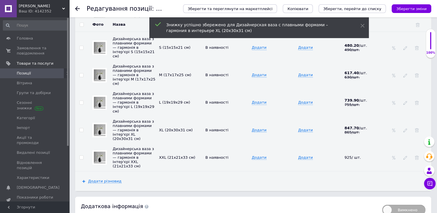
click at [391, 144] on td at bounding box center [411, 157] width 42 height 27
click at [394, 156] on icon at bounding box center [394, 158] width 4 height 4
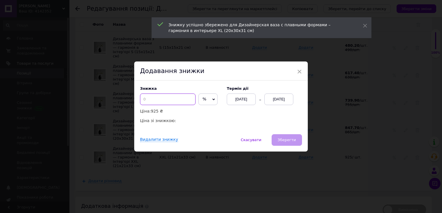
click at [164, 104] on input at bounding box center [168, 100] width 56 height 12
click at [279, 99] on div "[DATE]" at bounding box center [278, 100] width 29 height 12
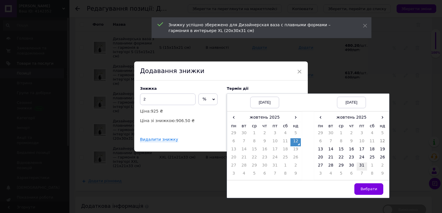
click at [357, 167] on td "31" at bounding box center [361, 167] width 10 height 8
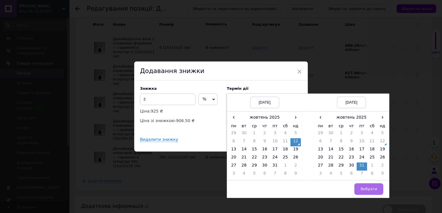
click at [369, 191] on span "Вибрати" at bounding box center [368, 189] width 17 height 4
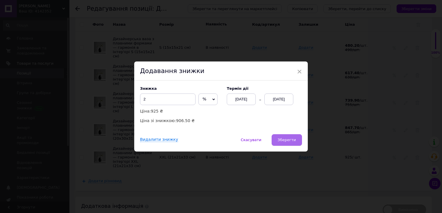
drag, startPoint x: 274, startPoint y: 128, endPoint x: 281, endPoint y: 137, distance: 11.3
click at [274, 129] on div "Знижка 2 % ₴ Ціна: 925 ₴ Ціна зі знижкою: 906.50 ₴ Термін дії [DATE] [DATE]" at bounding box center [220, 108] width 173 height 54
click at [282, 138] on button "Зберегти" at bounding box center [286, 140] width 30 height 12
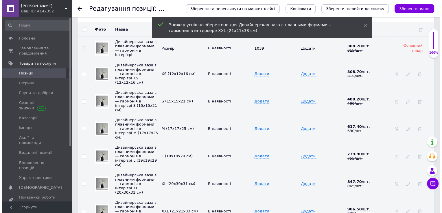
scroll to position [897, 0]
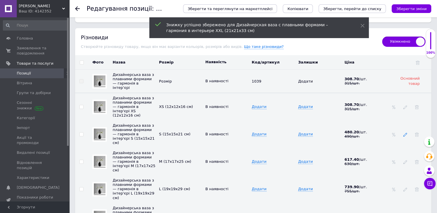
click at [404, 133] on icon at bounding box center [406, 135] width 4 height 4
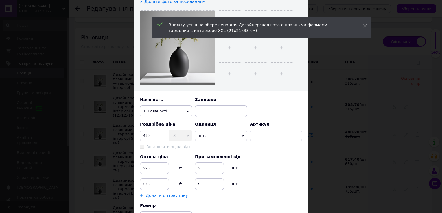
scroll to position [116, 0]
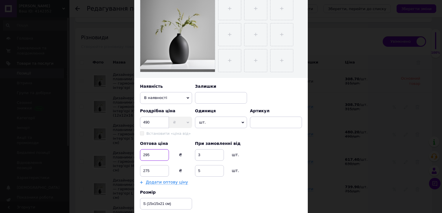
click at [155, 153] on input "295" at bounding box center [154, 155] width 29 height 12
click at [159, 168] on input "275" at bounding box center [154, 171] width 29 height 12
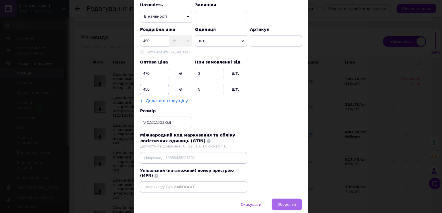
scroll to position [214, 0]
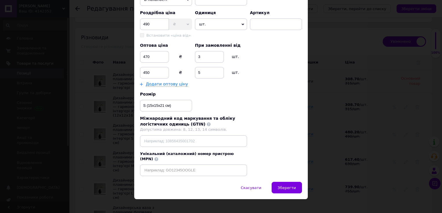
click at [284, 186] on span "Зберегти" at bounding box center [287, 188] width 18 height 4
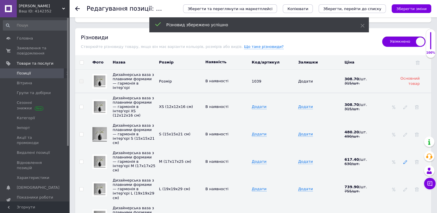
click at [406, 160] on use at bounding box center [406, 162] width 4 height 4
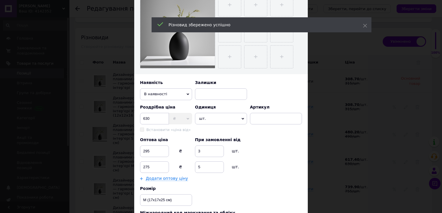
scroll to position [145, 0]
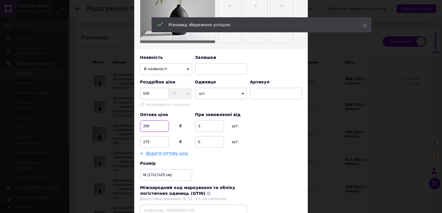
click at [160, 122] on input "295" at bounding box center [154, 127] width 29 height 12
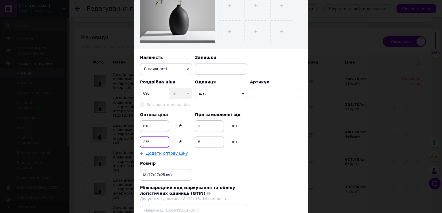
click at [163, 139] on input "275" at bounding box center [154, 142] width 29 height 12
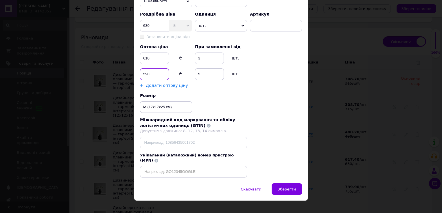
scroll to position [214, 0]
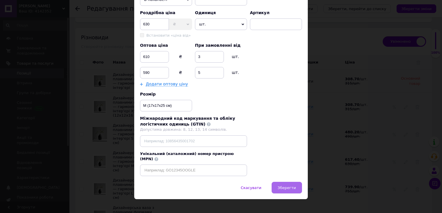
click at [291, 182] on button "Зберегти" at bounding box center [286, 188] width 30 height 12
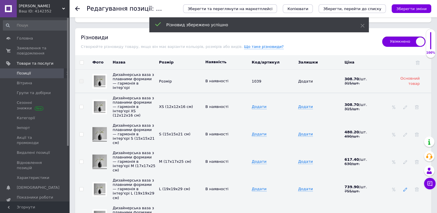
click at [405, 188] on icon at bounding box center [406, 190] width 4 height 4
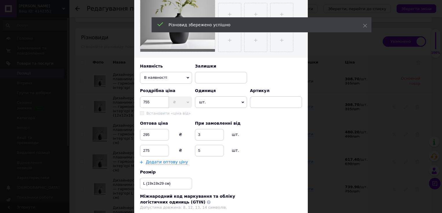
scroll to position [145, 0]
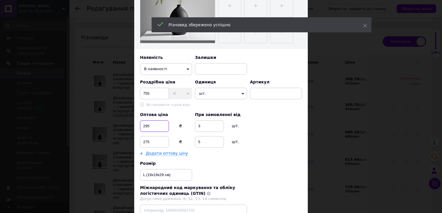
click at [157, 128] on input "295" at bounding box center [154, 127] width 29 height 12
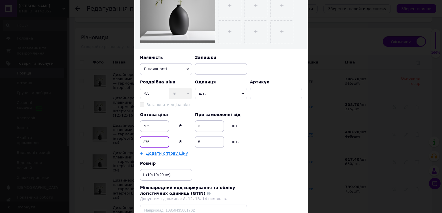
click at [162, 141] on input "275" at bounding box center [154, 142] width 29 height 12
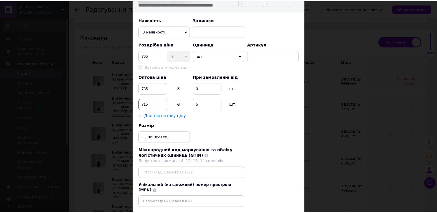
scroll to position [214, 0]
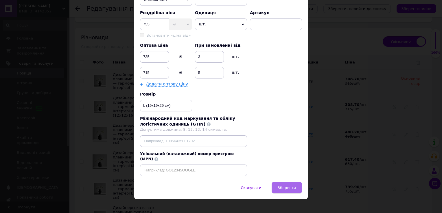
click at [285, 182] on button "Зберегти" at bounding box center [286, 188] width 30 height 12
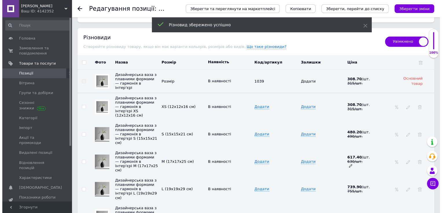
scroll to position [984, 0]
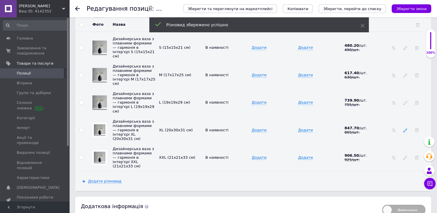
click at [405, 129] on use at bounding box center [406, 131] width 4 height 4
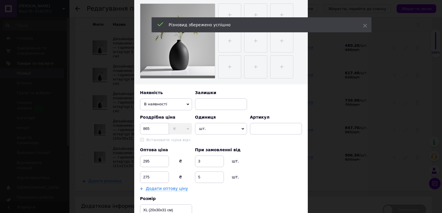
scroll to position [116, 0]
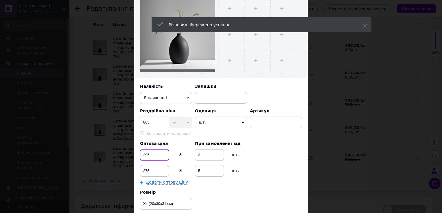
click at [159, 156] on input "295" at bounding box center [154, 155] width 29 height 12
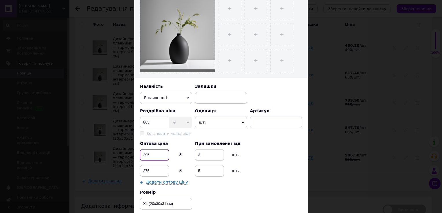
click at [159, 156] on input "295" at bounding box center [154, 155] width 29 height 12
click at [154, 173] on input "275" at bounding box center [154, 171] width 29 height 12
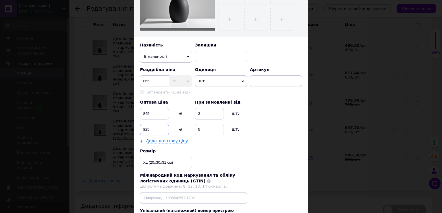
scroll to position [202, 0]
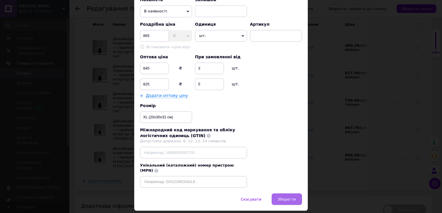
click at [289, 194] on button "Зберегти" at bounding box center [286, 200] width 30 height 12
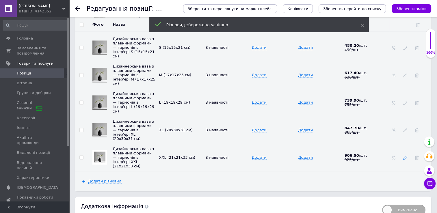
click at [404, 156] on icon at bounding box center [406, 158] width 4 height 4
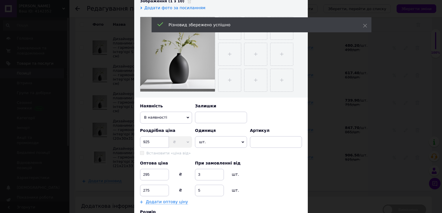
scroll to position [116, 0]
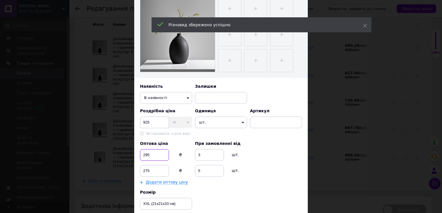
click at [157, 150] on input "295" at bounding box center [154, 155] width 29 height 12
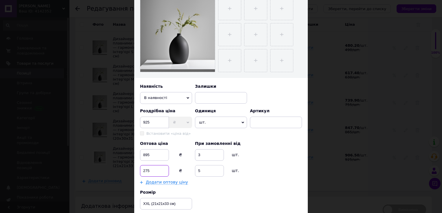
click at [154, 171] on input "275" at bounding box center [154, 171] width 29 height 12
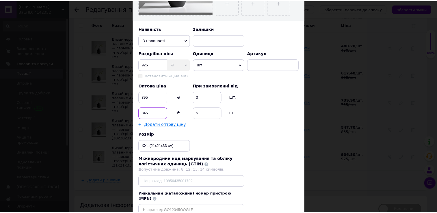
scroll to position [202, 0]
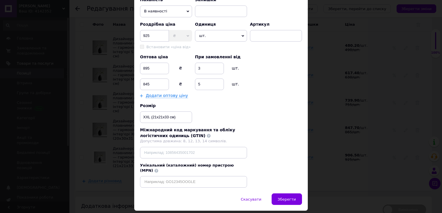
click at [291, 199] on div "Скасувати   Зберегти" at bounding box center [220, 202] width 173 height 17
click at [289, 197] on span "Зберегти" at bounding box center [287, 199] width 18 height 4
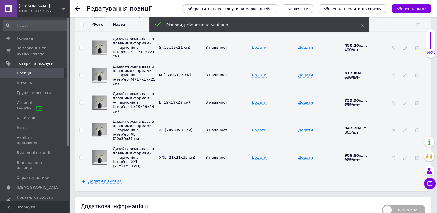
click at [375, 8] on icon "Зберегти, перейти до списку" at bounding box center [352, 9] width 58 height 4
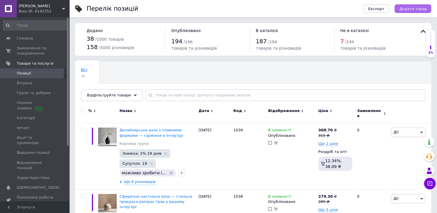
click at [411, 10] on span "Додати товар" at bounding box center [413, 9] width 27 height 4
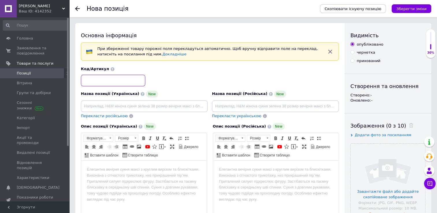
click at [126, 82] on input at bounding box center [113, 81] width 64 height 12
click at [151, 103] on input at bounding box center [144, 107] width 127 height 12
paste input "Велика декоративна ваза — сучасна прикраса інтер’єру у мінімалістичному стилі"
click at [142, 174] on html at bounding box center [144, 170] width 126 height 18
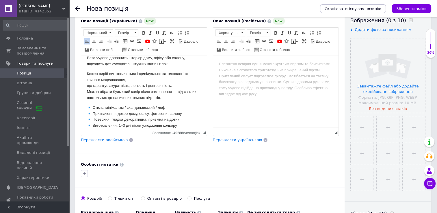
scroll to position [163, 0]
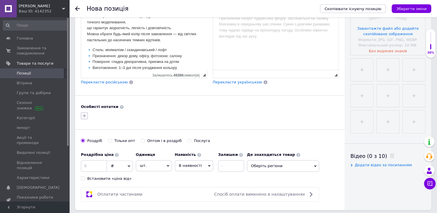
click at [84, 114] on icon "button" at bounding box center [84, 116] width 5 height 5
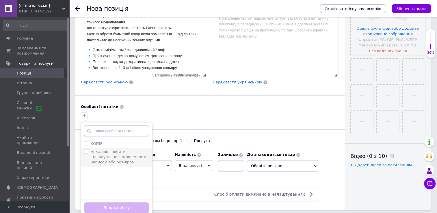
click at [86, 153] on label "можливо зробити індівідуальне замовлення за написом або розміром" at bounding box center [116, 157] width 65 height 16
click at [86, 153] on input "можливо зробити індівідуальне замовлення за написом або розміром" at bounding box center [86, 152] width 4 height 4
click at [87, 150] on input "можливо зробити індівідуальне замовлення за написом або розміром" at bounding box center [86, 152] width 4 height 4
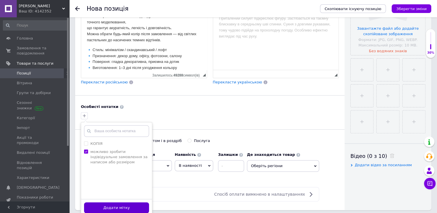
click at [114, 208] on button "Додати мітку" at bounding box center [116, 208] width 65 height 11
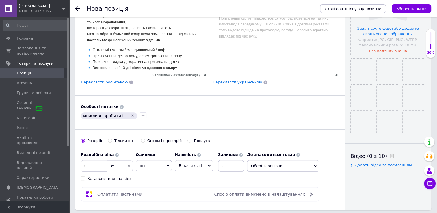
click at [141, 140] on input "Оптом і в роздріб" at bounding box center [143, 141] width 4 height 4
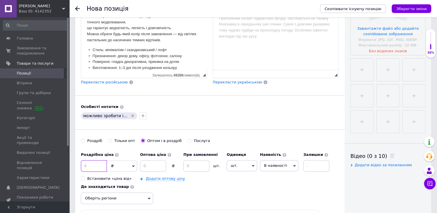
click at [90, 169] on input at bounding box center [94, 166] width 26 height 12
click at [145, 164] on input at bounding box center [153, 166] width 26 height 12
click at [200, 166] on input at bounding box center [197, 166] width 26 height 12
click at [167, 177] on link "Додати оптову ціну" at bounding box center [165, 179] width 39 height 5
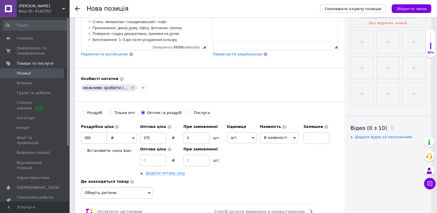
scroll to position [221, 0]
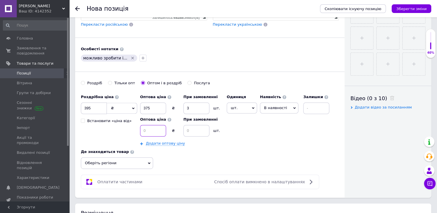
click at [150, 125] on input at bounding box center [153, 131] width 26 height 12
click at [194, 130] on input at bounding box center [197, 131] width 26 height 12
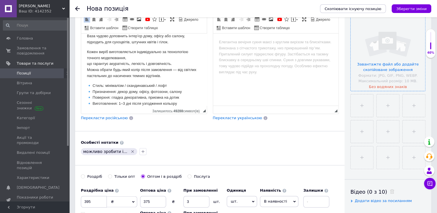
scroll to position [106, 0]
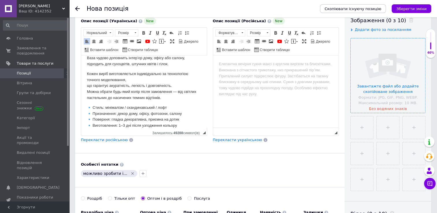
click at [383, 87] on input "file" at bounding box center [388, 75] width 75 height 75
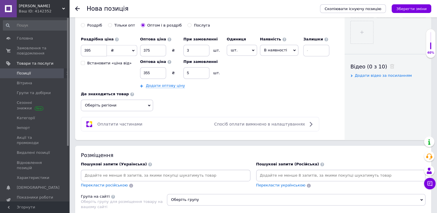
scroll to position [337, 0]
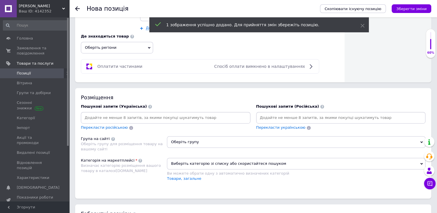
click at [165, 117] on input at bounding box center [165, 118] width 167 height 9
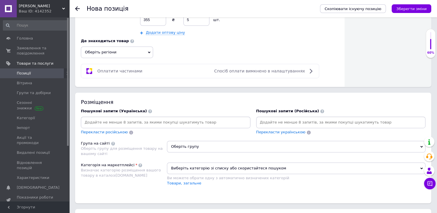
scroll to position [366, 0]
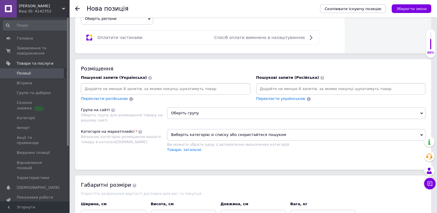
click at [162, 86] on input at bounding box center [165, 89] width 167 height 9
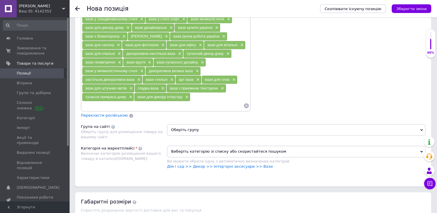
scroll to position [510, 0]
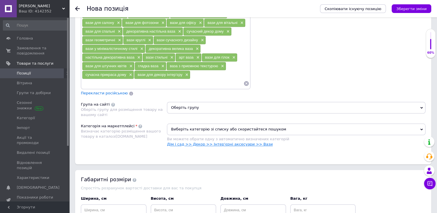
click at [207, 142] on link "Дім і сад >> Декор >> Інтер'єрні аксесуари >> Вази" at bounding box center [220, 144] width 106 height 4
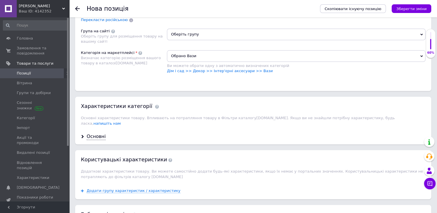
scroll to position [597, 0]
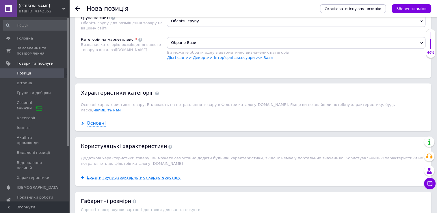
click at [93, 120] on div "Основні" at bounding box center [96, 123] width 19 height 7
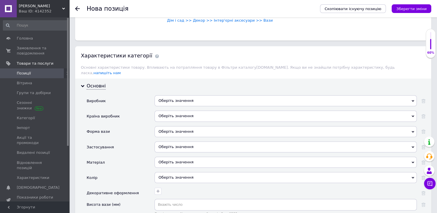
scroll to position [655, 0]
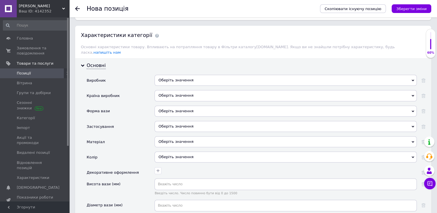
click at [199, 63] on div "Основні Виробник Оберіть значення Країна виробник Оберіть значення Форма вази О…" at bounding box center [253, 194] width 356 height 273
click at [195, 75] on div "Оберіть значення" at bounding box center [286, 80] width 262 height 11
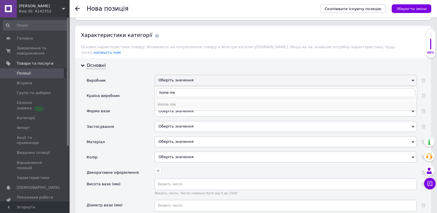
click at [180, 102] on div "Home me" at bounding box center [286, 104] width 256 height 5
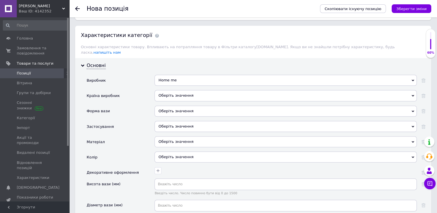
click at [192, 90] on div "Оберіть значення" at bounding box center [286, 95] width 262 height 11
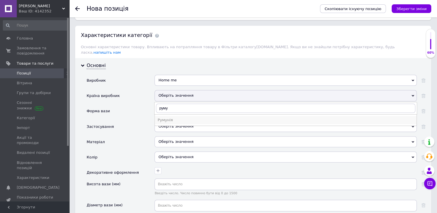
click at [181, 116] on li "Румунія" at bounding box center [286, 120] width 262 height 8
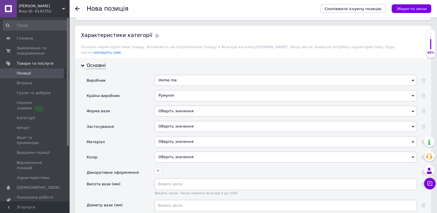
click at [181, 121] on div "Оберіть значення" at bounding box center [286, 126] width 262 height 11
click at [183, 106] on div "Оберіть значення" at bounding box center [286, 111] width 262 height 11
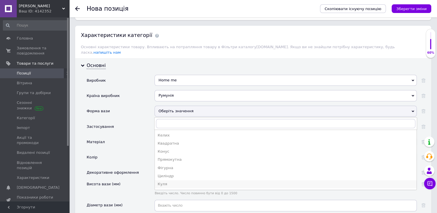
click at [171, 182] on div "Куля" at bounding box center [286, 184] width 256 height 5
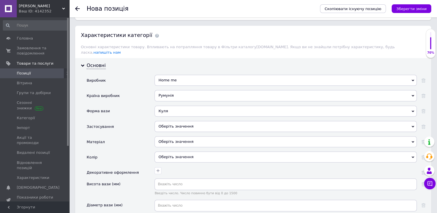
click at [194, 121] on div "Оберіть значення" at bounding box center [286, 126] width 262 height 11
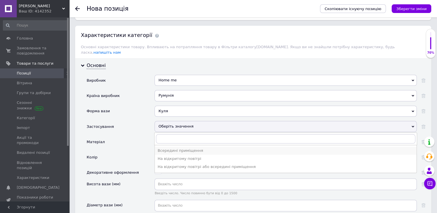
click at [186, 148] on div "Всередині приміщення" at bounding box center [286, 150] width 256 height 5
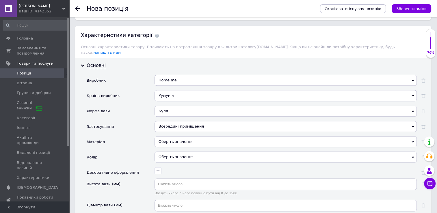
click at [188, 136] on div "Оберіть значення" at bounding box center [286, 141] width 262 height 11
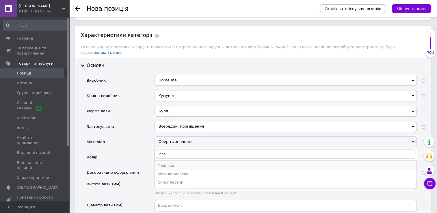
click at [179, 164] on div "Пластик" at bounding box center [286, 166] width 256 height 5
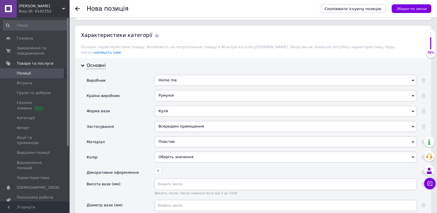
click at [191, 152] on div "Оберіть значення" at bounding box center [286, 157] width 262 height 11
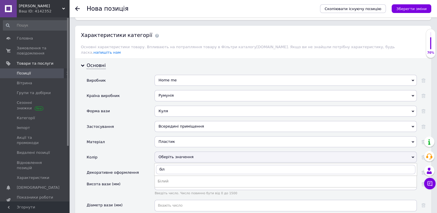
click at [178, 177] on li "Білий" at bounding box center [286, 181] width 262 height 8
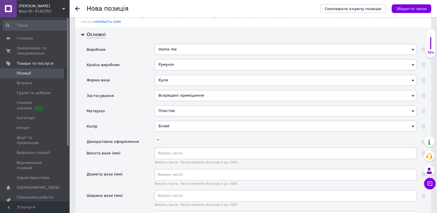
scroll to position [713, 0]
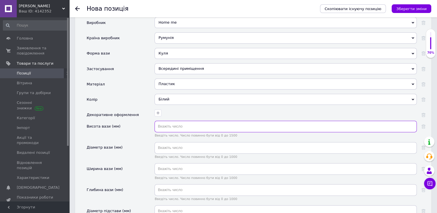
click at [185, 121] on input "text" at bounding box center [286, 127] width 262 height 12
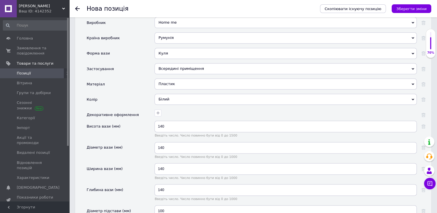
scroll to position [827, 0]
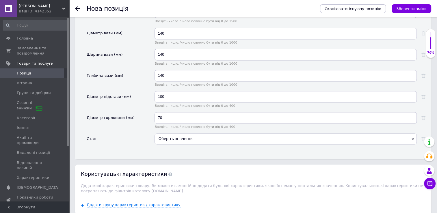
click at [191, 134] on div "Оберіть значення" at bounding box center [286, 139] width 262 height 11
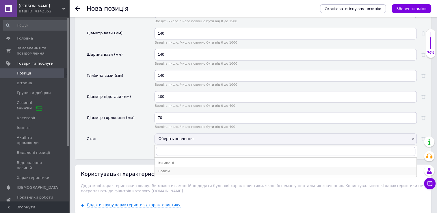
click at [176, 169] on div "Новий" at bounding box center [286, 171] width 256 height 5
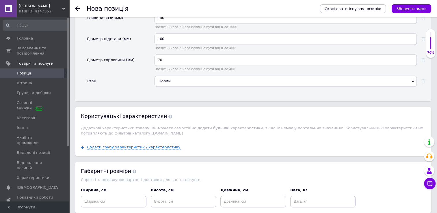
scroll to position [914, 0]
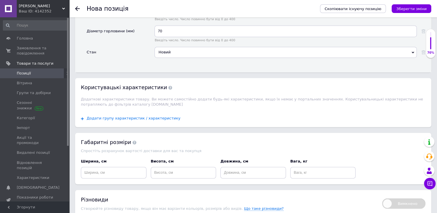
click at [147, 116] on span "Додати групу характеристик / характеристику" at bounding box center [134, 118] width 94 height 5
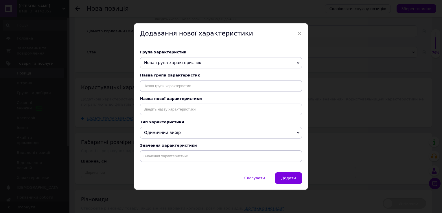
click at [186, 66] on span "Нова група характеристик" at bounding box center [221, 63] width 162 height 12
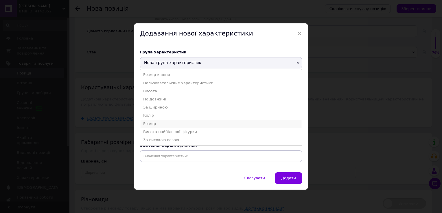
click at [161, 123] on li "Розмір" at bounding box center [220, 124] width 161 height 8
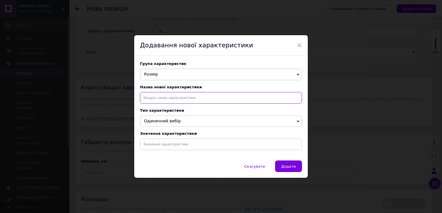
click at [169, 97] on input at bounding box center [221, 98] width 162 height 12
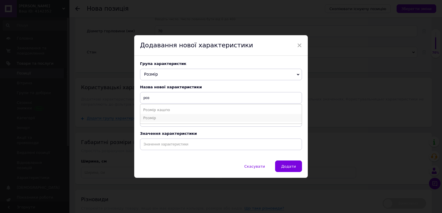
click at [161, 120] on li "Розмір" at bounding box center [220, 118] width 161 height 8
click at [159, 149] on input at bounding box center [221, 145] width 162 height 12
click at [165, 159] on li "Розмір" at bounding box center [220, 157] width 161 height 8
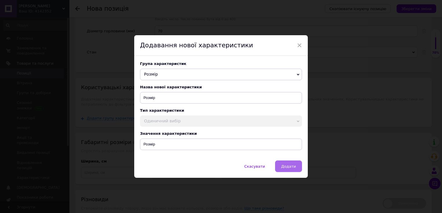
click at [283, 167] on span "Додати" at bounding box center [288, 166] width 15 height 4
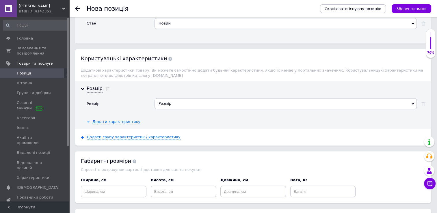
scroll to position [1001, 0]
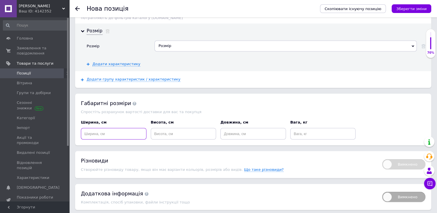
click at [121, 128] on input at bounding box center [114, 134] width 66 height 12
click at [375, 110] on div "Спростіть розрахунок вартості доставки для вас та покупця" at bounding box center [253, 112] width 345 height 4
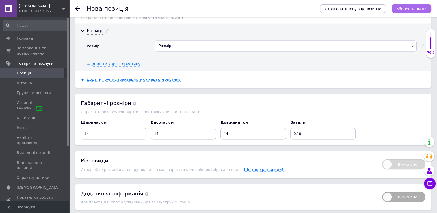
click at [412, 8] on icon "Зберегти зміни" at bounding box center [412, 9] width 30 height 4
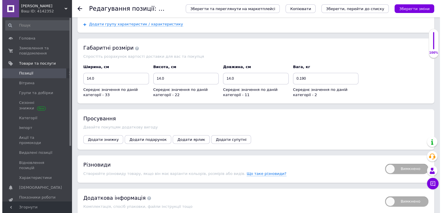
scroll to position [786, 0]
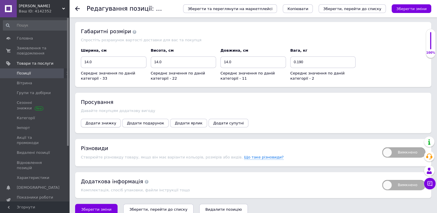
click at [102, 121] on span "Додати знижку" at bounding box center [101, 123] width 31 height 4
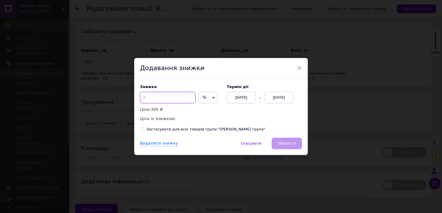
click at [158, 97] on input at bounding box center [168, 98] width 56 height 12
click at [300, 102] on div "Термін дії [DATE] [DATE]" at bounding box center [261, 94] width 81 height 19
click at [283, 100] on div "[DATE]" at bounding box center [278, 98] width 29 height 12
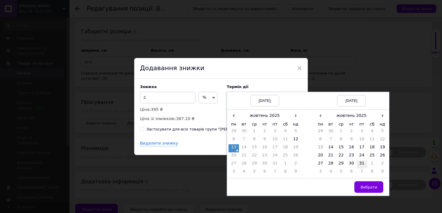
click at [360, 167] on td "31" at bounding box center [361, 165] width 10 height 8
click at [367, 186] on span "Вибрати" at bounding box center [368, 187] width 17 height 4
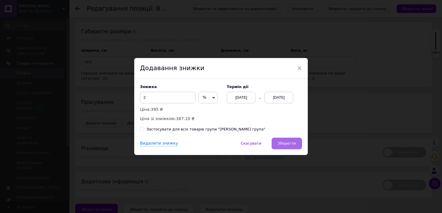
click at [291, 144] on span "Зберегти" at bounding box center [287, 143] width 18 height 4
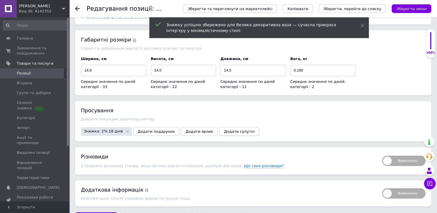
click at [221, 127] on button "Додати супутні" at bounding box center [239, 131] width 40 height 9
